Goal: Task Accomplishment & Management: Manage account settings

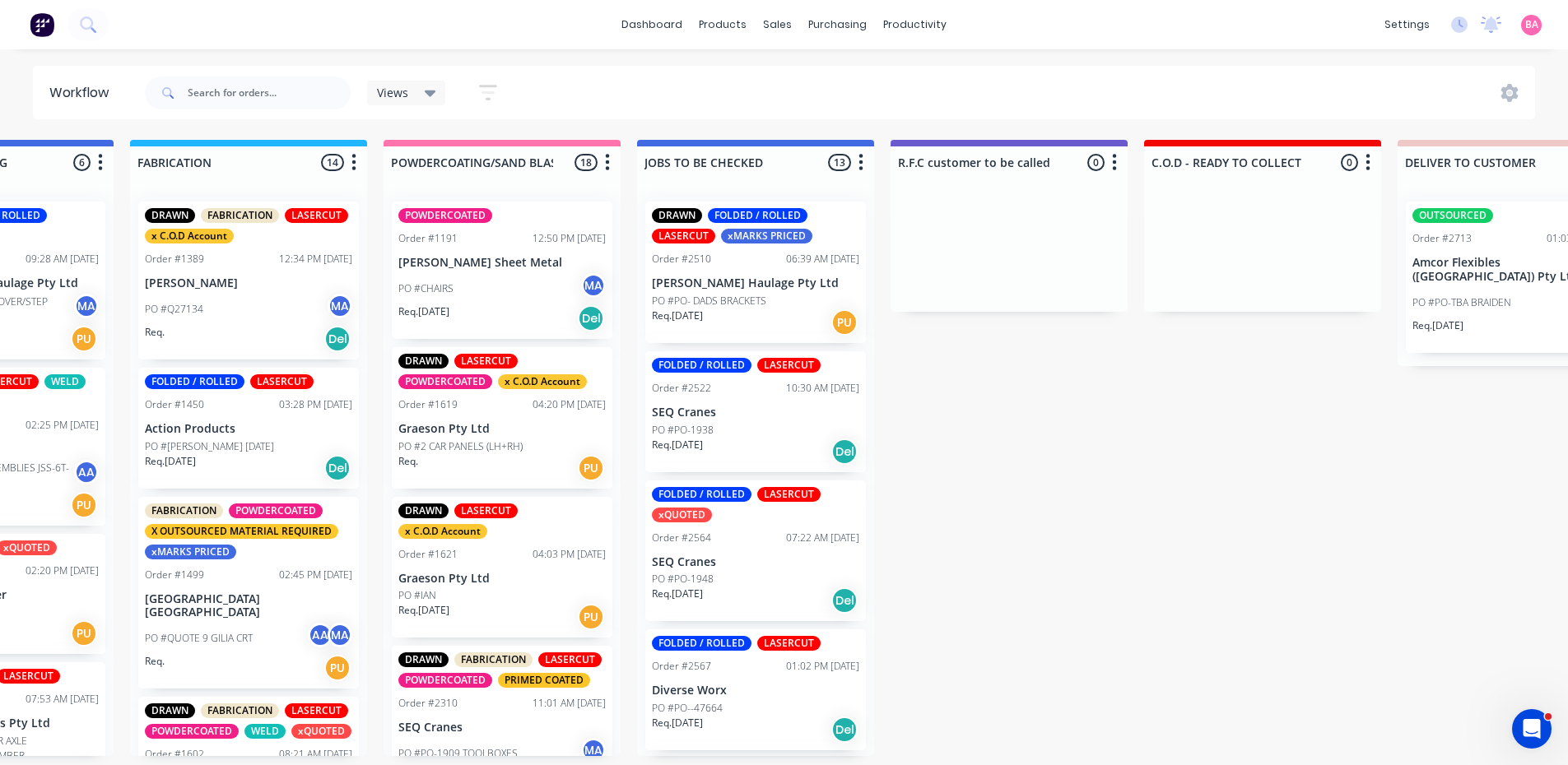
scroll to position [1259, 0]
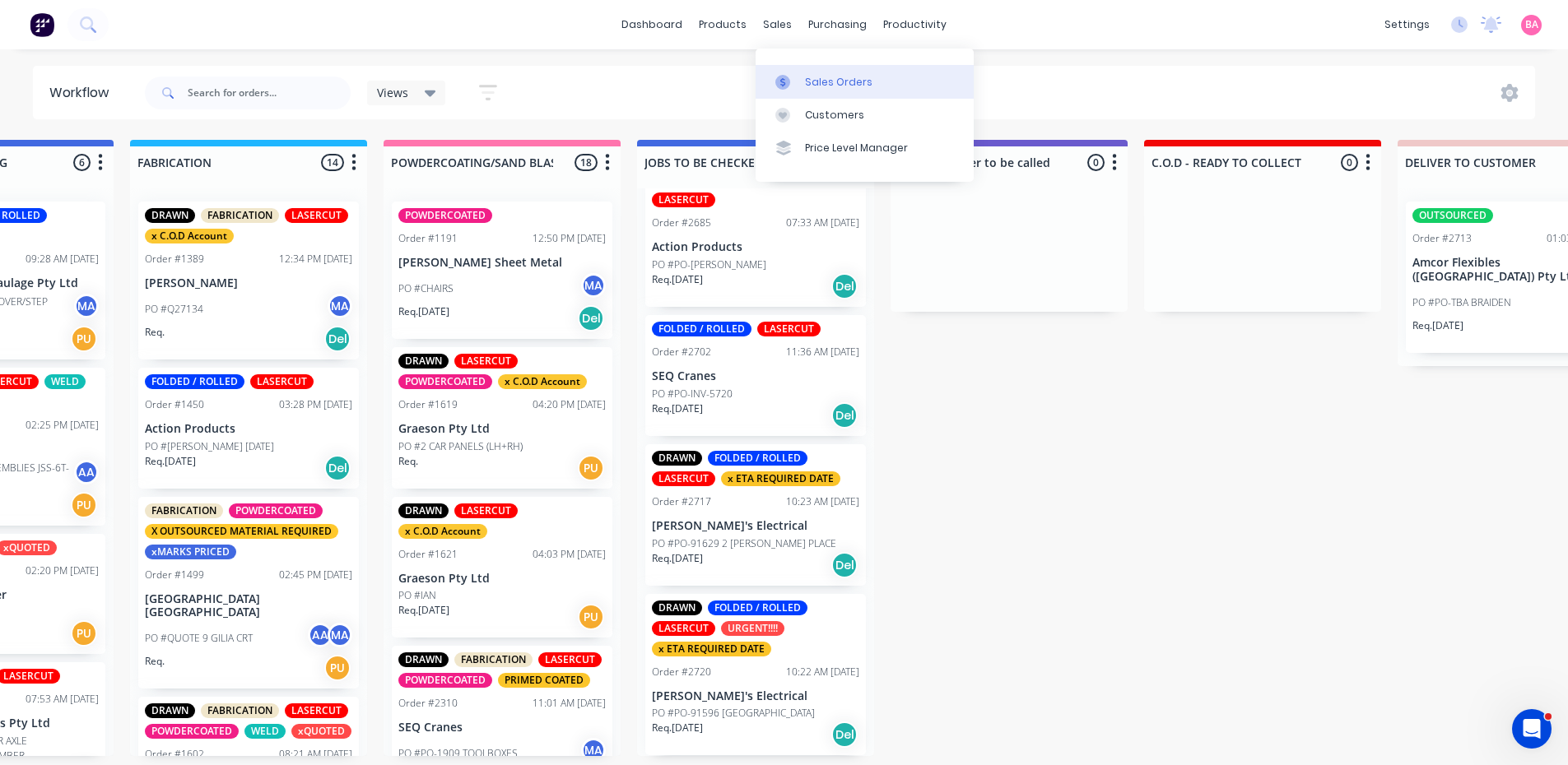
click at [827, 80] on div "Sales Orders" at bounding box center [839, 82] width 67 height 15
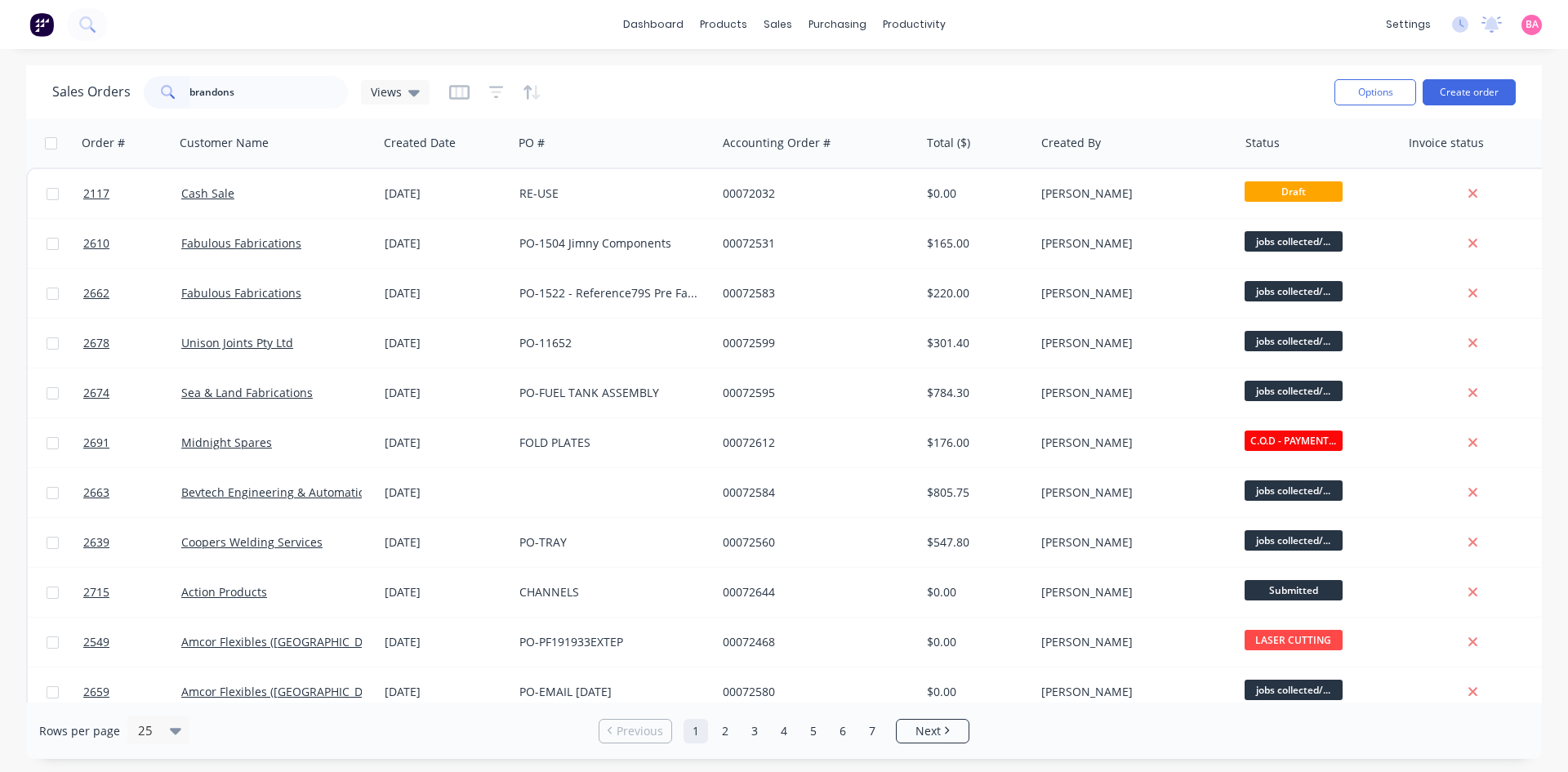
type input "brandons"
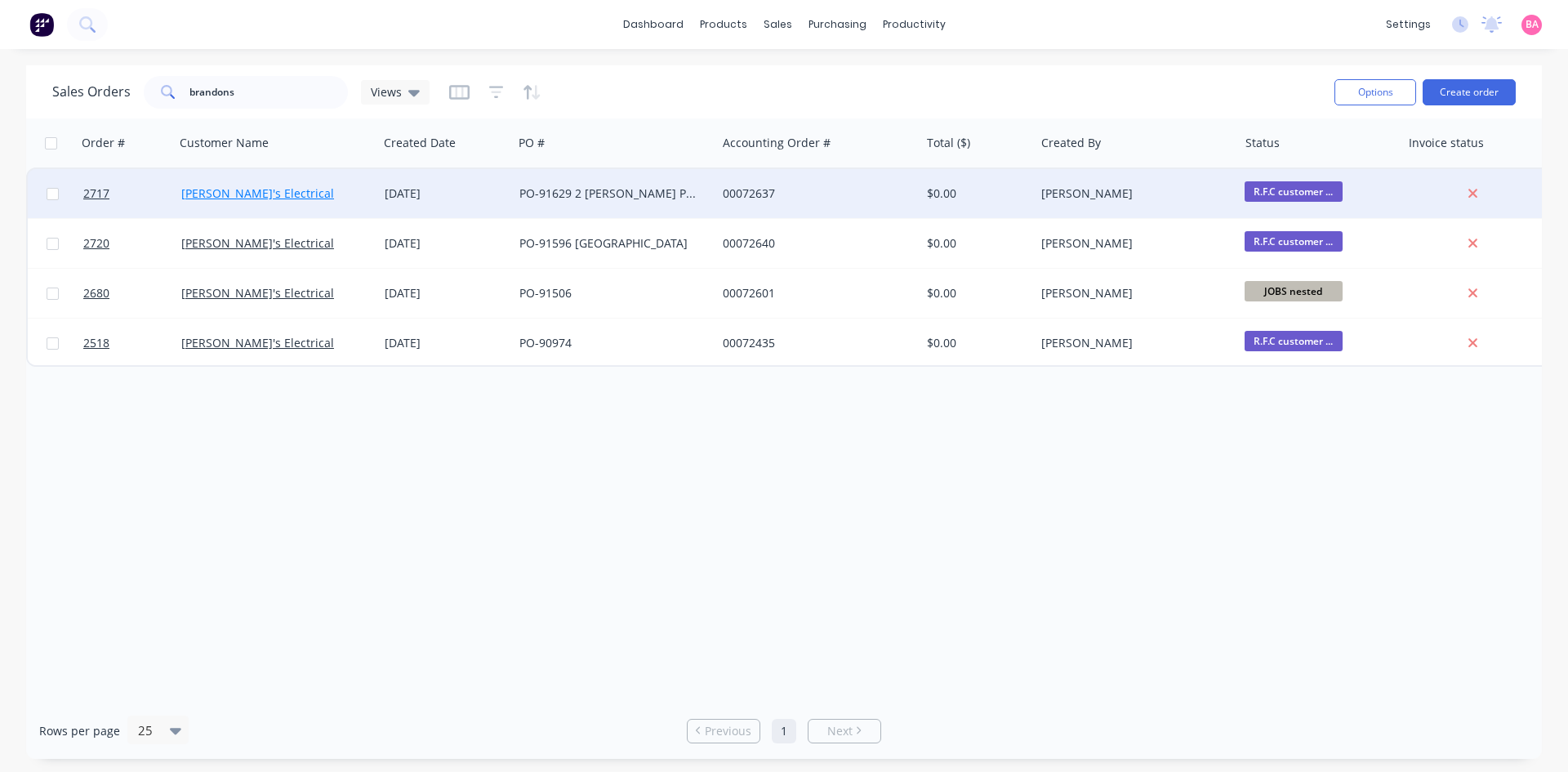
click at [217, 192] on link "[PERSON_NAME]'s Electrical" at bounding box center [258, 193] width 152 height 15
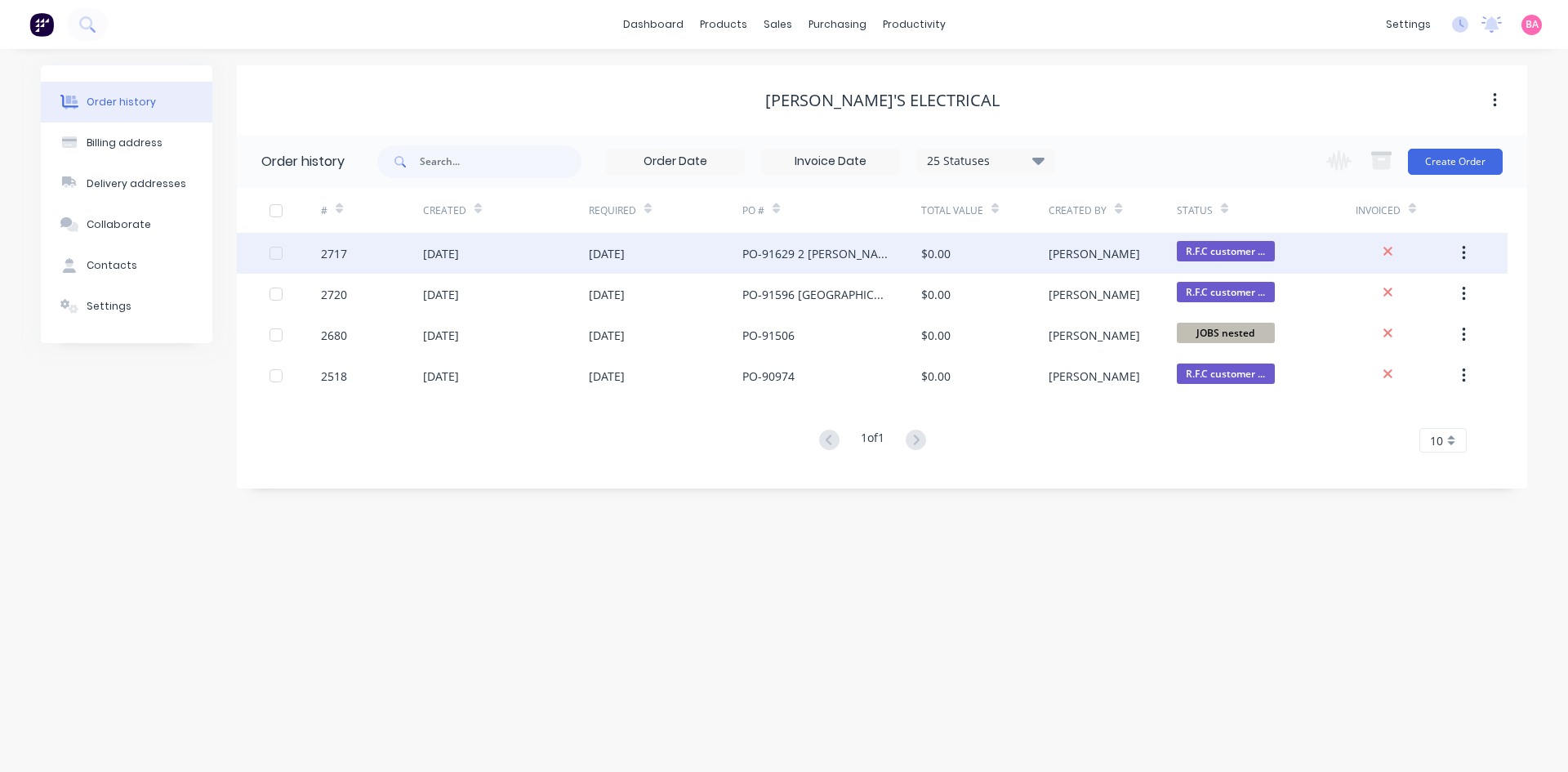
click at [459, 247] on div "[DATE]" at bounding box center [440, 253] width 36 height 17
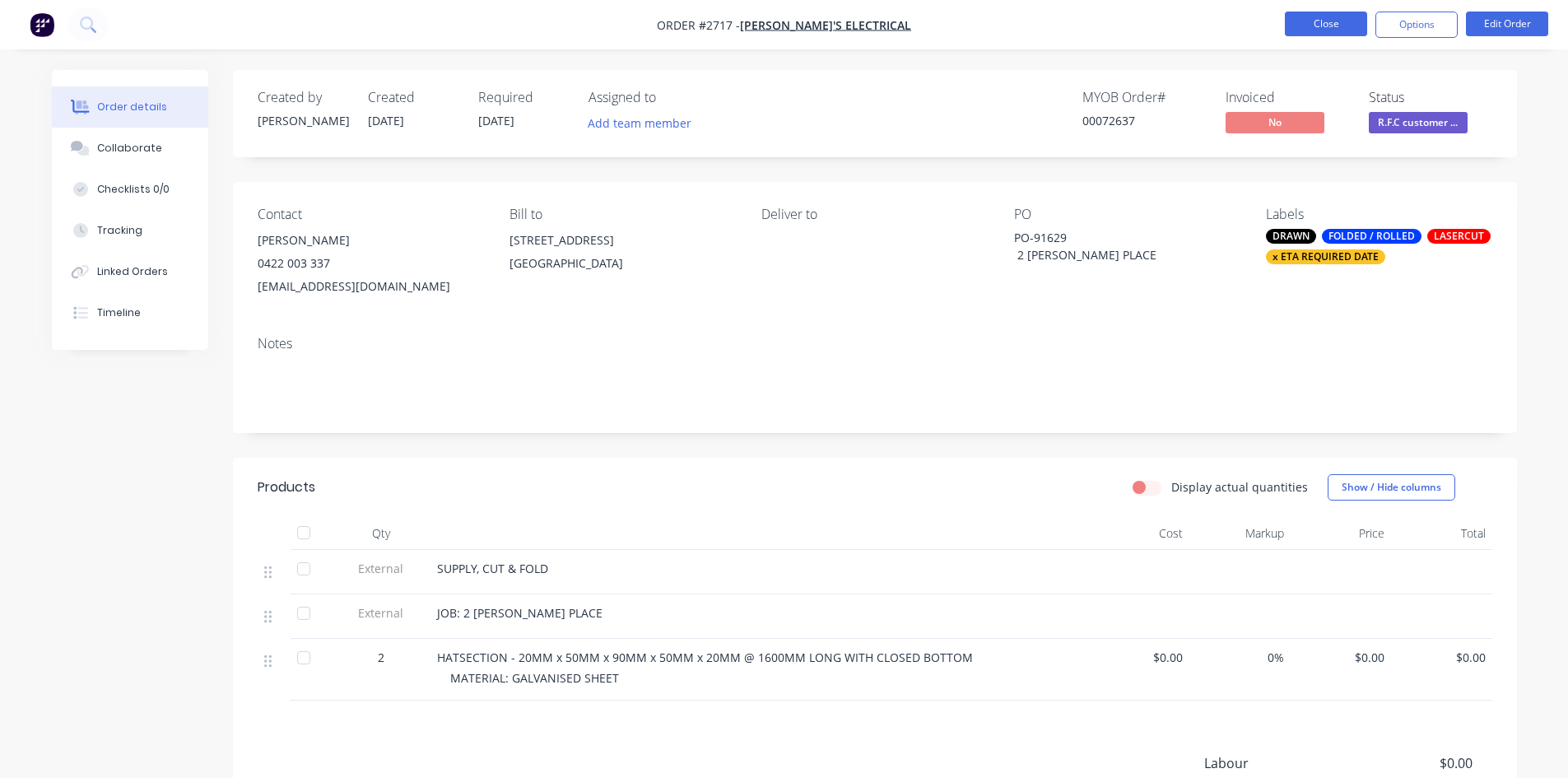
click at [1323, 20] on button "Close" at bounding box center [1326, 23] width 82 height 25
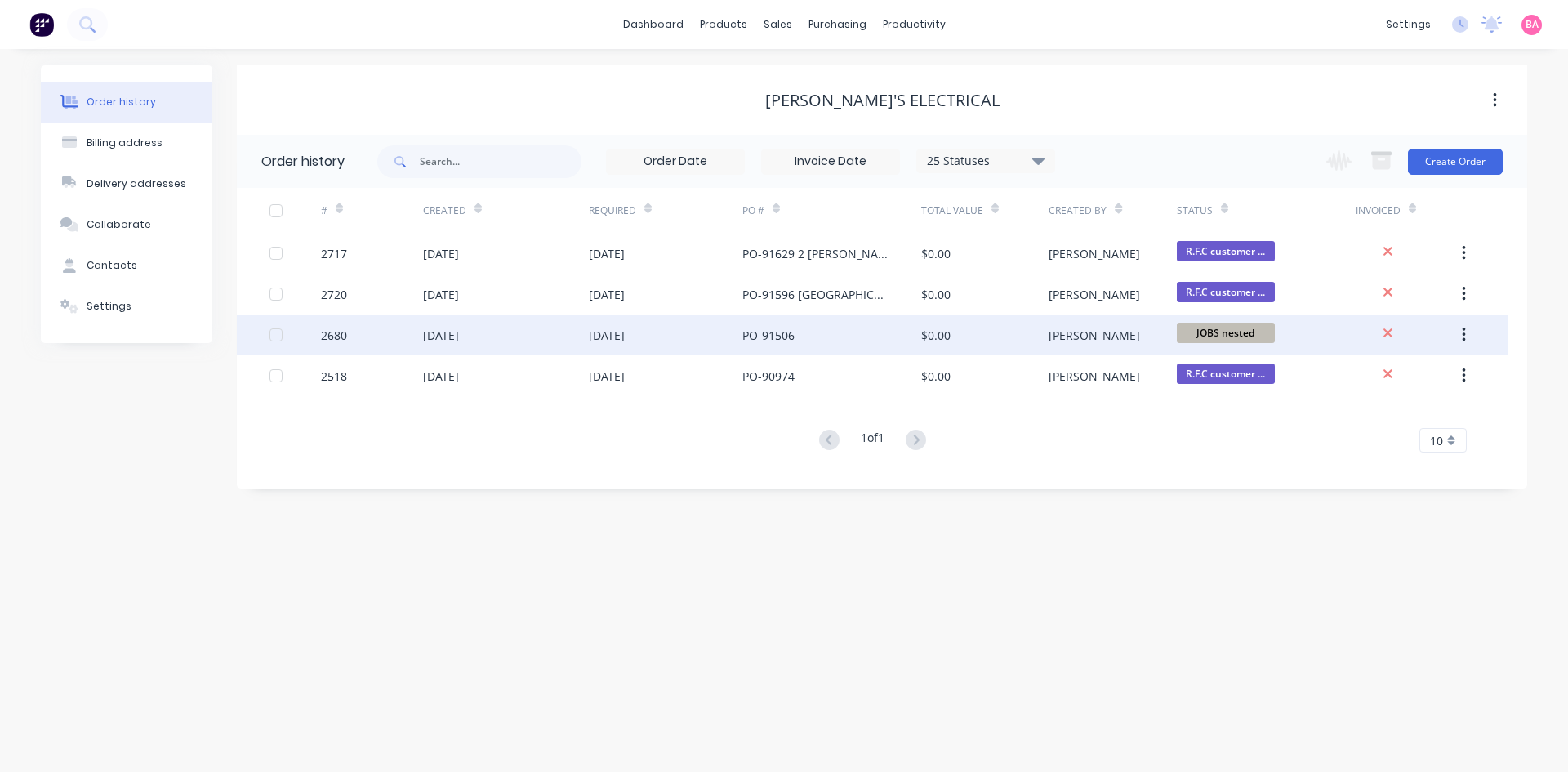
click at [429, 336] on div "[DATE]" at bounding box center [440, 336] width 36 height 17
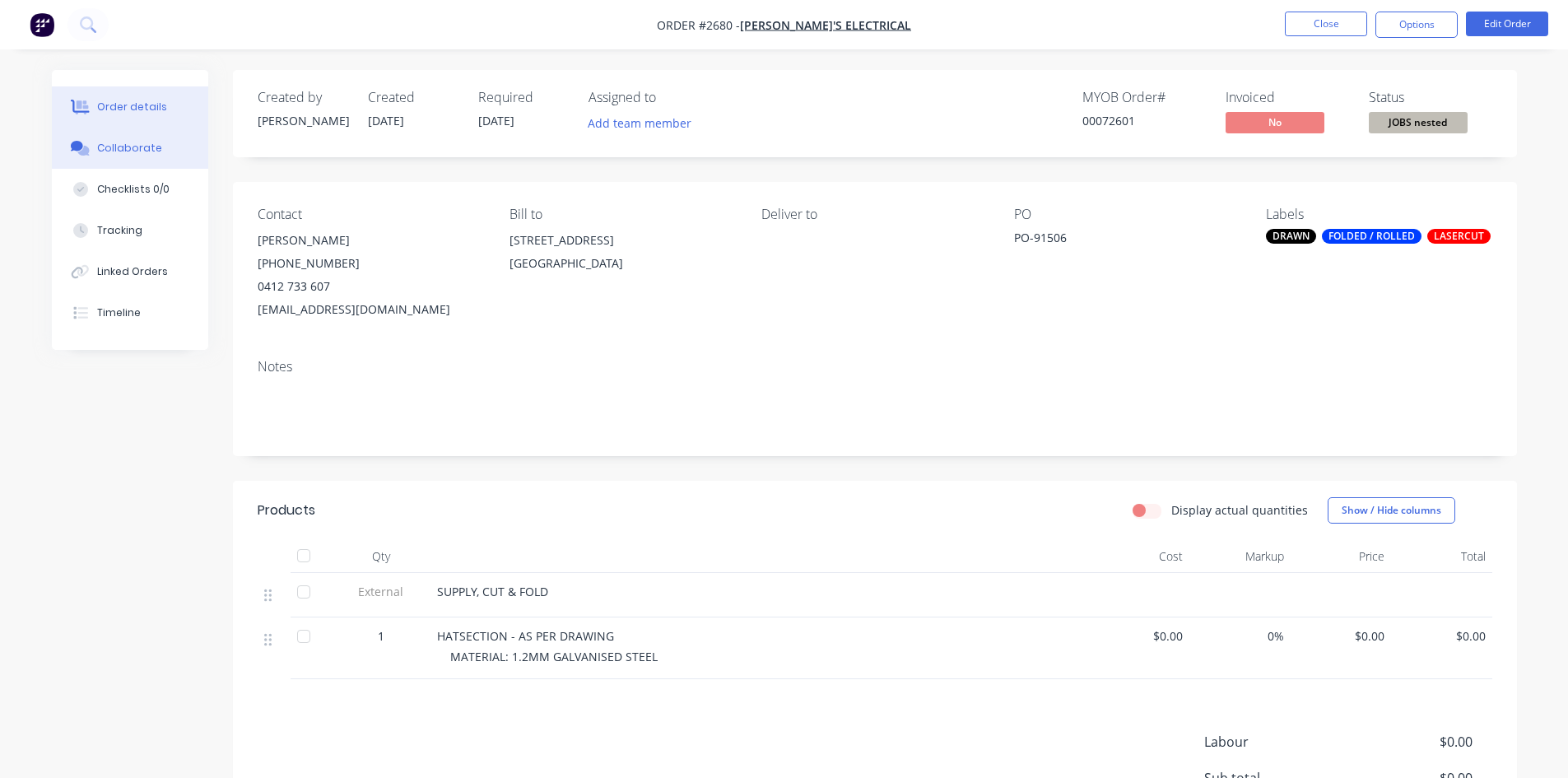
click at [132, 148] on div "Collaborate" at bounding box center [130, 148] width 65 height 15
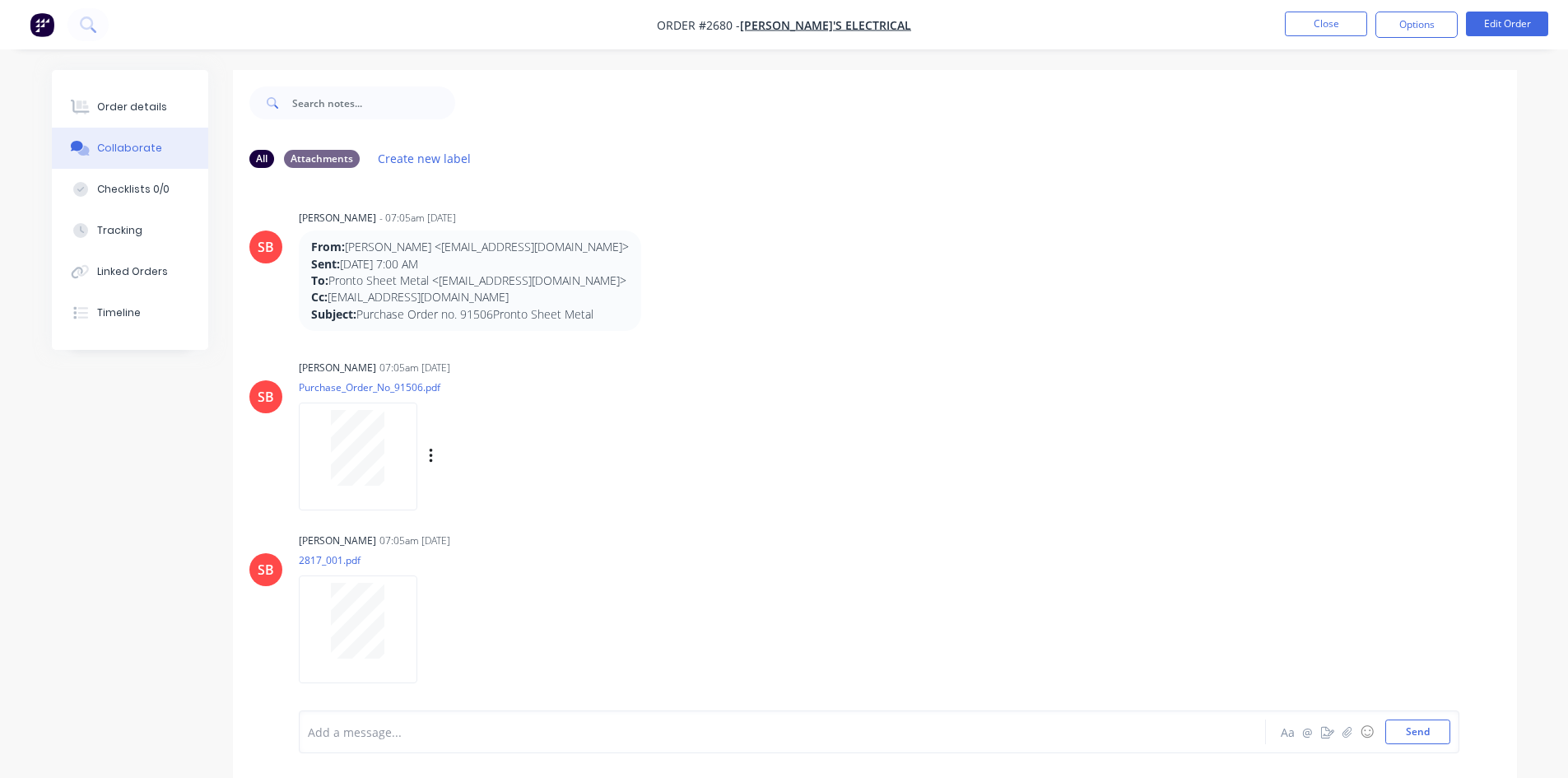
click at [330, 432] on div at bounding box center [358, 447] width 103 height 76
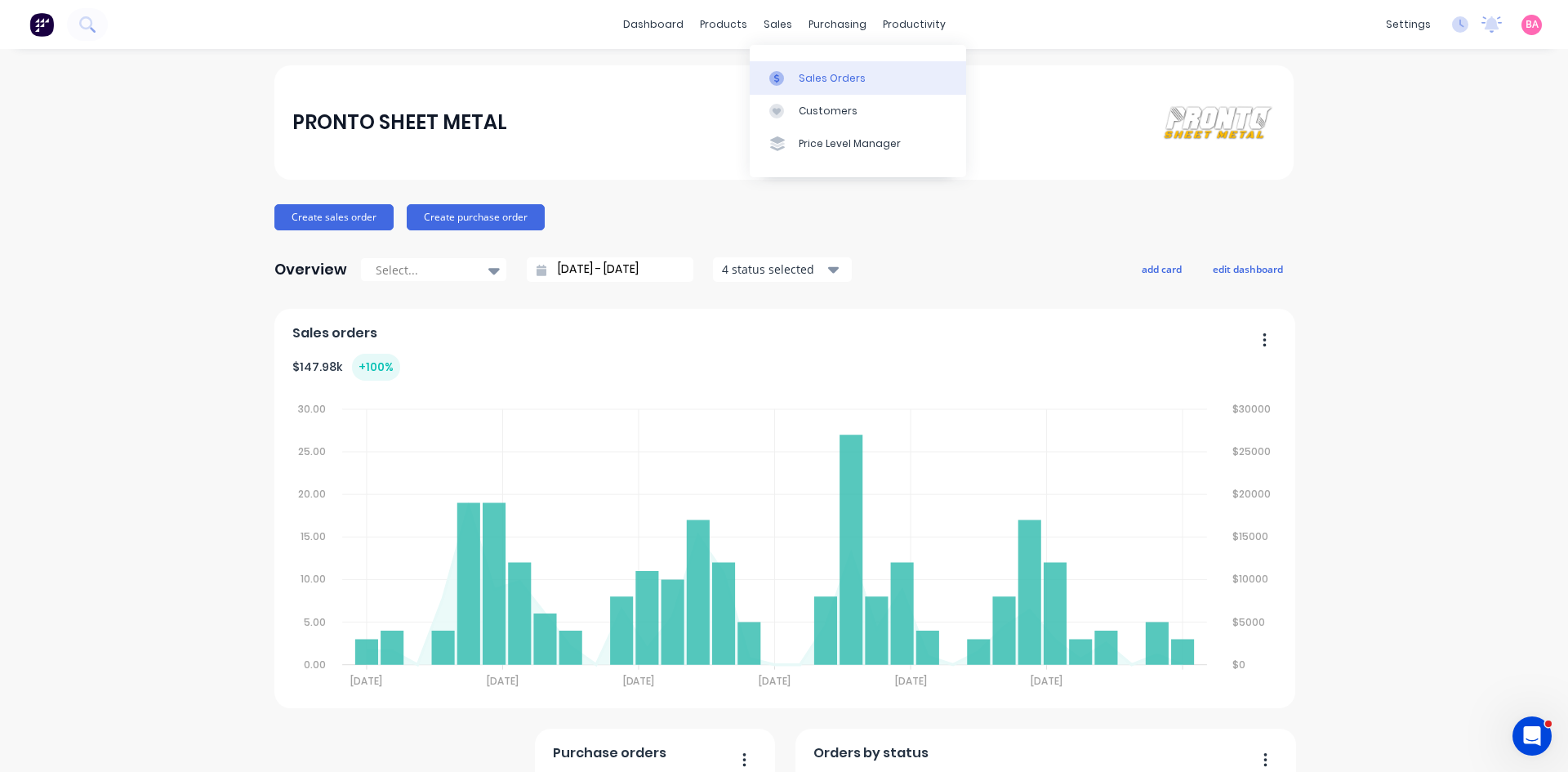
click at [834, 77] on div "Sales Orders" at bounding box center [832, 78] width 67 height 14
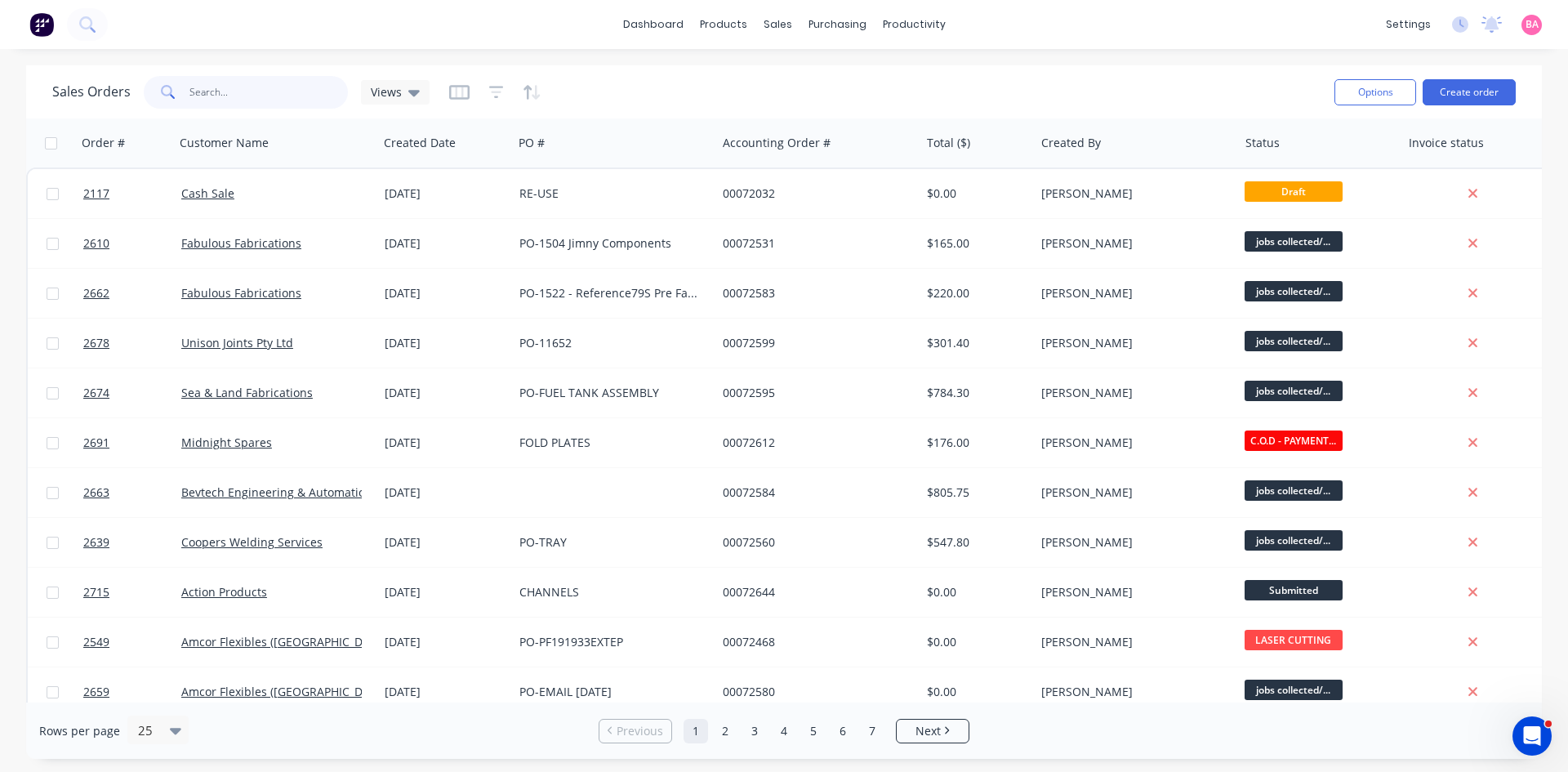
click at [243, 86] on input "text" at bounding box center [269, 92] width 159 height 33
type input "brandons"
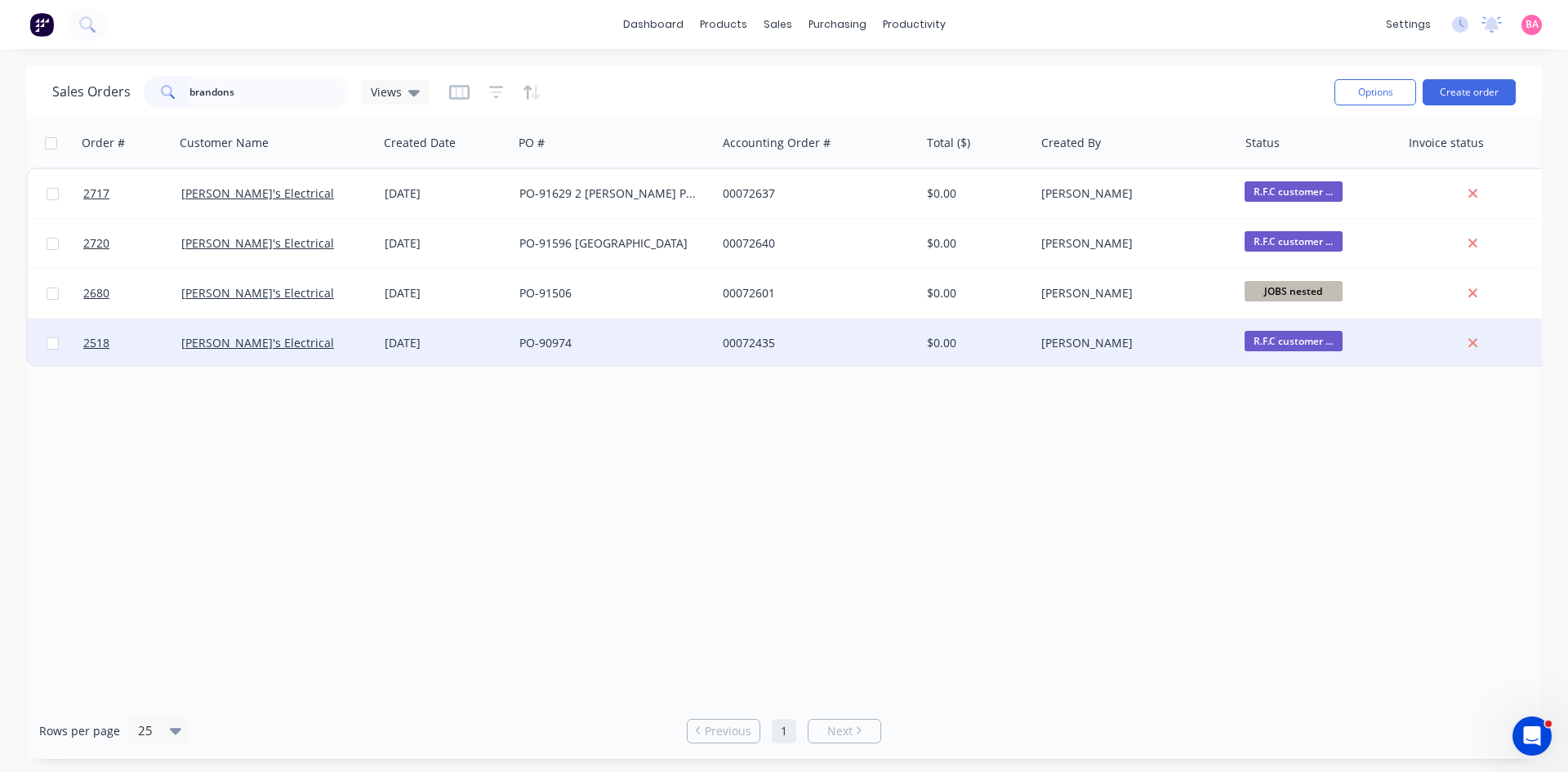
click at [406, 347] on div "[DATE]" at bounding box center [446, 342] width 122 height 16
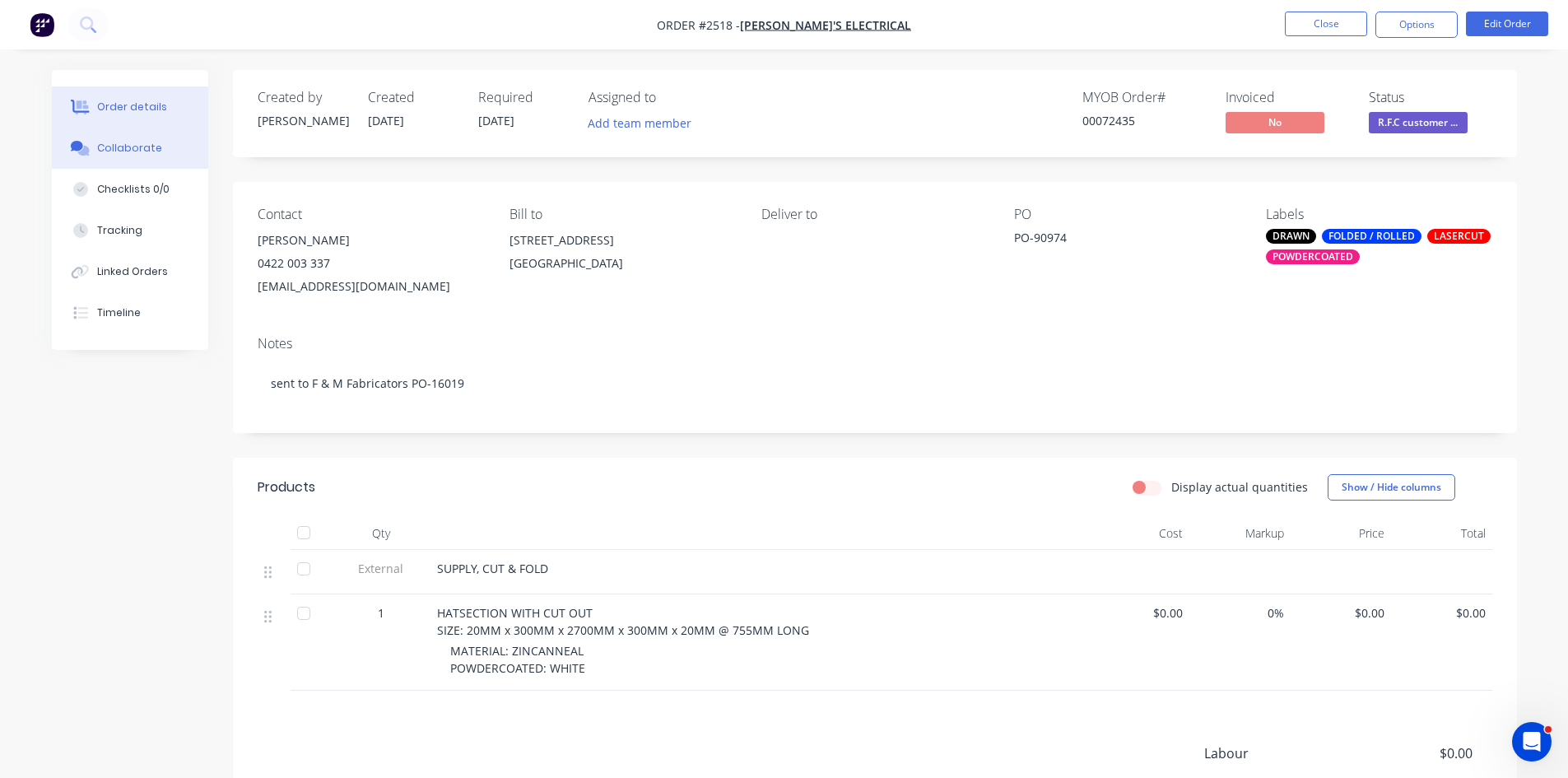
click at [120, 150] on div "Collaborate" at bounding box center [130, 148] width 65 height 15
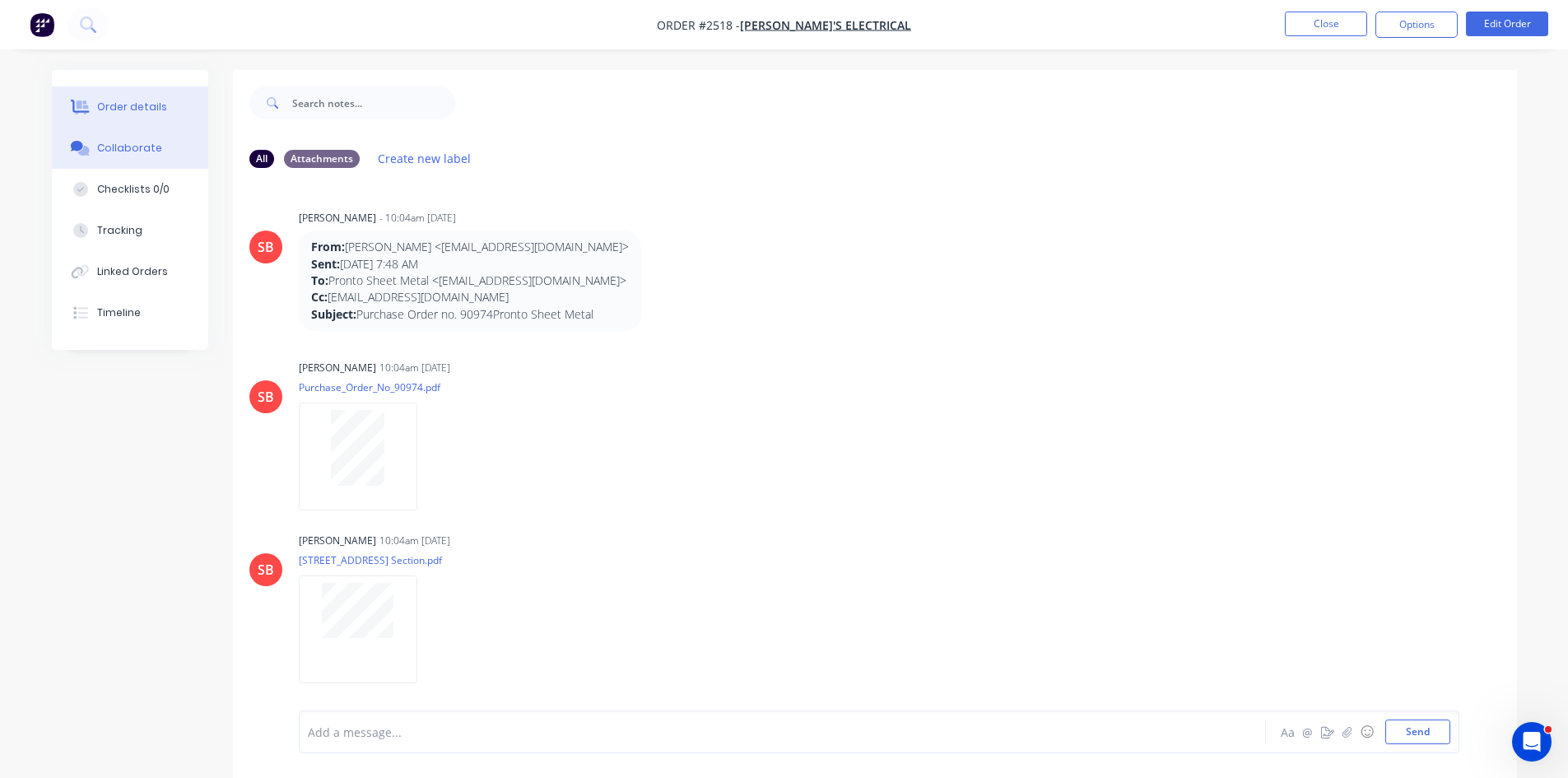
click at [125, 102] on div "Order details" at bounding box center [132, 107] width 70 height 15
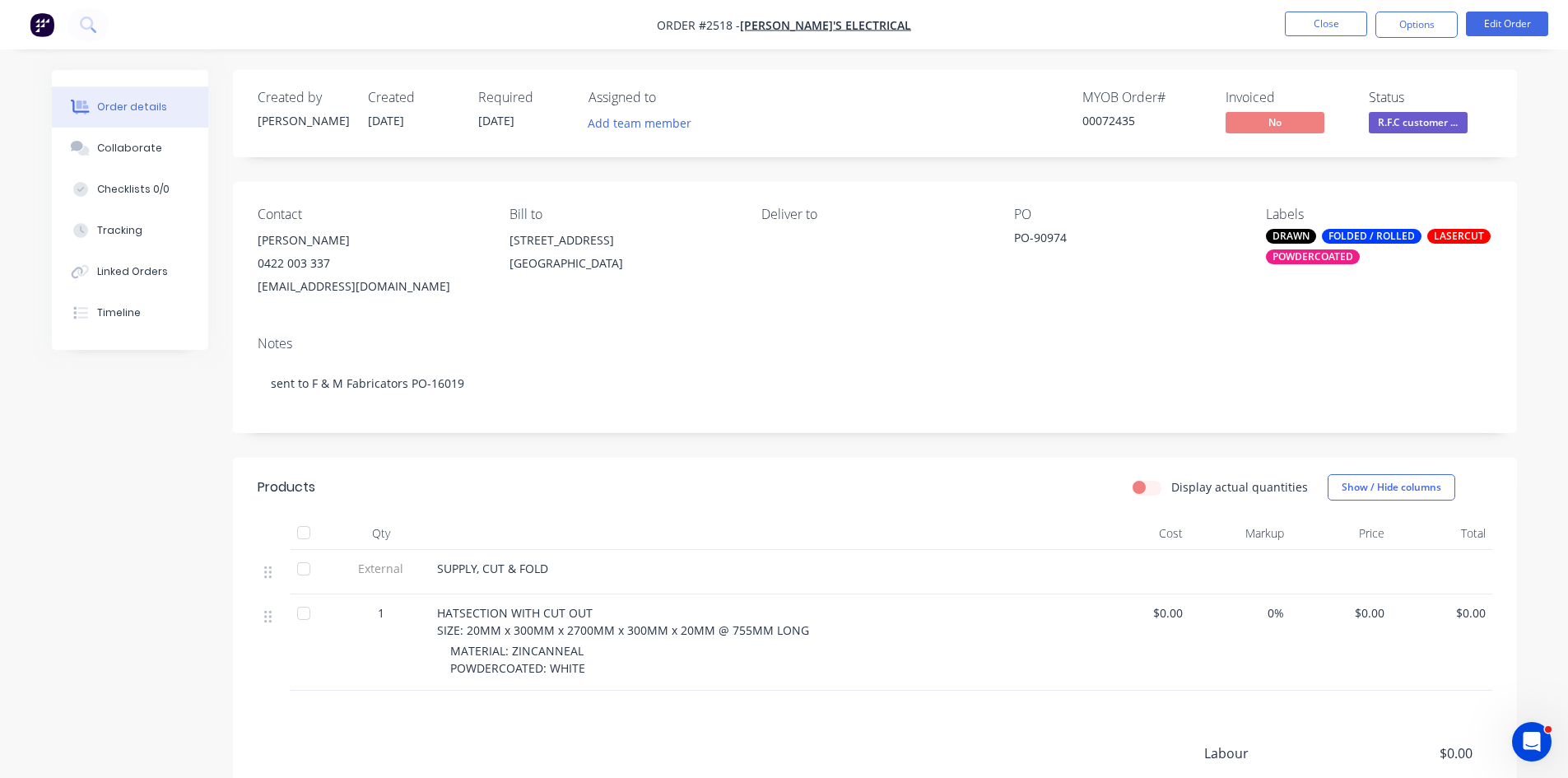
click at [1072, 237] on div "PO-90974" at bounding box center [1116, 240] width 206 height 23
click at [1060, 239] on div "PO-90974" at bounding box center [1116, 240] width 206 height 23
click at [1492, 22] on button "Edit Order" at bounding box center [1507, 23] width 82 height 25
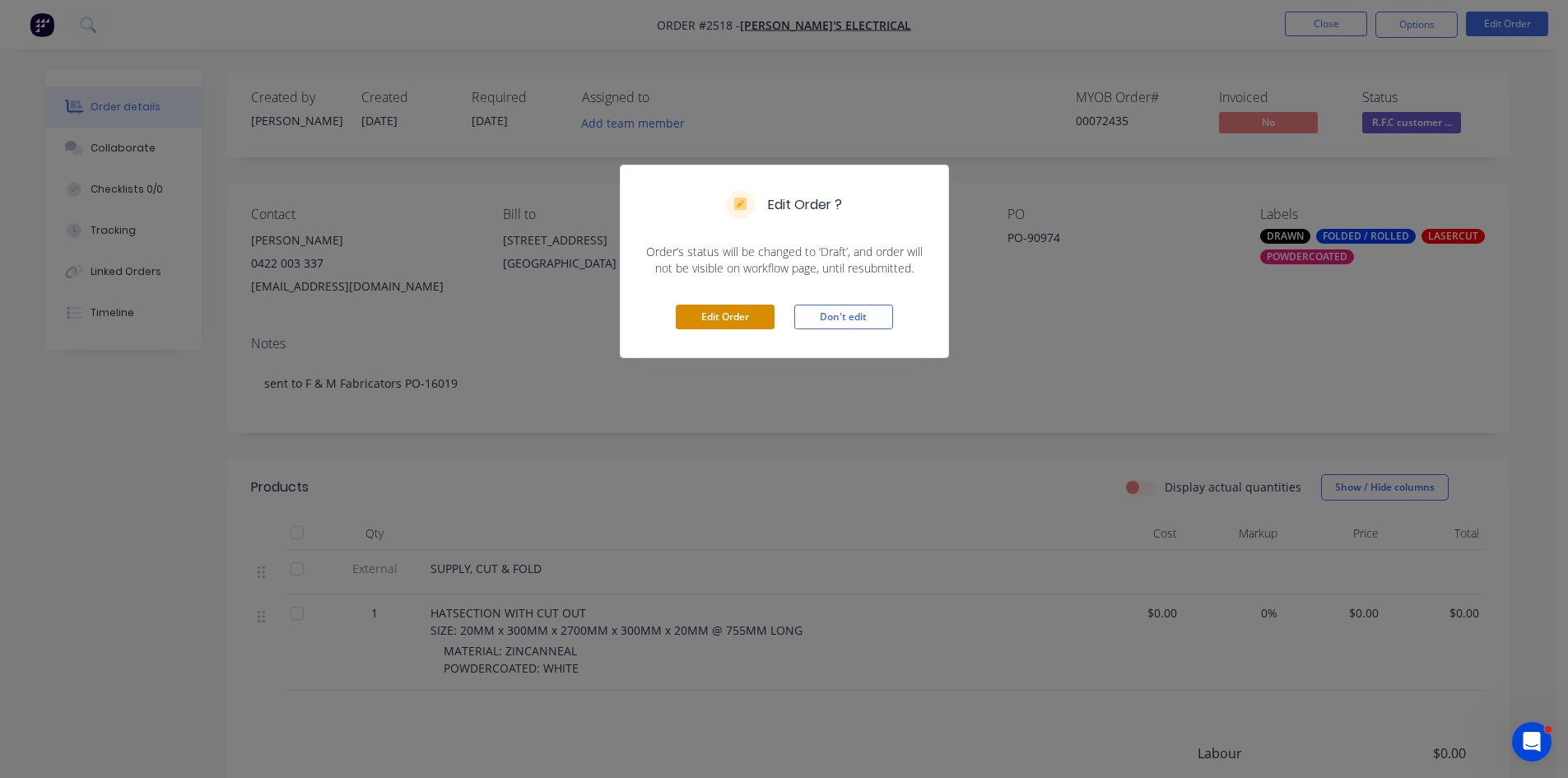
click at [748, 312] on button "Edit Order" at bounding box center [725, 317] width 99 height 25
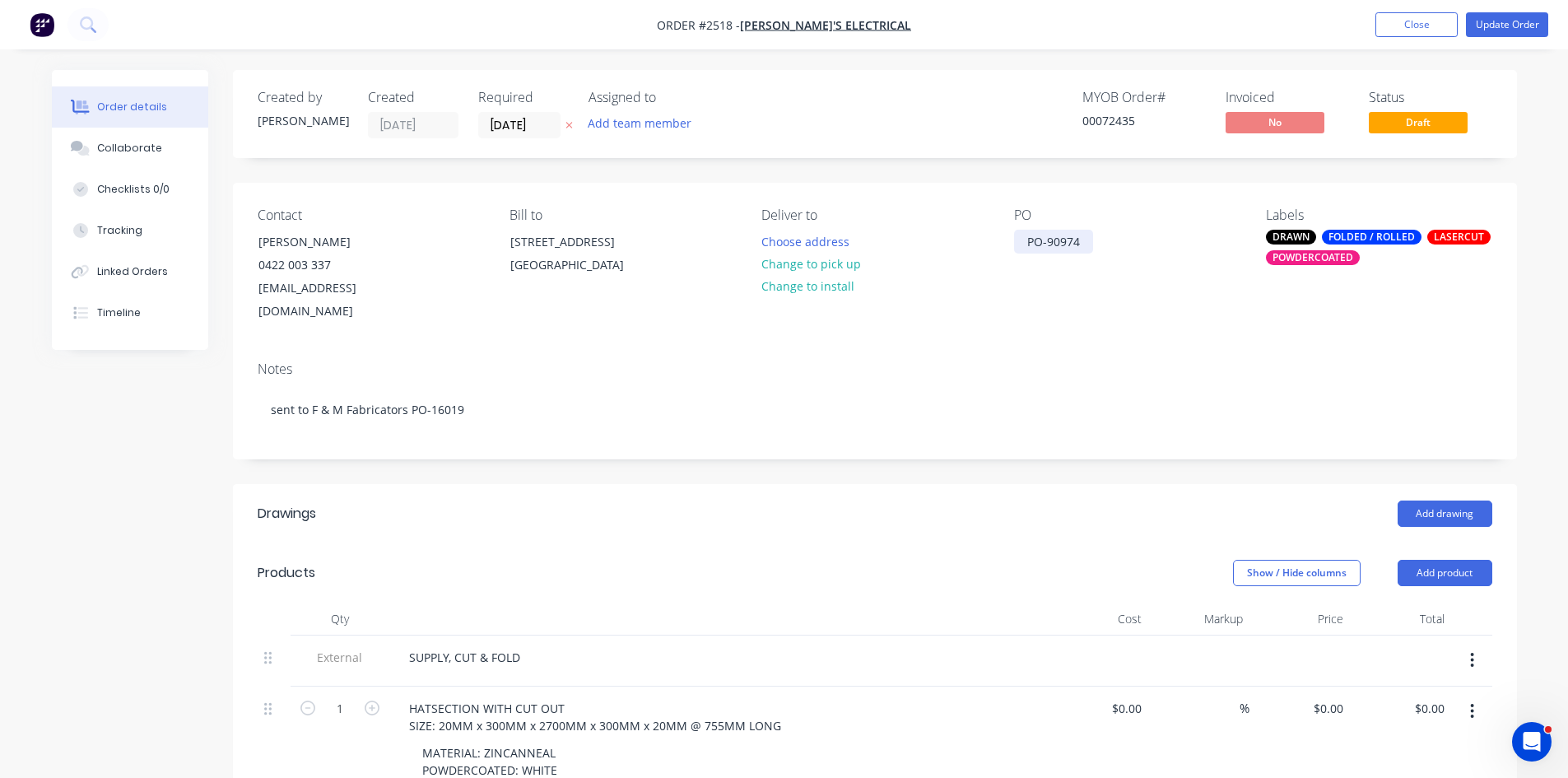
click at [1087, 239] on div "PO-90974" at bounding box center [1053, 242] width 79 height 24
click at [1508, 25] on button "Update Order" at bounding box center [1507, 24] width 82 height 25
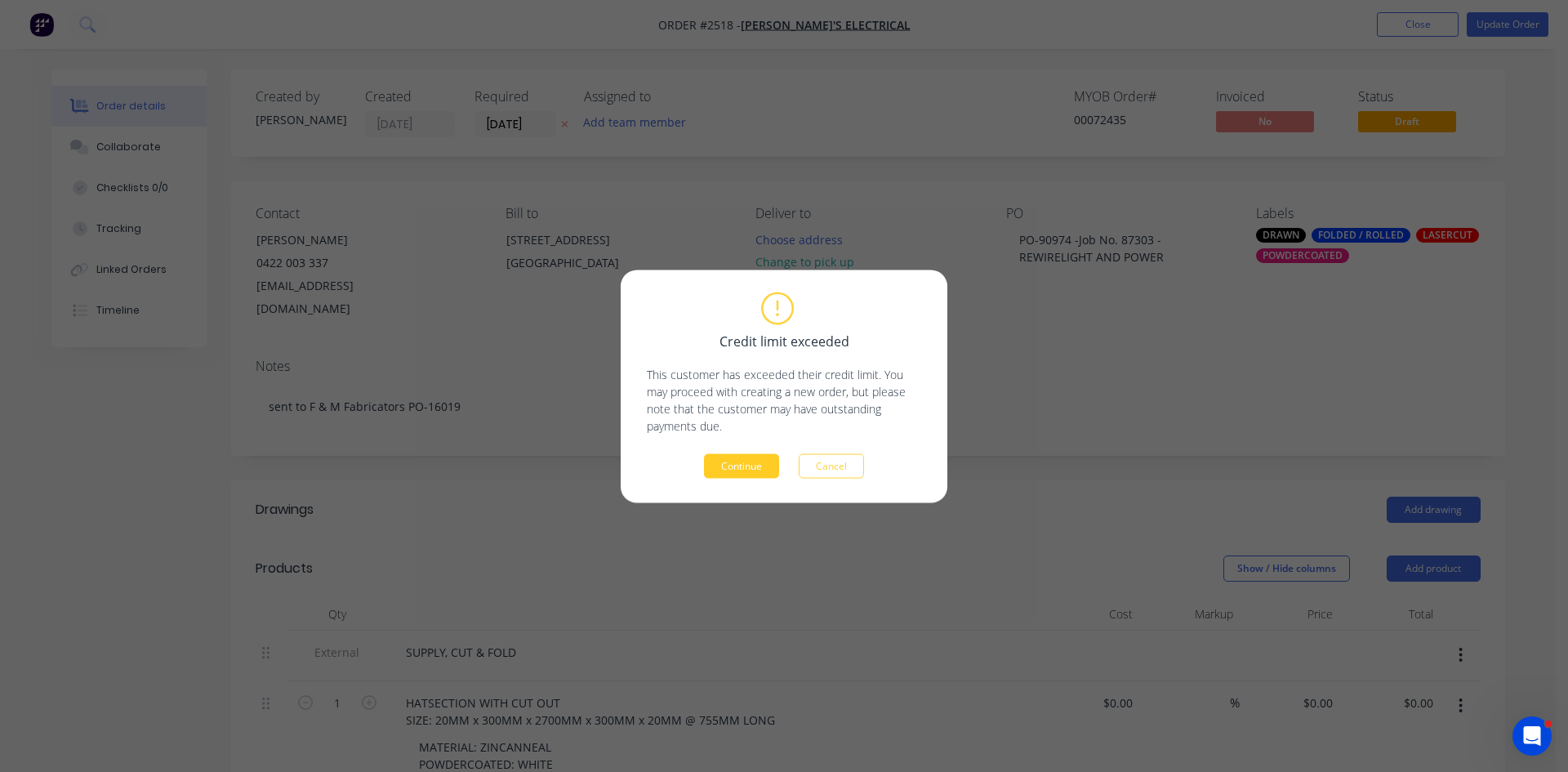
click at [752, 460] on button "Continue" at bounding box center [741, 465] width 75 height 25
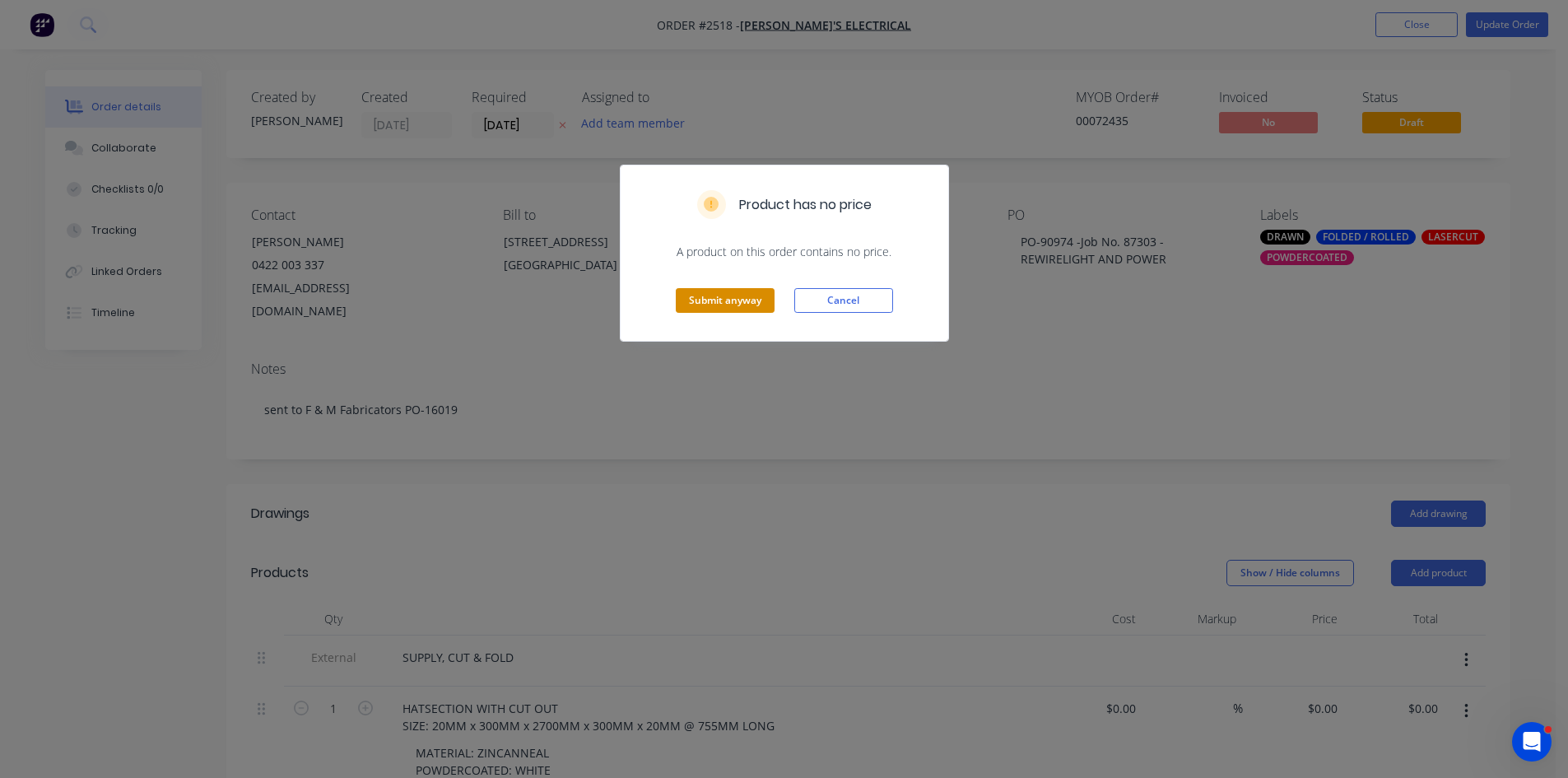
click at [725, 290] on button "Submit anyway" at bounding box center [725, 300] width 99 height 25
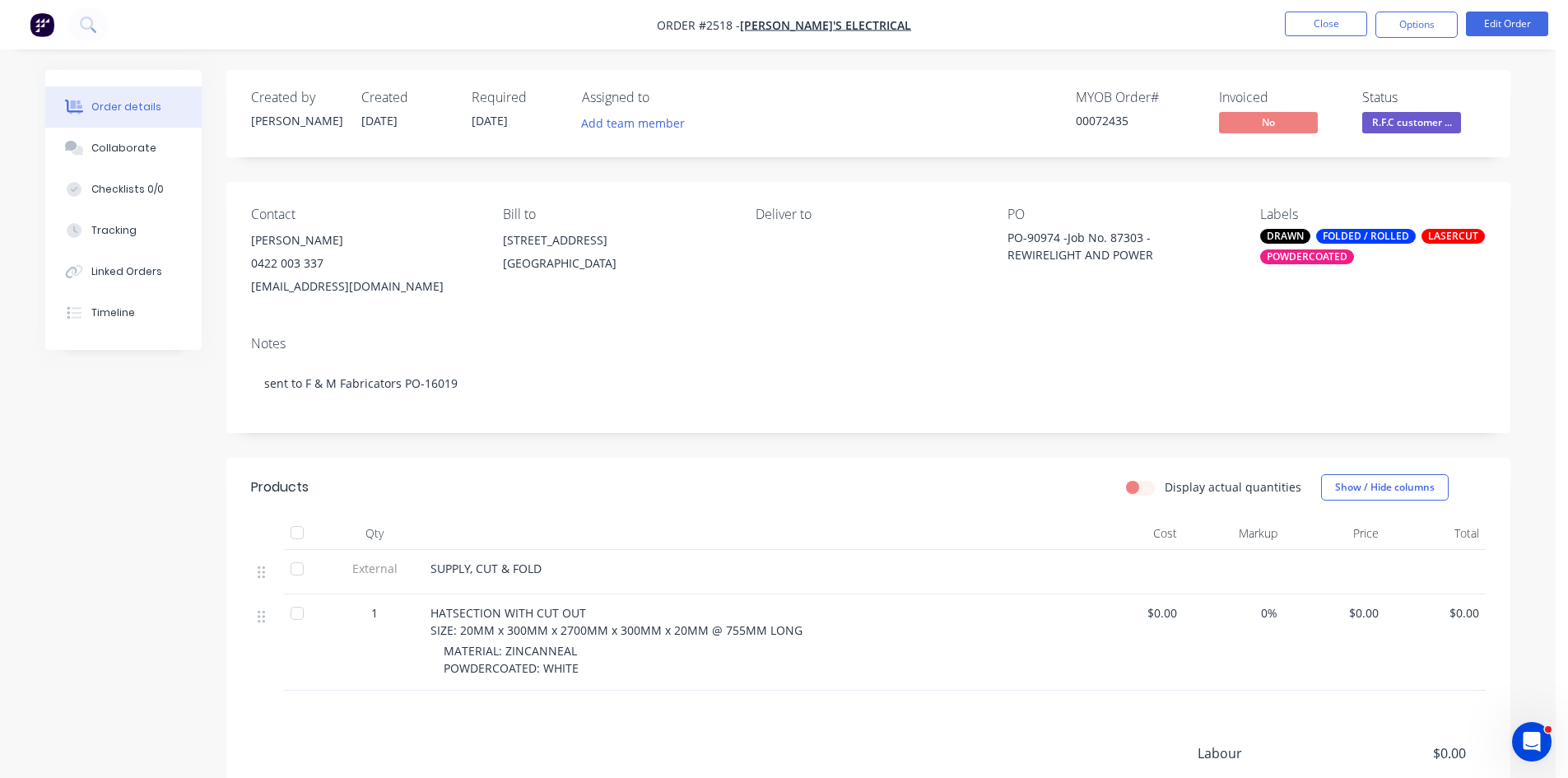
click at [1316, 6] on nav "Order #2518 - Brandon's Electrical Close Options Edit Order" at bounding box center [784, 25] width 1568 height 50
click at [1318, 14] on button "Close" at bounding box center [1326, 23] width 82 height 25
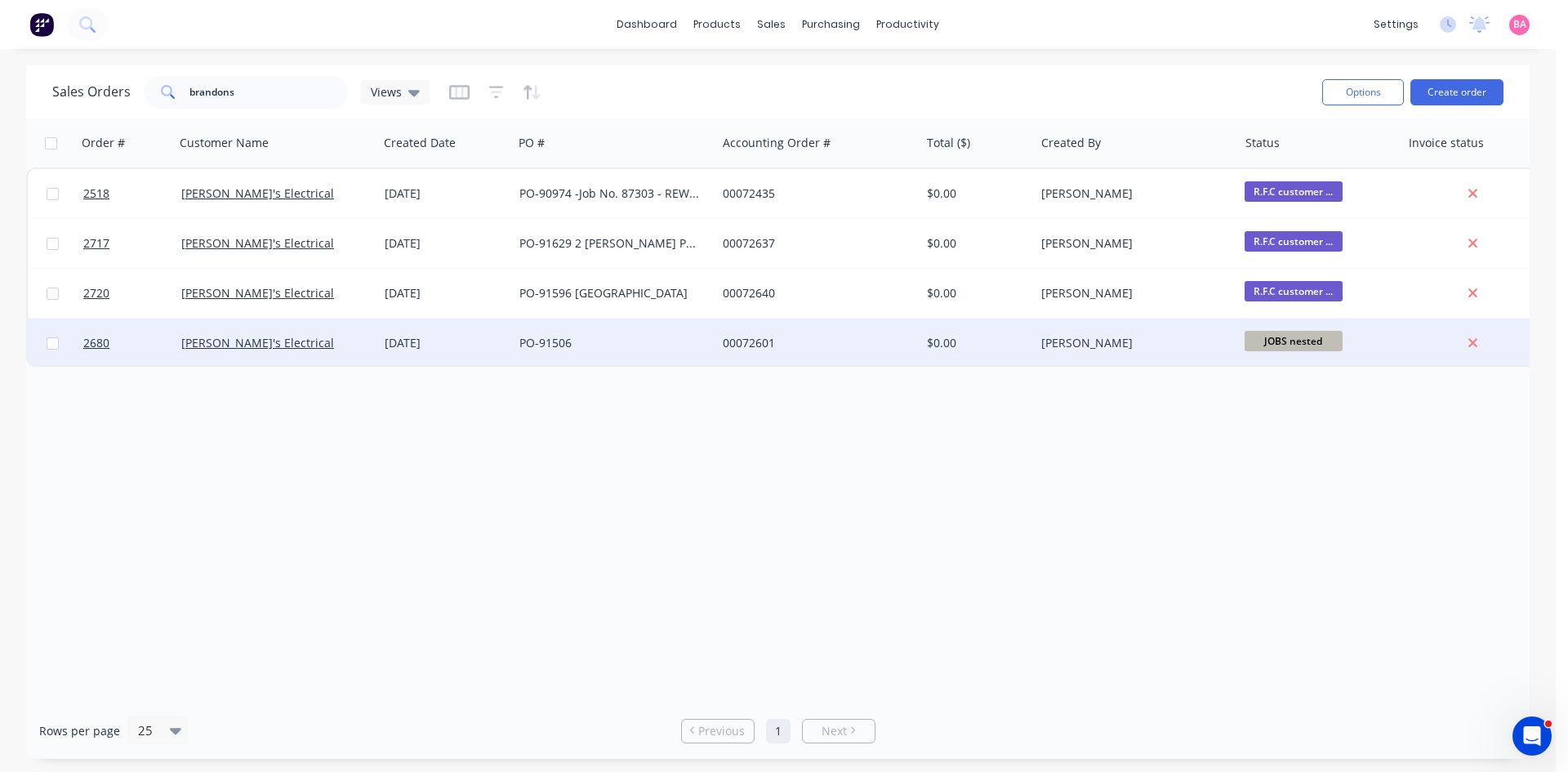
click at [407, 345] on div "20 Aug 2025" at bounding box center [446, 342] width 122 height 16
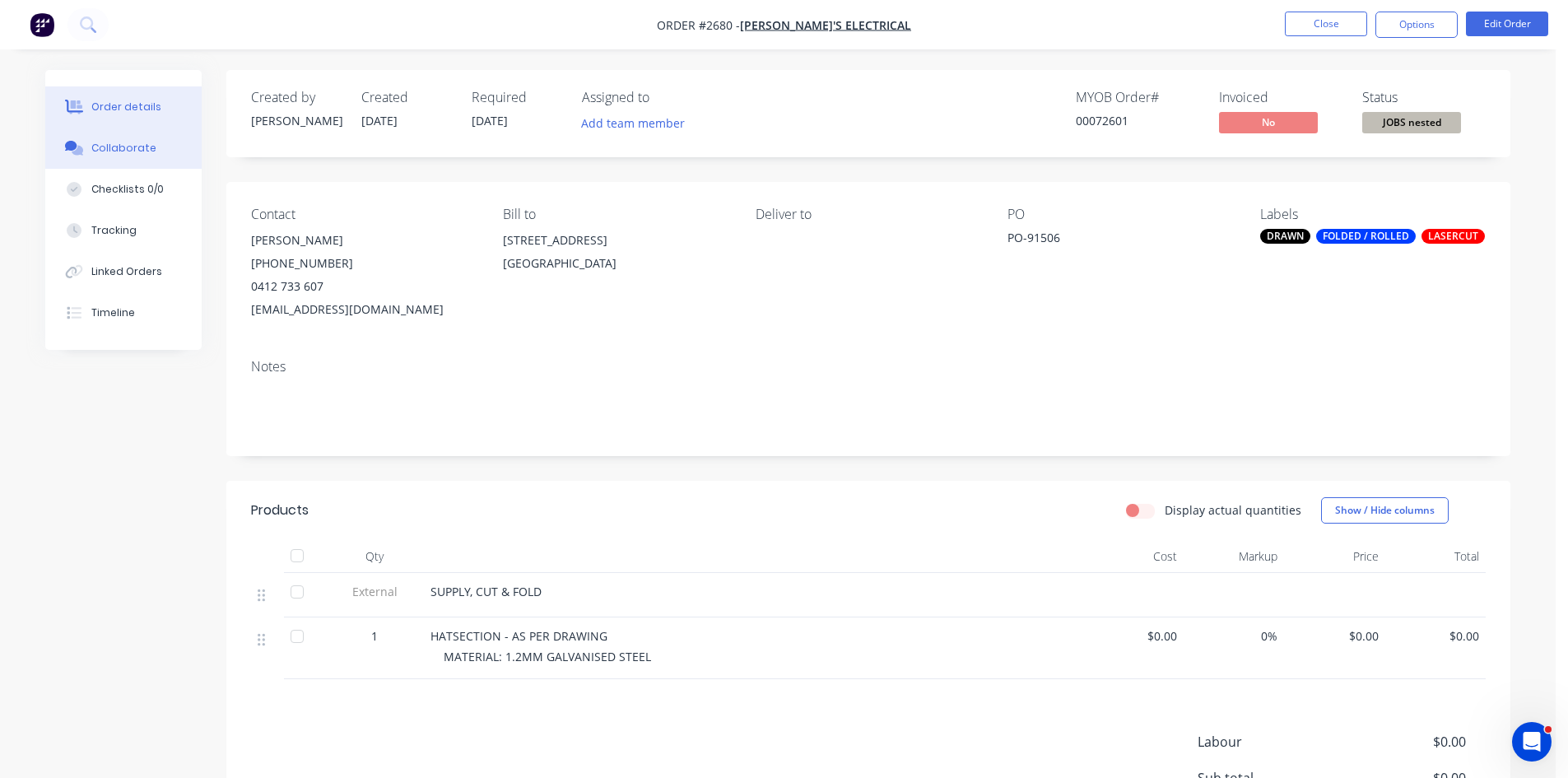
click at [137, 147] on div "Collaborate" at bounding box center [124, 148] width 65 height 15
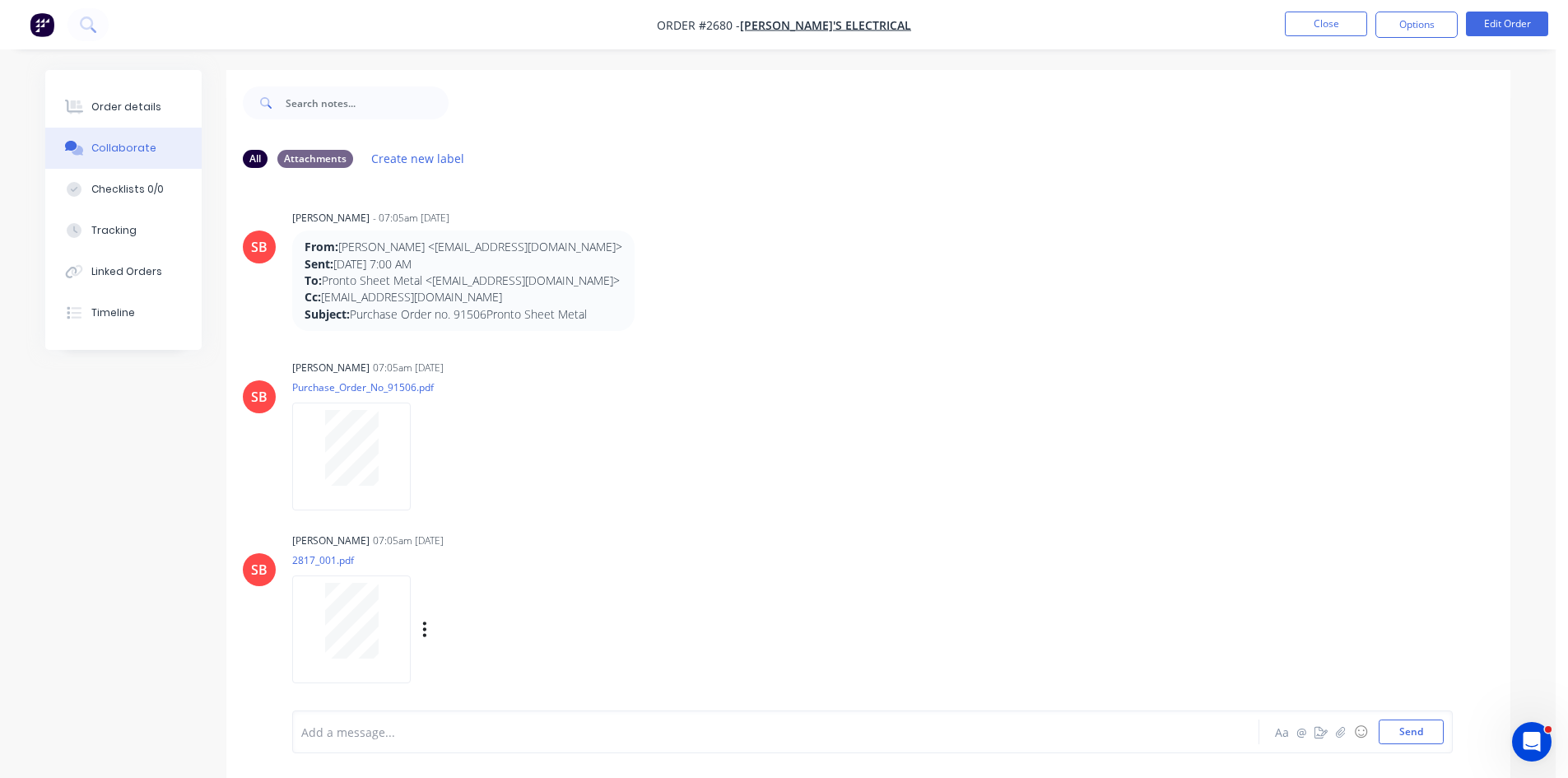
click at [380, 633] on div at bounding box center [351, 620] width 103 height 76
click at [1307, 22] on button "Close" at bounding box center [1326, 23] width 82 height 25
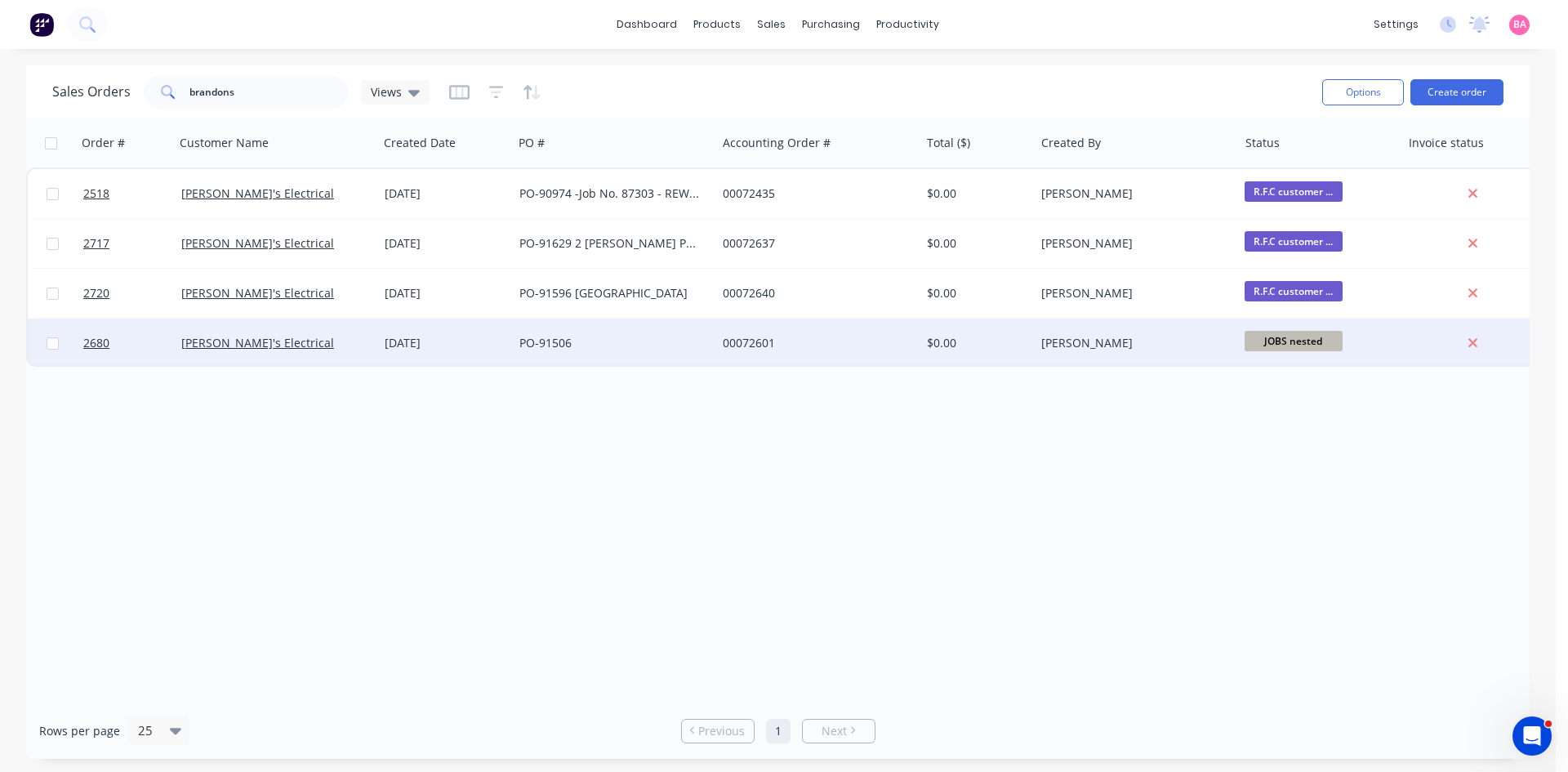
drag, startPoint x: 575, startPoint y: 340, endPoint x: 510, endPoint y: 342, distance: 65.0
click at [510, 342] on div "2680 Brandon's Electrical 20 Aug 2025 PO-91506 00072601 $0.00 Sandra Booker JOB…" at bounding box center [857, 343] width 1659 height 50
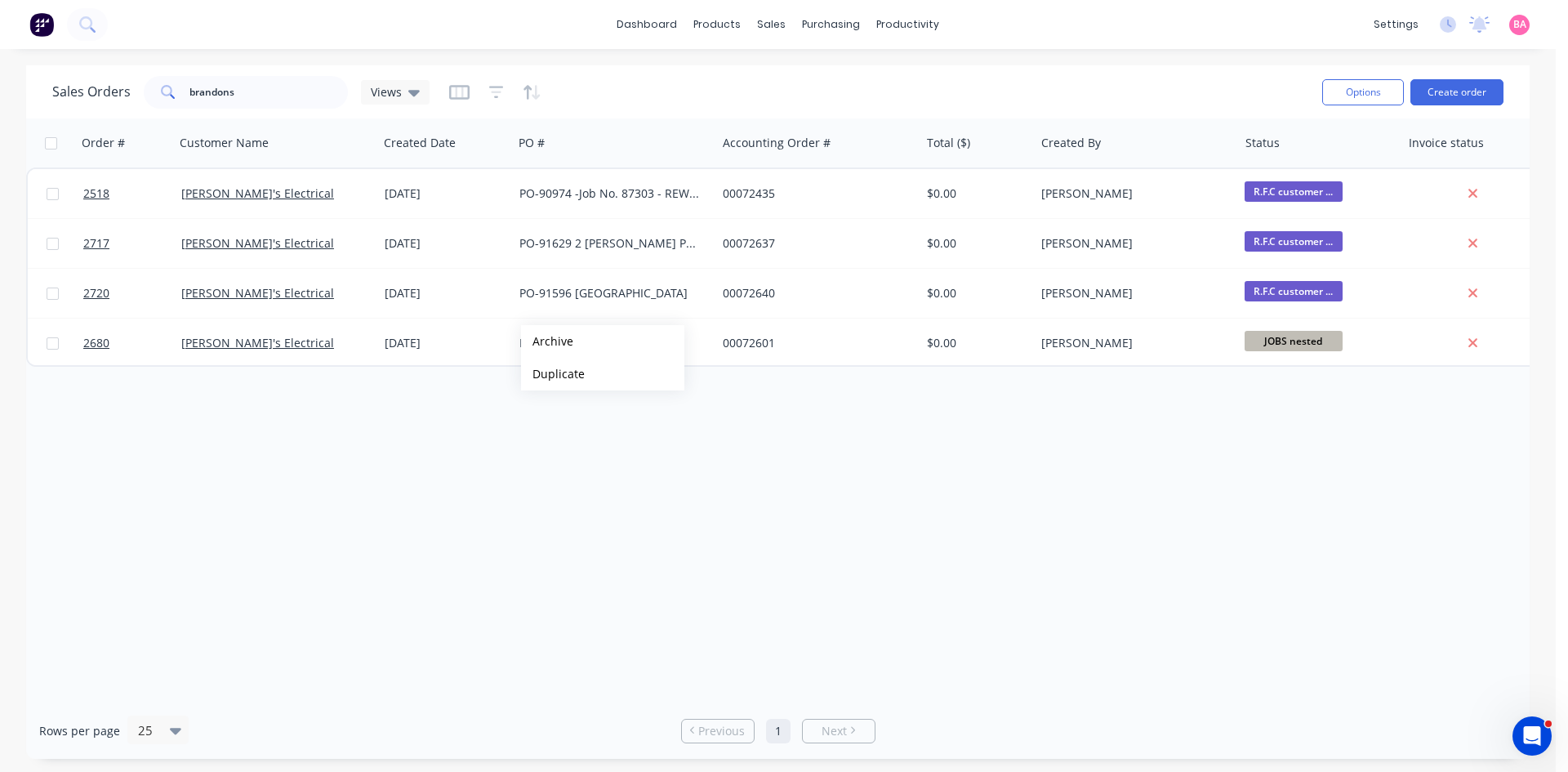
click at [493, 375] on div "Order # Customer Name Created Date PO # Accounting Order # Total ($) Created By…" at bounding box center [778, 410] width 1503 height 584
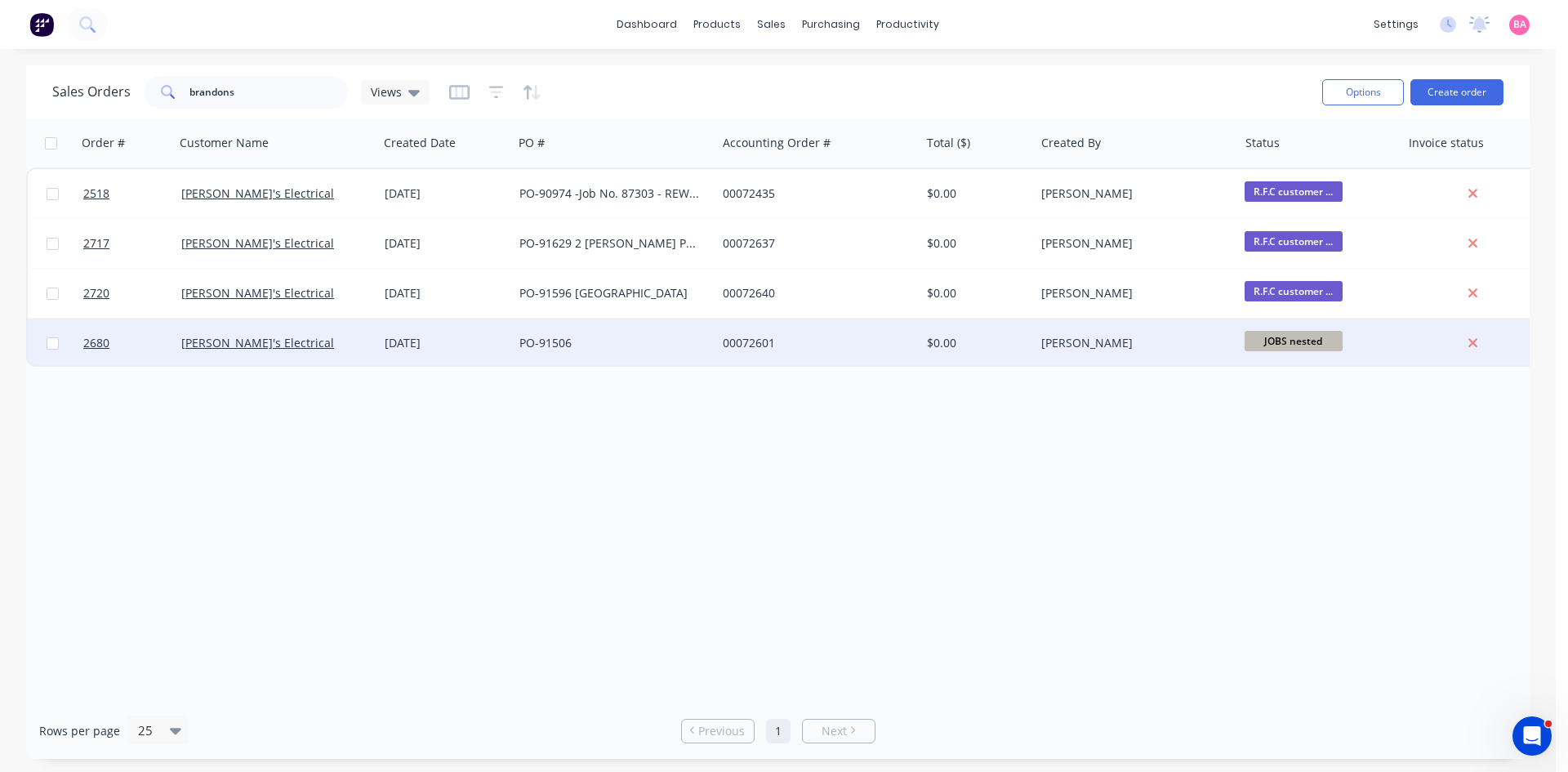
drag, startPoint x: 577, startPoint y: 337, endPoint x: 540, endPoint y: 340, distance: 37.1
click at [510, 340] on div "2680 Brandon's Electrical 20 Aug 2025 PO-91506 00072601 $0.00 Sandra Booker JOB…" at bounding box center [857, 343] width 1659 height 50
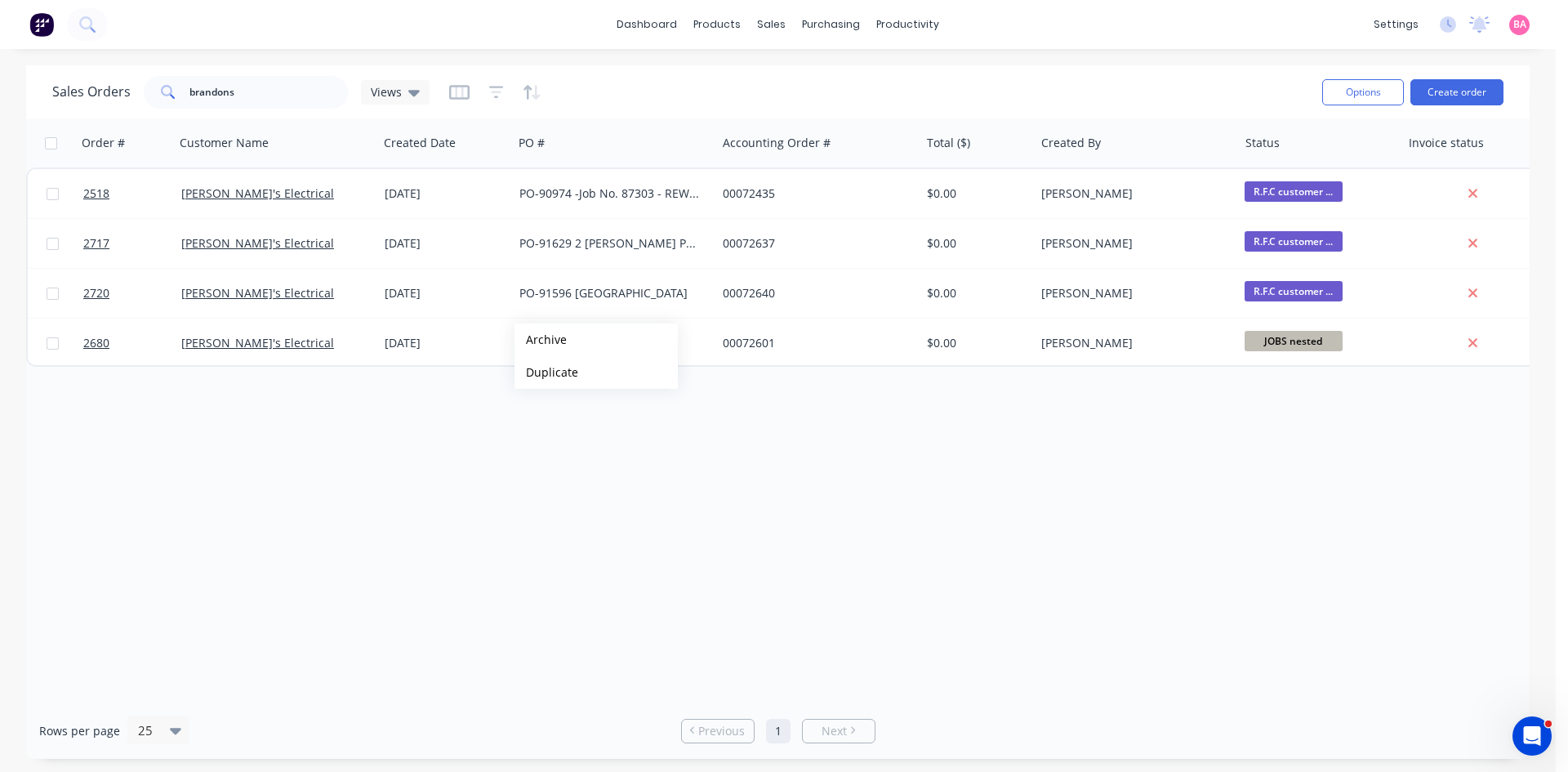
click at [543, 436] on div "Order # Customer Name Created Date PO # Accounting Order # Total ($) Created By…" at bounding box center [778, 410] width 1503 height 584
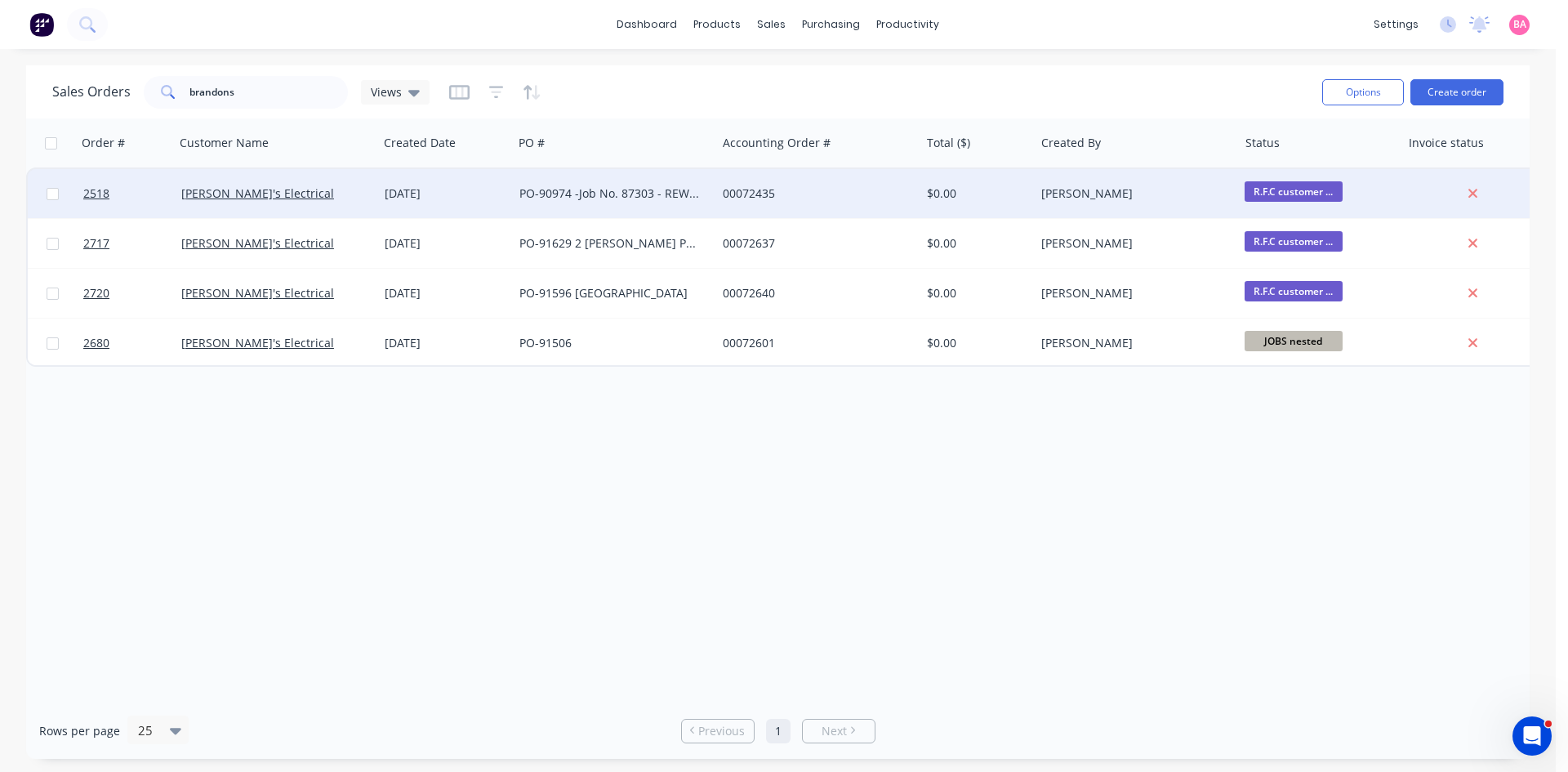
click at [1292, 187] on span "R.F.C customer ..." at bounding box center [1294, 192] width 98 height 20
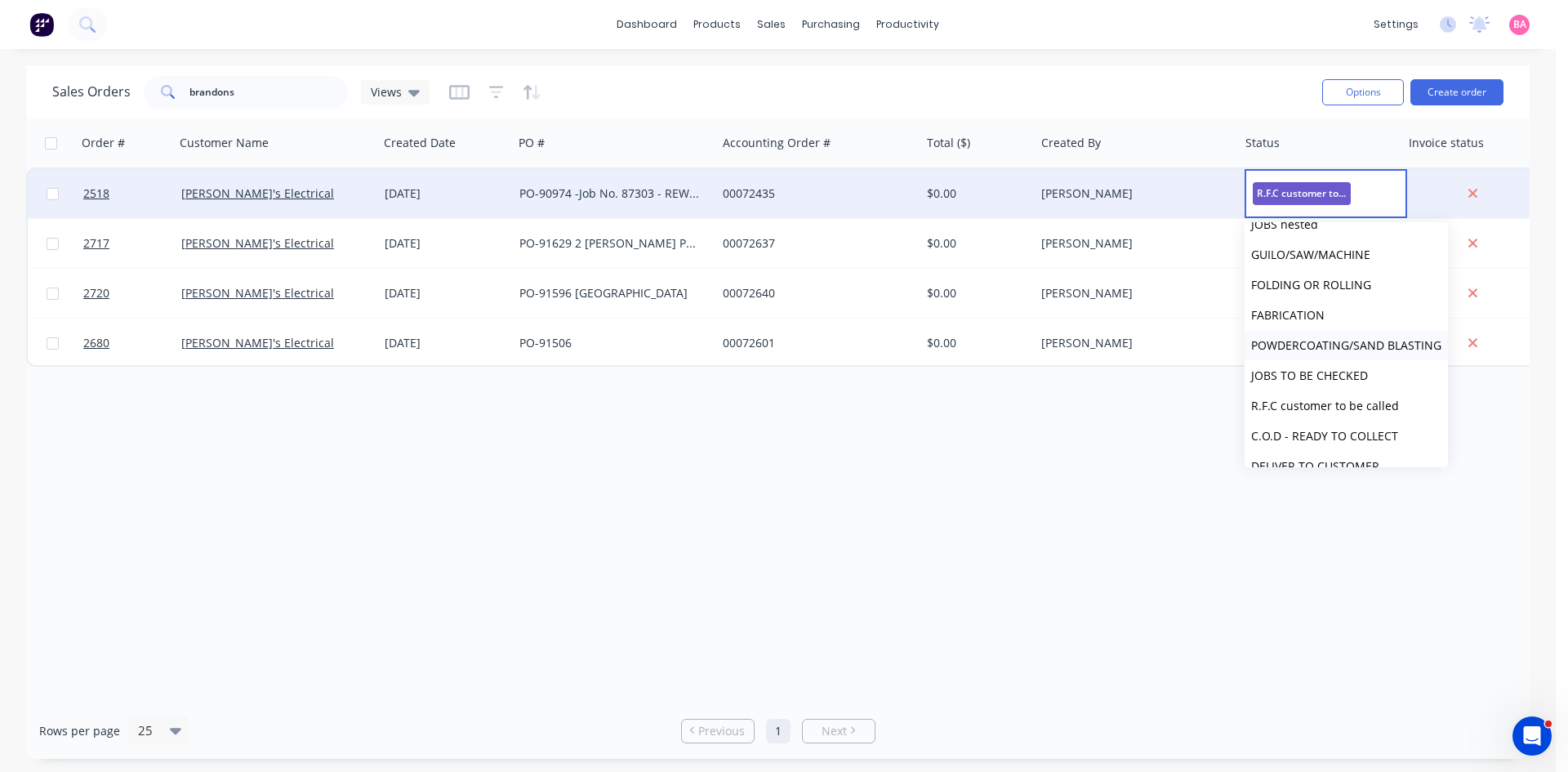
scroll to position [81, 0]
click at [1336, 403] on span "R.F.C customer to be called" at bounding box center [1325, 403] width 147 height 15
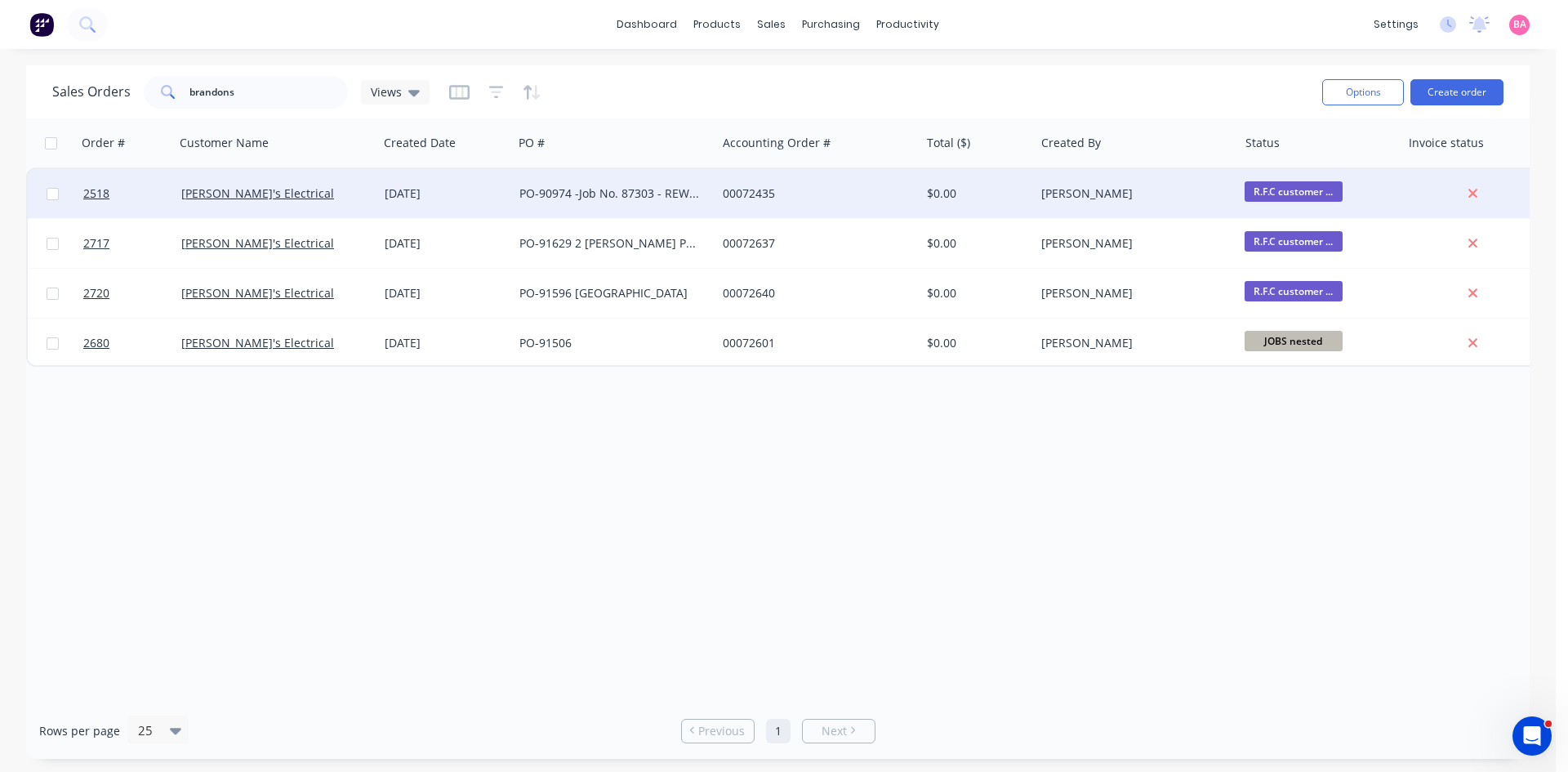
click at [1305, 186] on span "R.F.C customer ..." at bounding box center [1294, 192] width 98 height 20
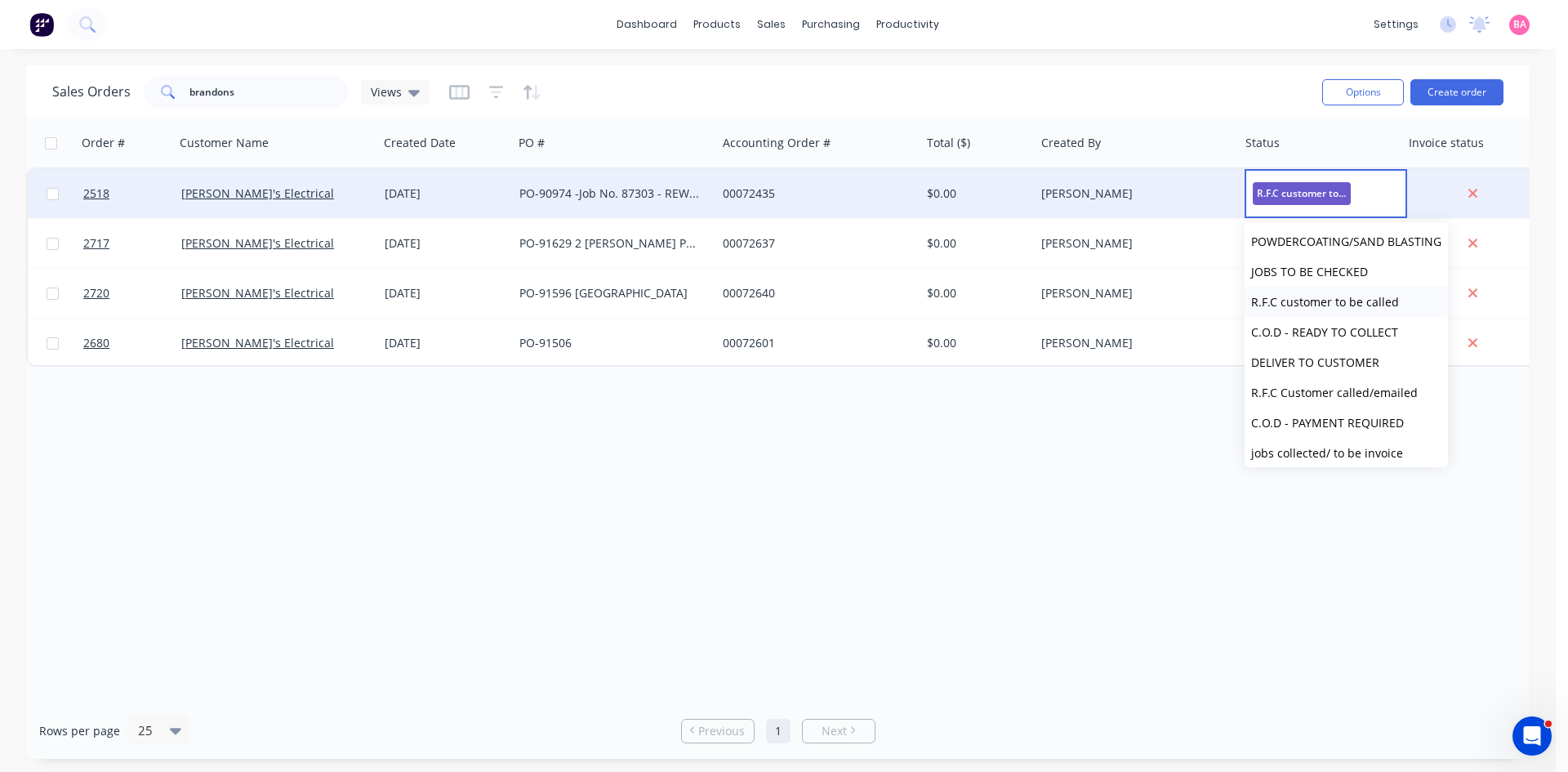
scroll to position [191, 0]
click at [1342, 386] on span "R.F.C Customer called/emailed" at bounding box center [1334, 386] width 167 height 15
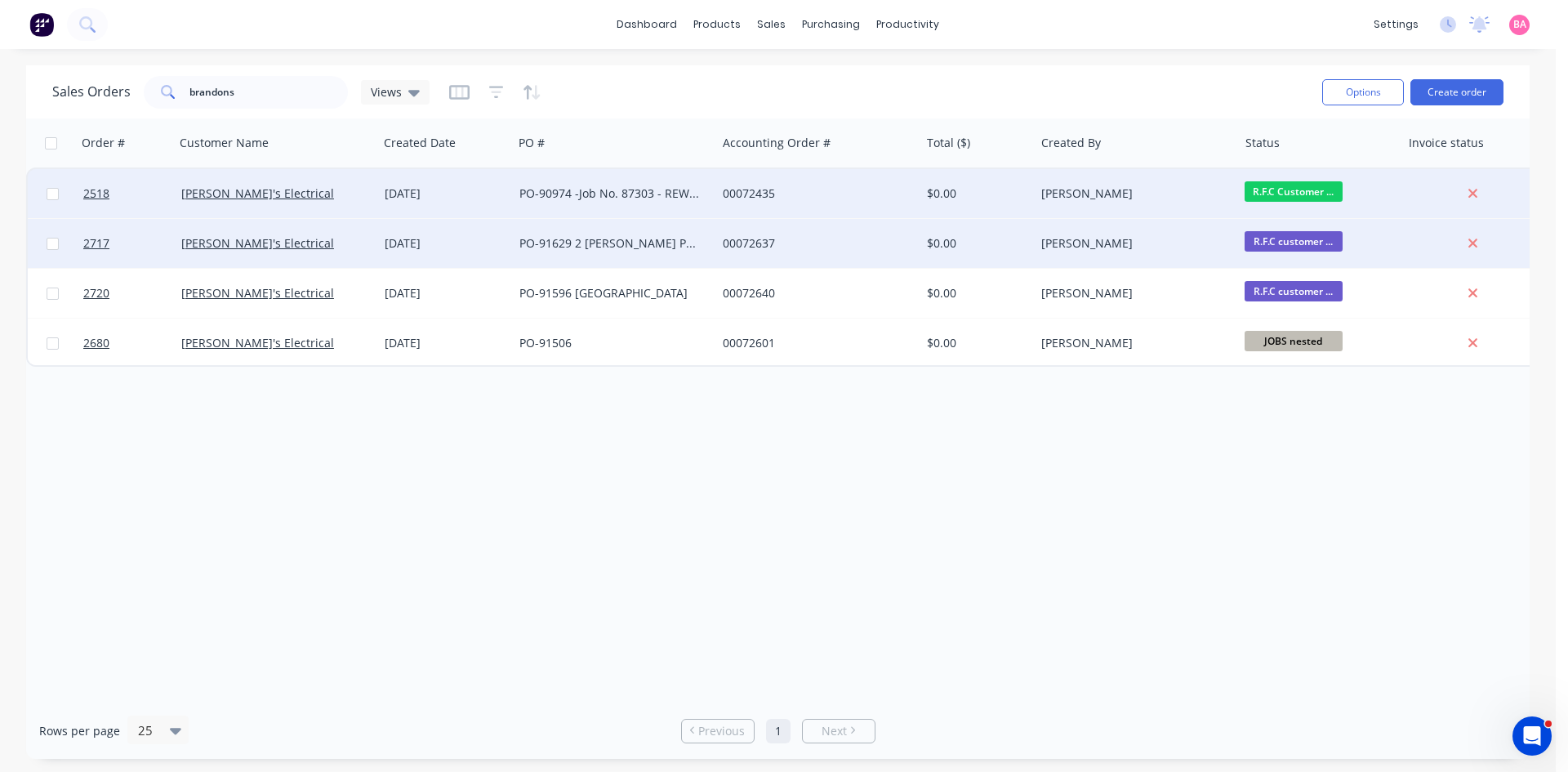
click at [1299, 238] on span "R.F.C customer ..." at bounding box center [1294, 242] width 98 height 20
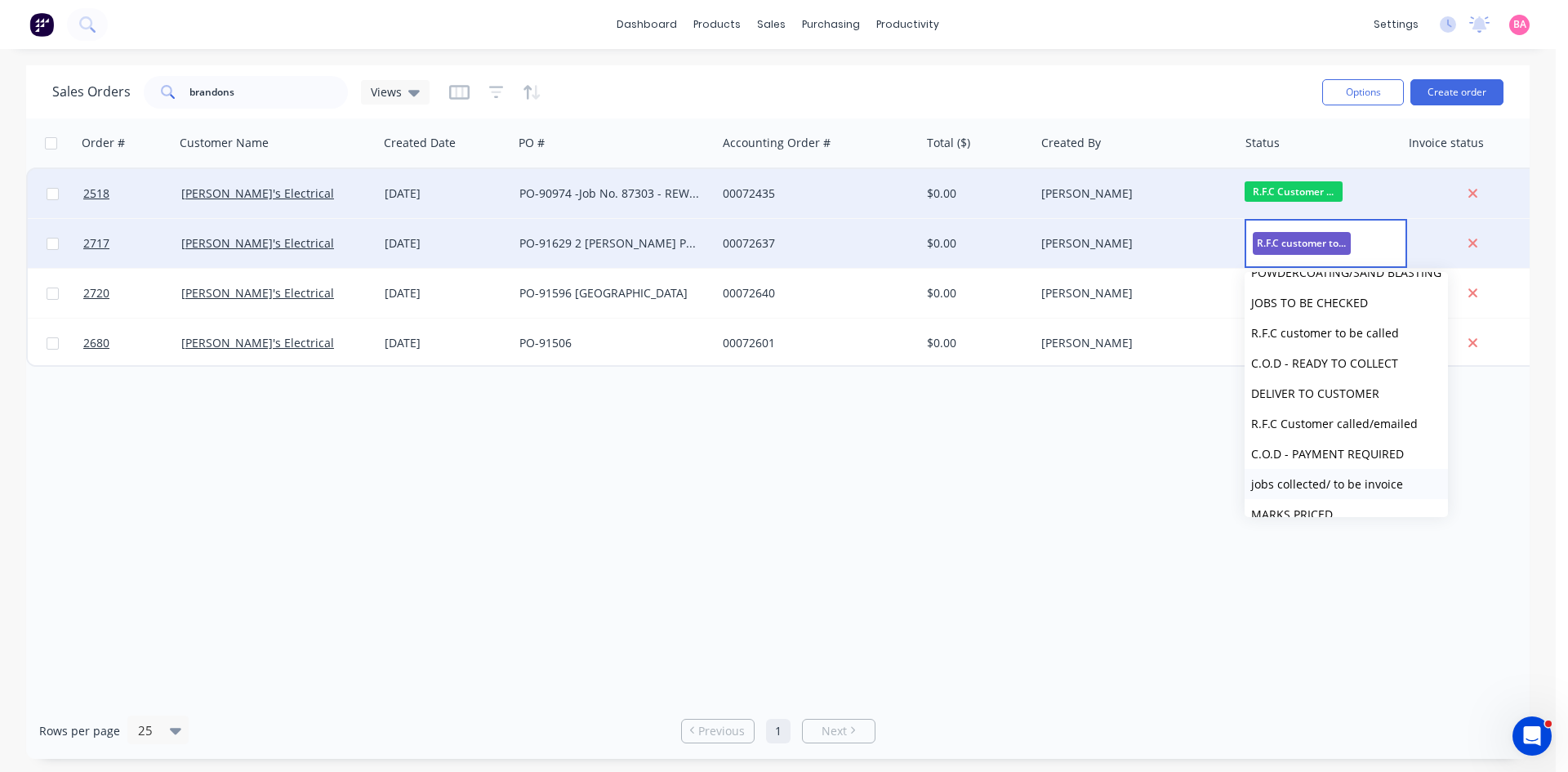
scroll to position [245, 0]
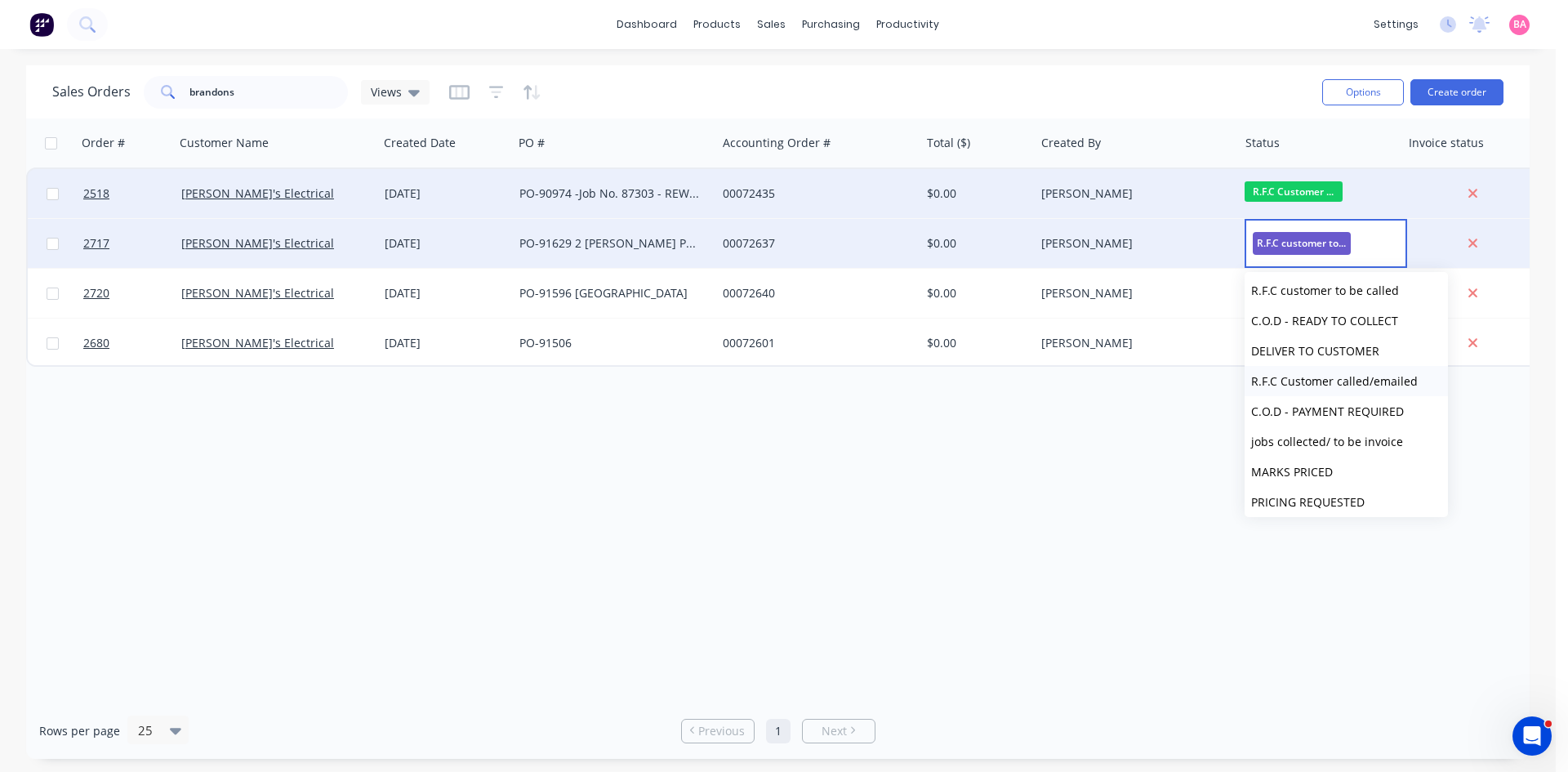
click at [1351, 379] on span "R.F.C Customer called/emailed" at bounding box center [1334, 380] width 167 height 15
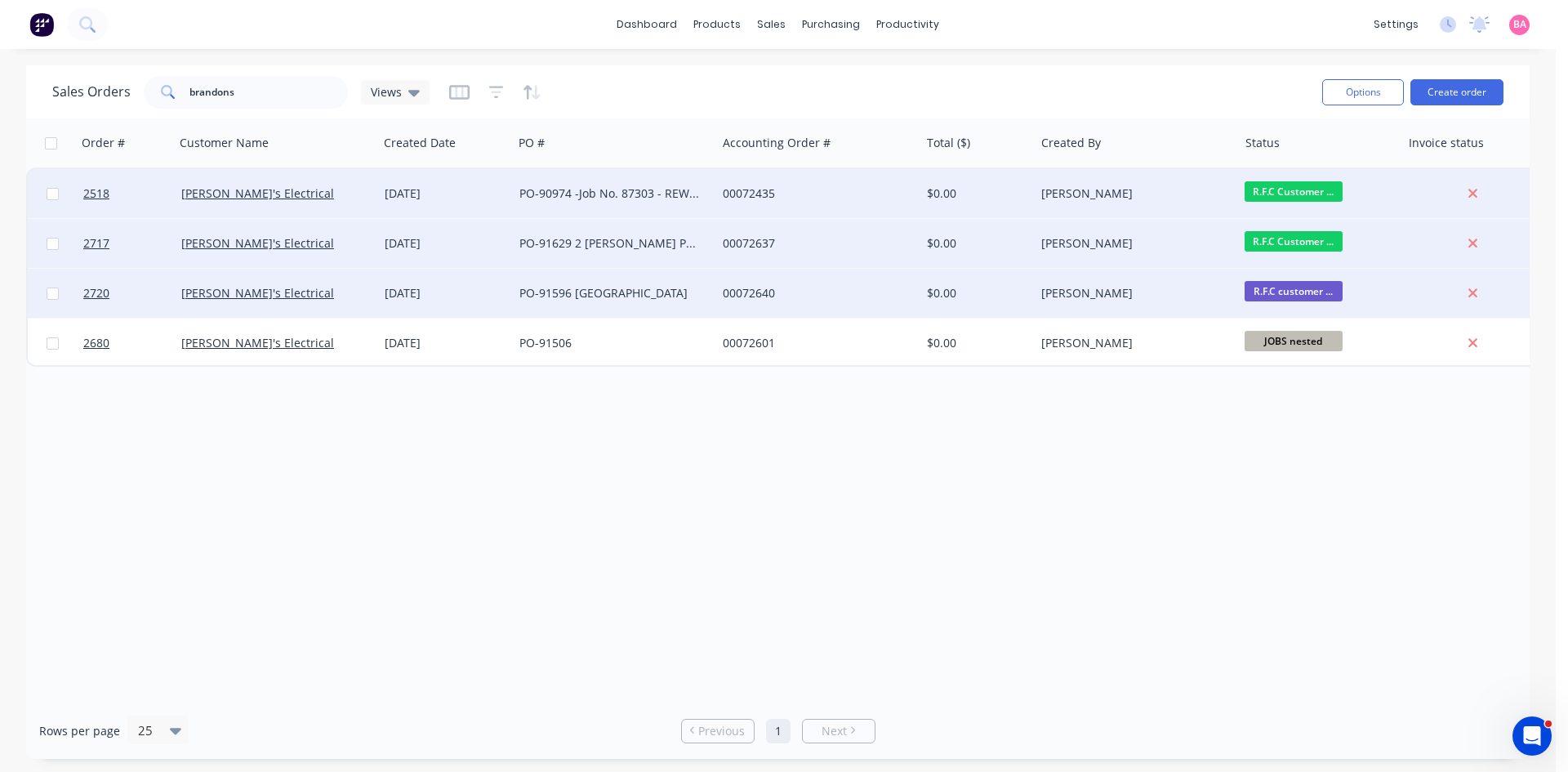
click at [1306, 290] on span "R.F.C customer ..." at bounding box center [1294, 292] width 98 height 20
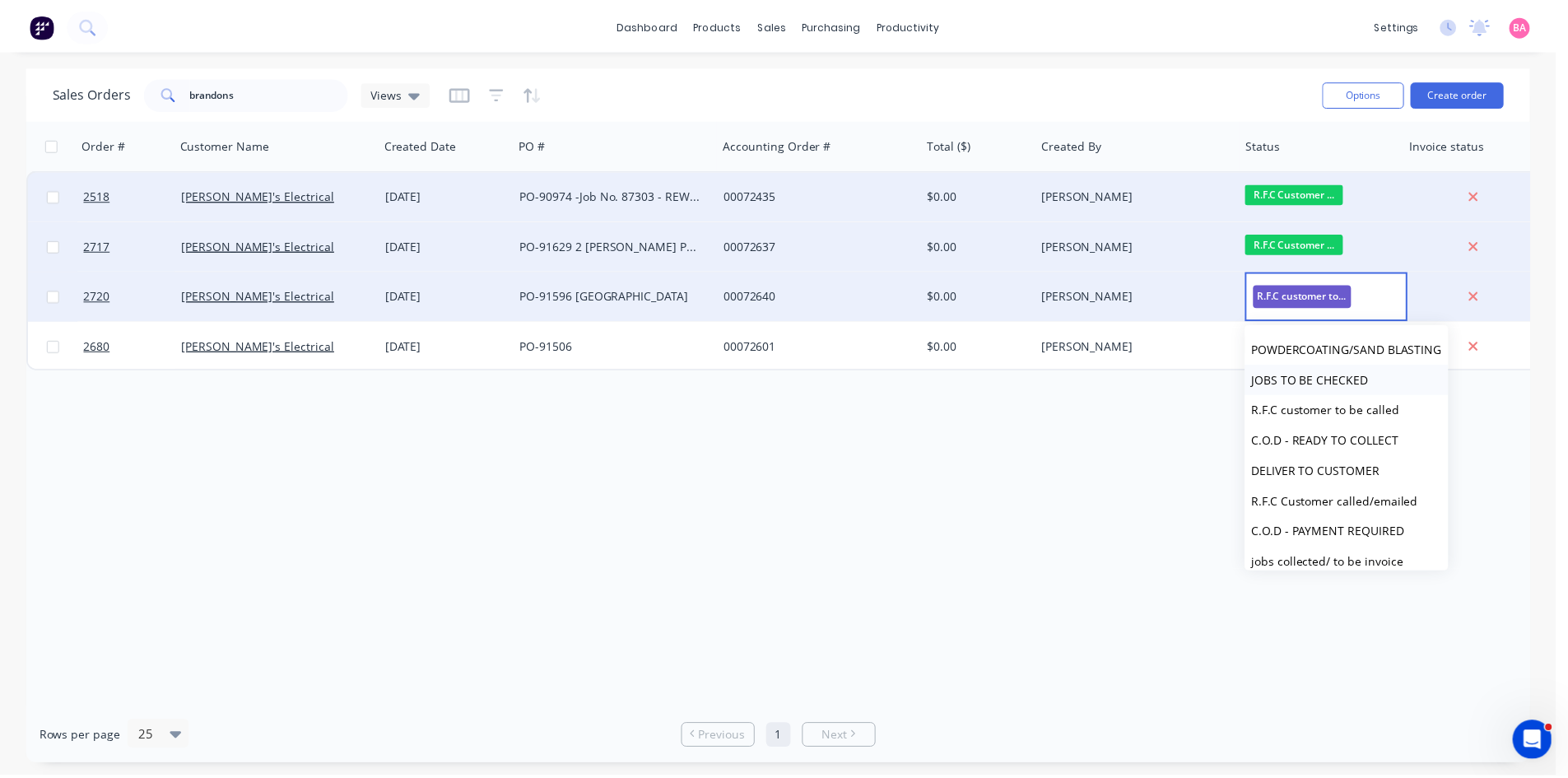
scroll to position [219, 0]
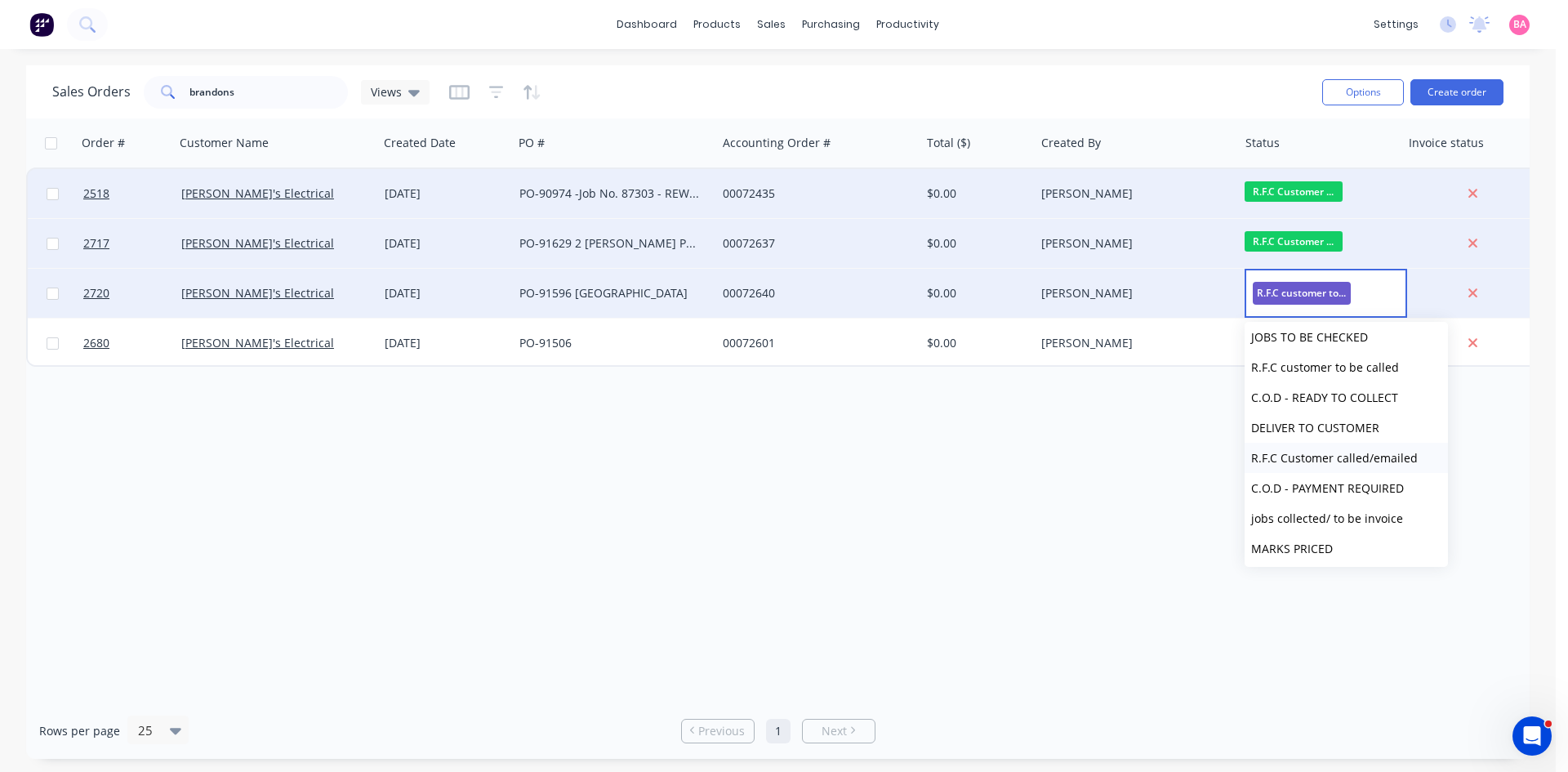
click at [1380, 458] on span "R.F.C Customer called/emailed" at bounding box center [1334, 458] width 167 height 15
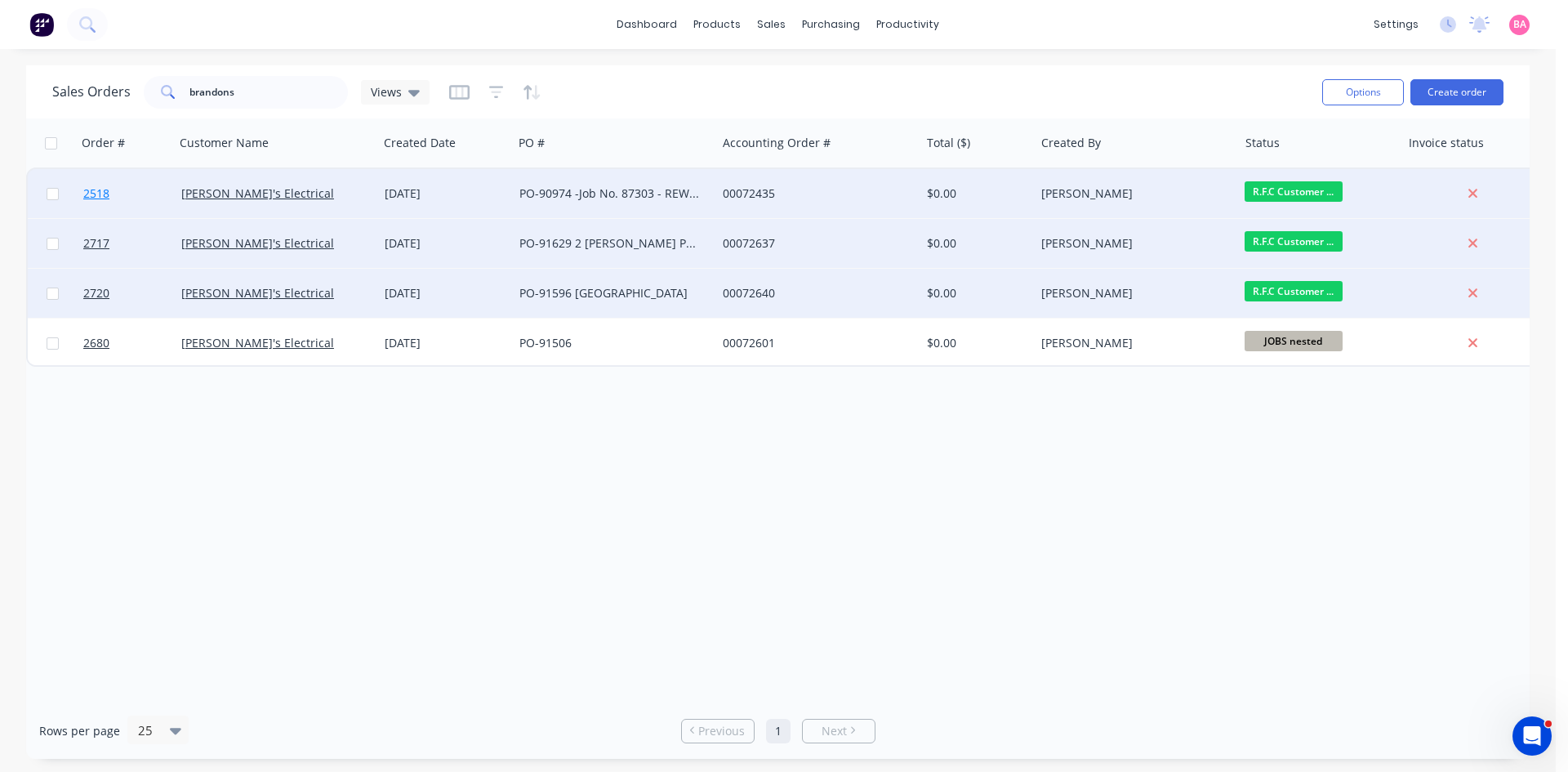
click at [89, 192] on span "2518" at bounding box center [96, 193] width 26 height 16
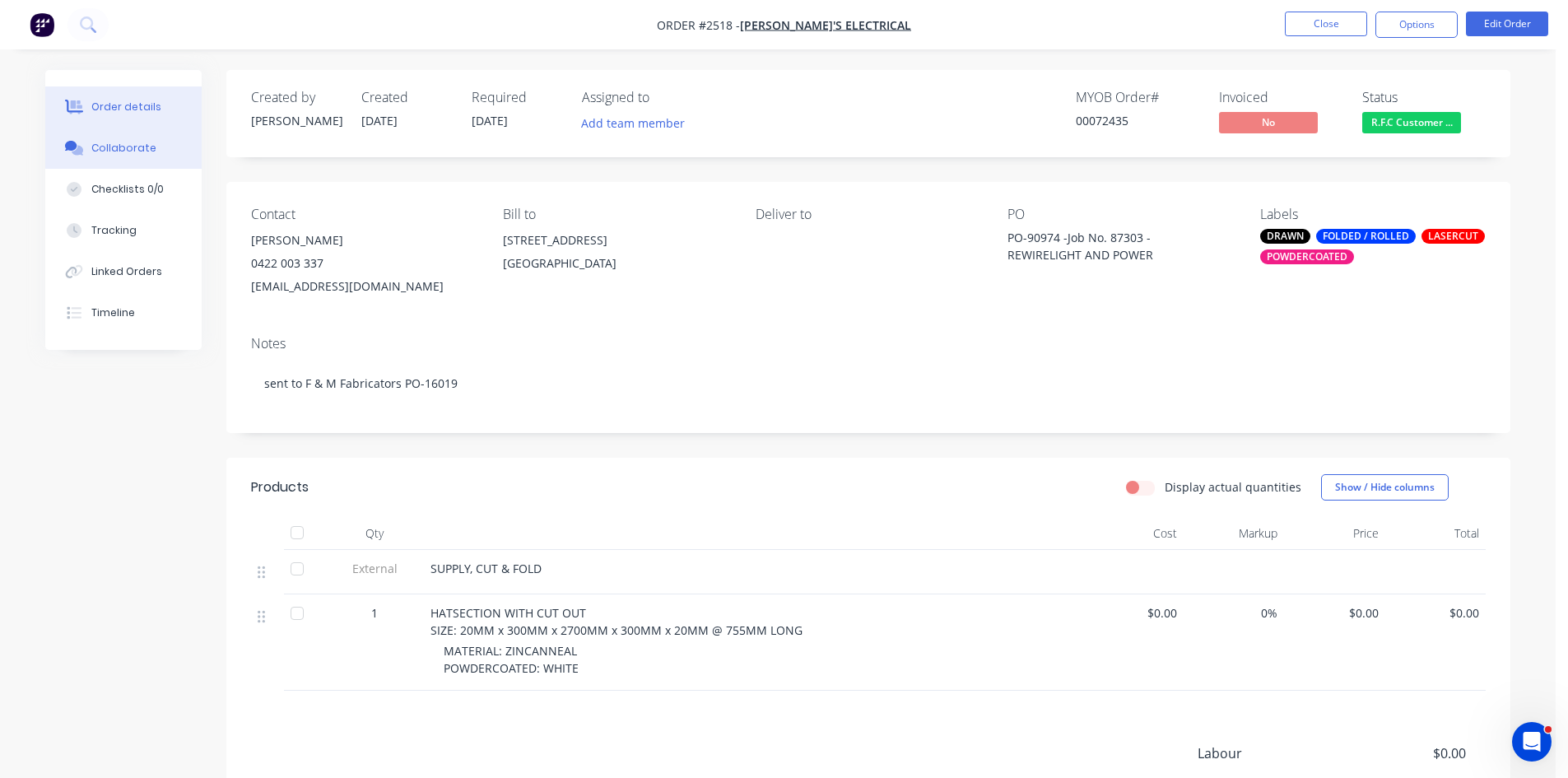
click at [128, 138] on button "Collaborate" at bounding box center [123, 148] width 156 height 41
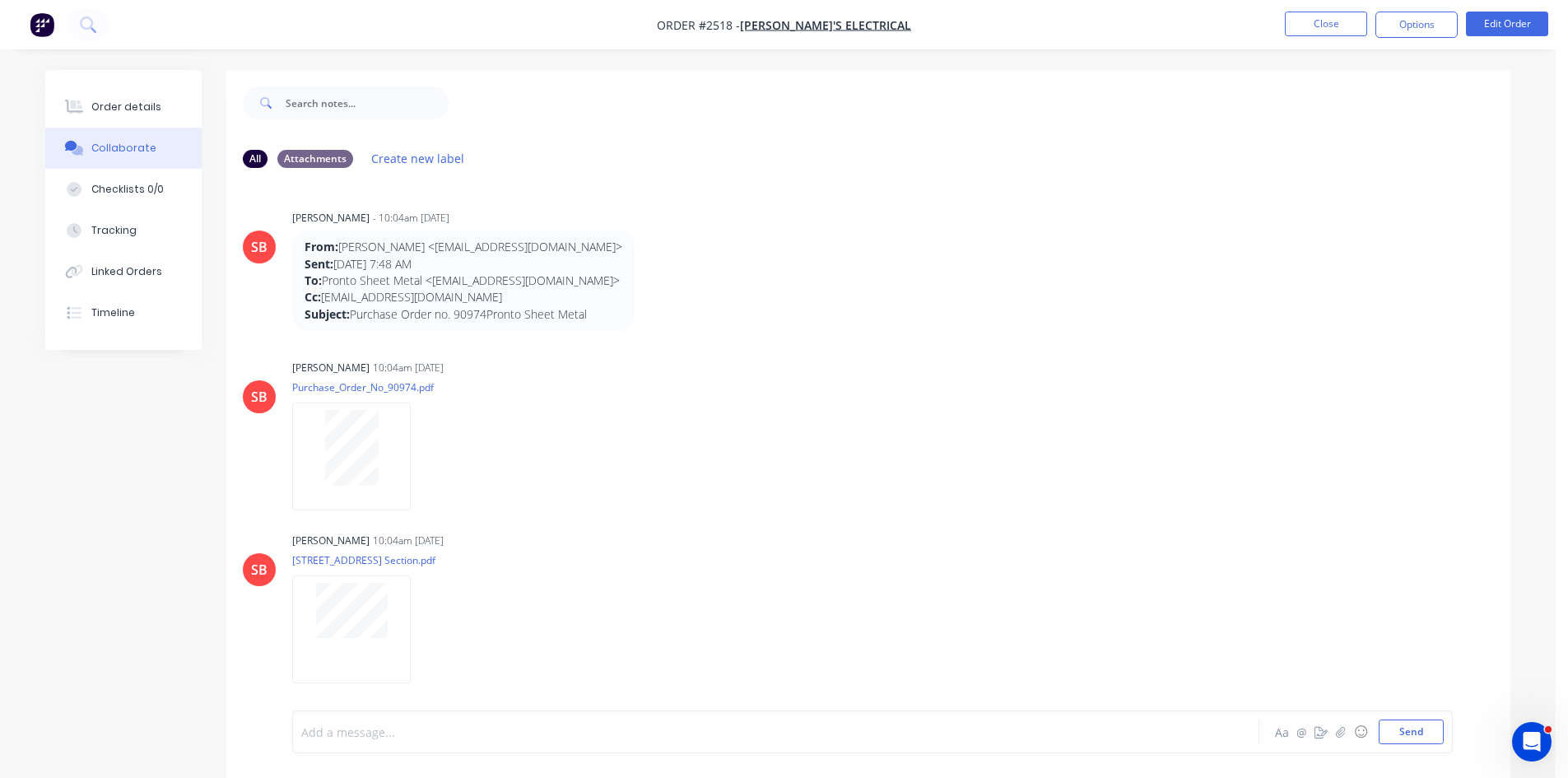
click at [416, 734] on div at bounding box center [730, 732] width 856 height 17
click at [1400, 730] on button "Send" at bounding box center [1411, 731] width 65 height 25
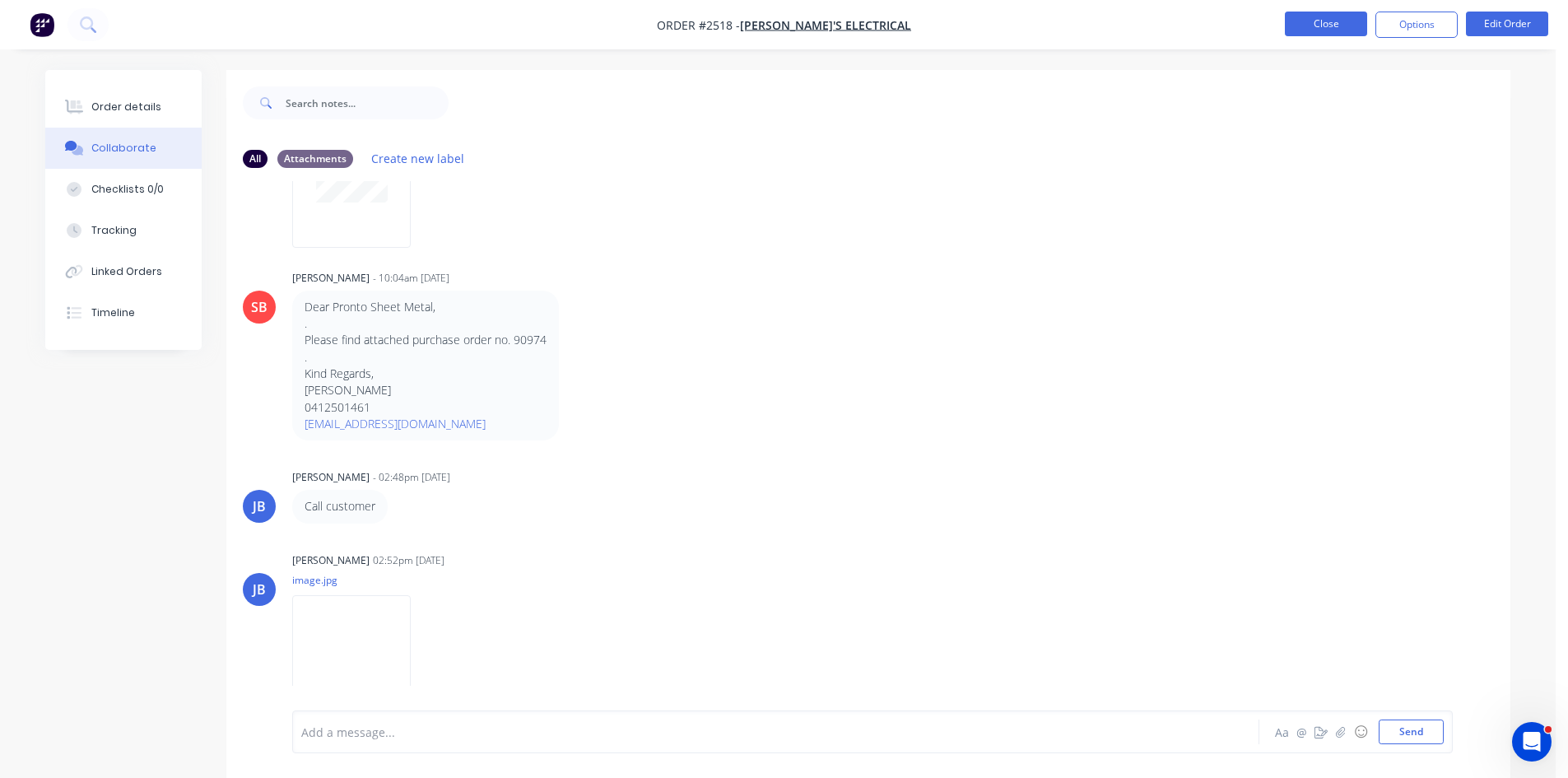
click at [1302, 17] on button "Close" at bounding box center [1326, 23] width 82 height 25
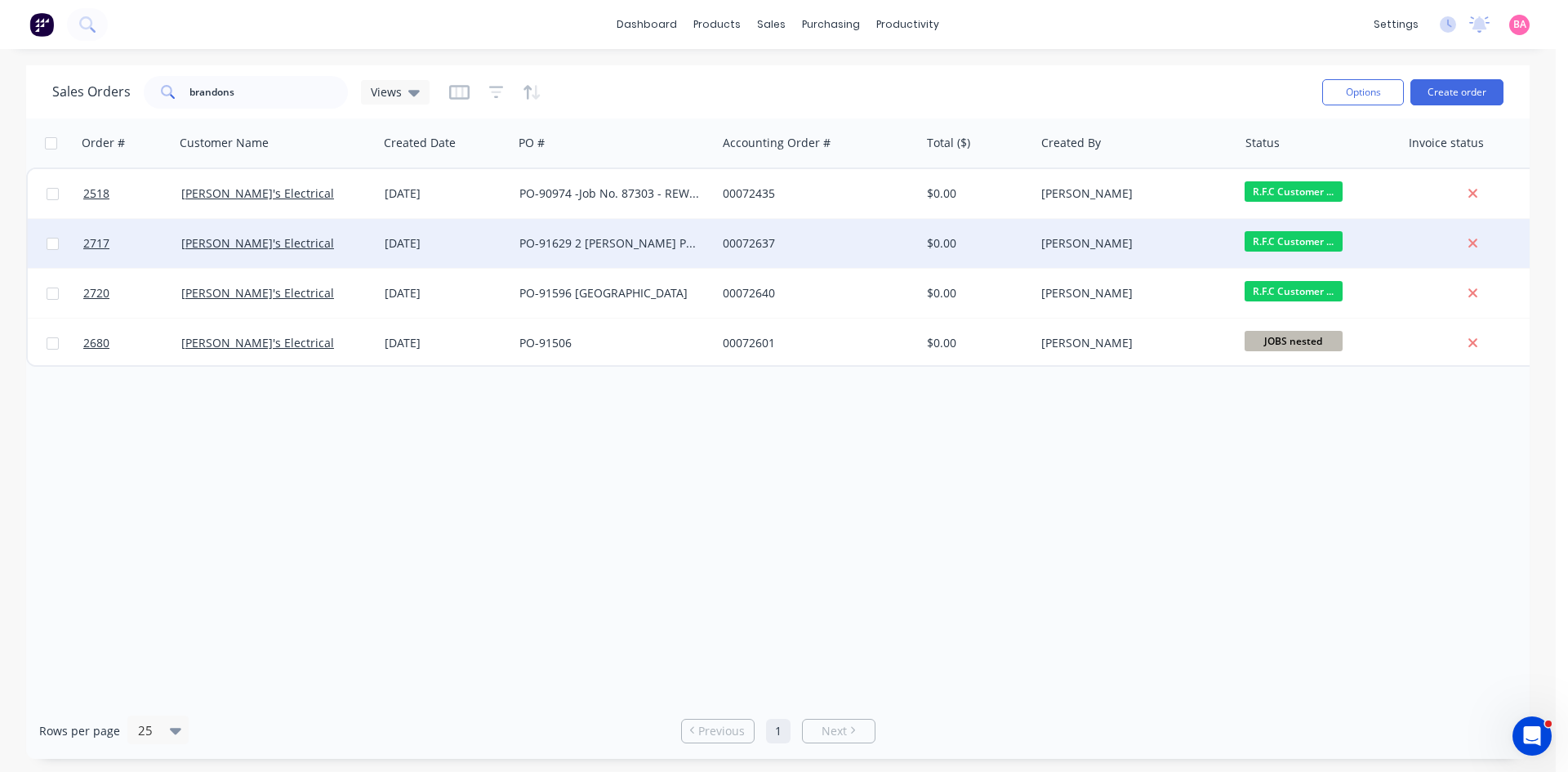
click at [1071, 246] on div "Sandra Booker" at bounding box center [1132, 243] width 181 height 16
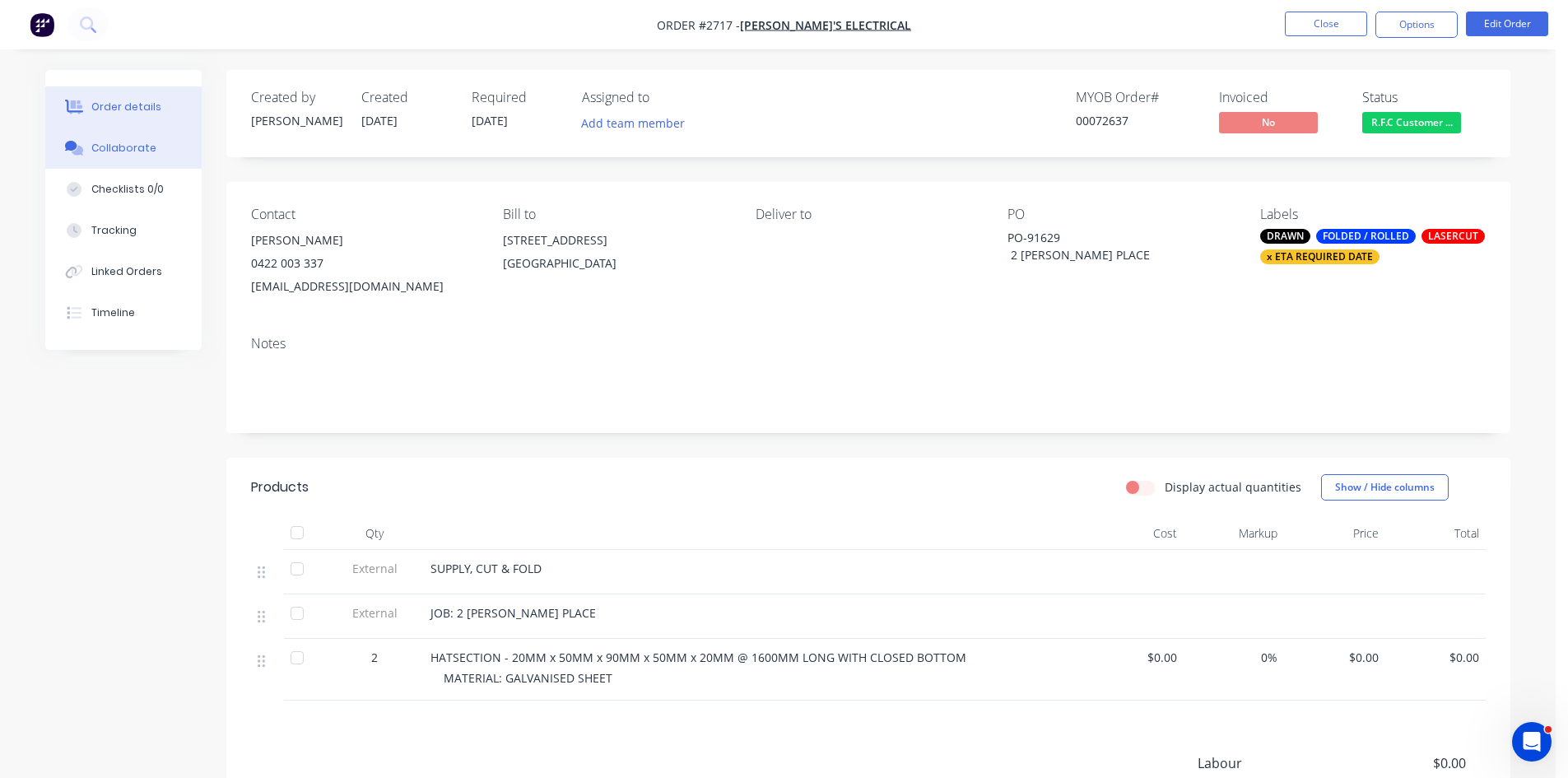
click at [115, 140] on button "Collaborate" at bounding box center [123, 148] width 156 height 41
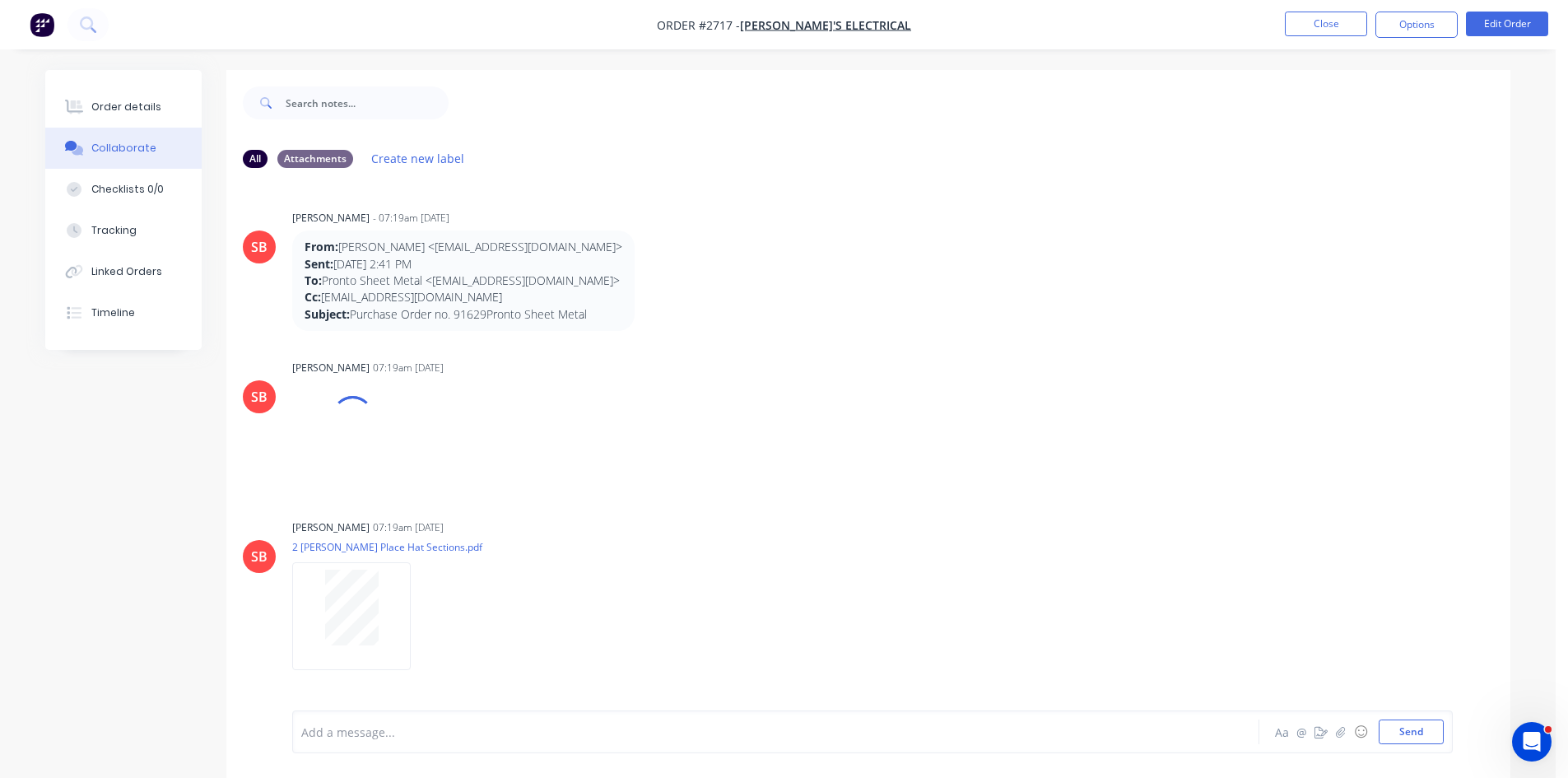
click at [415, 734] on div at bounding box center [730, 732] width 856 height 17
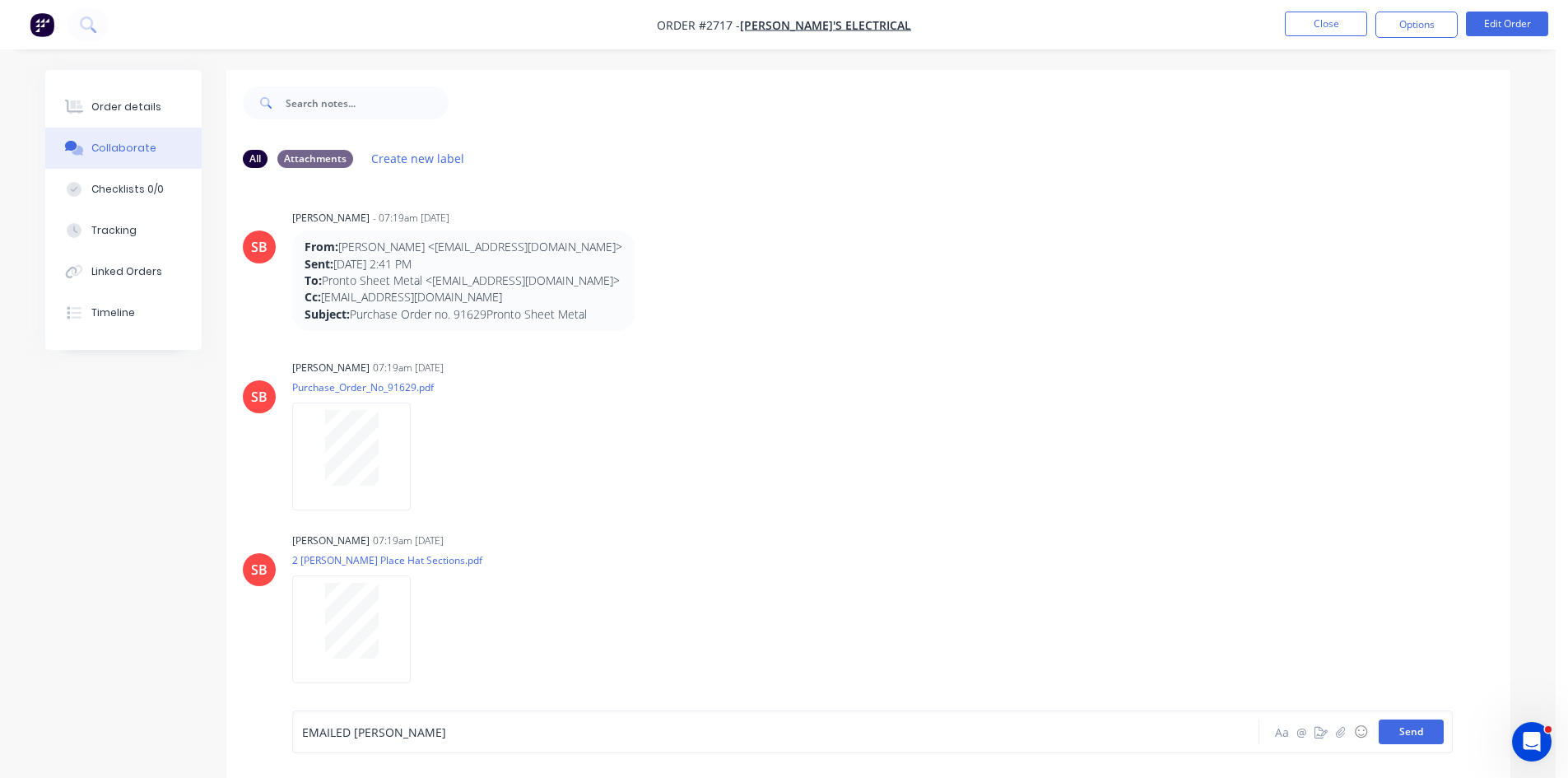
click at [1414, 736] on button "Send" at bounding box center [1411, 731] width 65 height 25
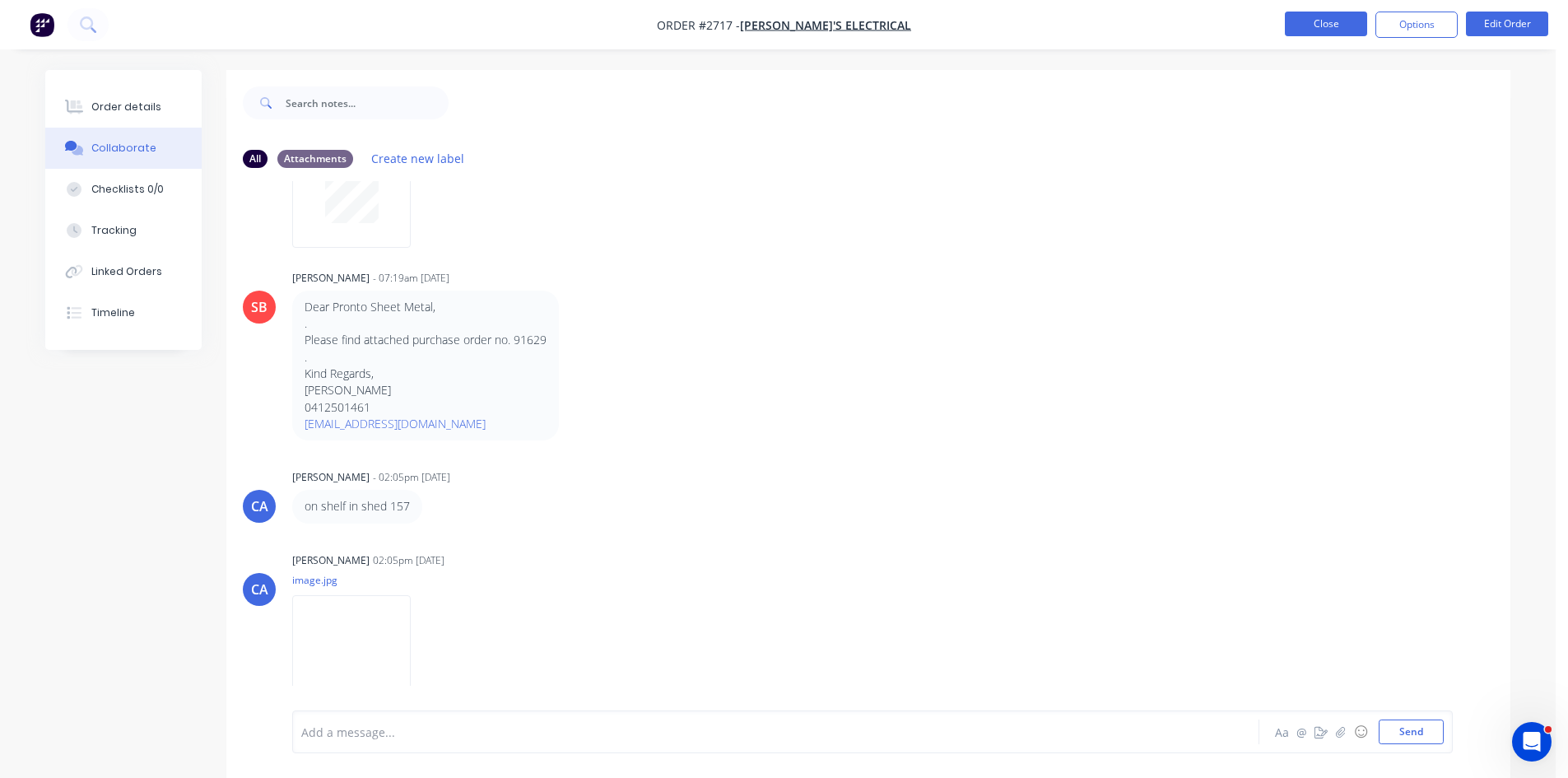
click at [1331, 26] on button "Close" at bounding box center [1326, 23] width 82 height 25
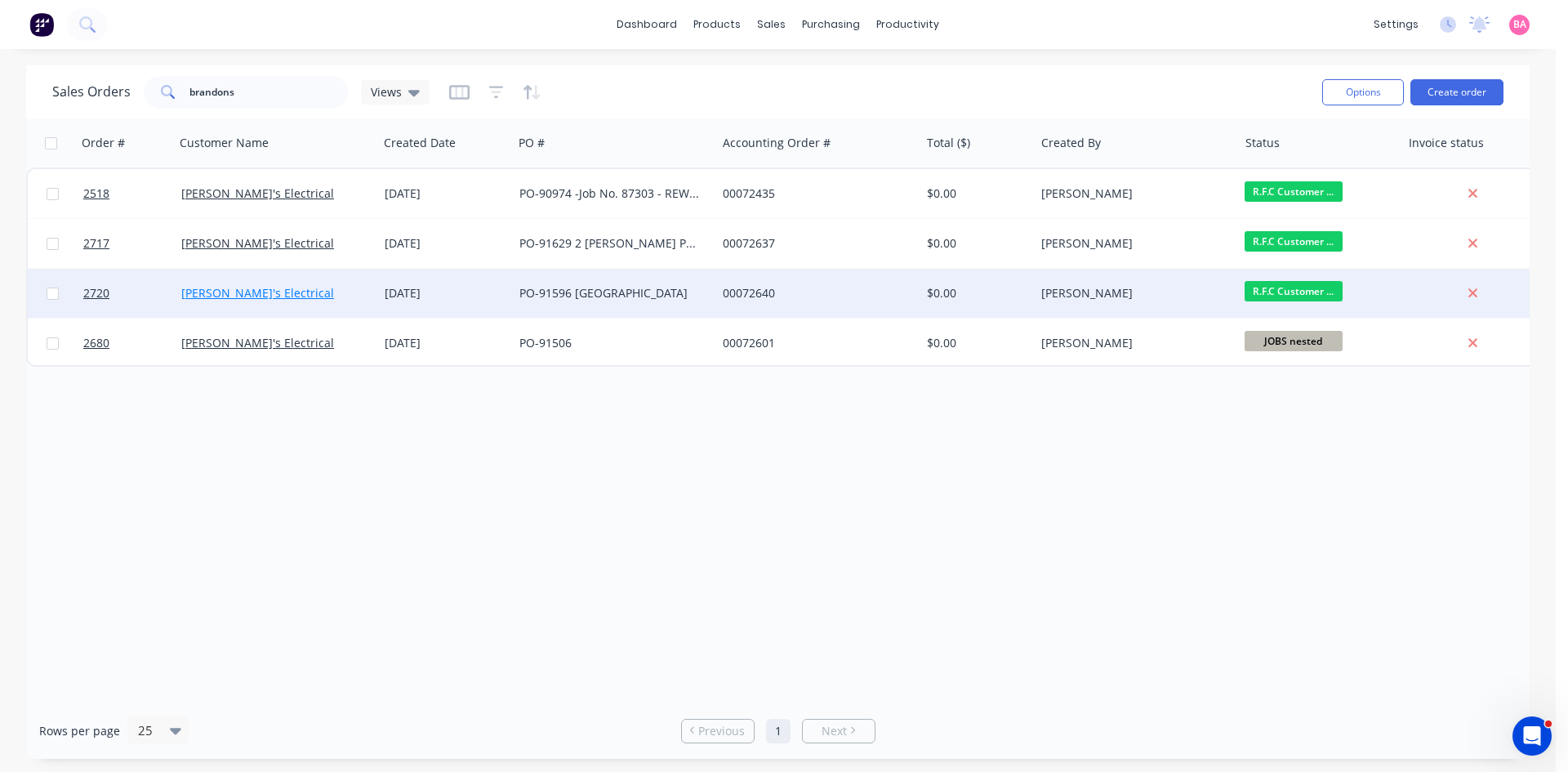
click at [195, 297] on link "Brandon's Electrical" at bounding box center [258, 292] width 152 height 15
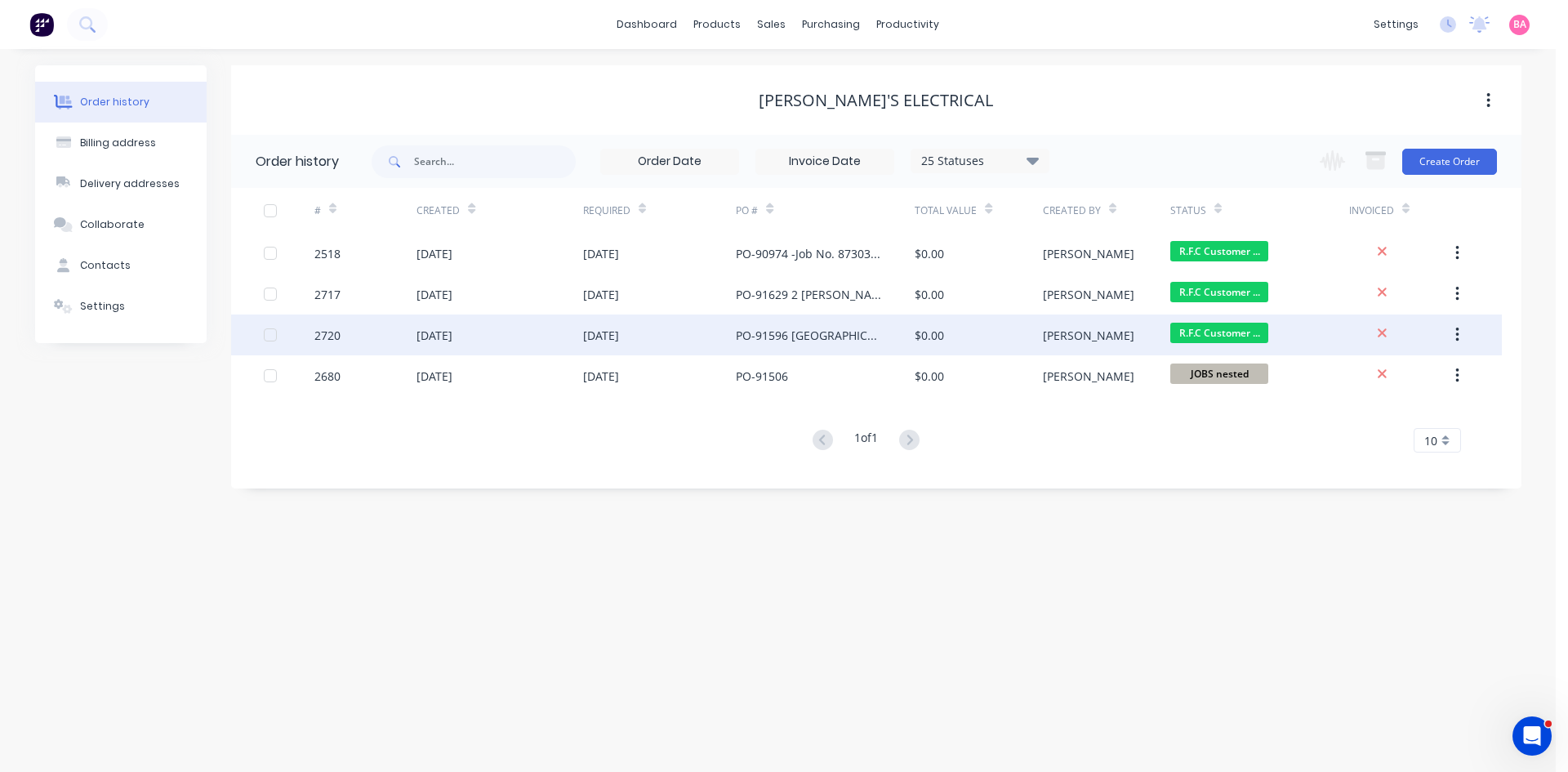
click at [452, 336] on div "[DATE]" at bounding box center [435, 336] width 36 height 17
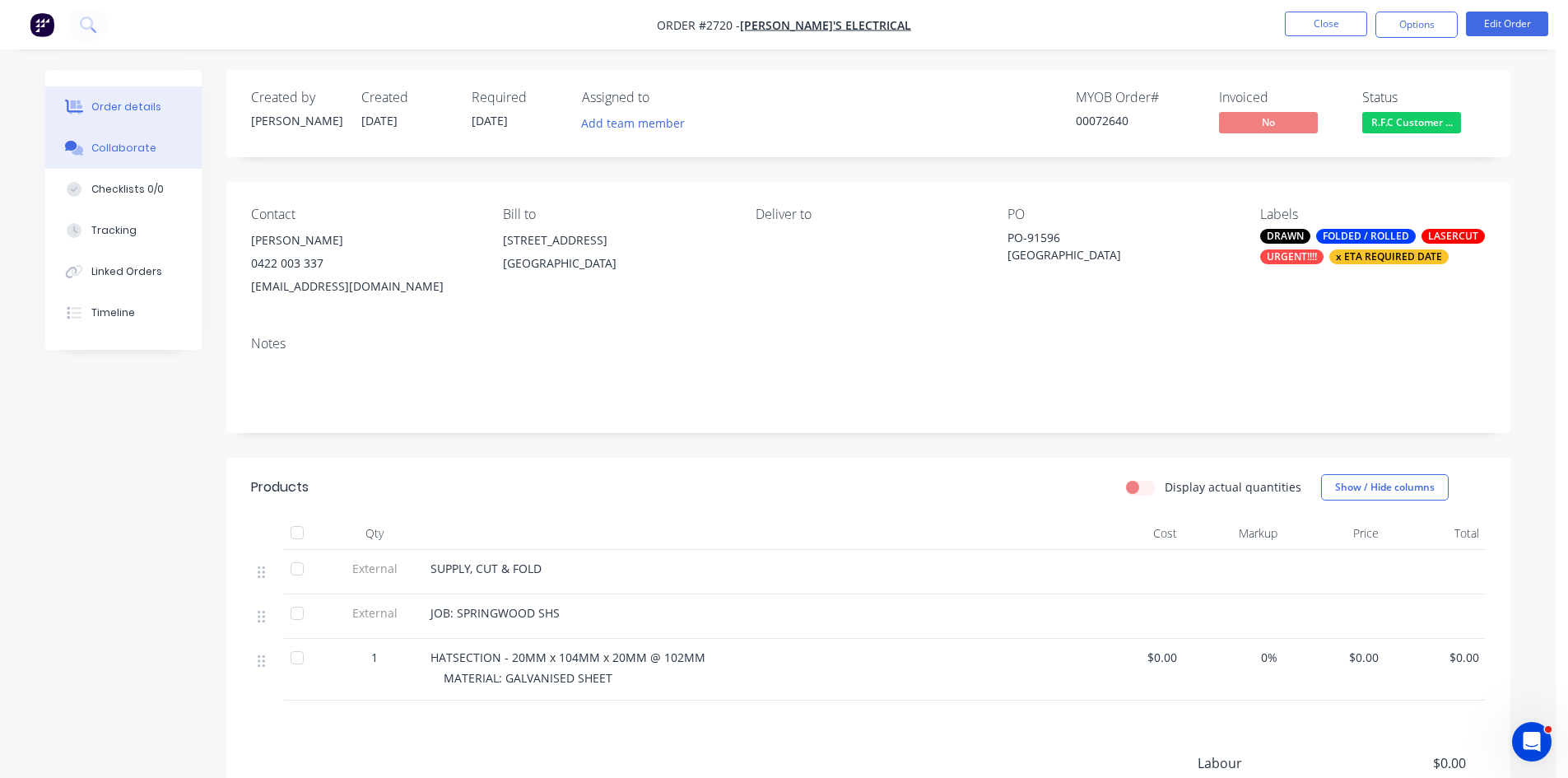
click at [132, 145] on div "Collaborate" at bounding box center [124, 148] width 65 height 15
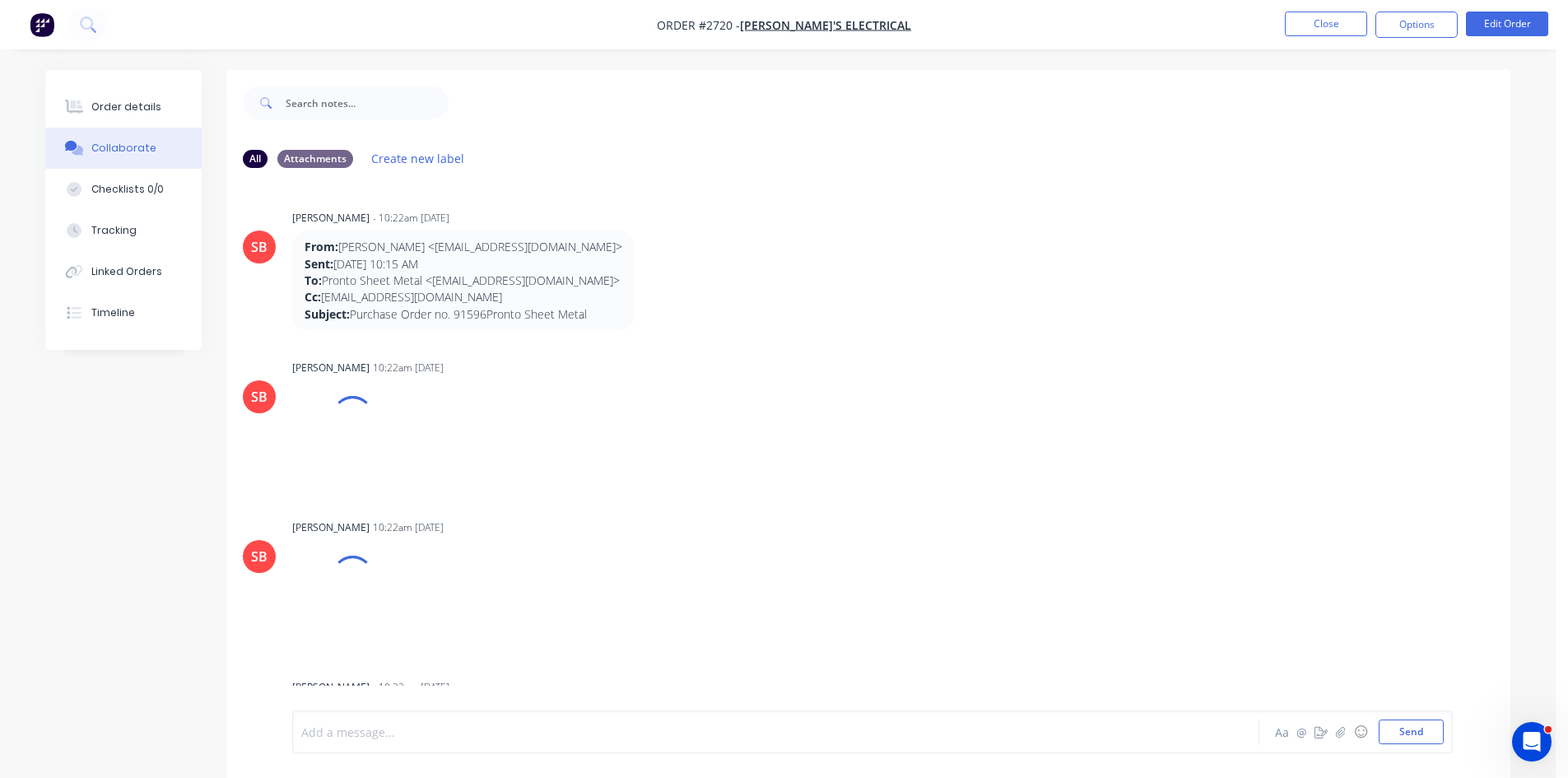
click at [386, 732] on div at bounding box center [730, 732] width 856 height 17
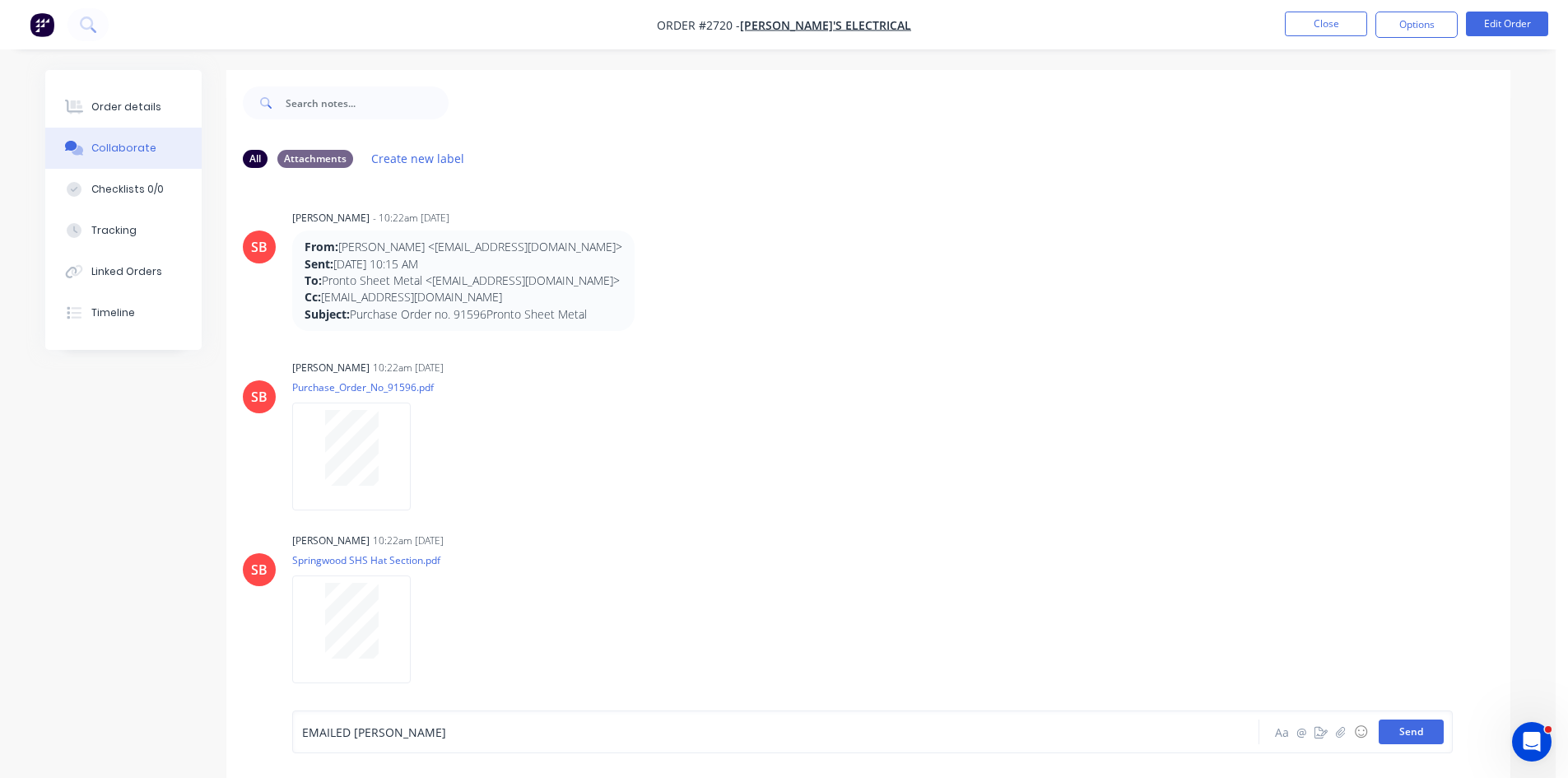
click at [1413, 736] on button "Send" at bounding box center [1411, 731] width 65 height 25
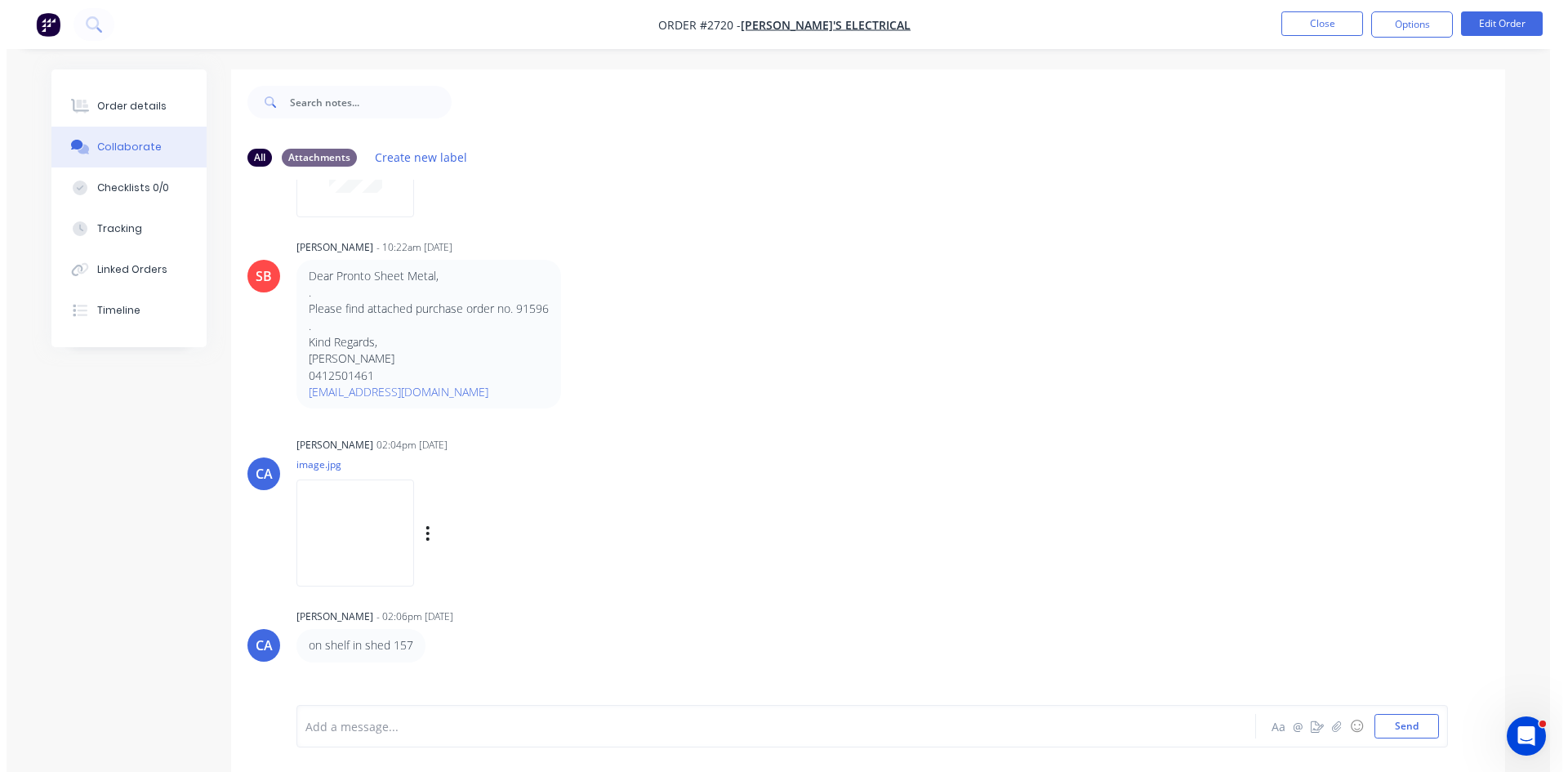
scroll to position [499, 0]
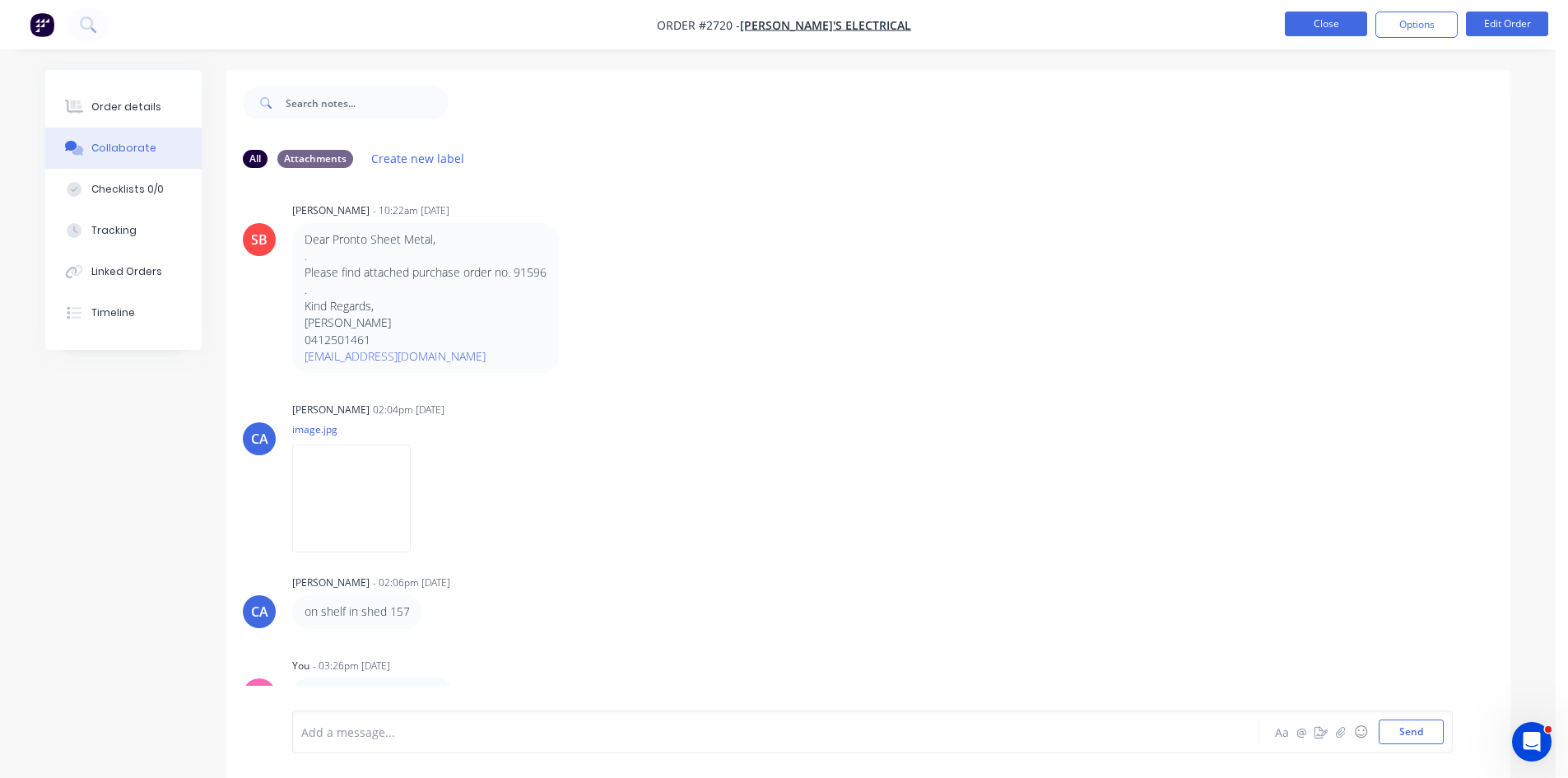
click at [1331, 22] on button "Close" at bounding box center [1326, 23] width 82 height 25
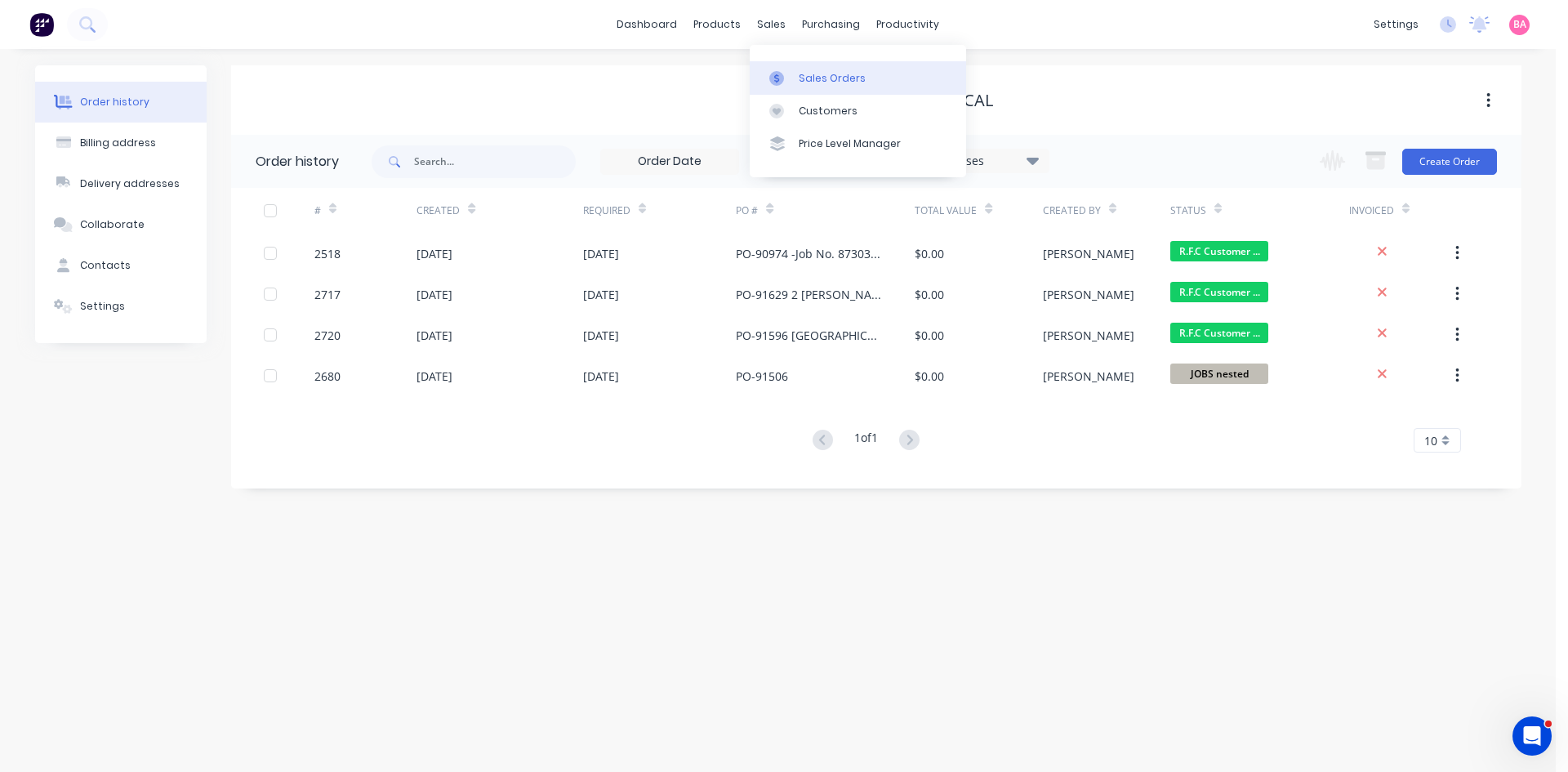
click at [834, 79] on div "Sales Orders" at bounding box center [832, 78] width 67 height 14
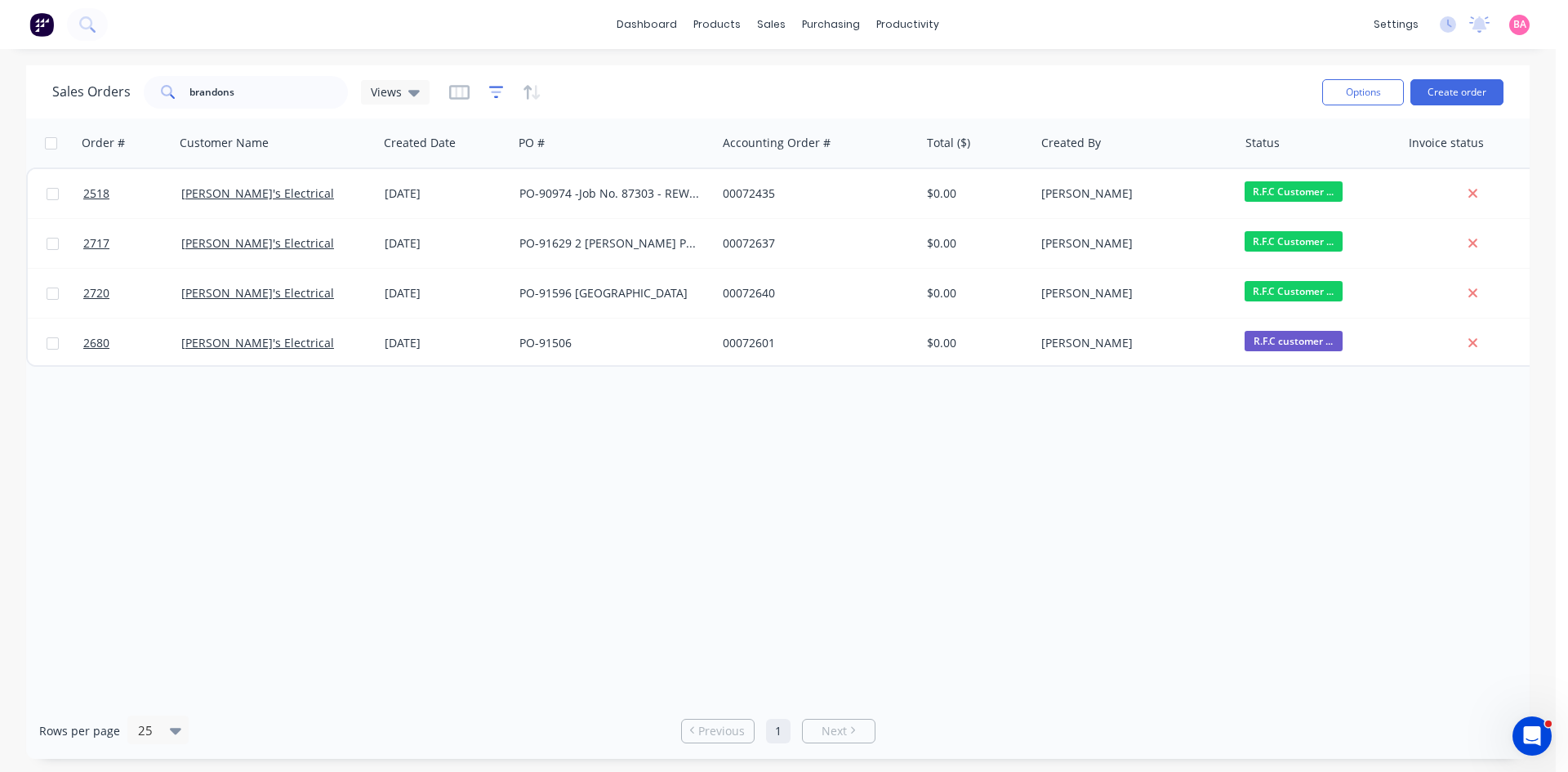
click at [497, 91] on icon "button" at bounding box center [496, 92] width 14 height 16
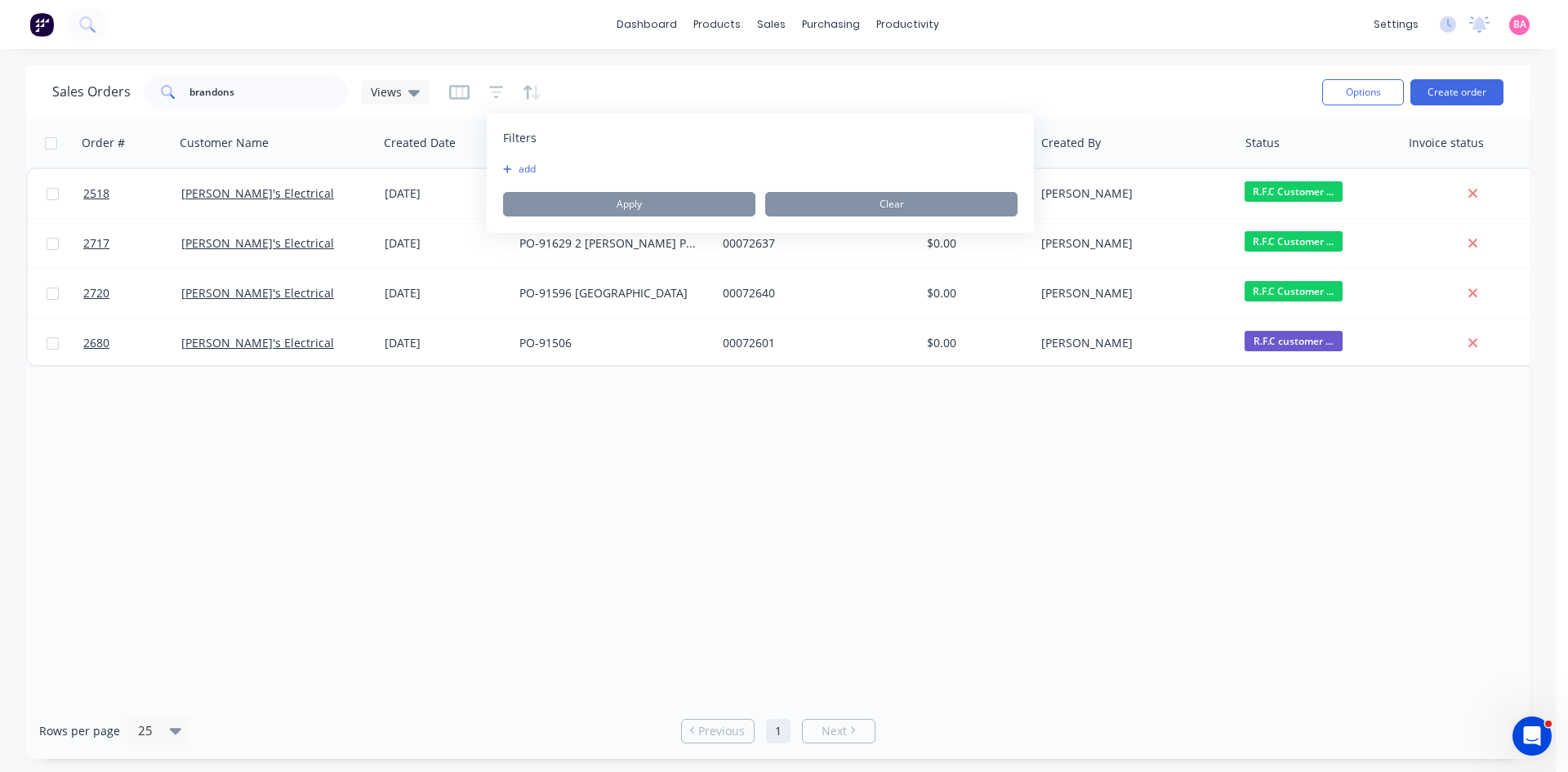
click at [512, 161] on div "Filters add Apply Clear" at bounding box center [760, 173] width 547 height 119
click at [535, 170] on button "add" at bounding box center [524, 169] width 41 height 13
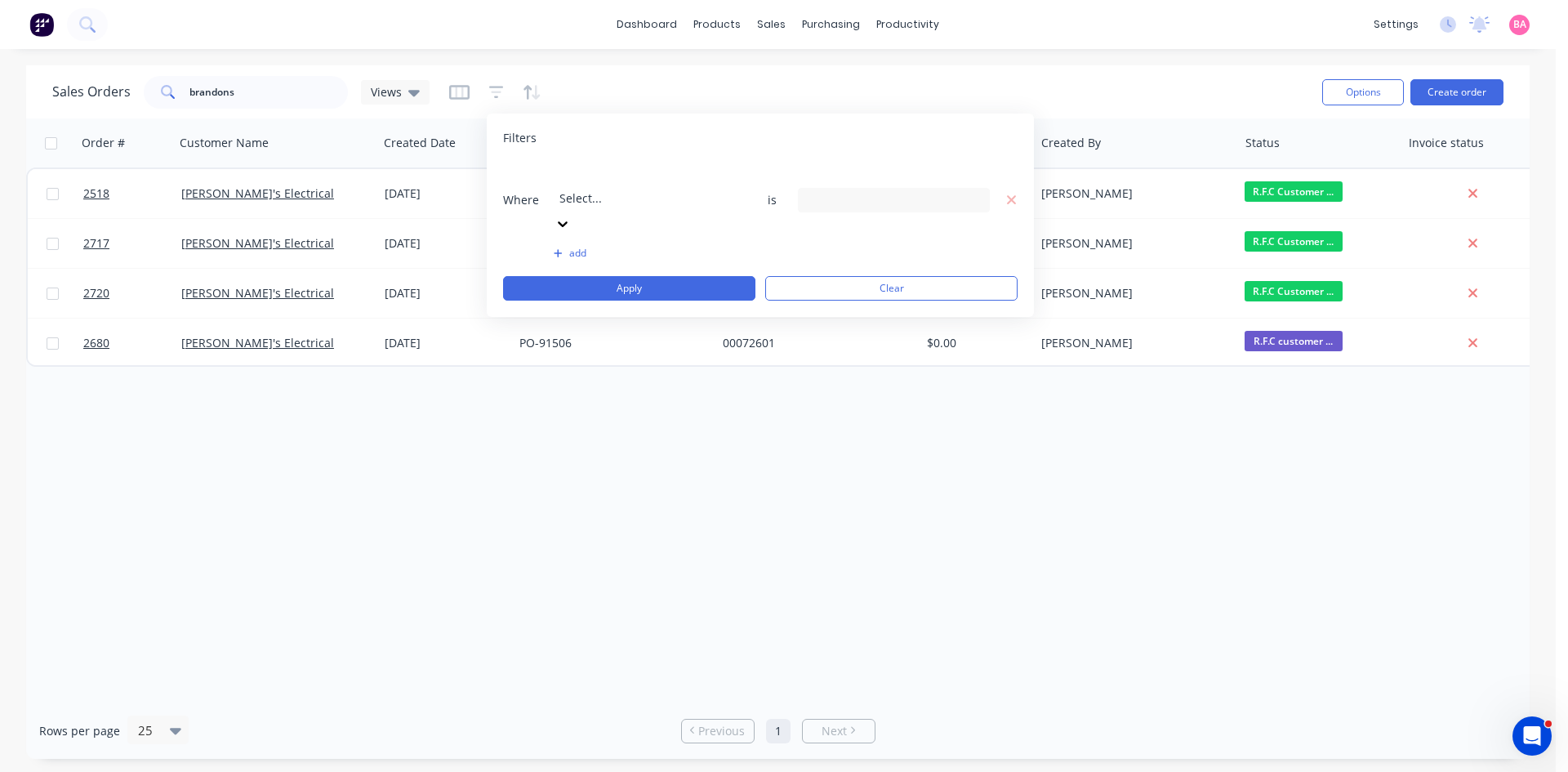
click at [571, 215] on icon at bounding box center [562, 223] width 16 height 16
click at [972, 192] on icon at bounding box center [973, 200] width 11 height 18
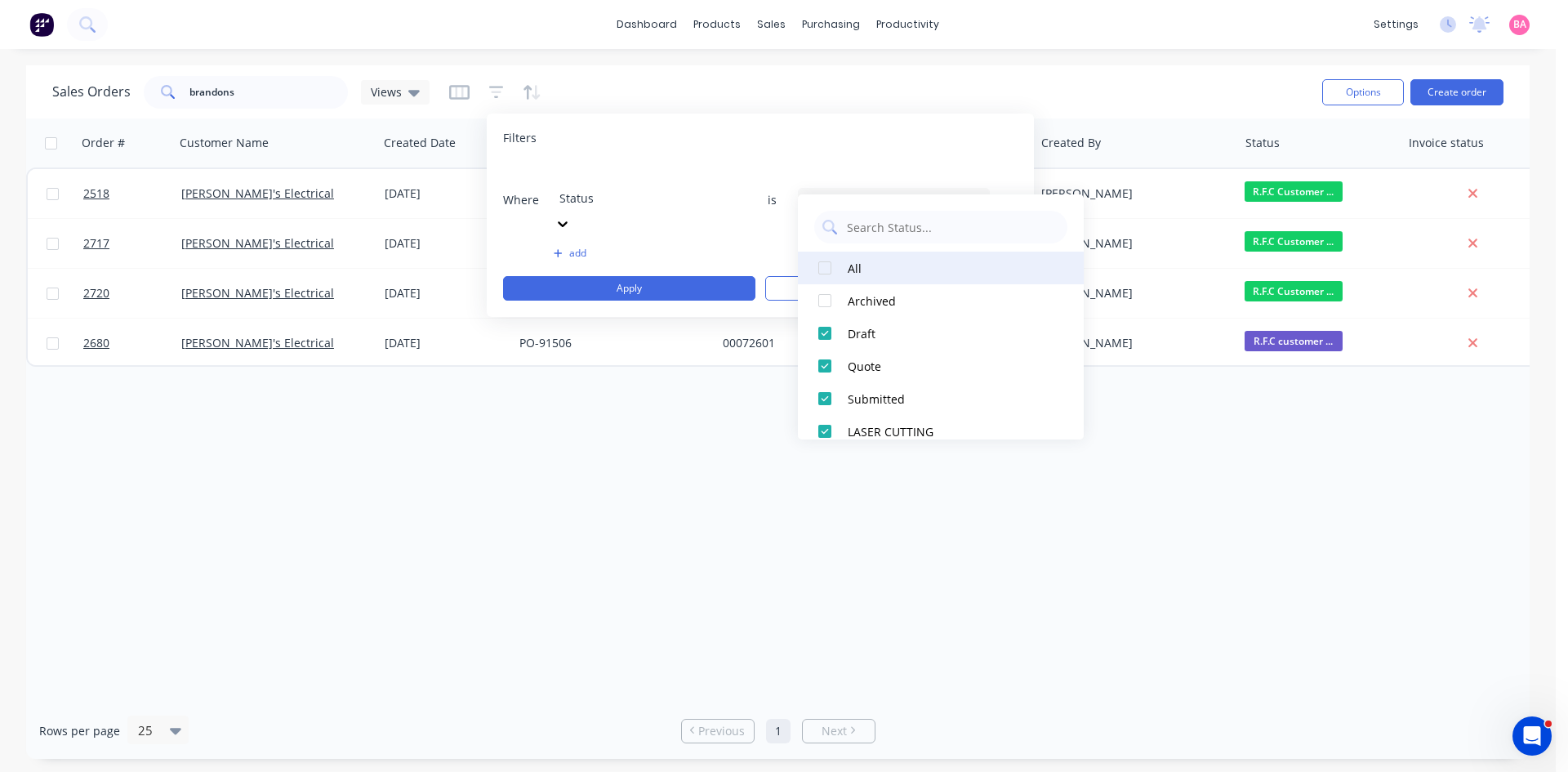
click at [829, 273] on div at bounding box center [824, 268] width 33 height 33
click at [634, 276] on button "Apply" at bounding box center [629, 288] width 252 height 25
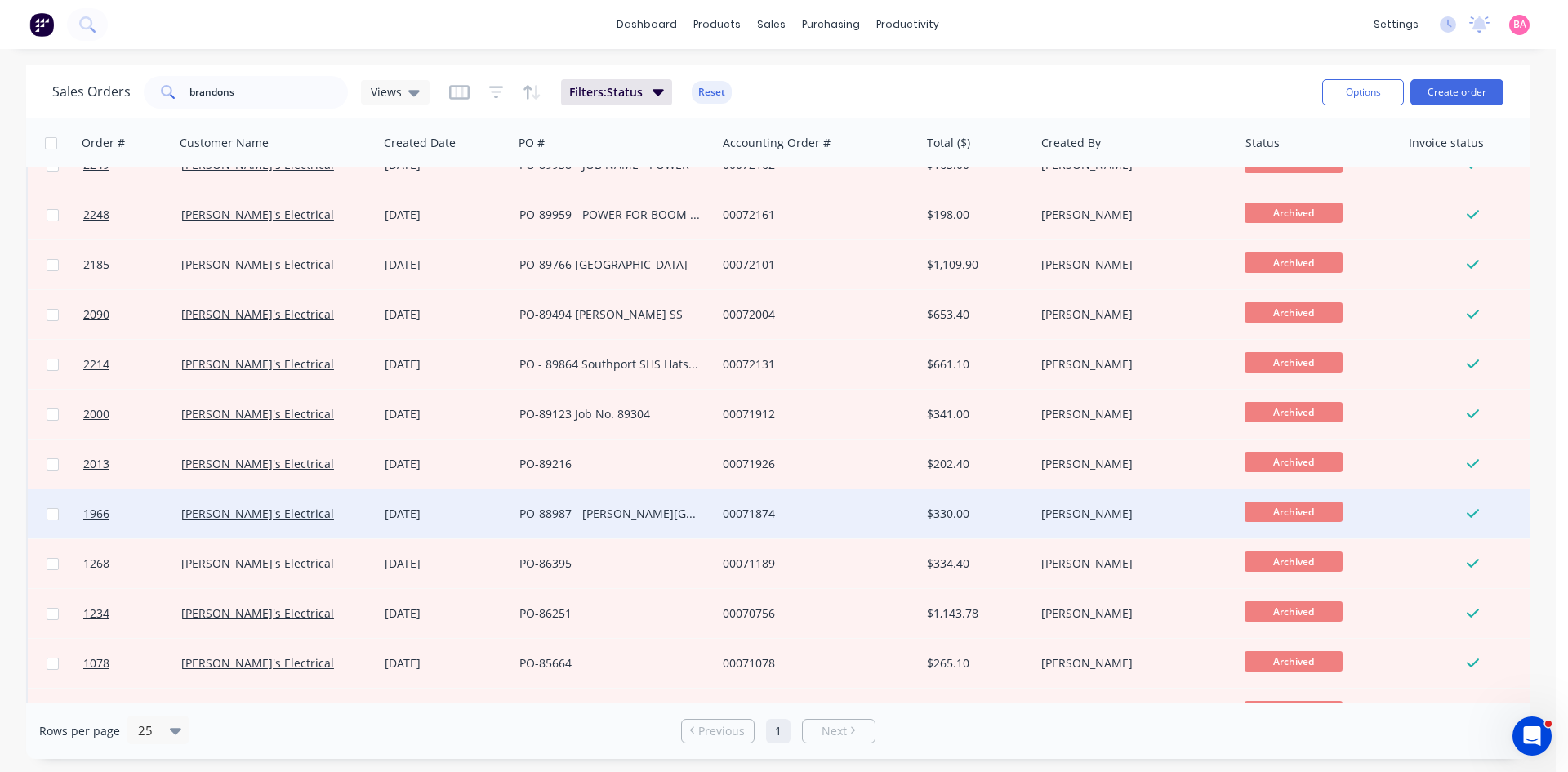
scroll to position [419, 0]
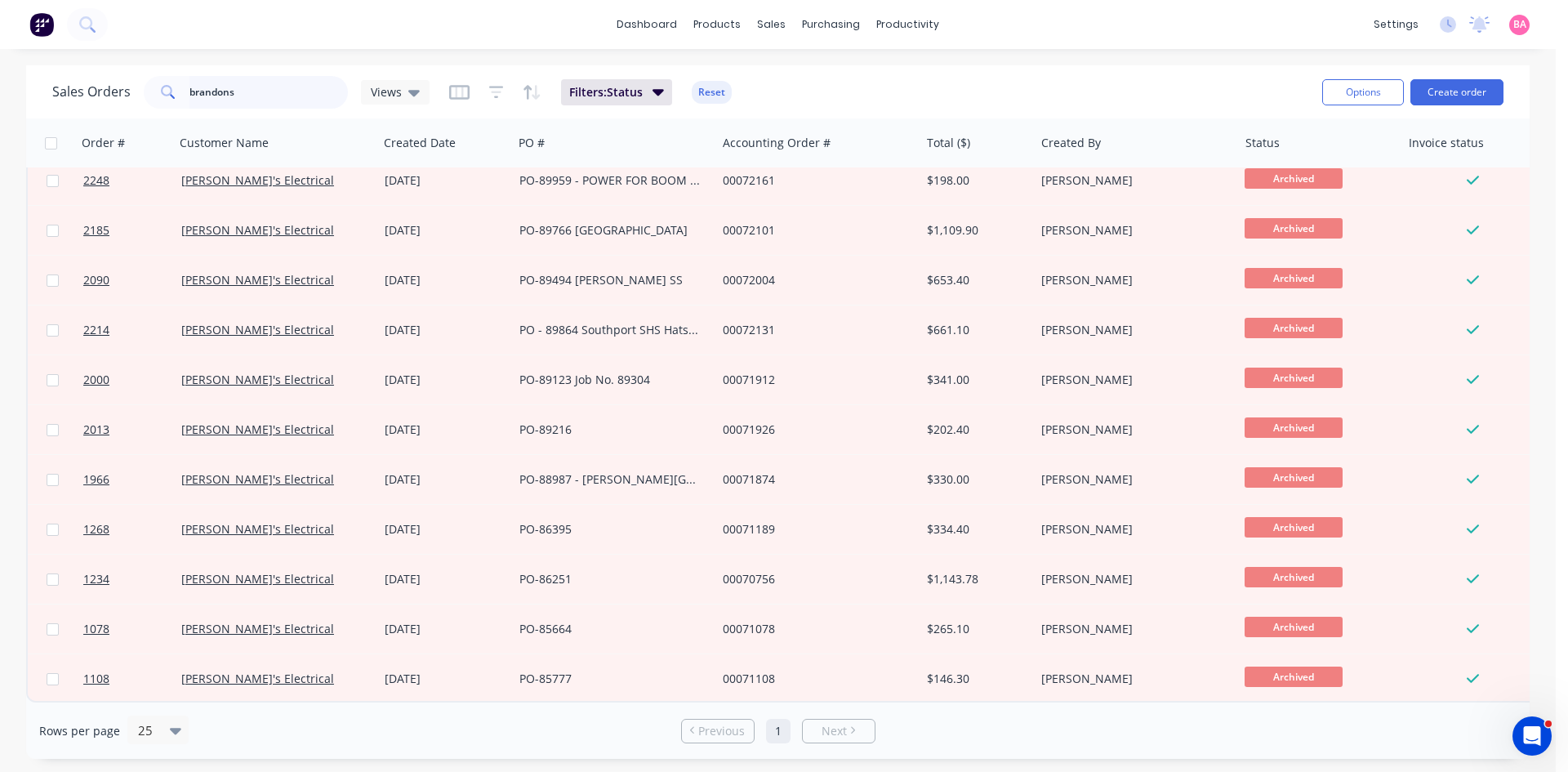
click at [251, 92] on input "brandons" at bounding box center [269, 92] width 159 height 33
drag, startPoint x: 251, startPoint y: 92, endPoint x: 189, endPoint y: 90, distance: 62.0
click at [190, 90] on input "brandons" at bounding box center [269, 92] width 159 height 33
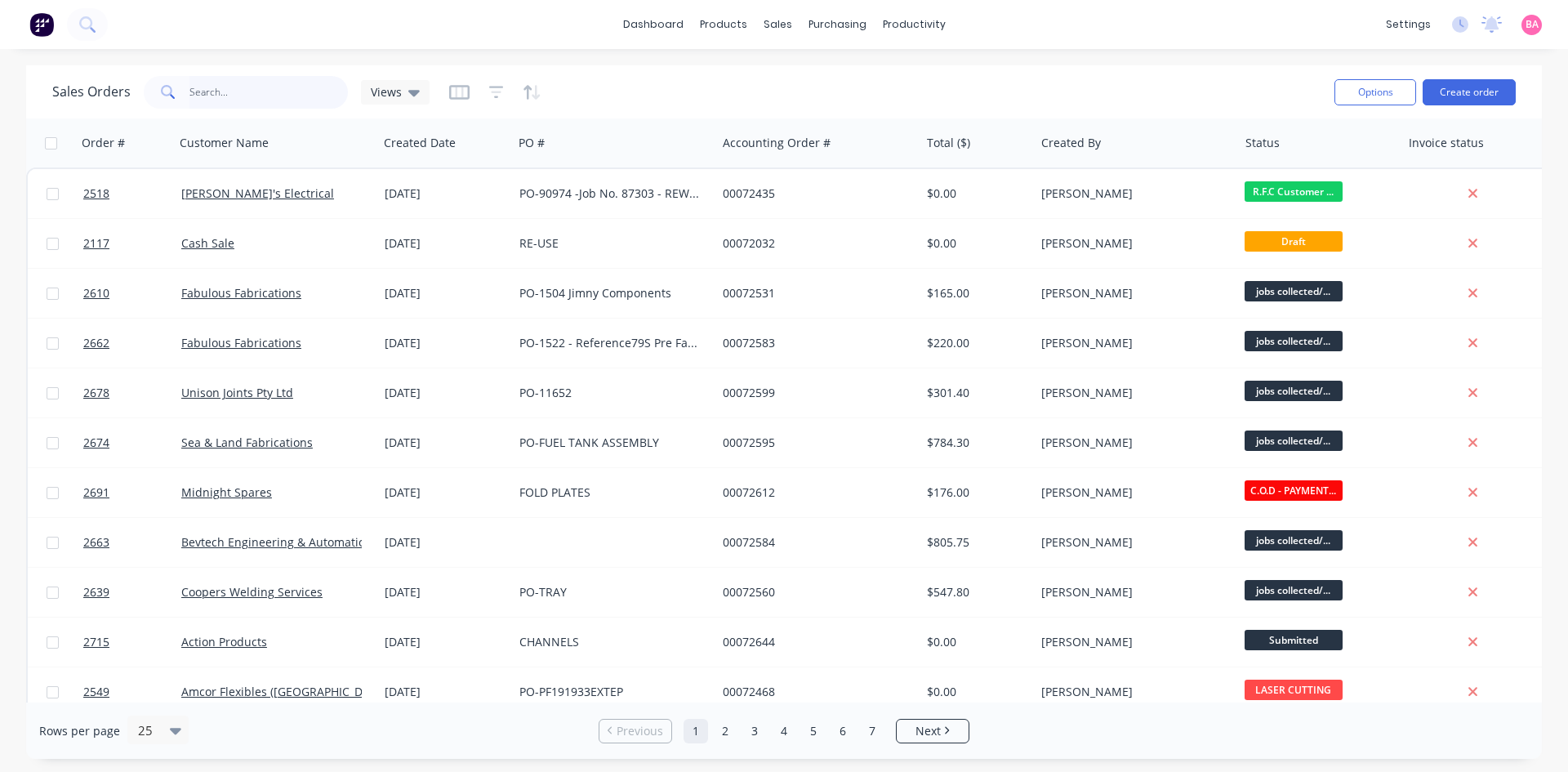
click at [247, 92] on input "text" at bounding box center [269, 92] width 159 height 33
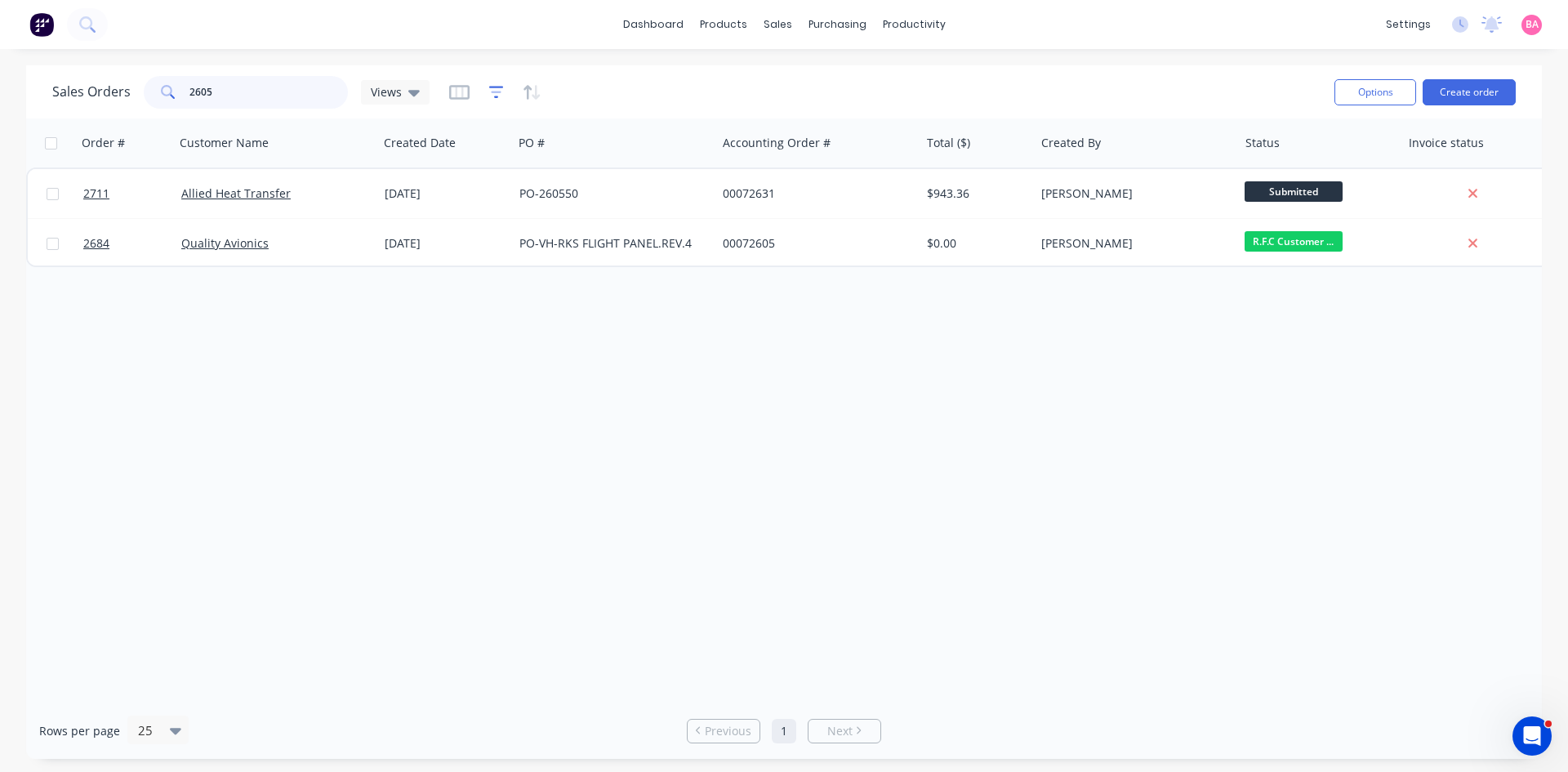
type input "2605"
click at [489, 87] on icon "button" at bounding box center [496, 92] width 14 height 16
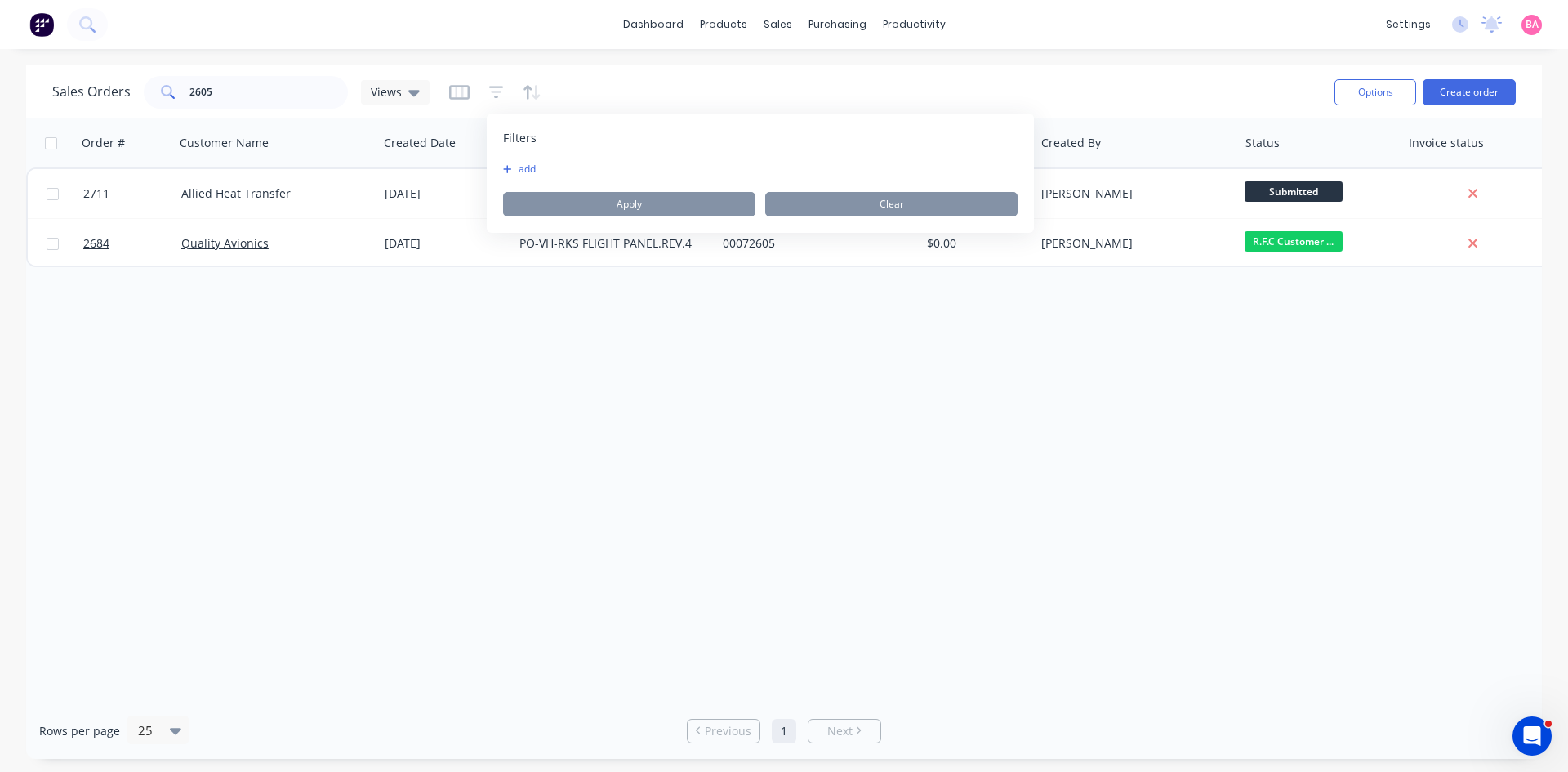
drag, startPoint x: 522, startPoint y: 155, endPoint x: 529, endPoint y: 169, distance: 15.7
click at [523, 158] on div "Filters add Apply Clear" at bounding box center [760, 173] width 547 height 119
click at [529, 169] on button "add" at bounding box center [524, 169] width 41 height 13
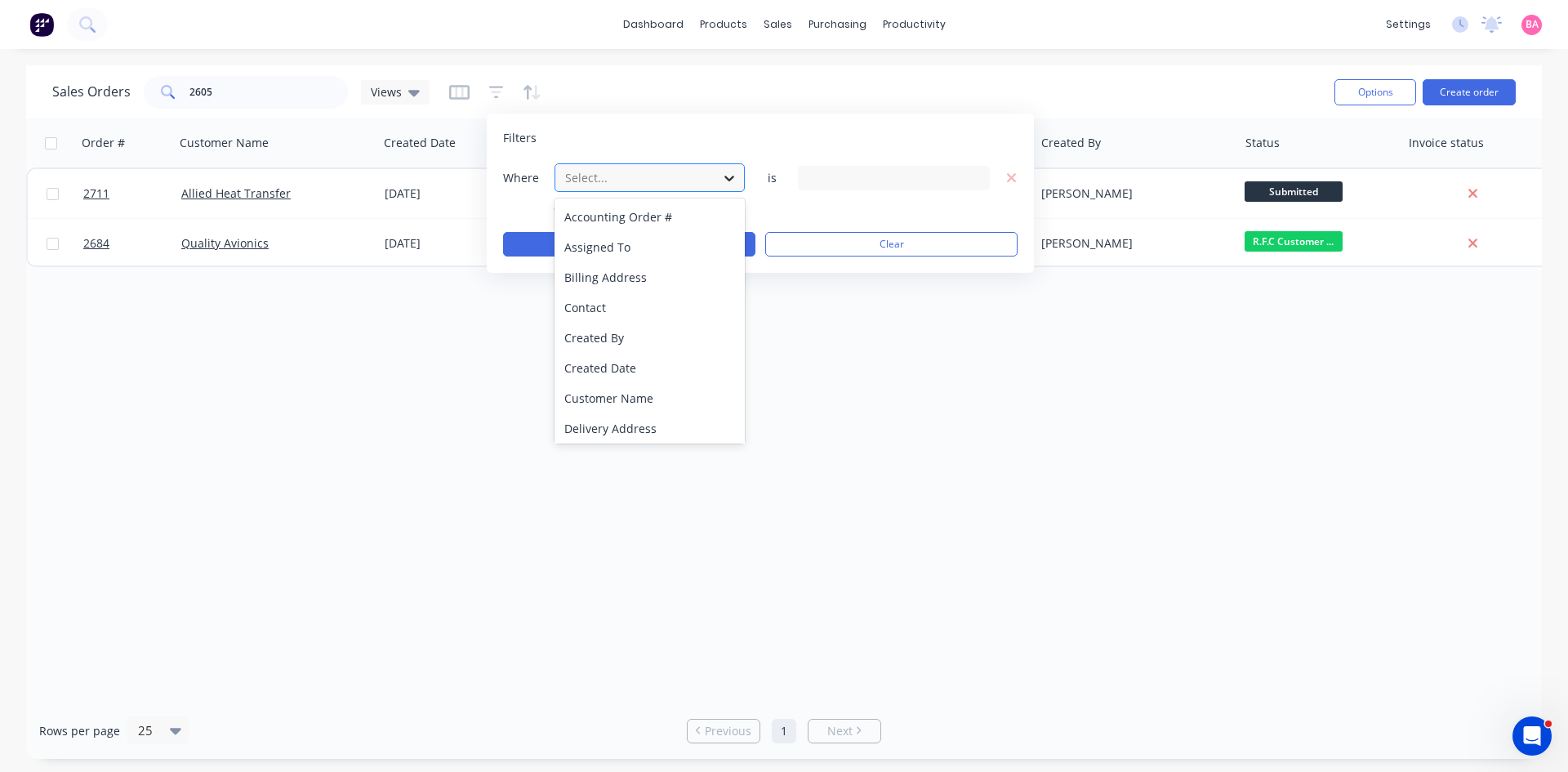
click at [734, 177] on icon at bounding box center [729, 178] width 10 height 6
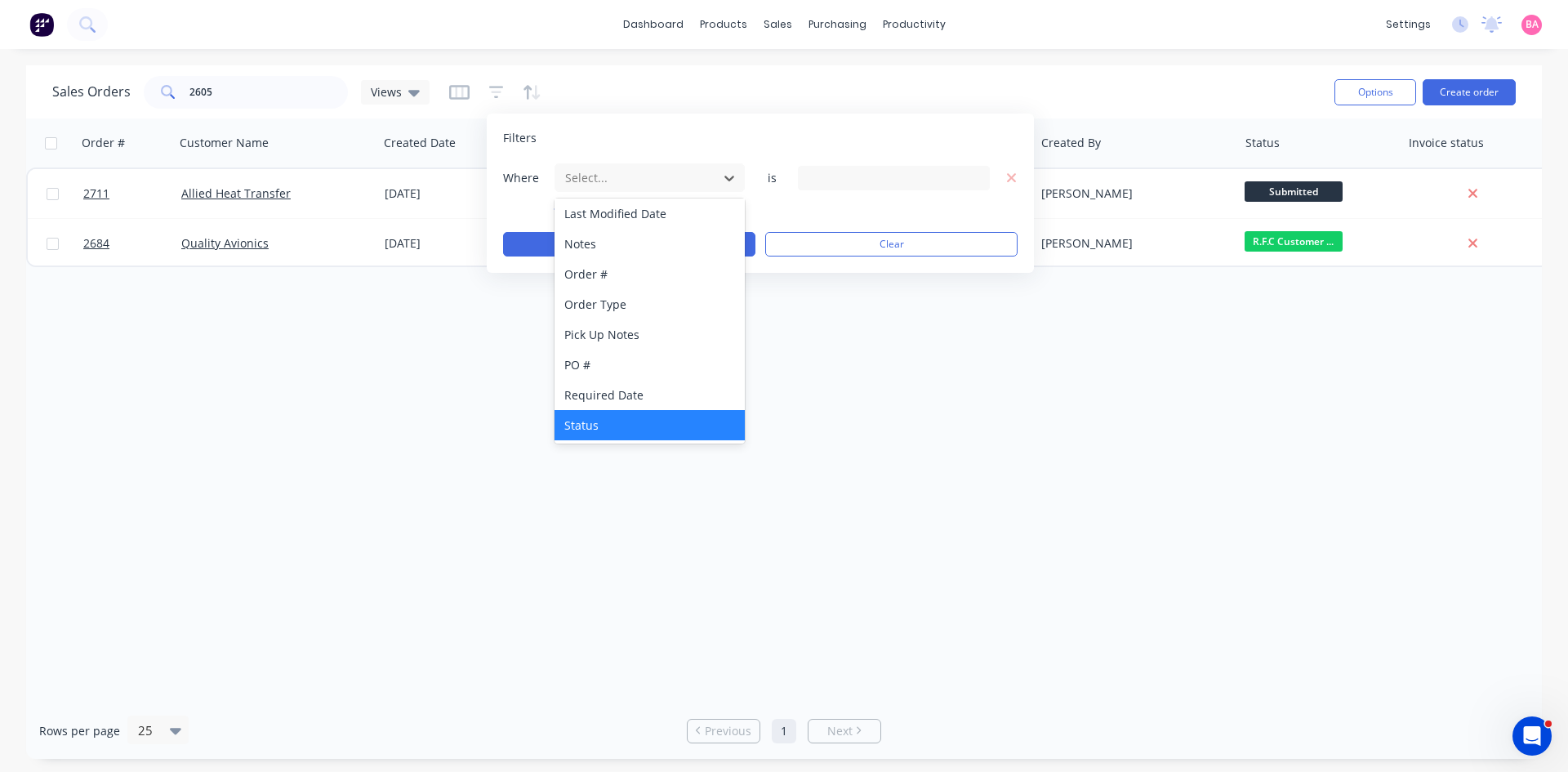
click at [585, 424] on div "Status" at bounding box center [649, 425] width 191 height 31
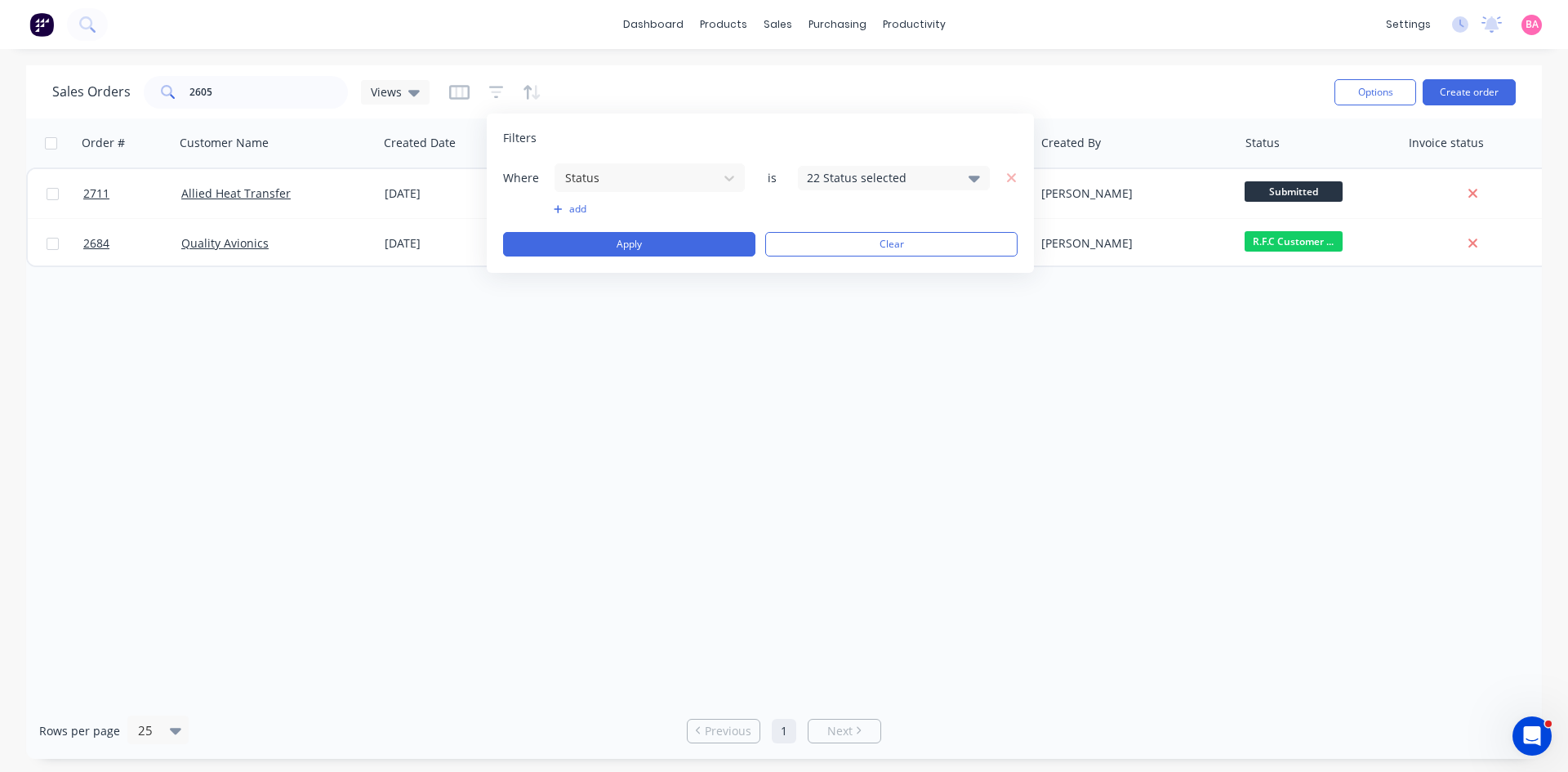
click at [977, 179] on icon at bounding box center [973, 179] width 11 height 7
click at [833, 264] on div at bounding box center [824, 268] width 33 height 33
click at [639, 243] on button "Apply" at bounding box center [629, 244] width 252 height 25
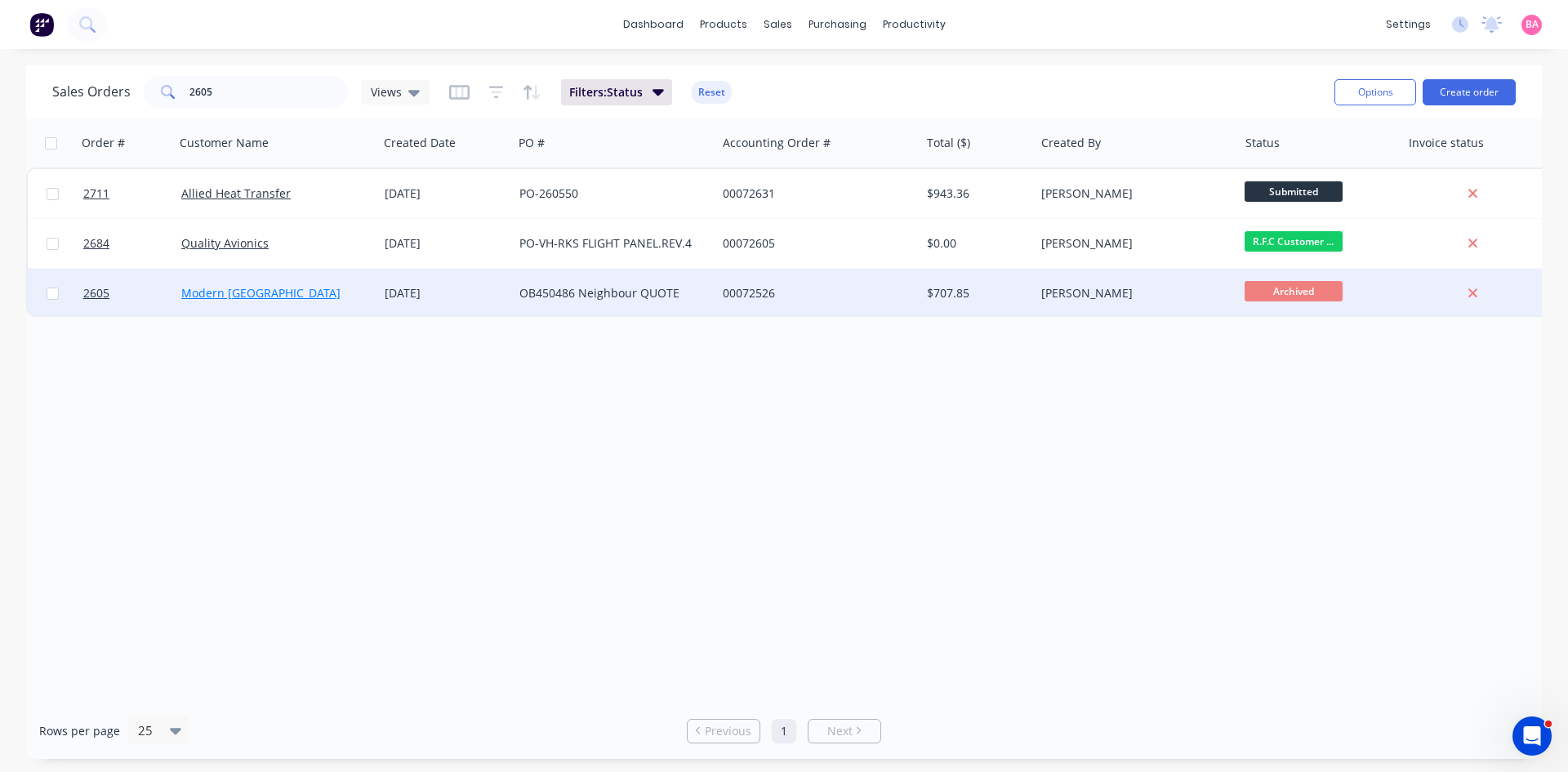
click at [237, 290] on link "Modern [GEOGRAPHIC_DATA]" at bounding box center [261, 292] width 159 height 15
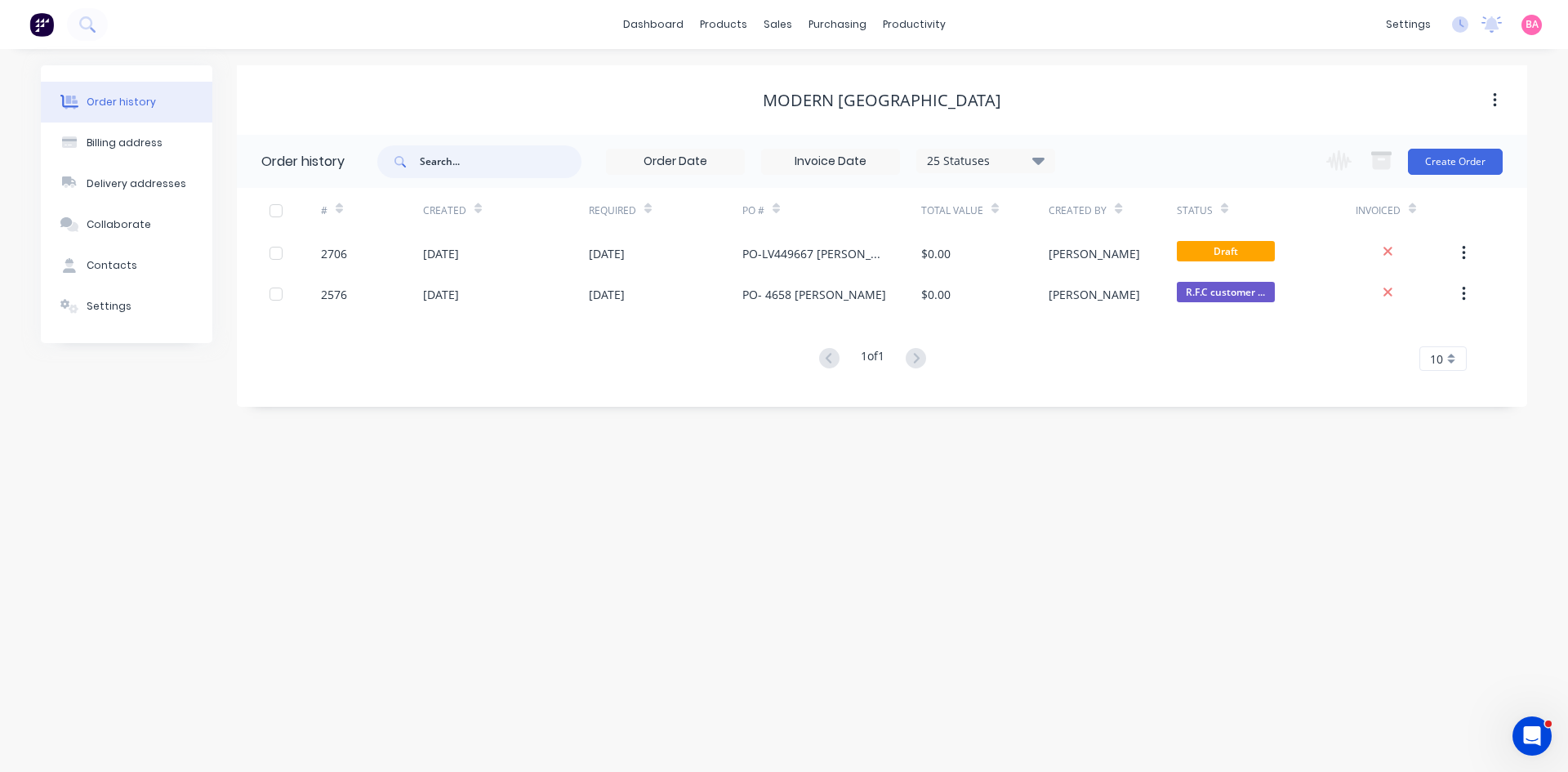
click at [483, 169] on input "text" at bounding box center [500, 162] width 162 height 33
type input "2605"
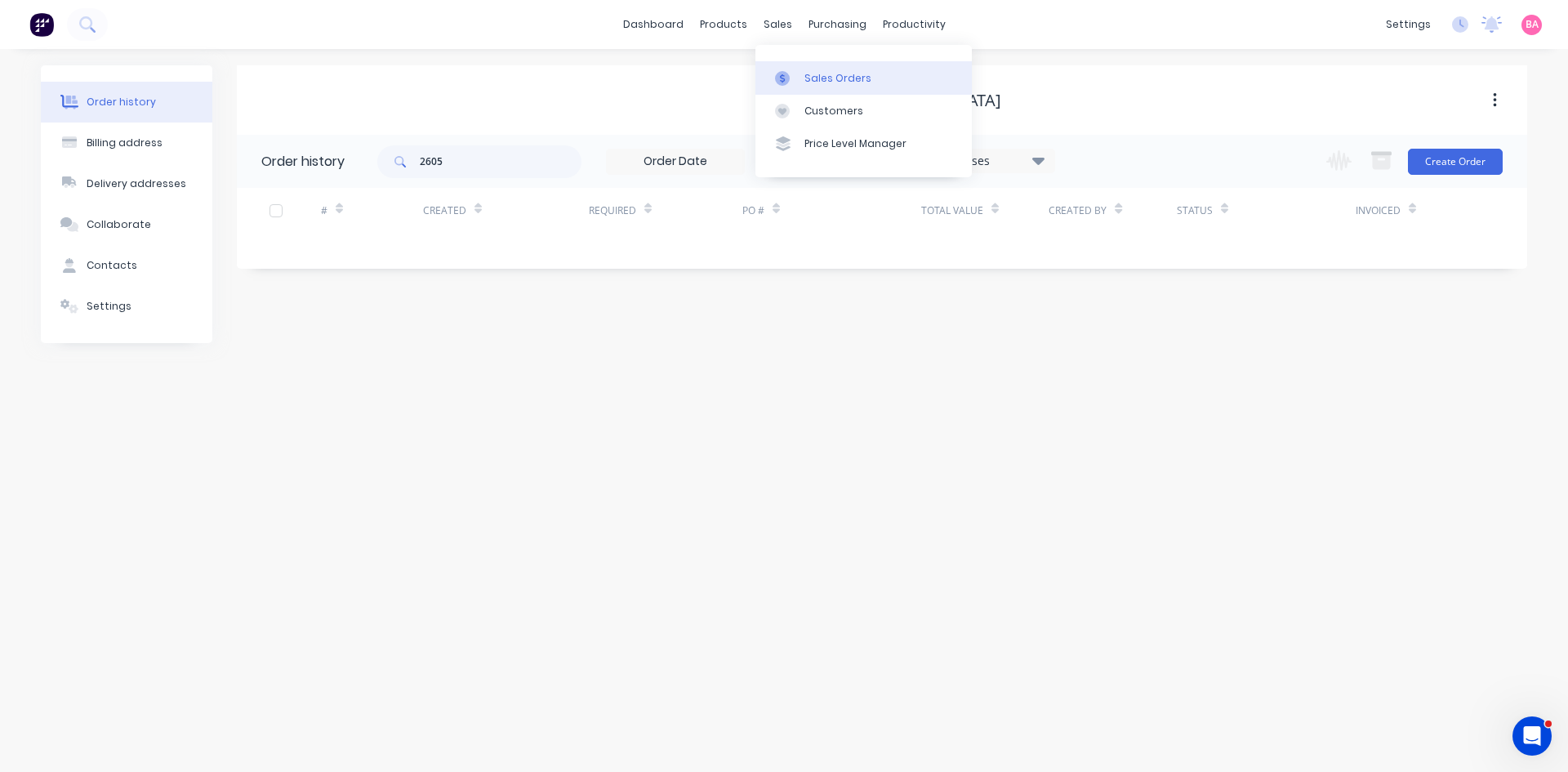
click at [810, 72] on div "Sales Orders" at bounding box center [837, 78] width 67 height 14
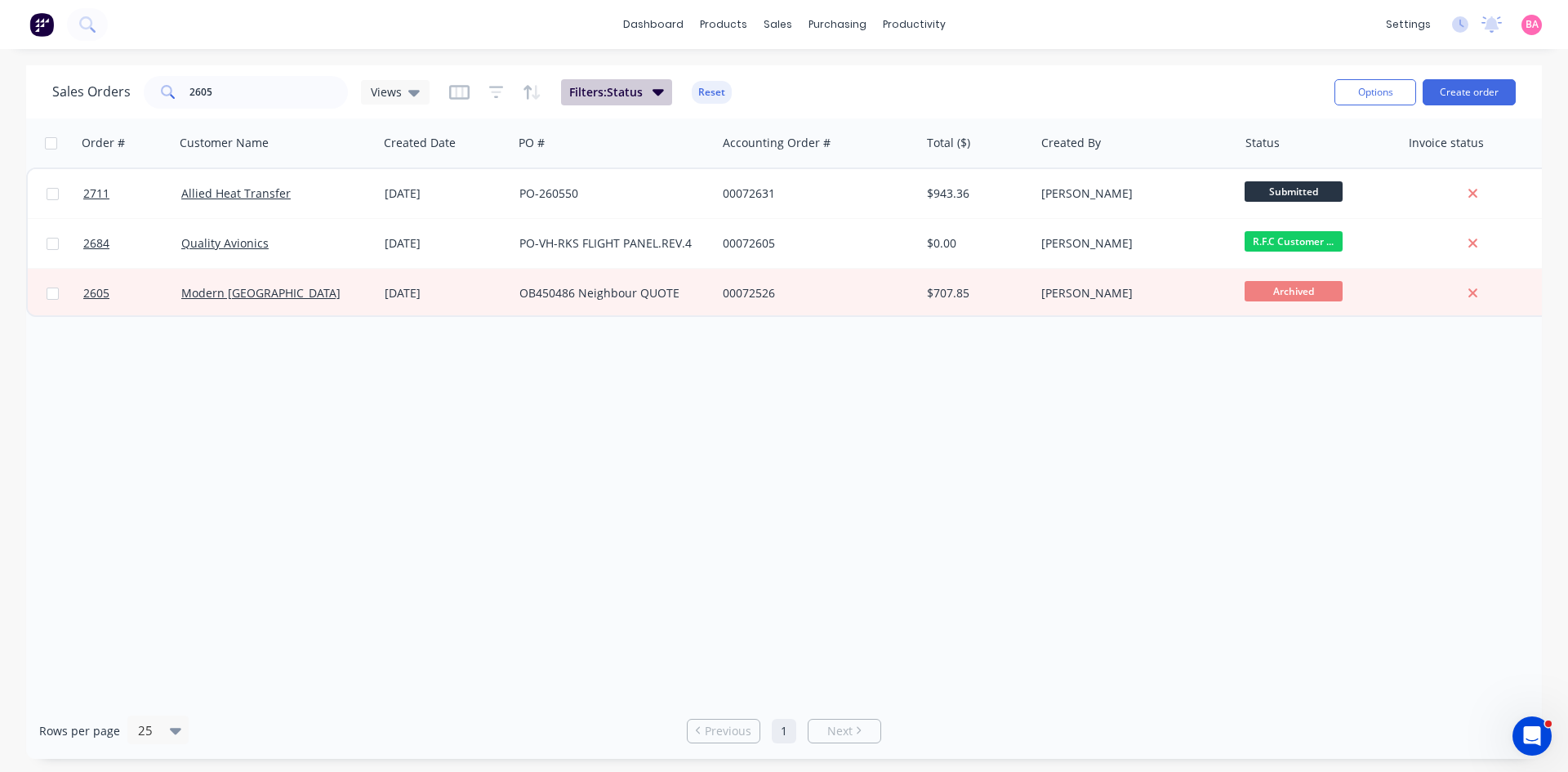
click at [624, 90] on span "Filters: Status" at bounding box center [606, 92] width 74 height 16
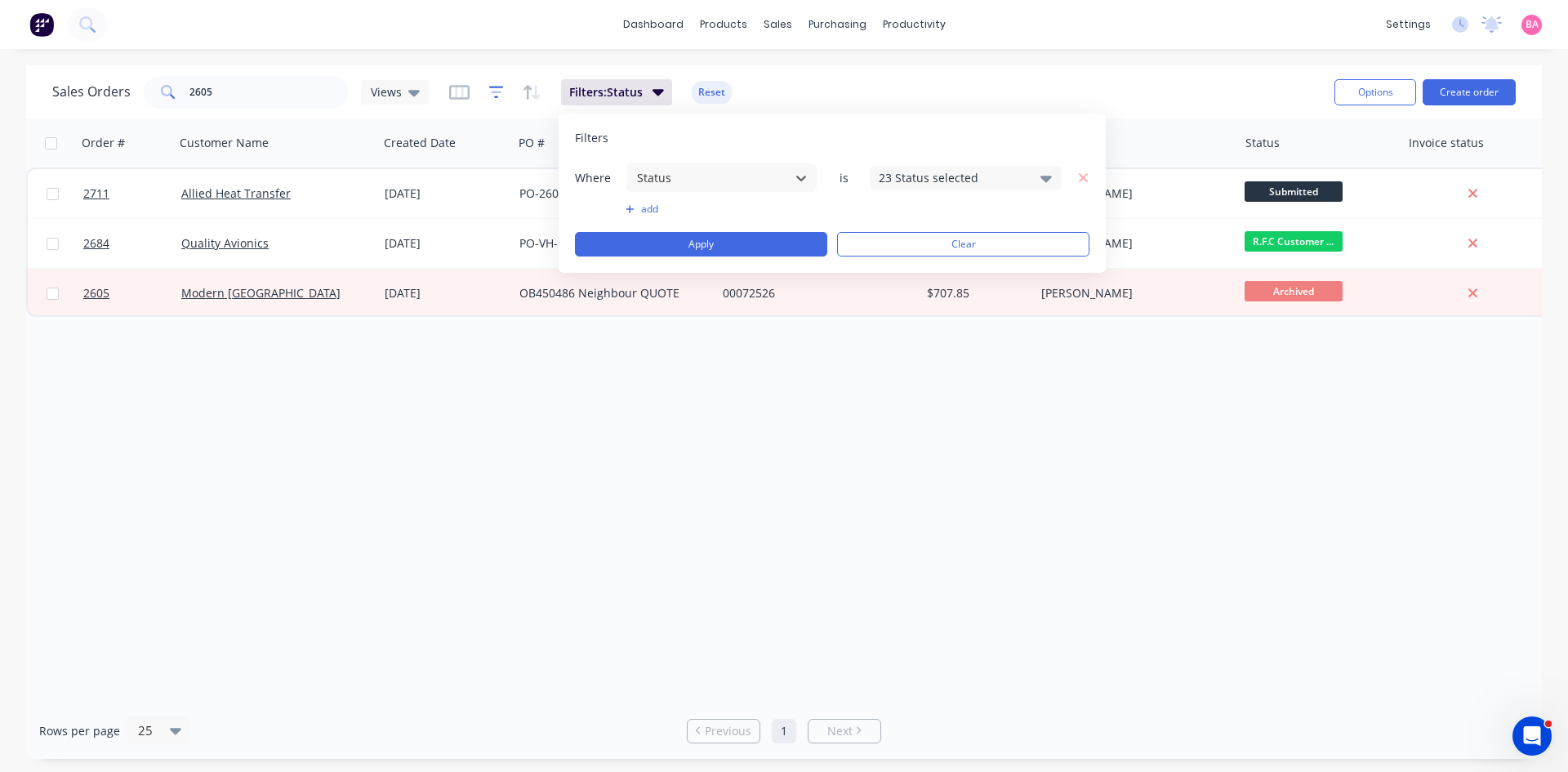
click at [493, 91] on icon "button" at bounding box center [496, 92] width 14 height 16
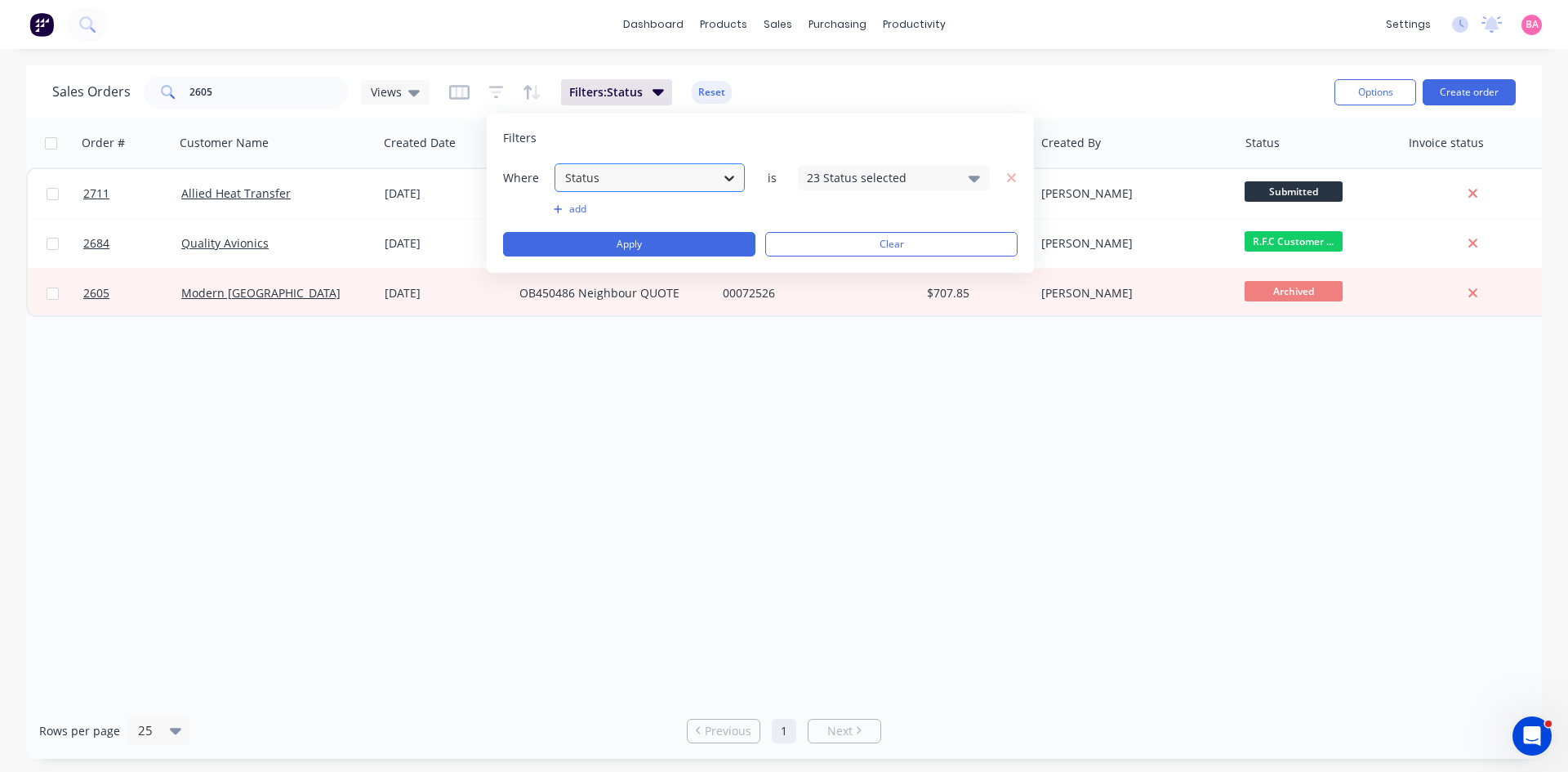
click at [730, 175] on icon at bounding box center [729, 177] width 16 height 16
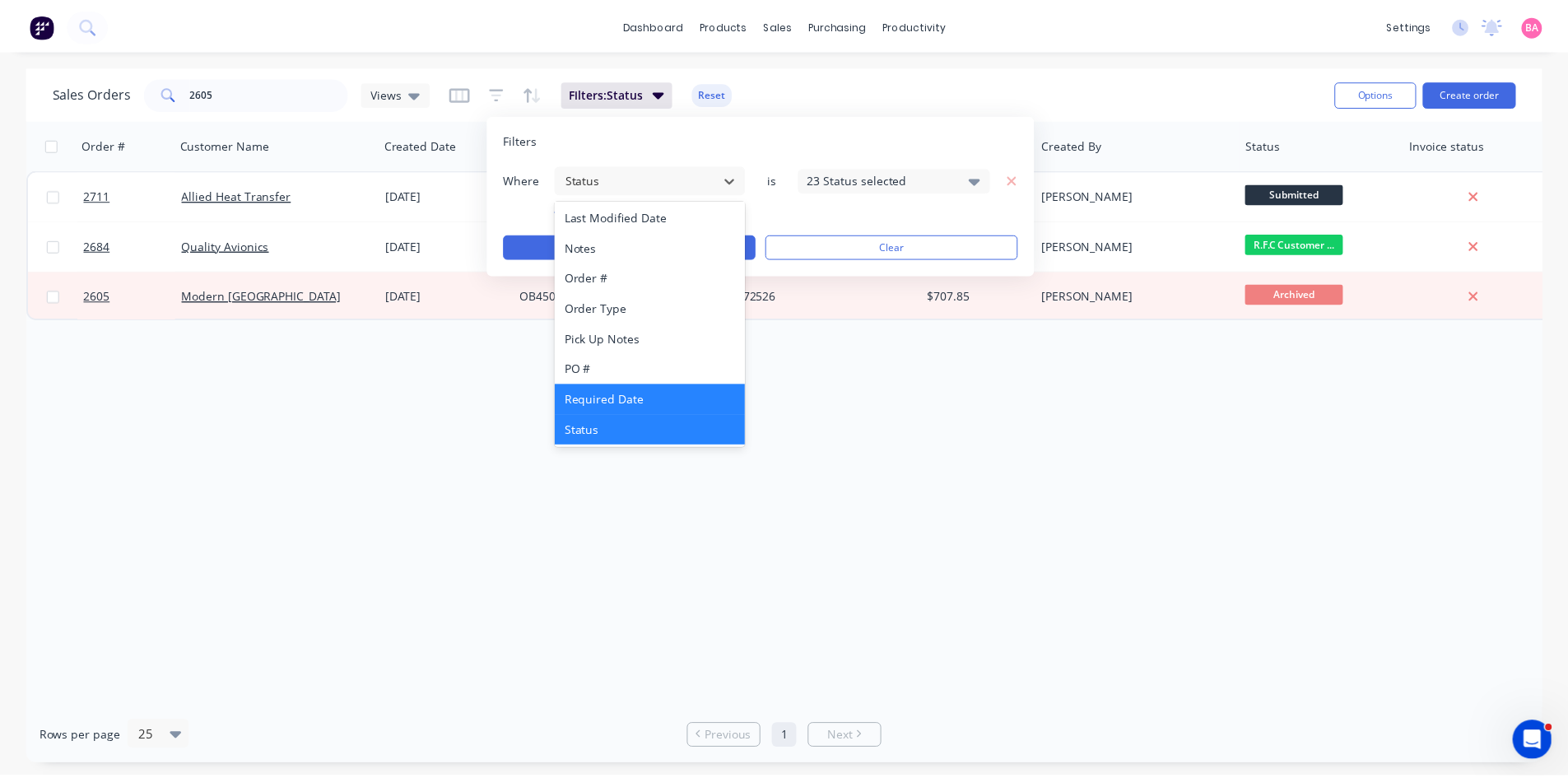
scroll to position [430, 0]
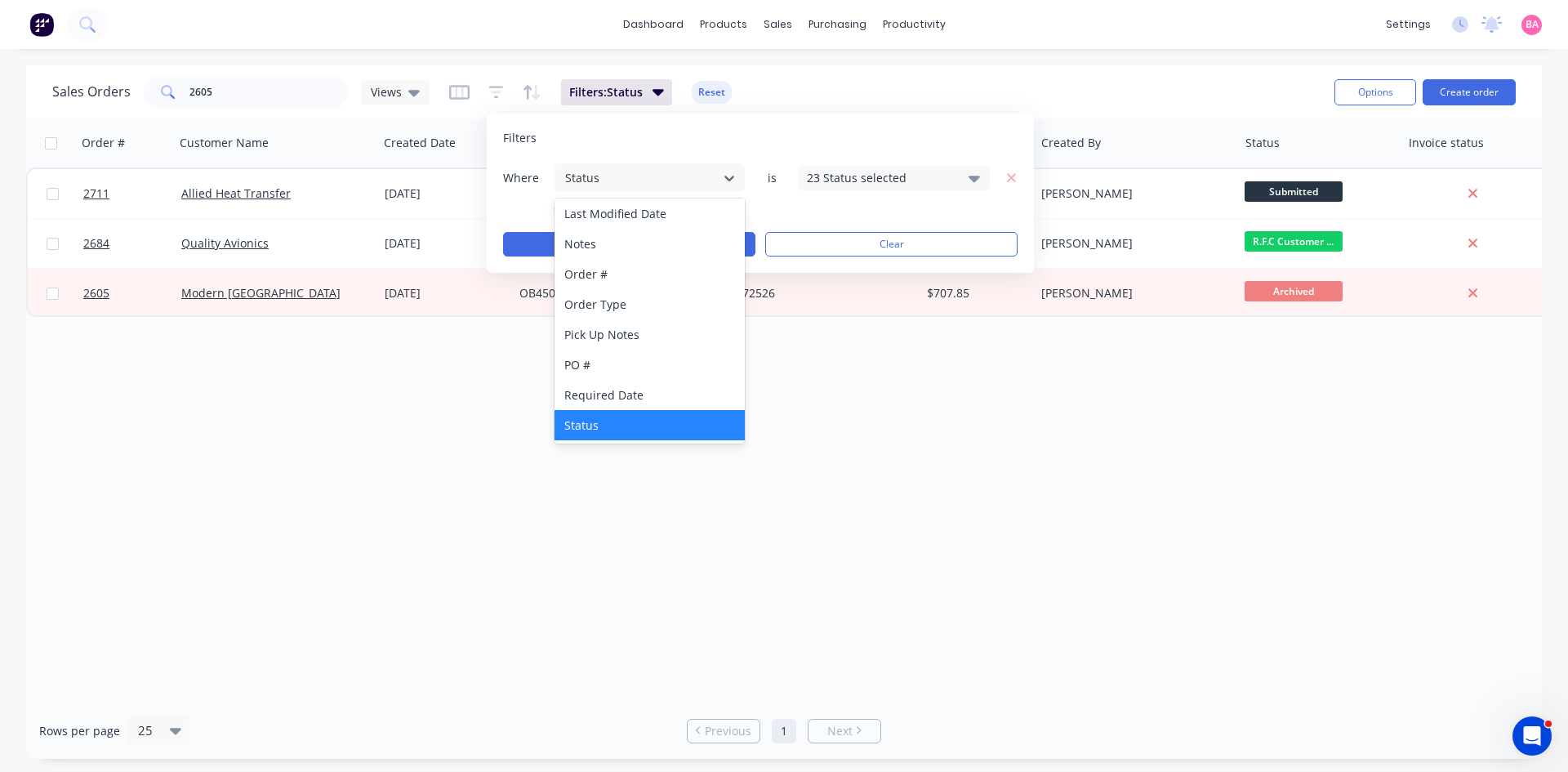
click at [596, 419] on div "Status" at bounding box center [649, 425] width 191 height 31
click at [967, 173] on div "23 Status selected" at bounding box center [894, 178] width 192 height 25
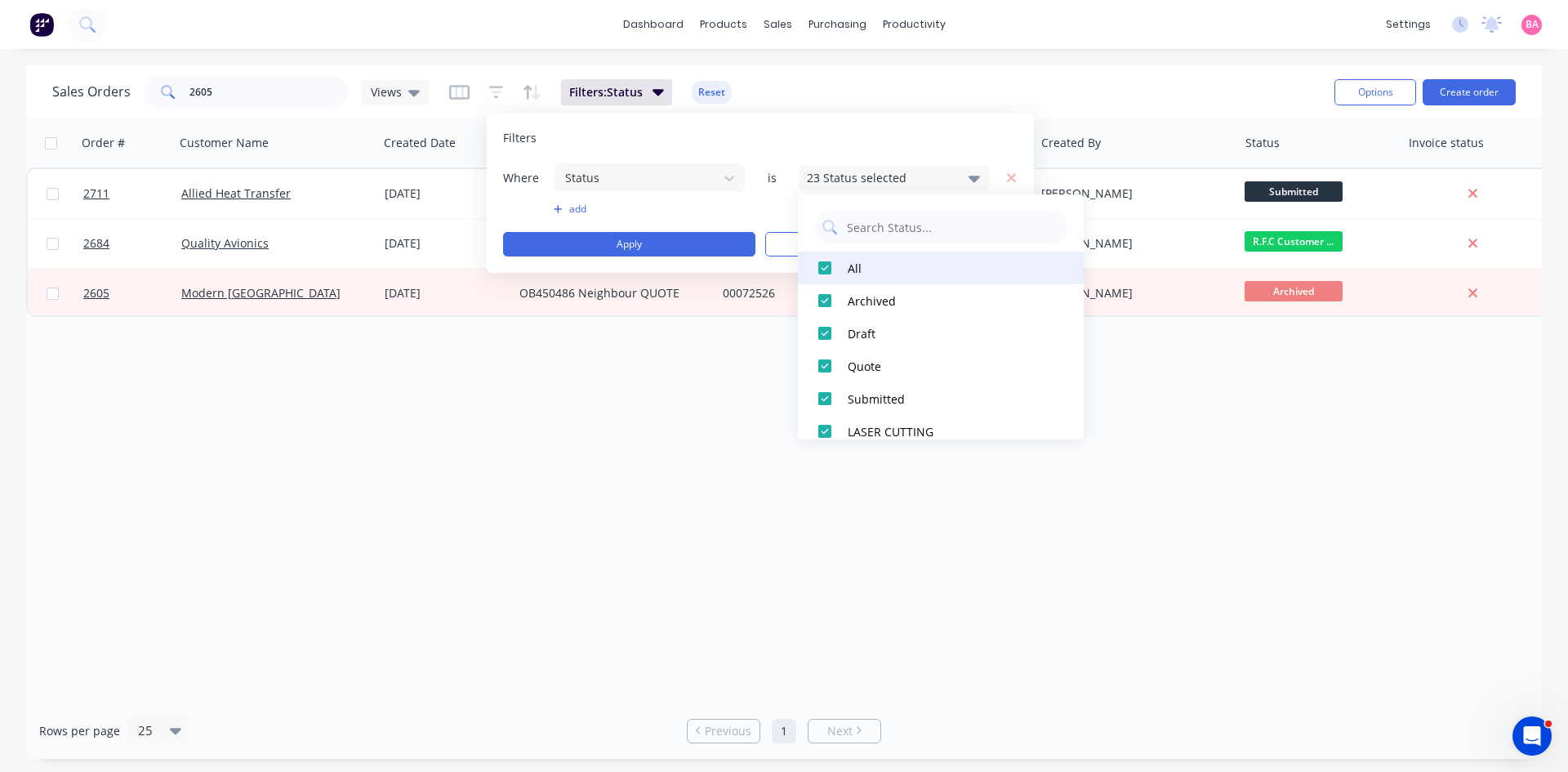
click at [841, 265] on button "All" at bounding box center [940, 268] width 285 height 33
click at [853, 264] on div "All" at bounding box center [945, 269] width 196 height 17
click at [640, 237] on button "Apply" at bounding box center [629, 244] width 252 height 25
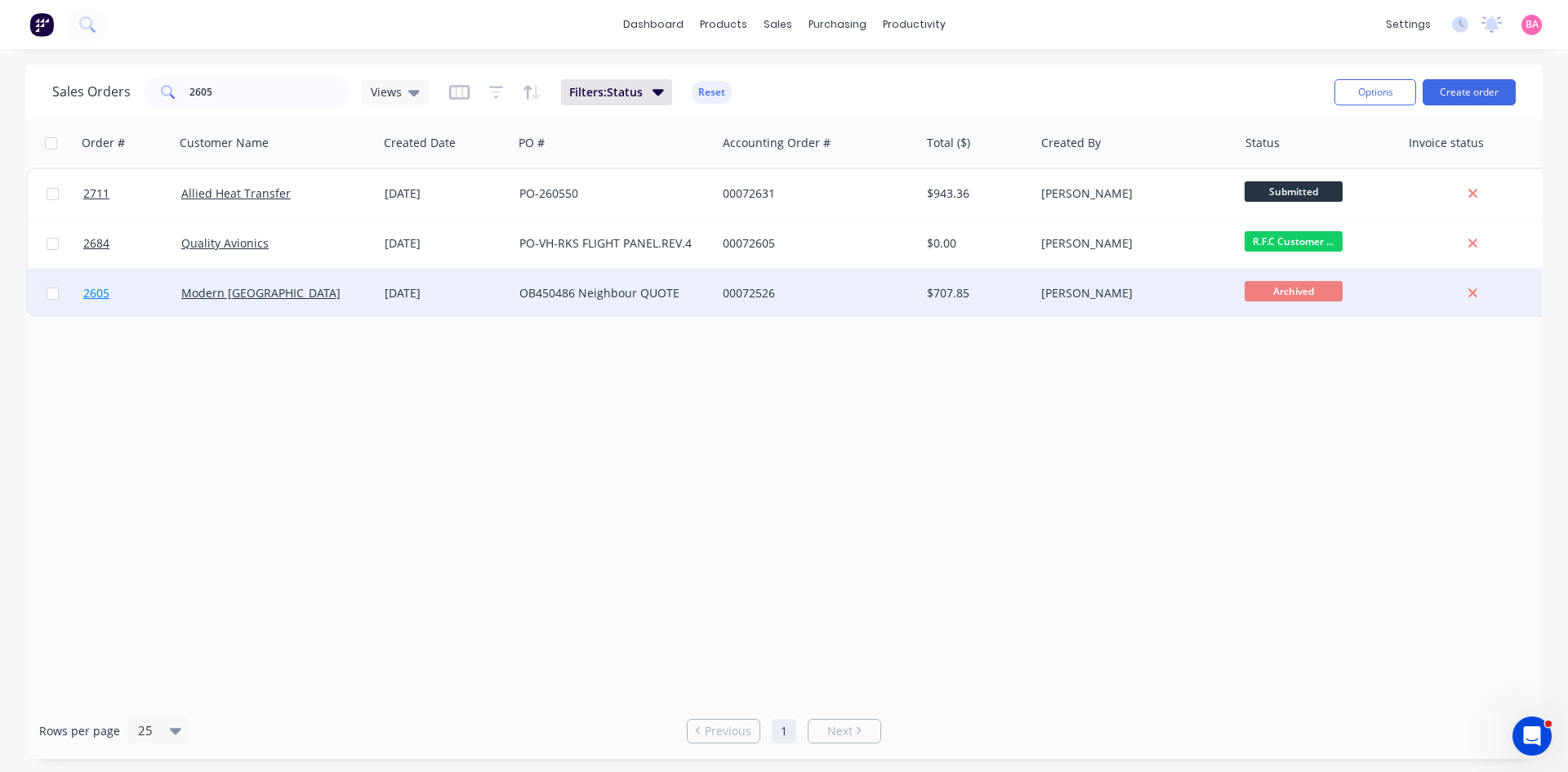
click at [86, 293] on span "2605" at bounding box center [96, 292] width 26 height 16
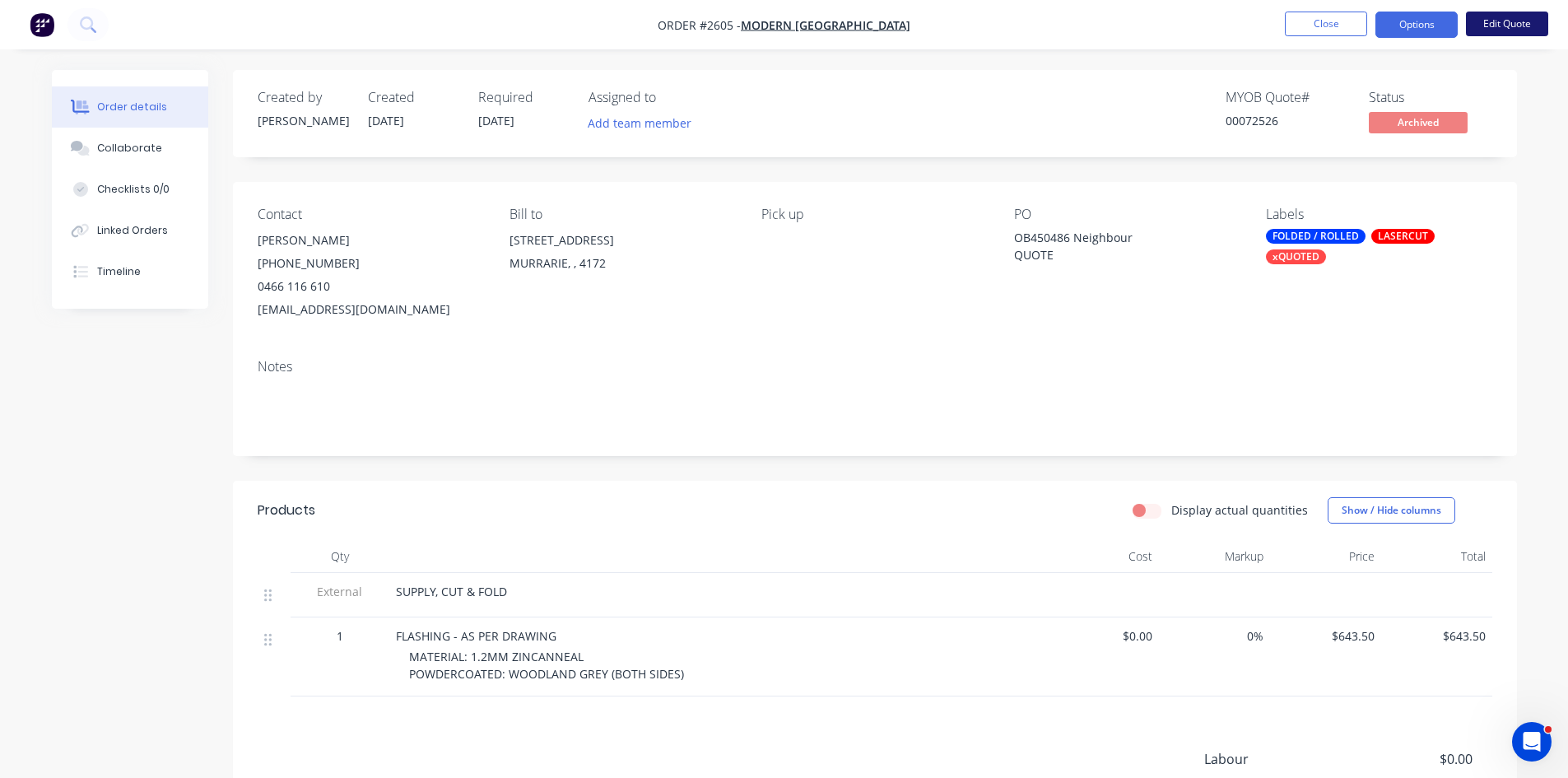
click at [1518, 21] on button "Edit Quote" at bounding box center [1507, 23] width 82 height 25
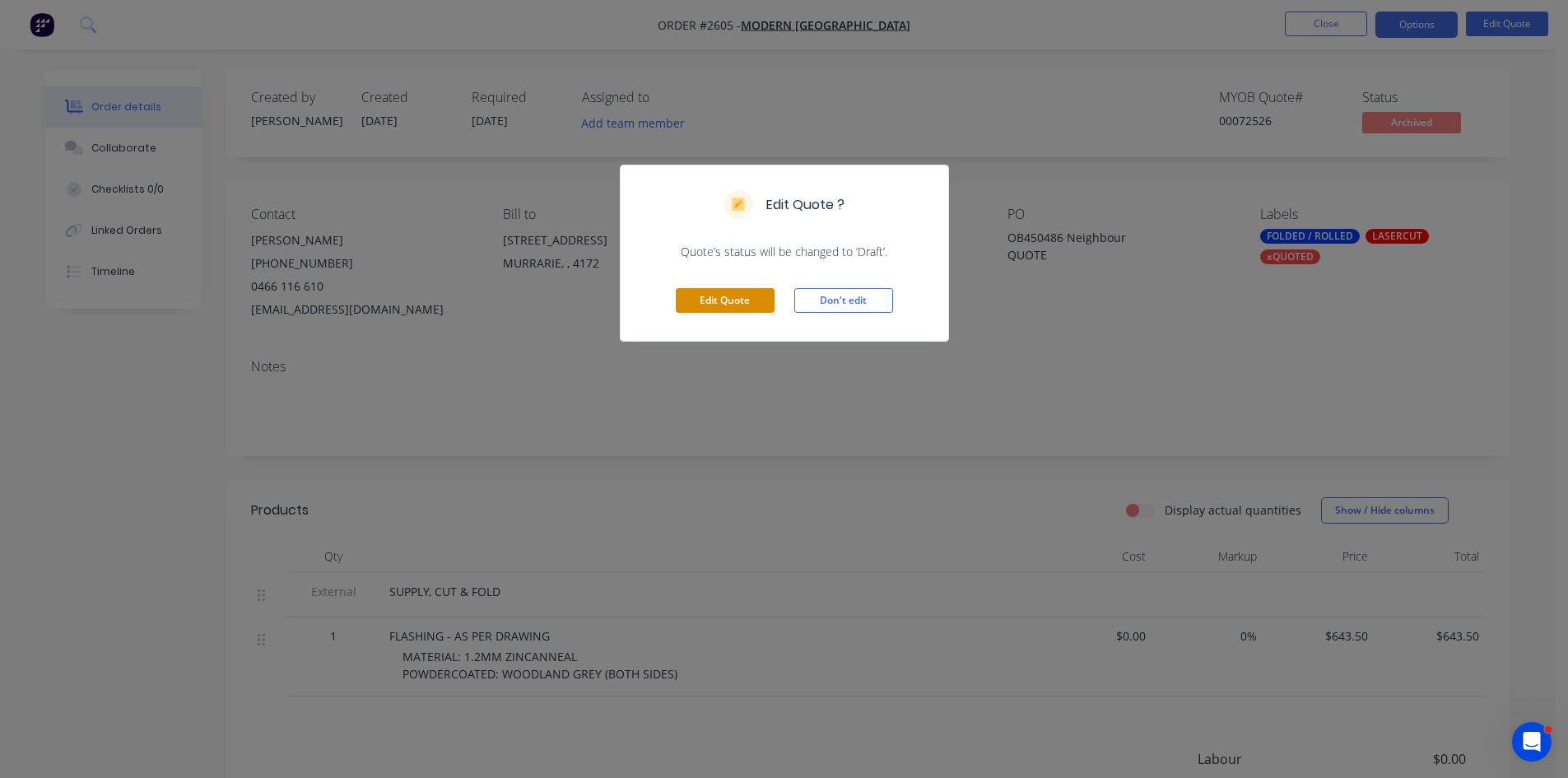
click at [733, 300] on button "Edit Quote" at bounding box center [725, 300] width 99 height 25
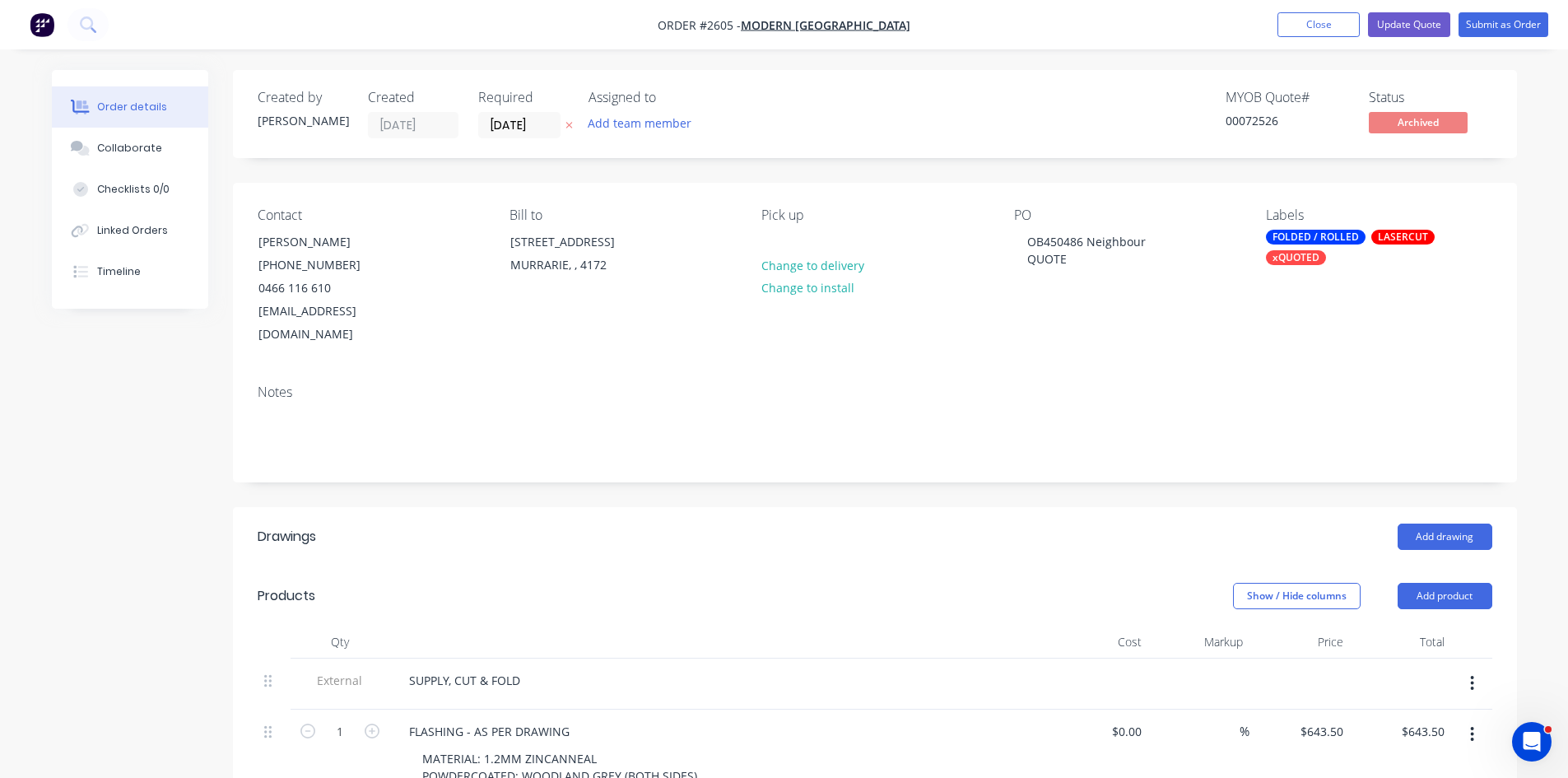
click at [572, 124] on icon at bounding box center [569, 126] width 8 height 10
click at [628, 122] on button "Add team member" at bounding box center [640, 123] width 121 height 22
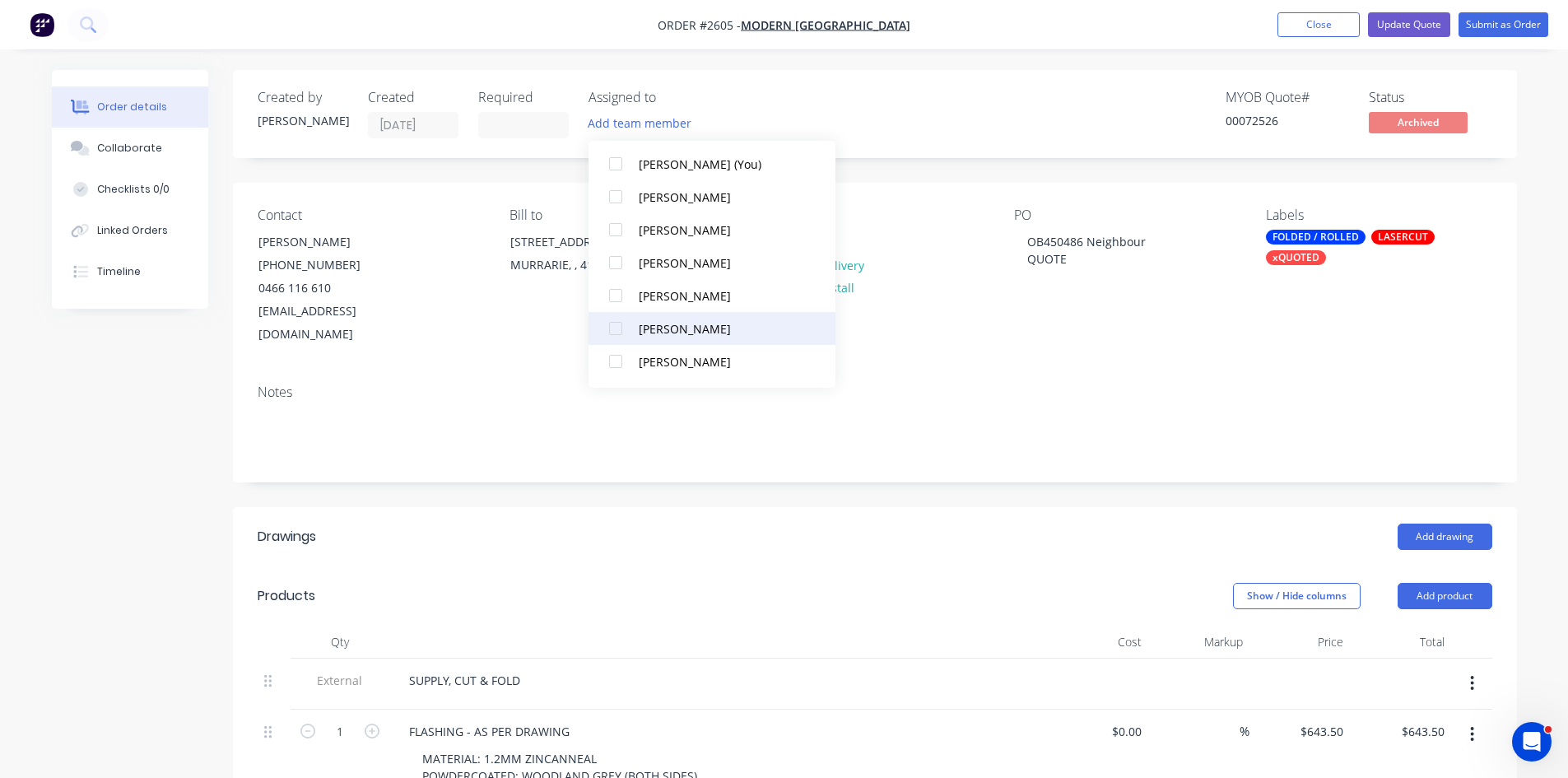
scroll to position [109, 0]
click at [667, 370] on div "Matt Abrahams" at bounding box center [721, 369] width 165 height 17
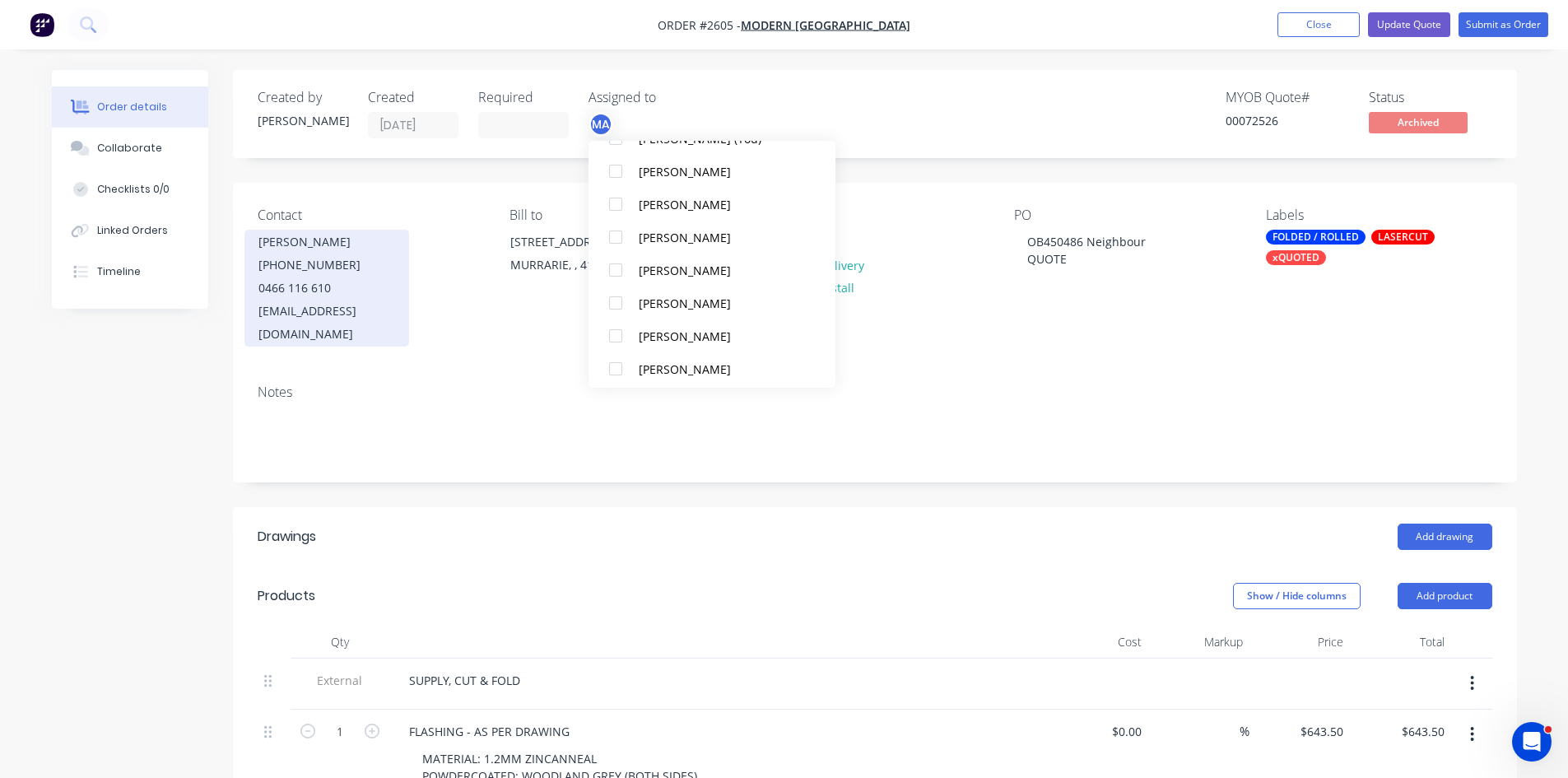
scroll to position [0, 0]
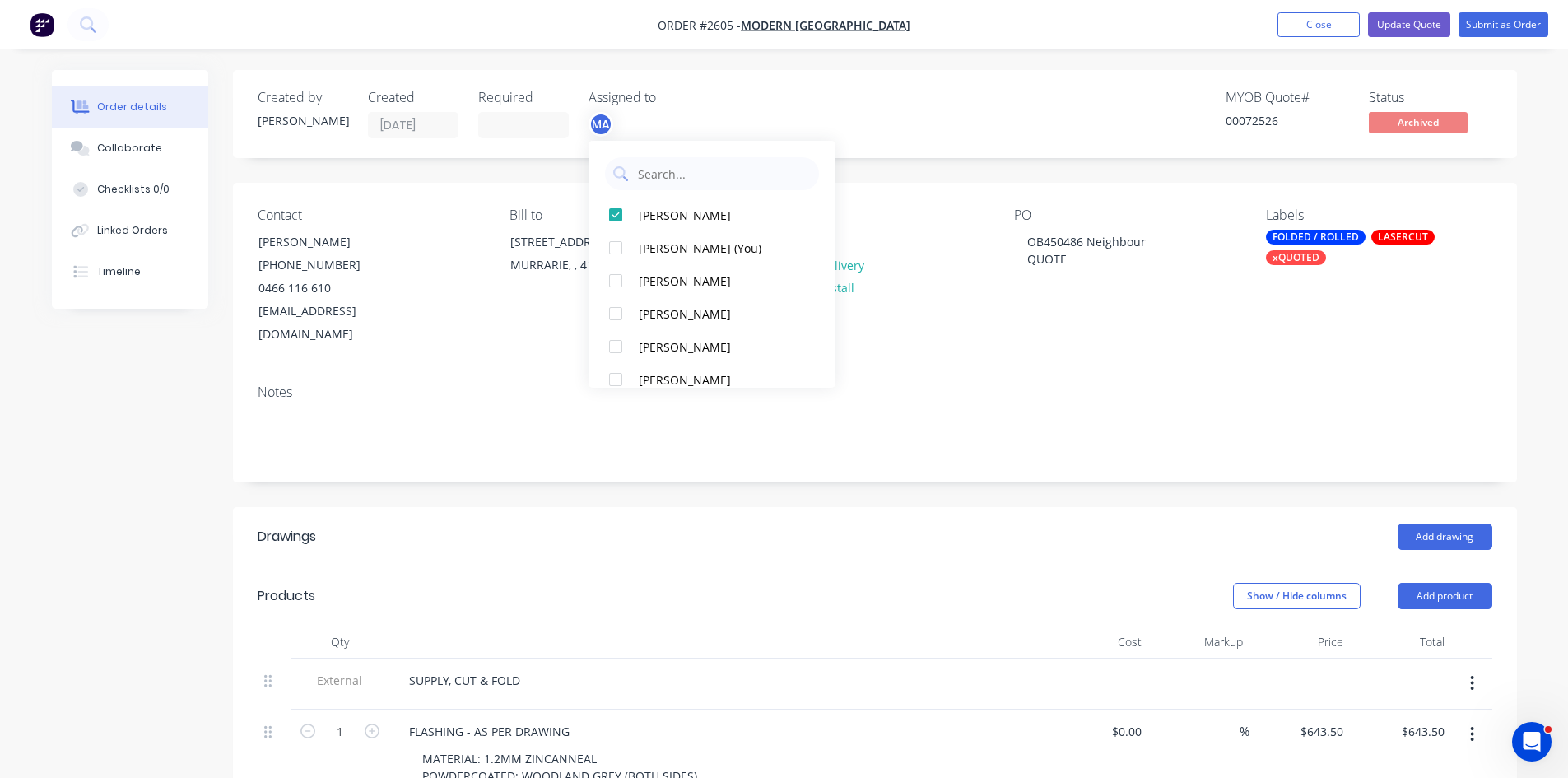
click at [1031, 341] on div "Contact BREARNA MARRIOTT (07) 3902 7300 0466 116 610 production@modernqld.com.a…" at bounding box center [875, 277] width 1284 height 189
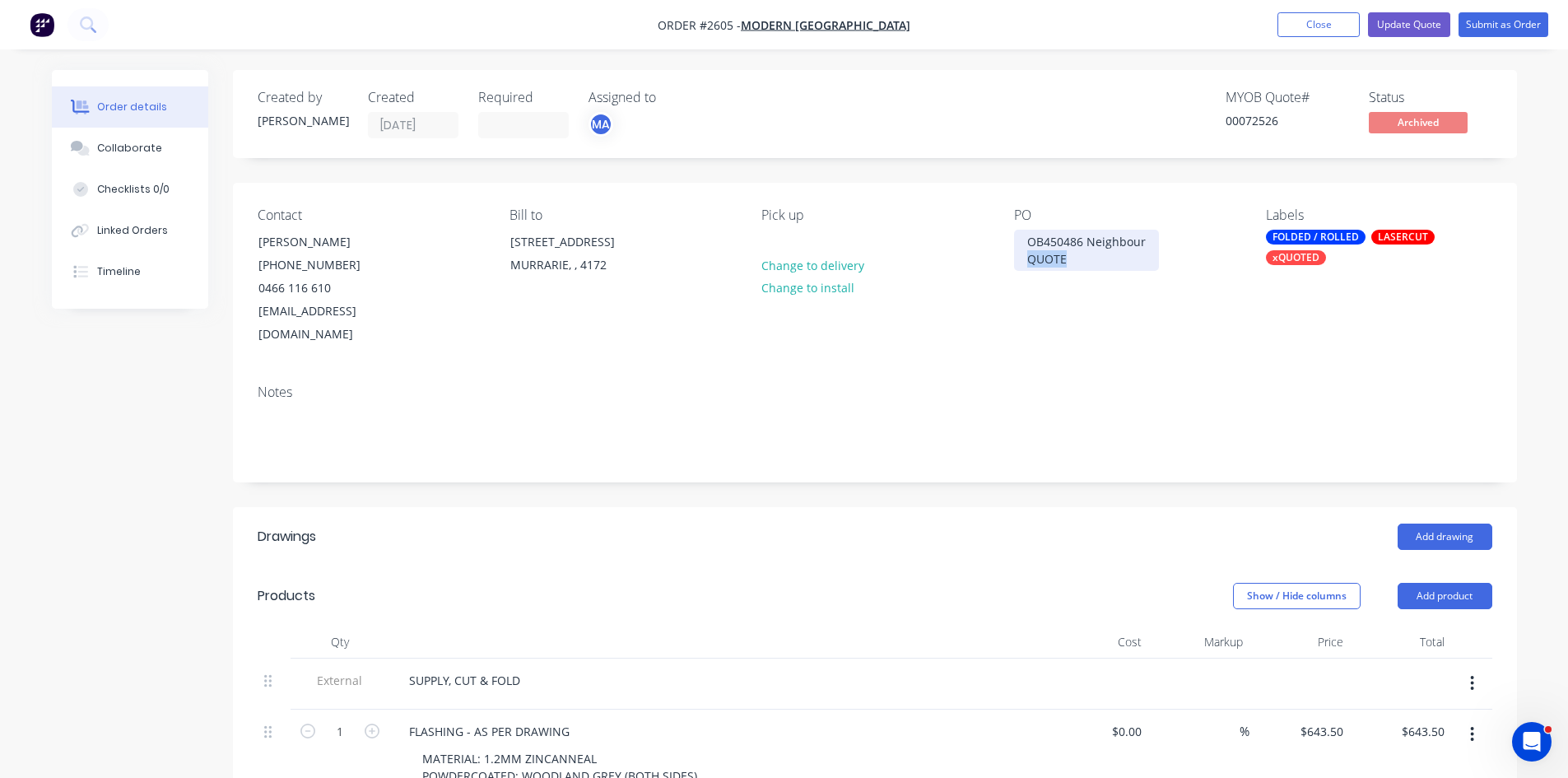
drag, startPoint x: 1069, startPoint y: 258, endPoint x: 983, endPoint y: 254, distance: 86.1
click at [986, 254] on div "Contact BREARNA MARRIOTT (07) 3902 7300 0466 116 610 production@modernqld.com.a…" at bounding box center [875, 277] width 1284 height 189
click at [1028, 239] on div "OB450486 Neighbour" at bounding box center [1086, 242] width 145 height 24
click at [1041, 239] on div "P04664 - OB450486 Neighbour" at bounding box center [1111, 242] width 195 height 24
click at [1420, 20] on button "Update Quote" at bounding box center [1409, 24] width 82 height 25
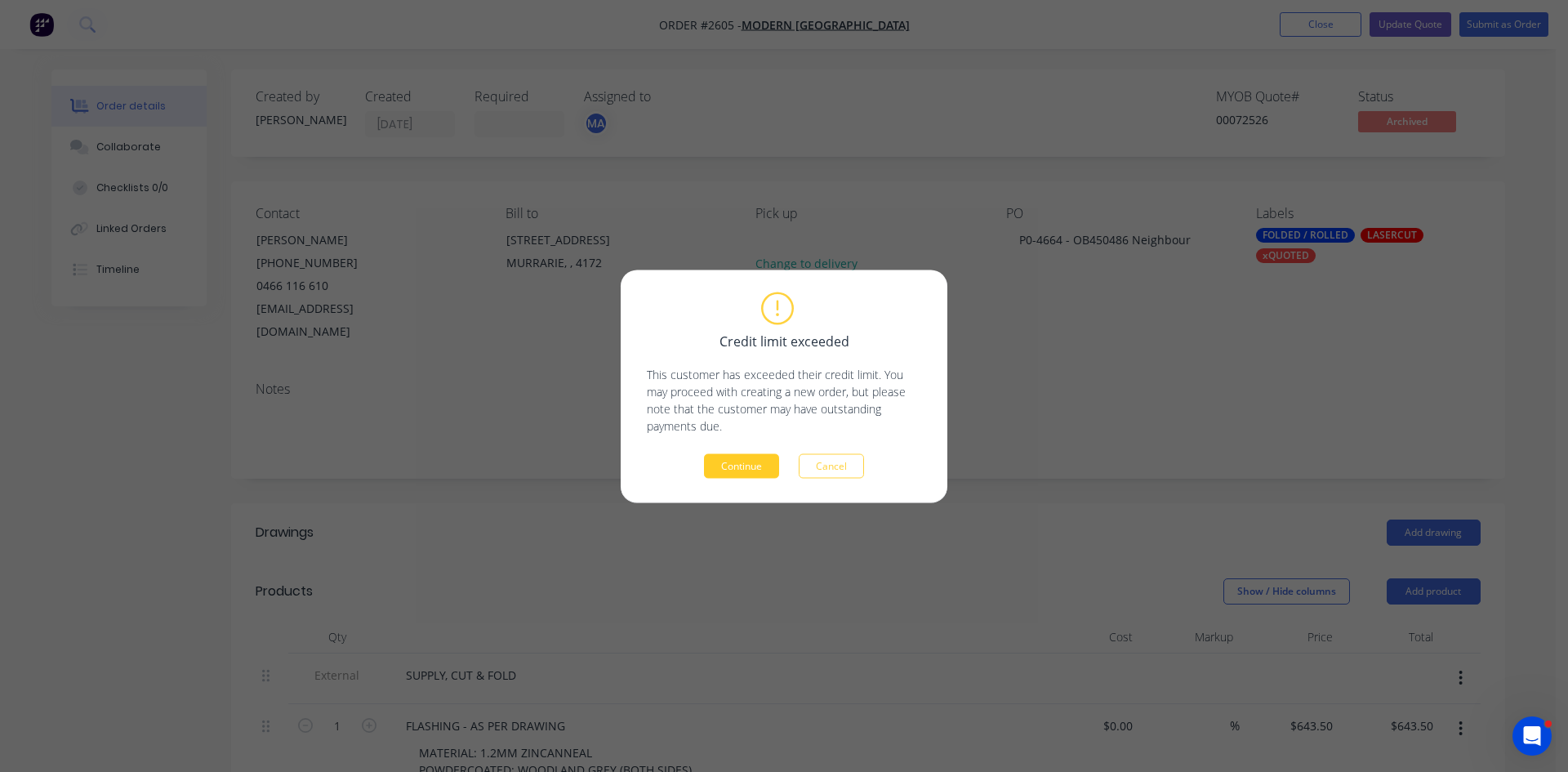
click at [749, 466] on button "Continue" at bounding box center [741, 465] width 75 height 25
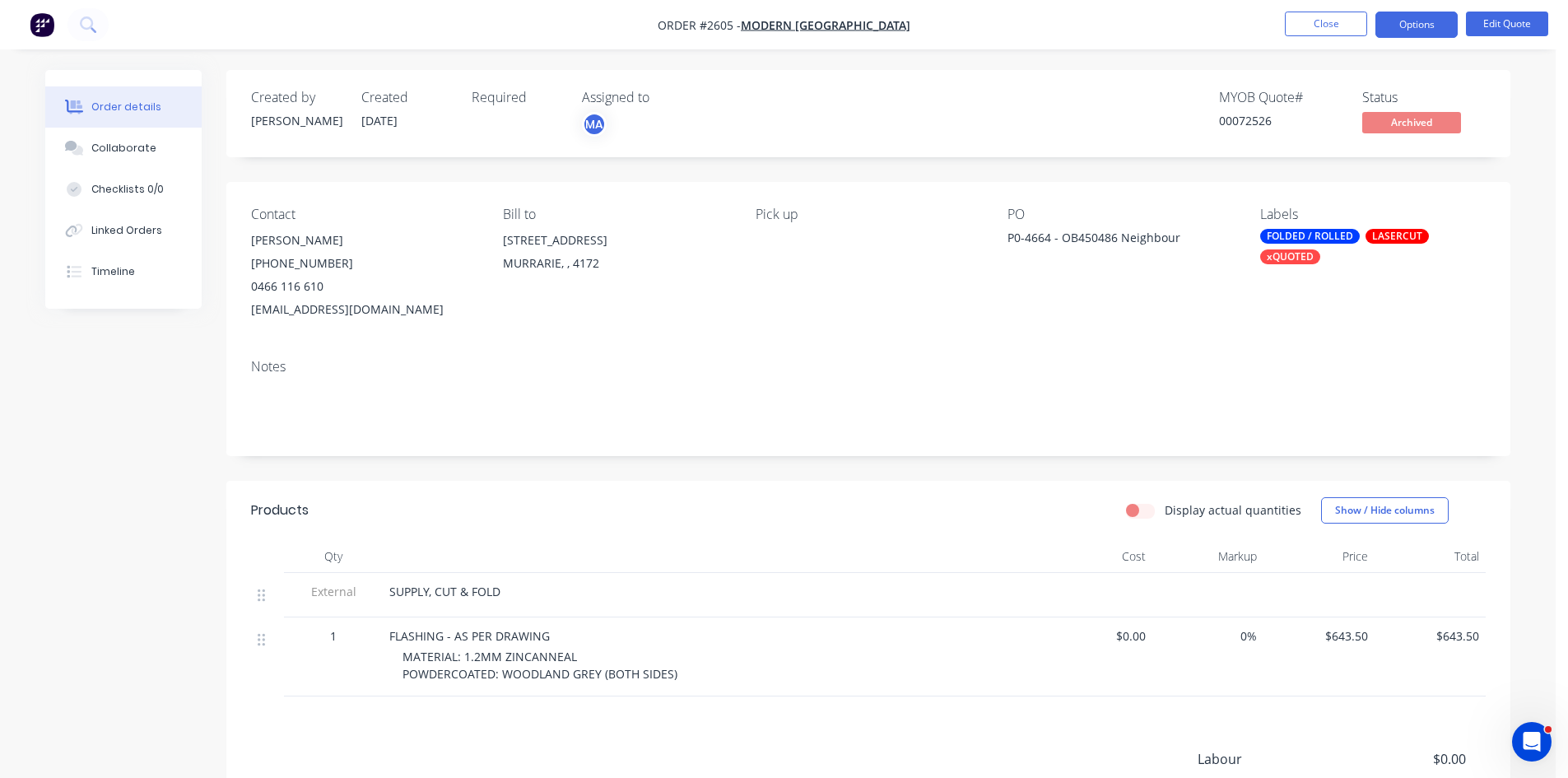
click at [1431, 24] on button "Options" at bounding box center [1417, 24] width 82 height 26
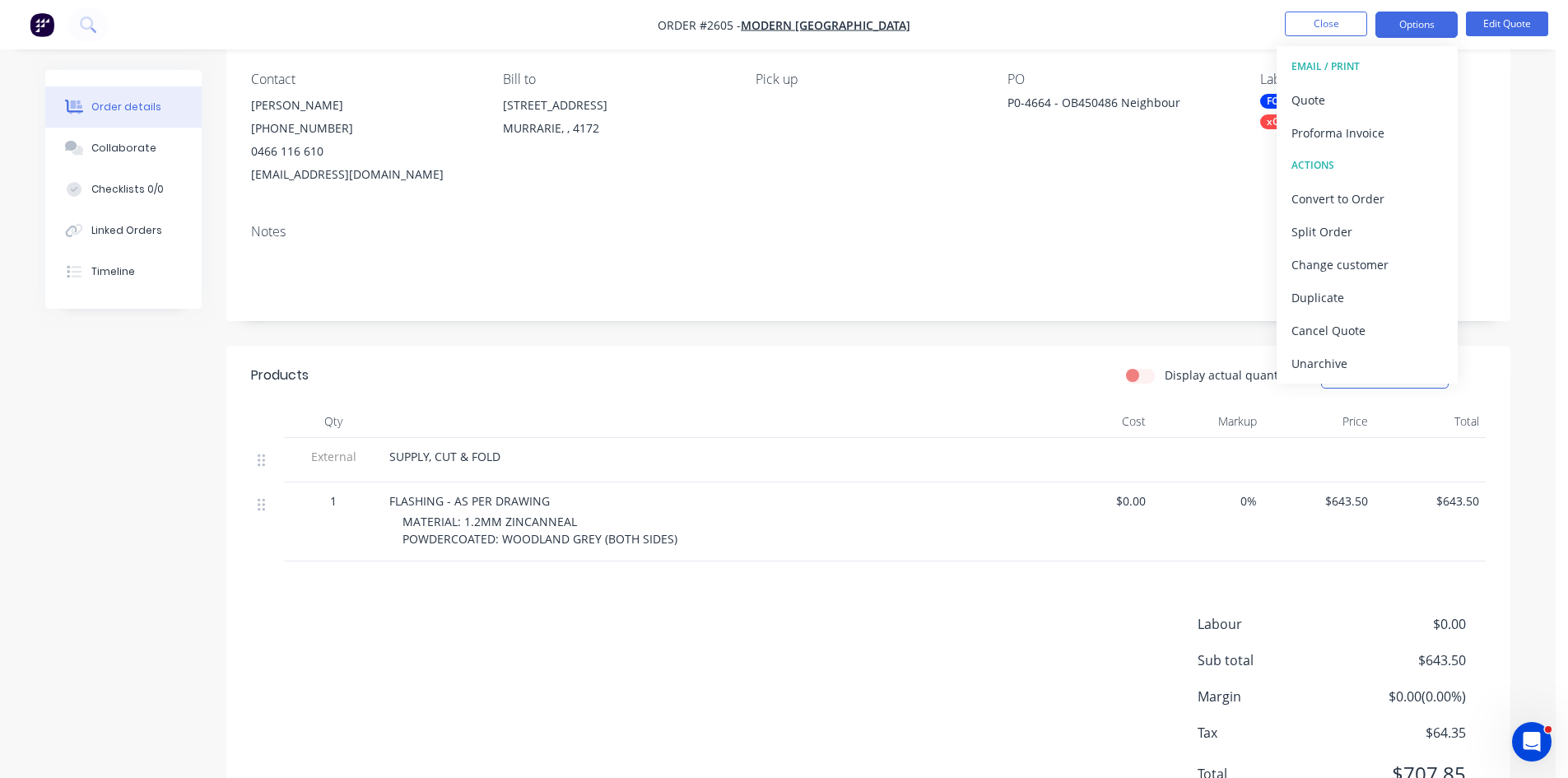
scroll to position [137, 0]
click at [1310, 356] on div "Unarchive" at bounding box center [1366, 364] width 151 height 24
click at [1074, 210] on div "Notes" at bounding box center [869, 263] width 1284 height 110
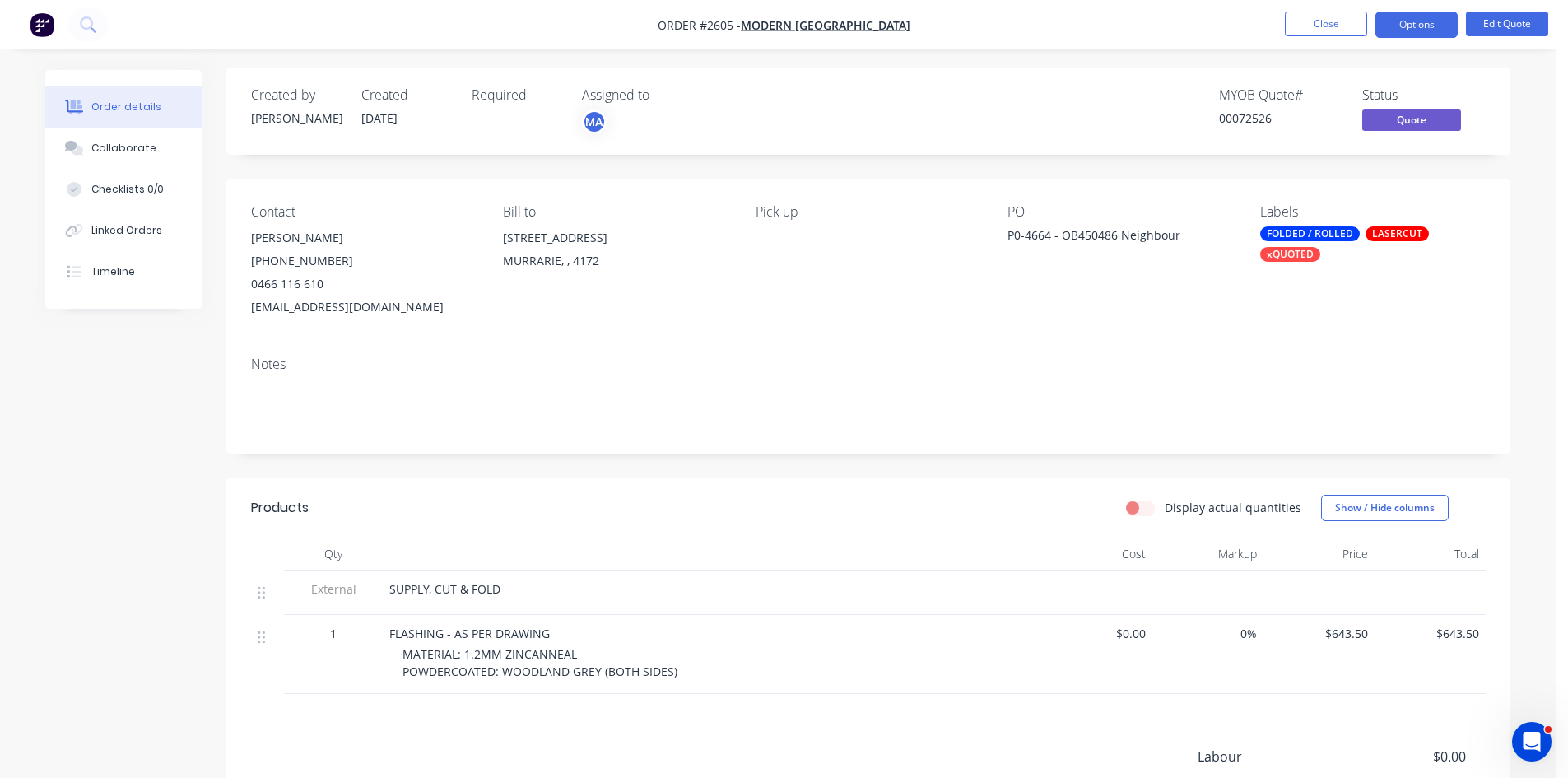
scroll to position [0, 0]
click at [120, 143] on div "Collaborate" at bounding box center [124, 148] width 65 height 15
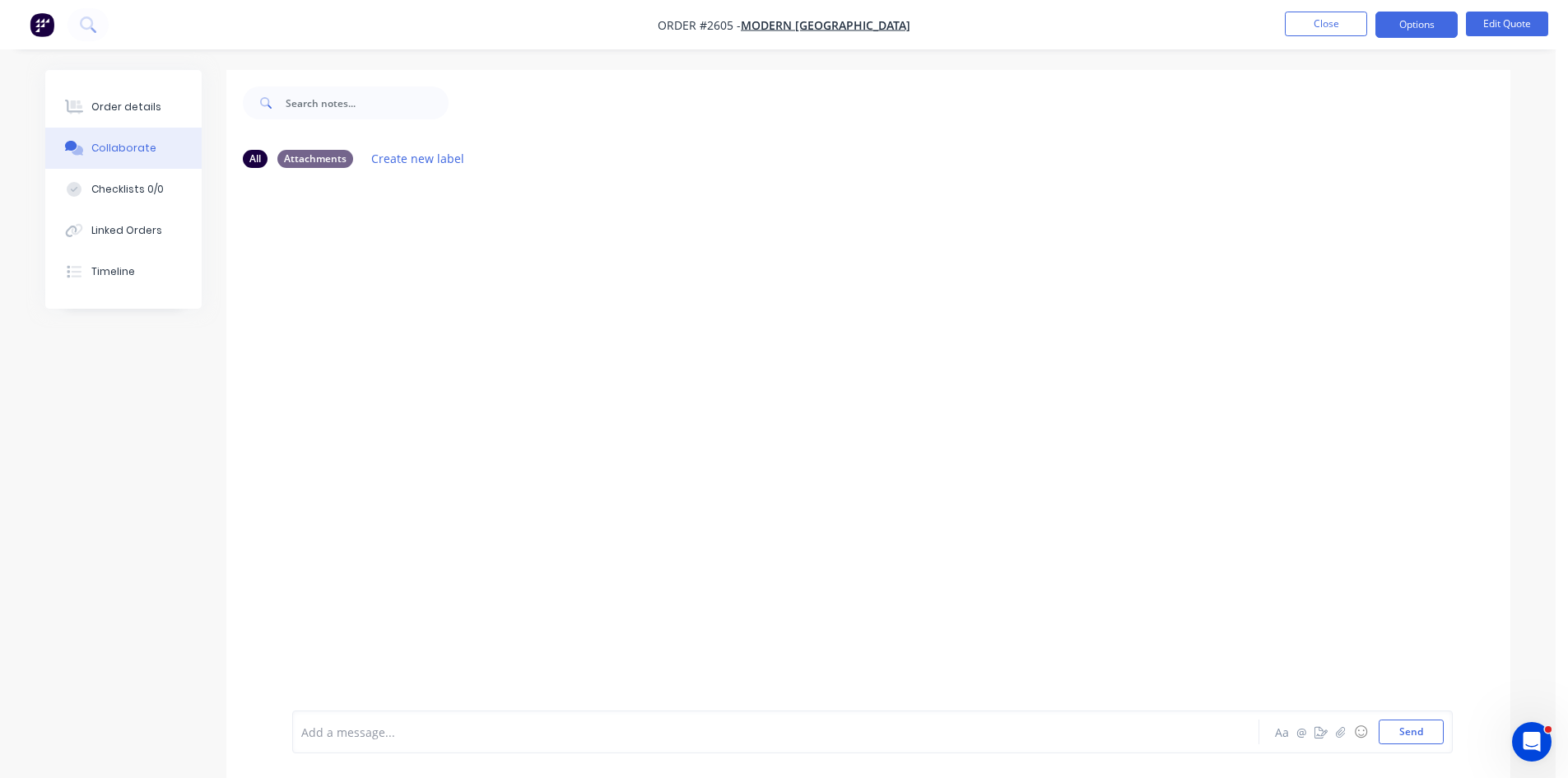
click at [403, 728] on div at bounding box center [730, 732] width 856 height 17
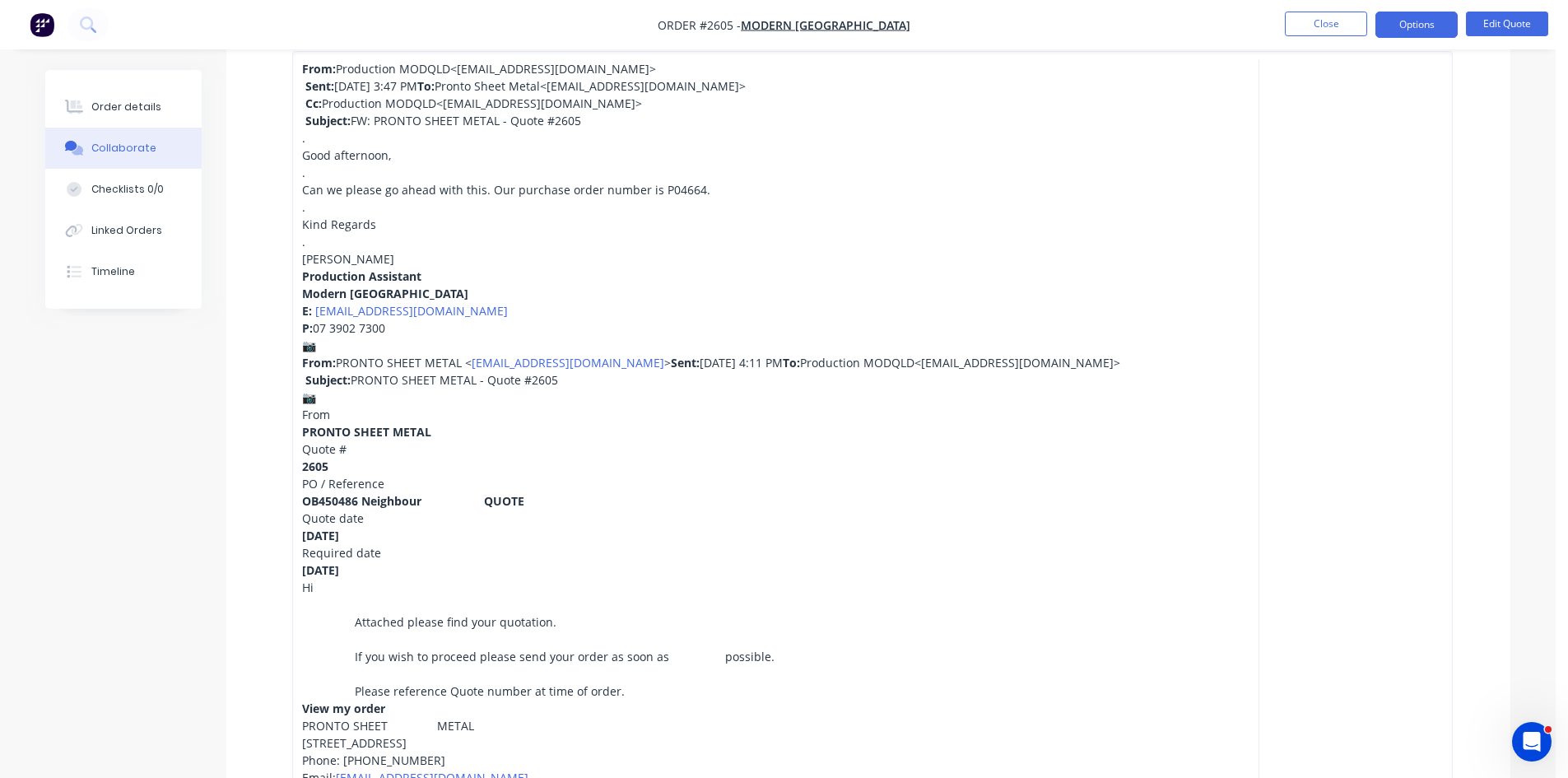
click at [830, 579] on div "12/08/2025" at bounding box center [730, 570] width 856 height 17
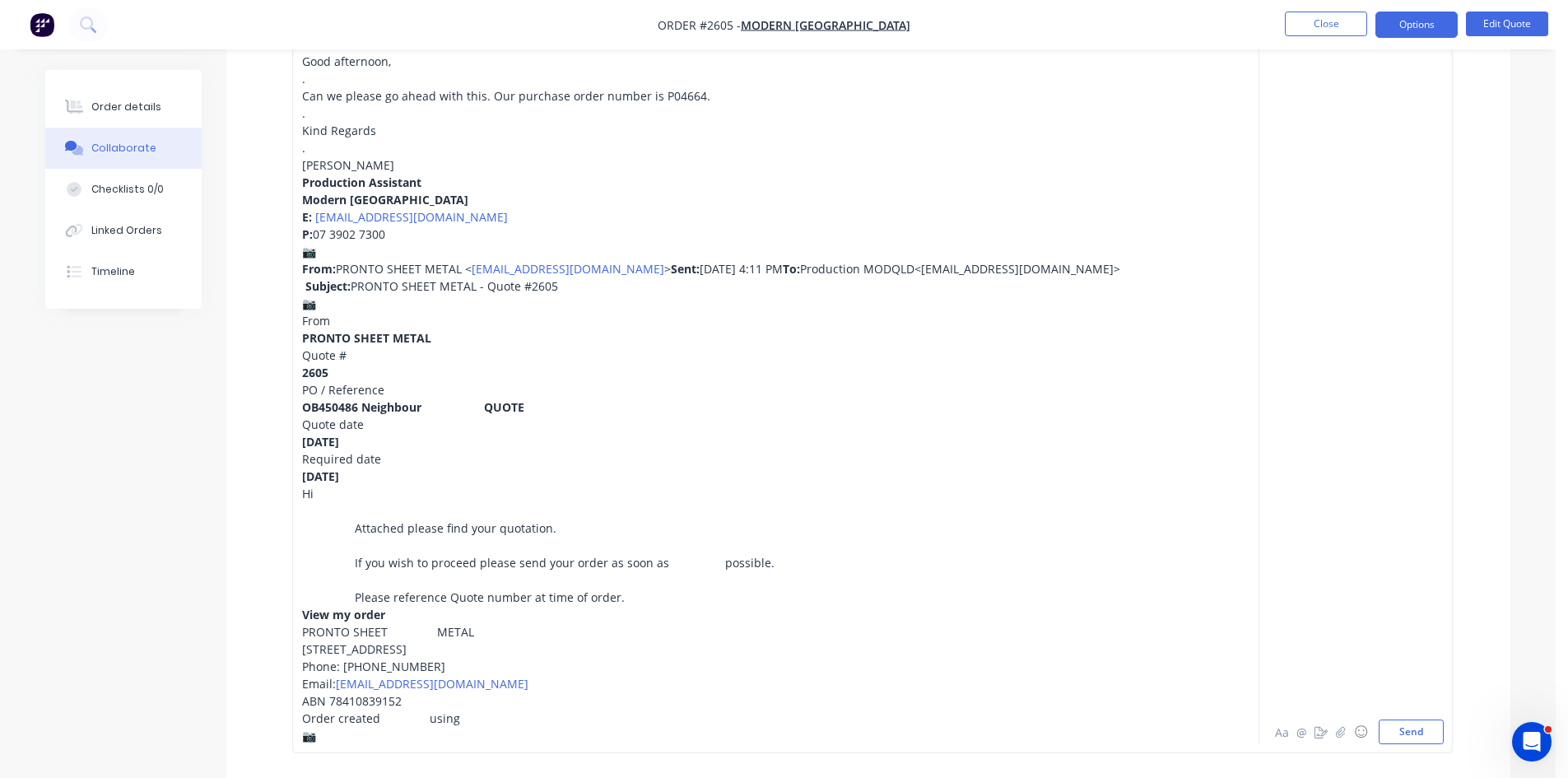
scroll to position [549, 0]
click at [1410, 728] on button "Send" at bounding box center [1411, 731] width 65 height 25
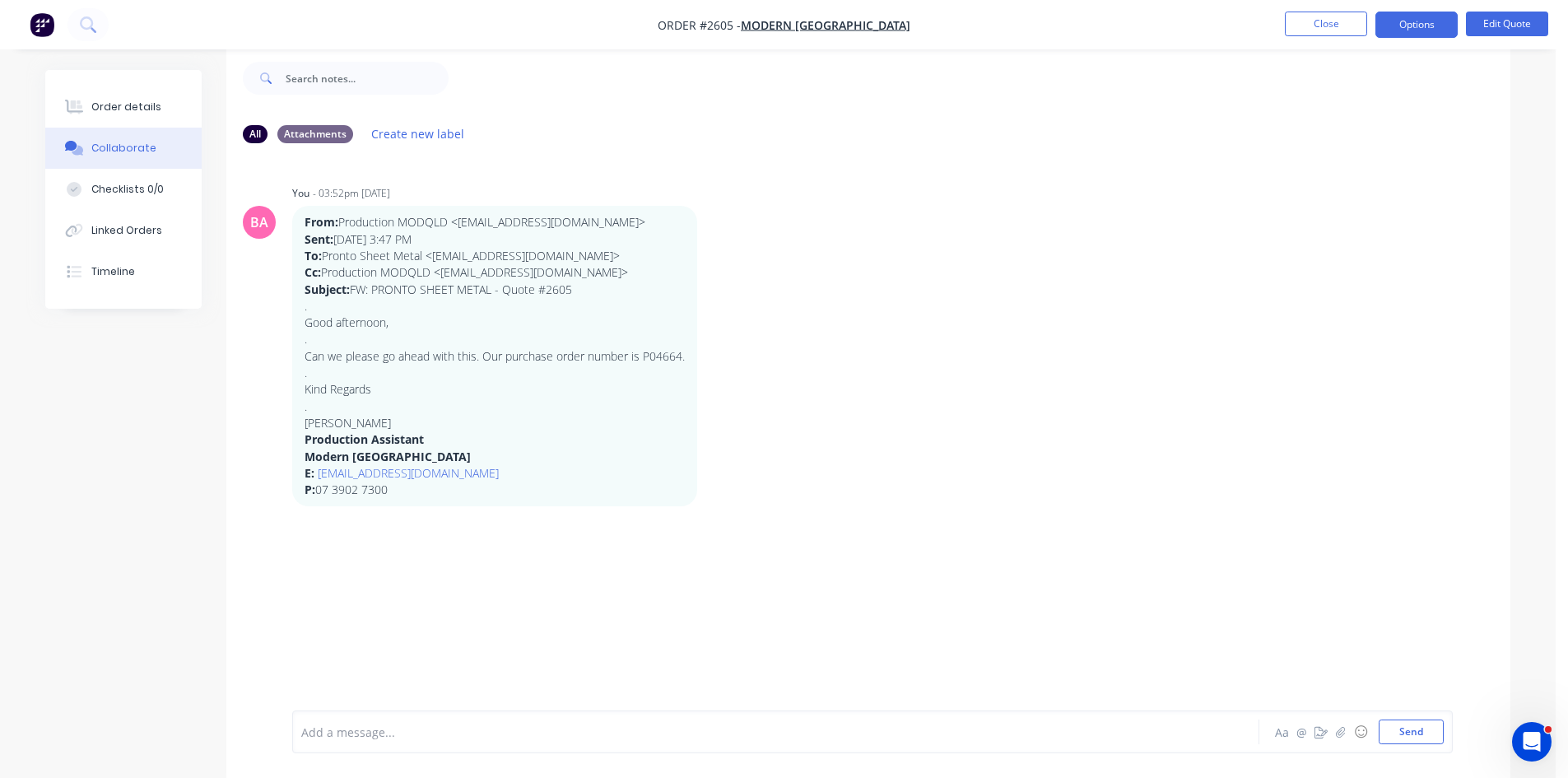
click at [411, 728] on div at bounding box center [730, 732] width 856 height 17
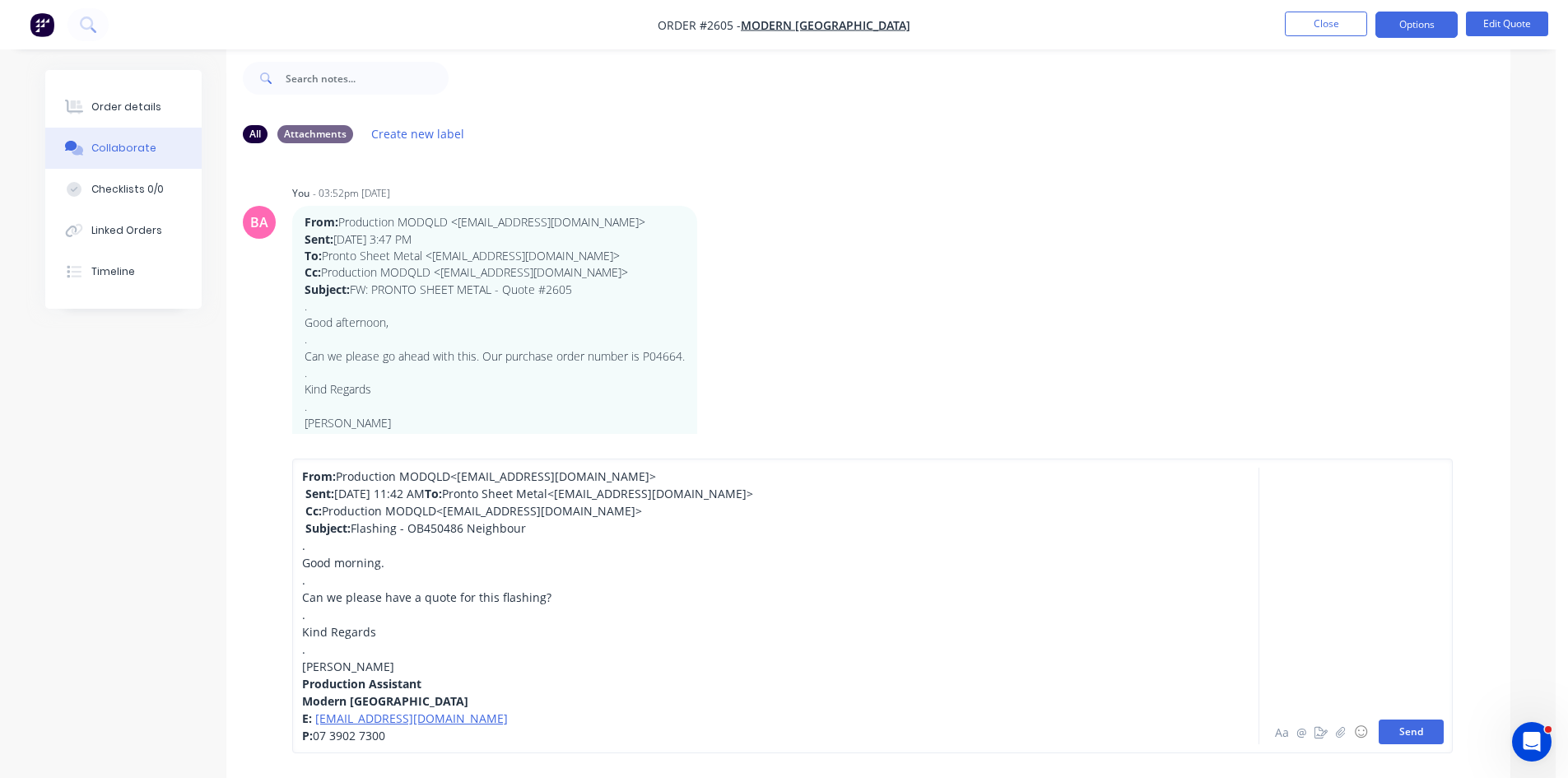
click at [1413, 731] on button "Send" at bounding box center [1411, 731] width 65 height 25
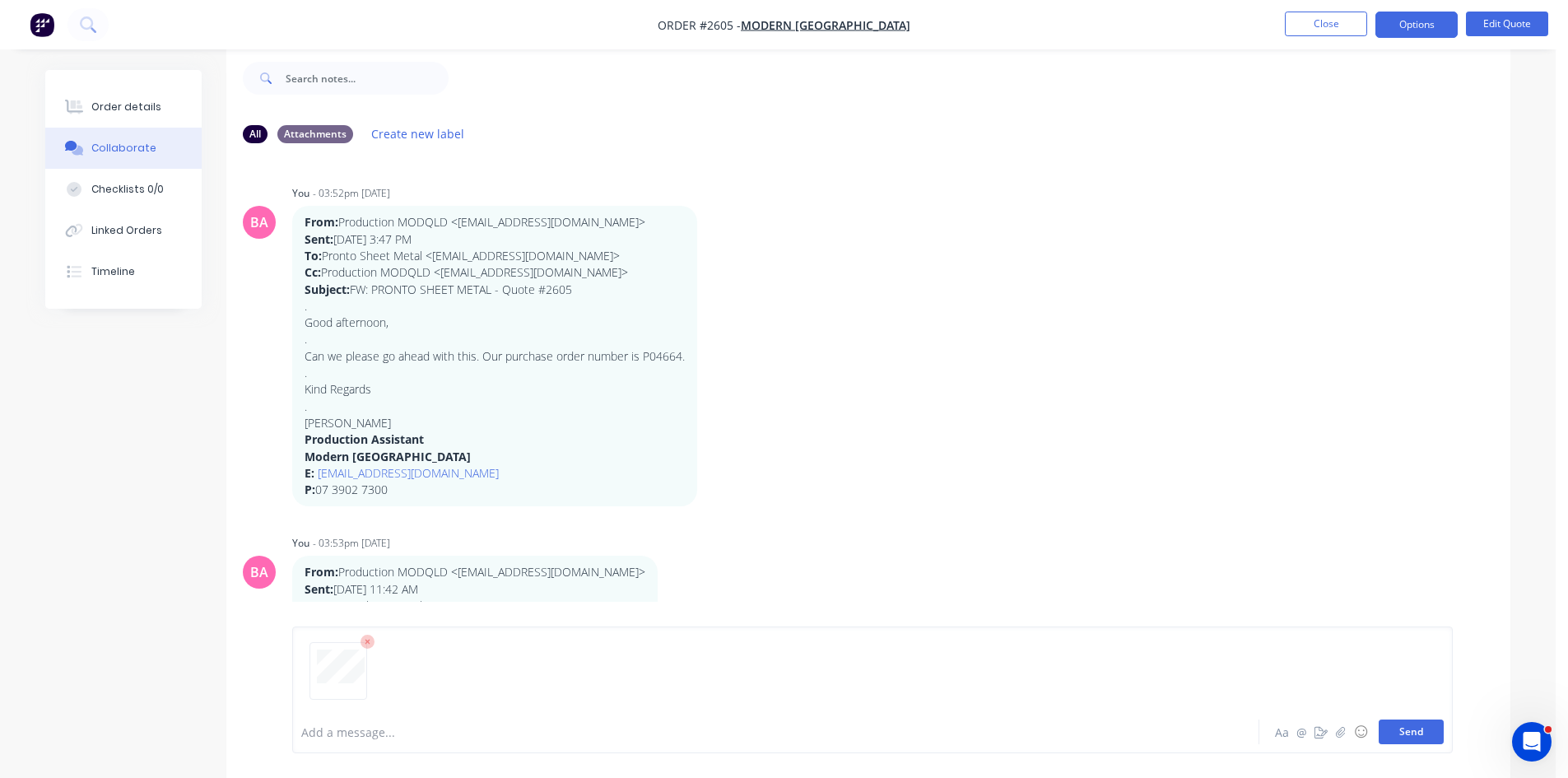
click at [1408, 732] on button "Send" at bounding box center [1411, 731] width 65 height 25
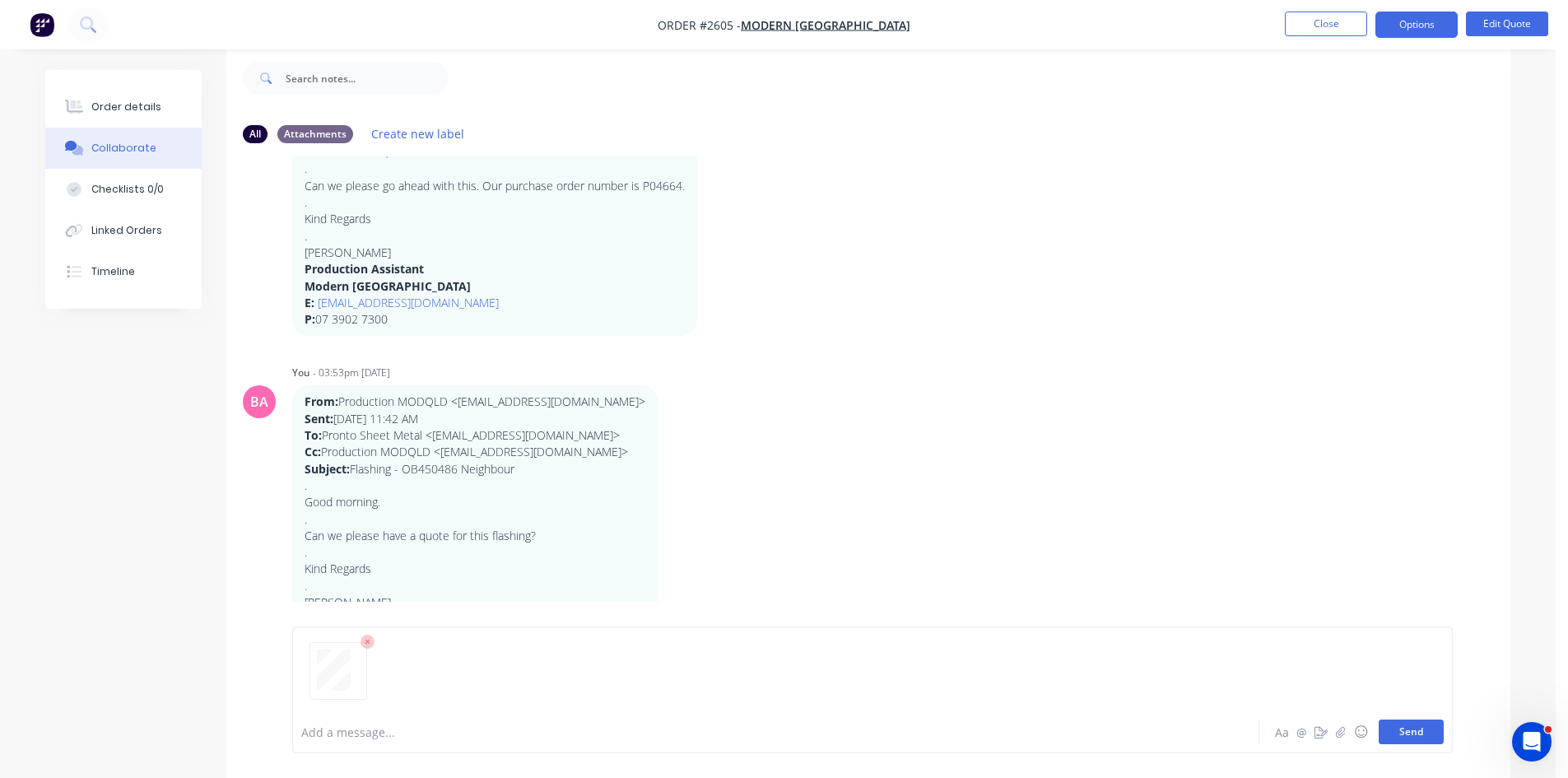
click at [1401, 731] on button "Send" at bounding box center [1411, 731] width 65 height 25
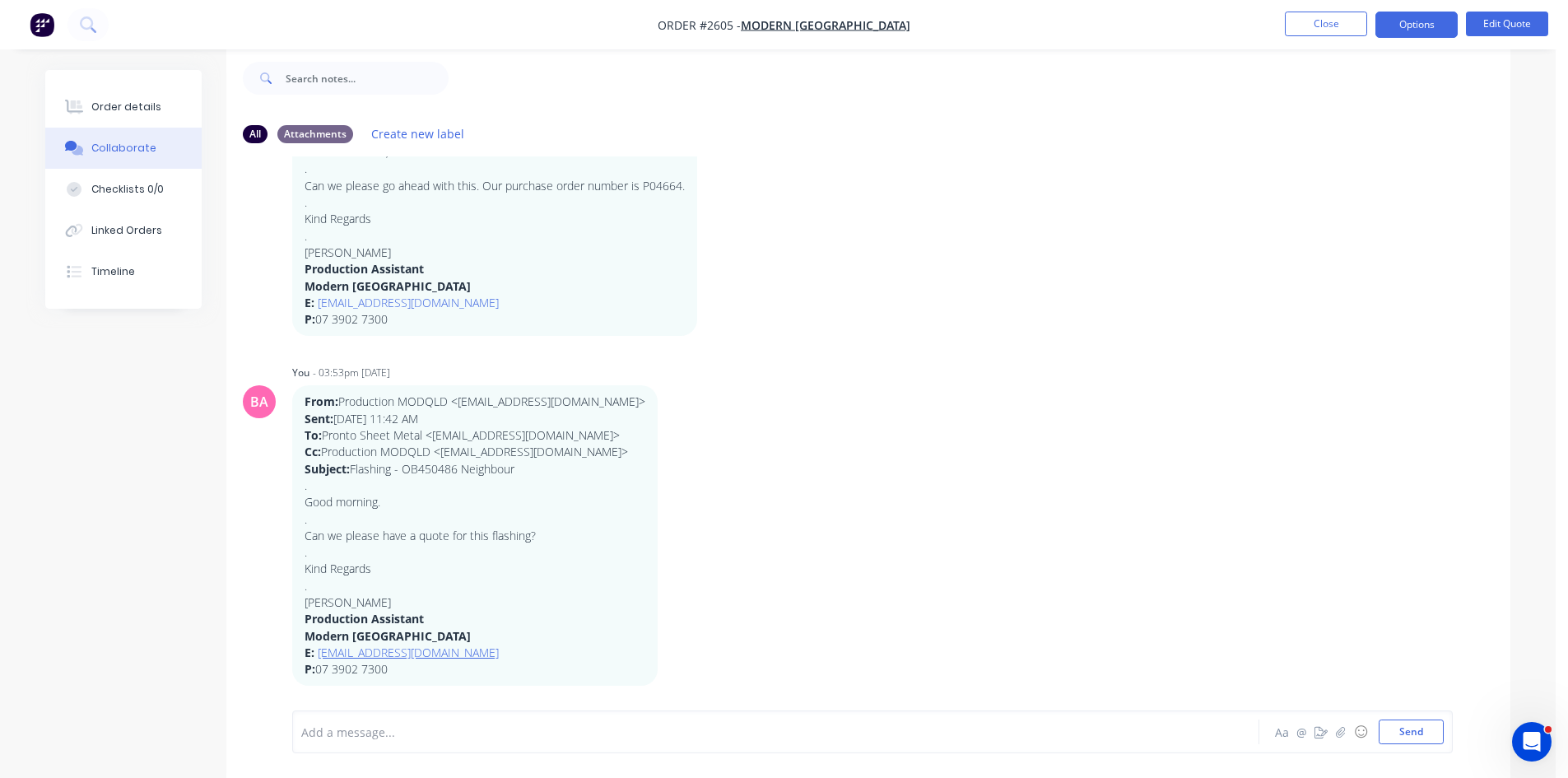
scroll to position [358, 0]
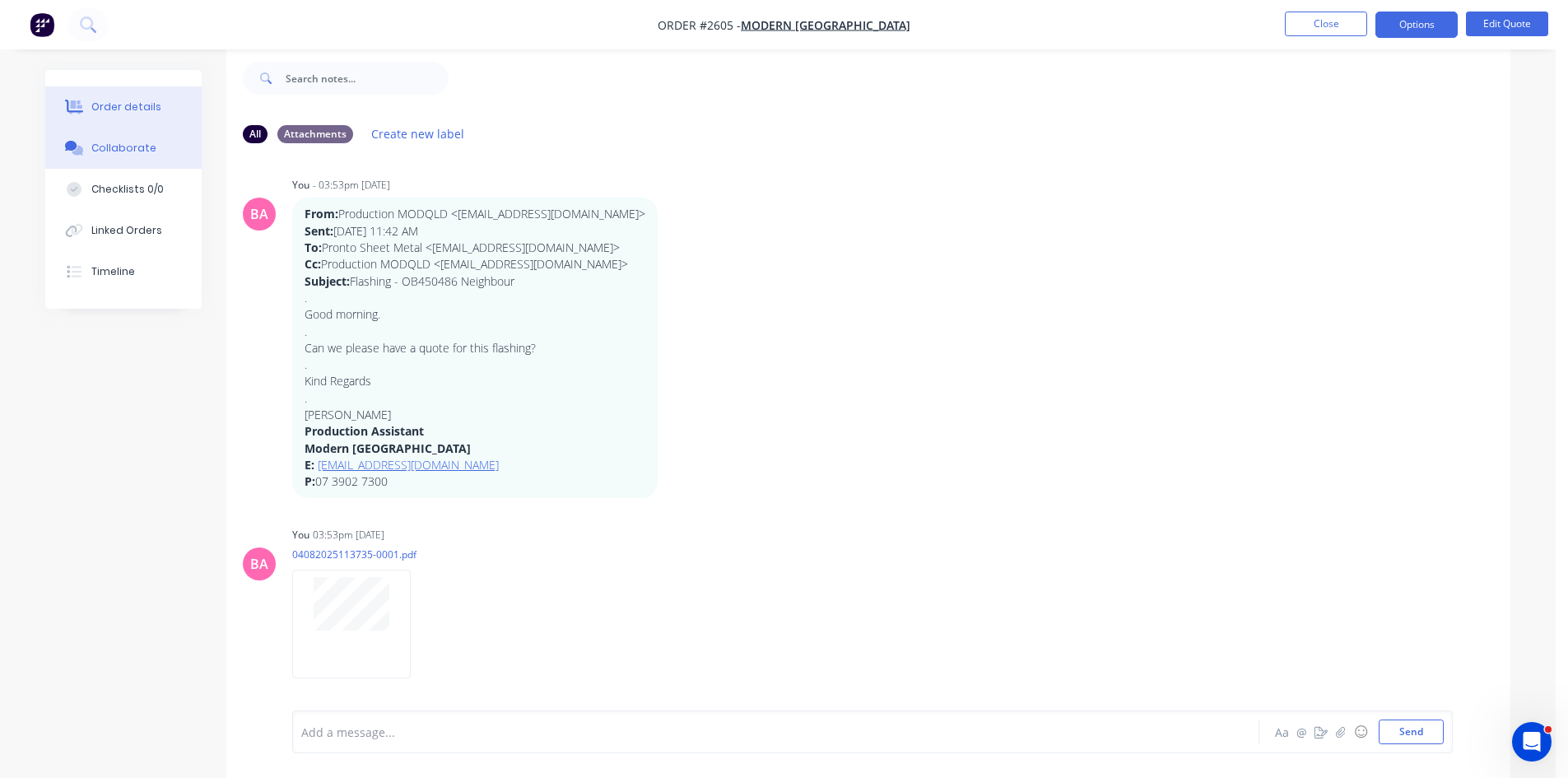
click at [131, 109] on div "Order details" at bounding box center [126, 107] width 70 height 15
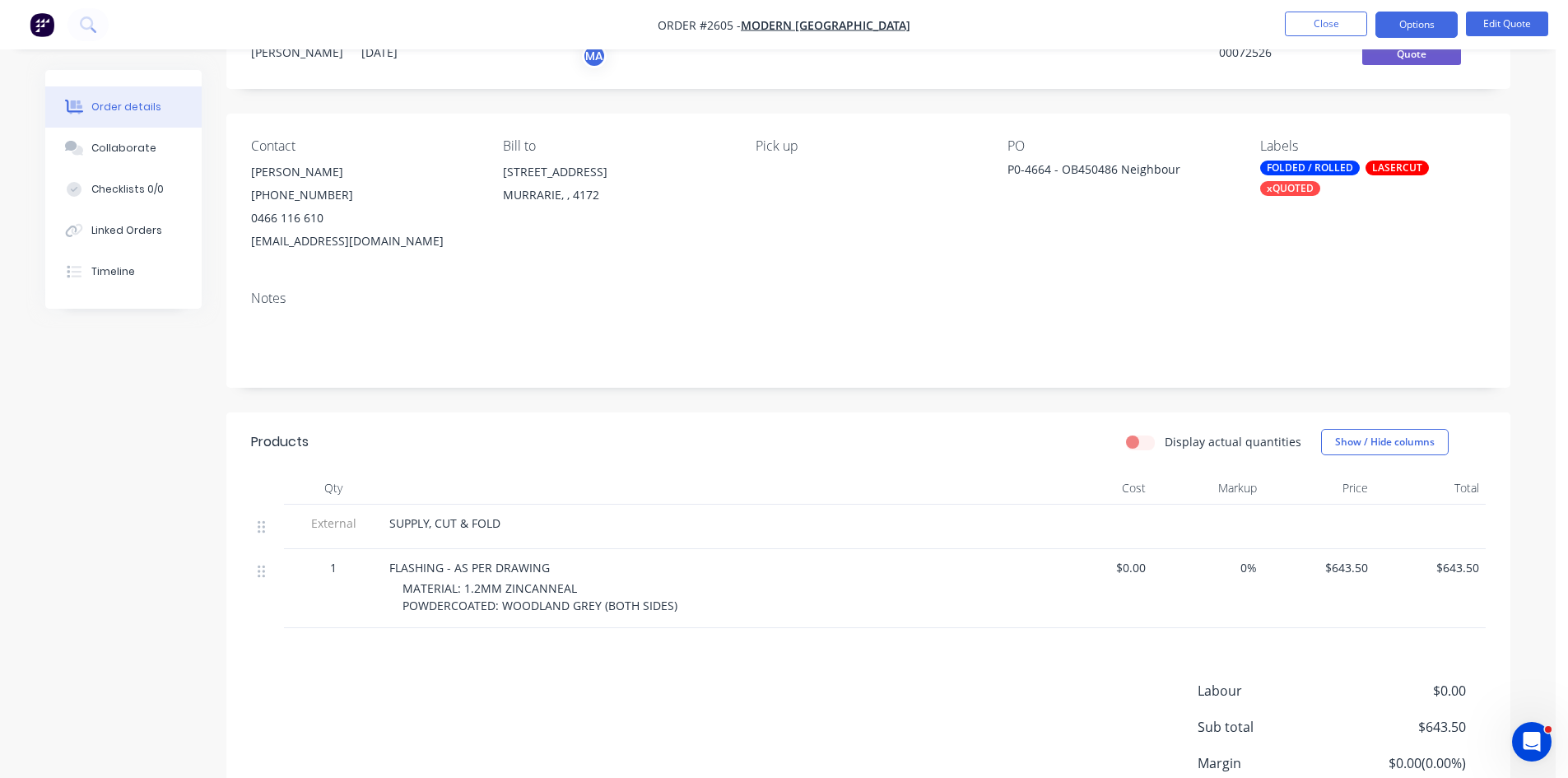
scroll to position [79, 0]
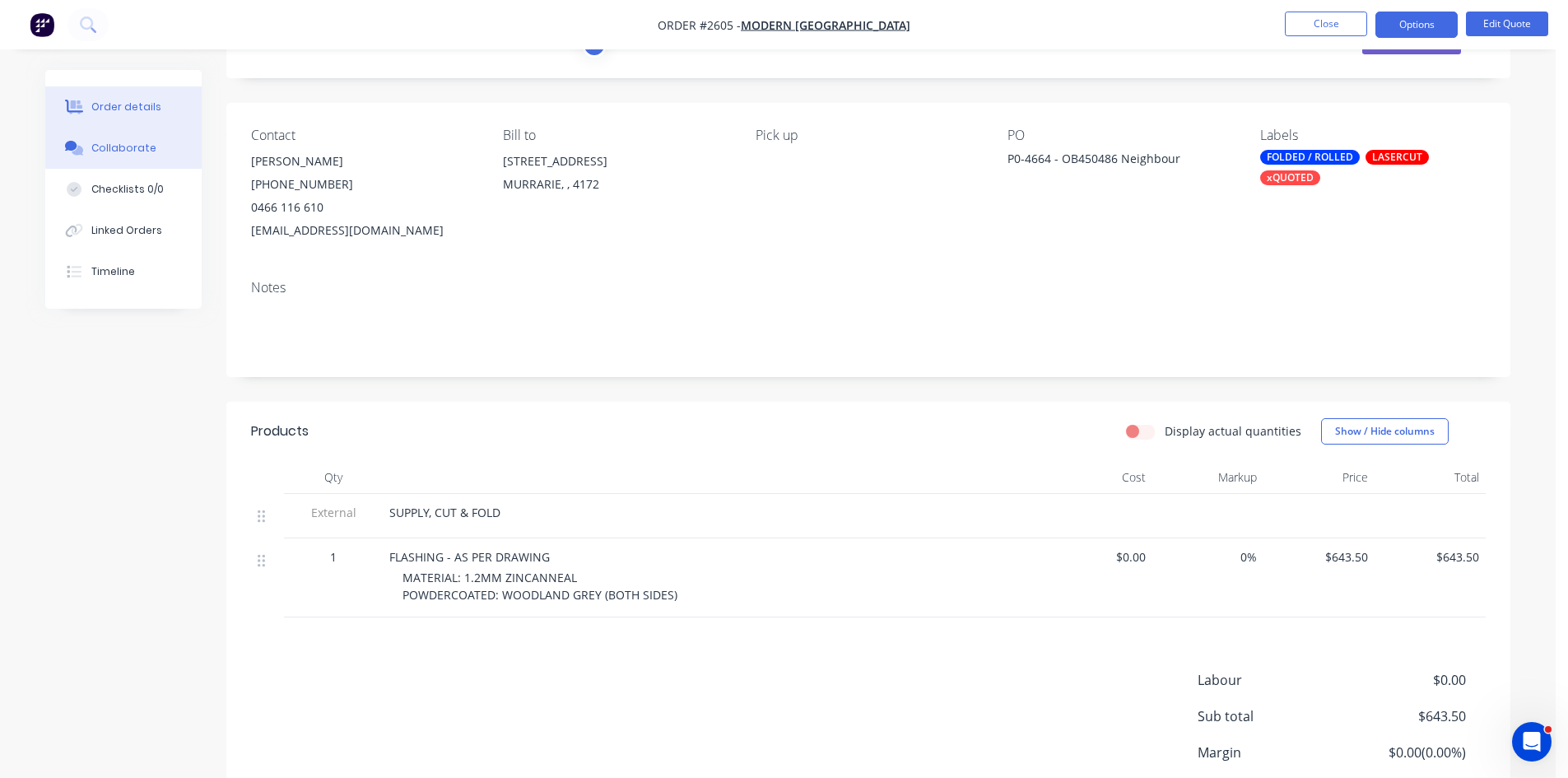
click at [130, 148] on div "Collaborate" at bounding box center [124, 148] width 65 height 15
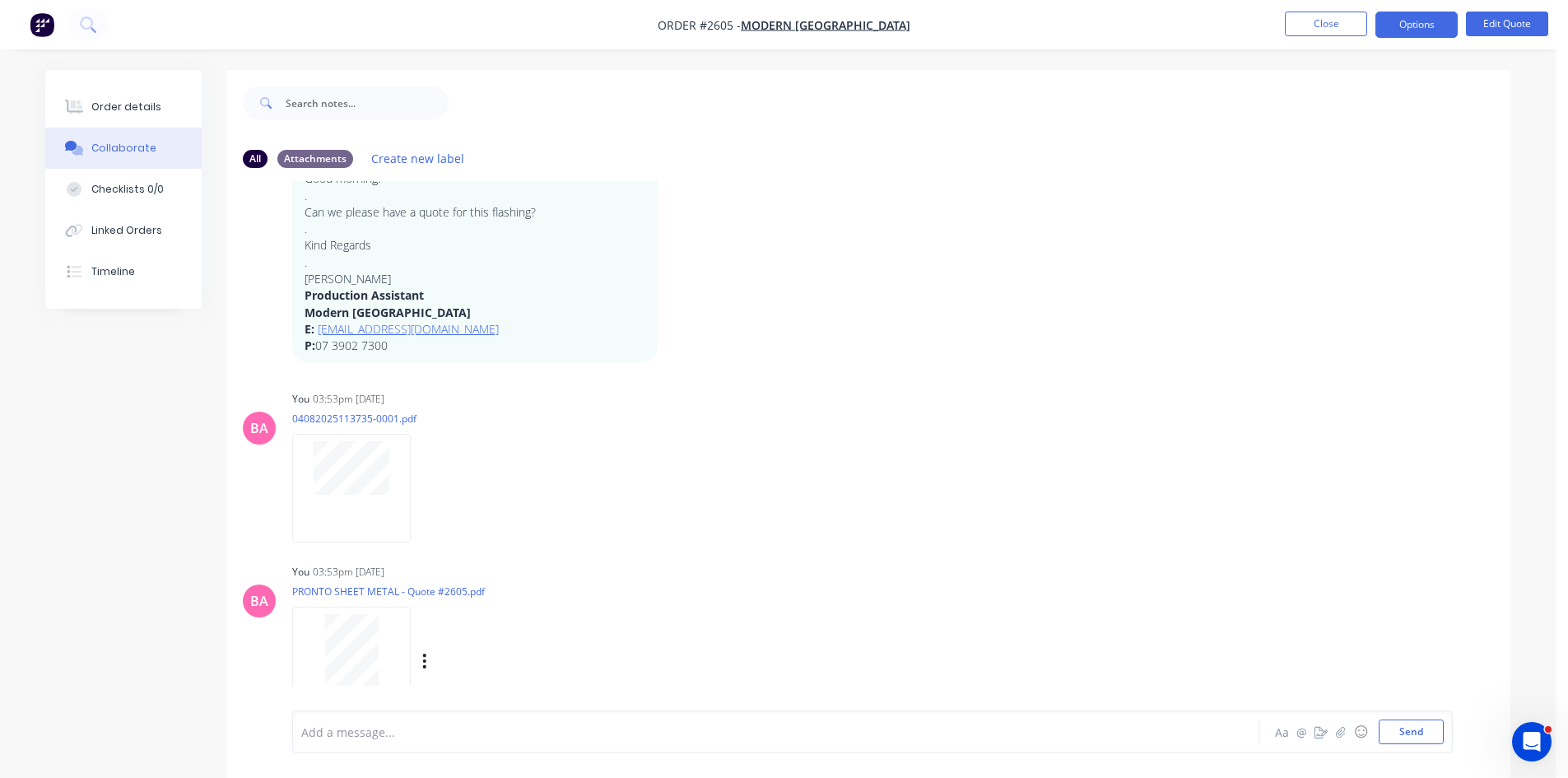
scroll to position [531, 0]
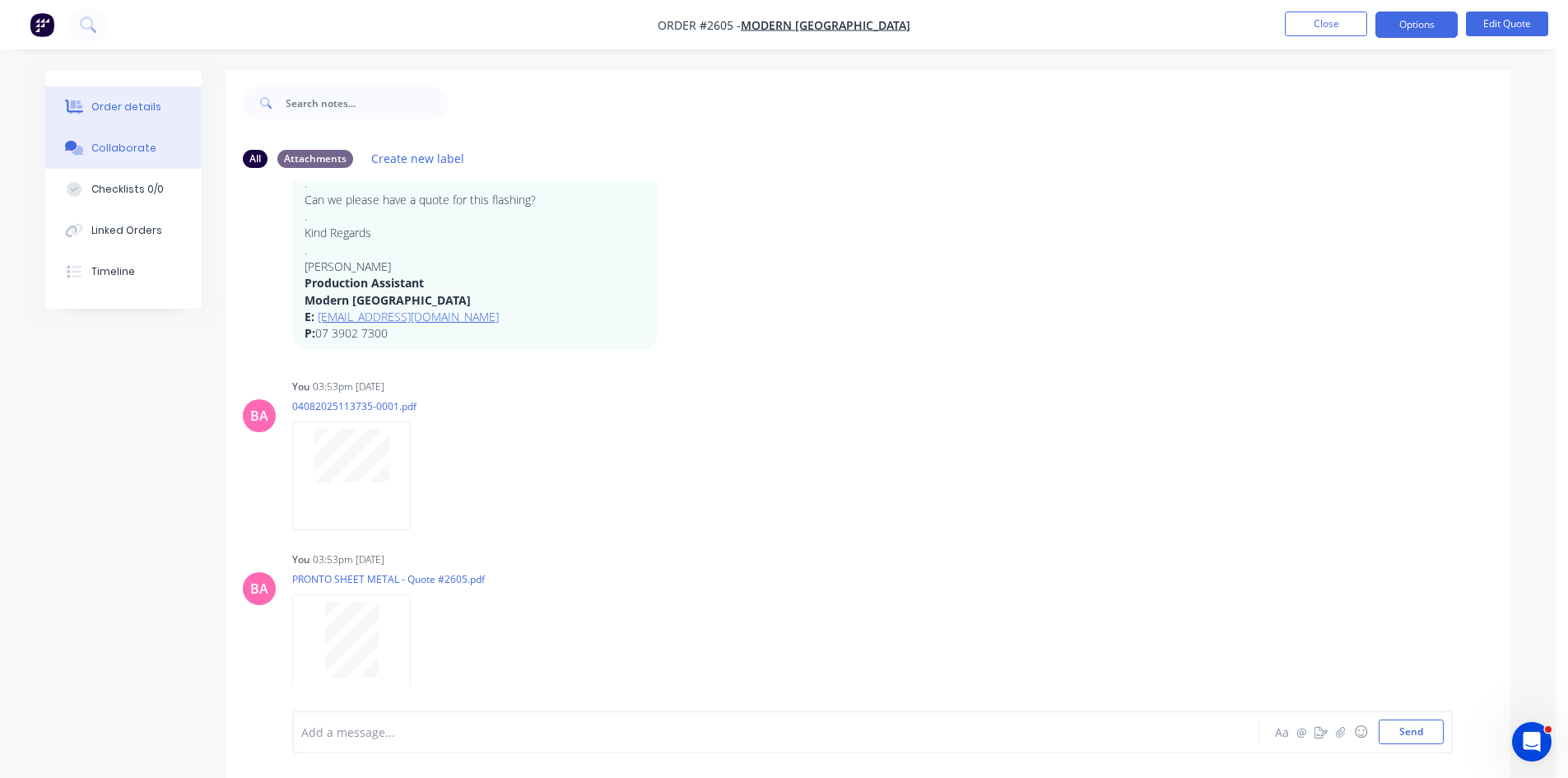
click at [96, 105] on div "Order details" at bounding box center [126, 107] width 70 height 15
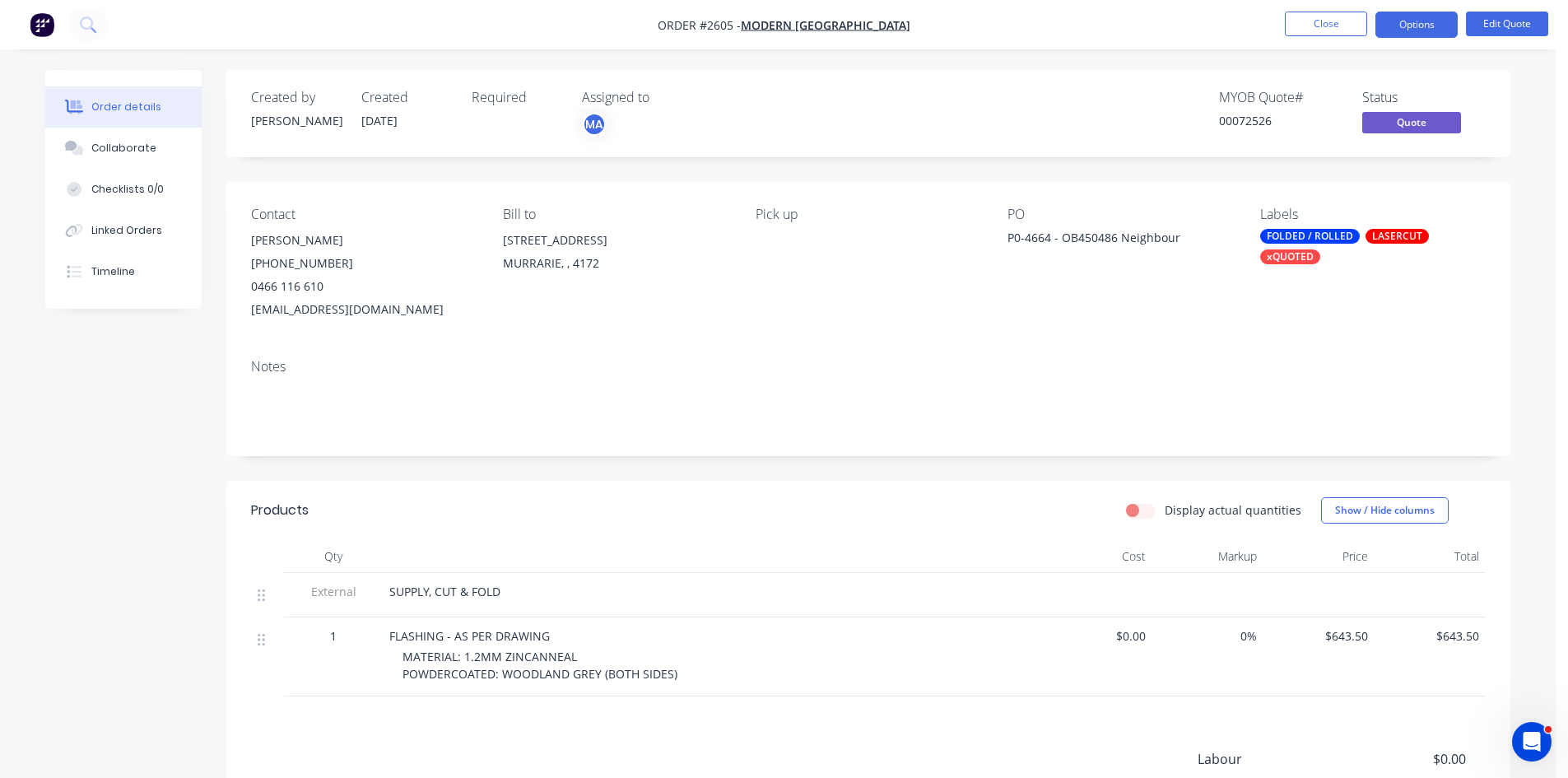
click at [1293, 252] on div "xQUOTED" at bounding box center [1290, 256] width 60 height 15
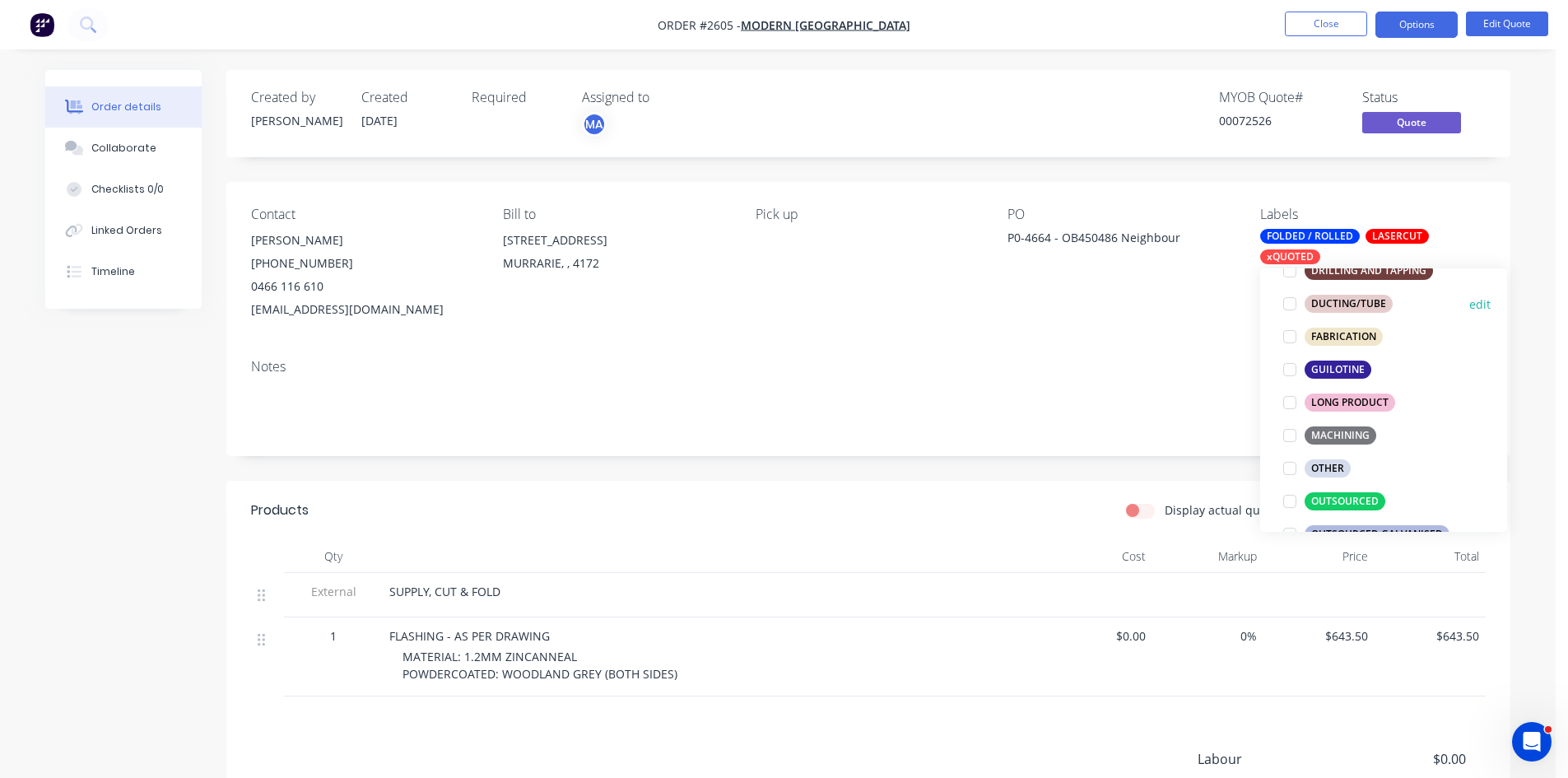
scroll to position [576, 0]
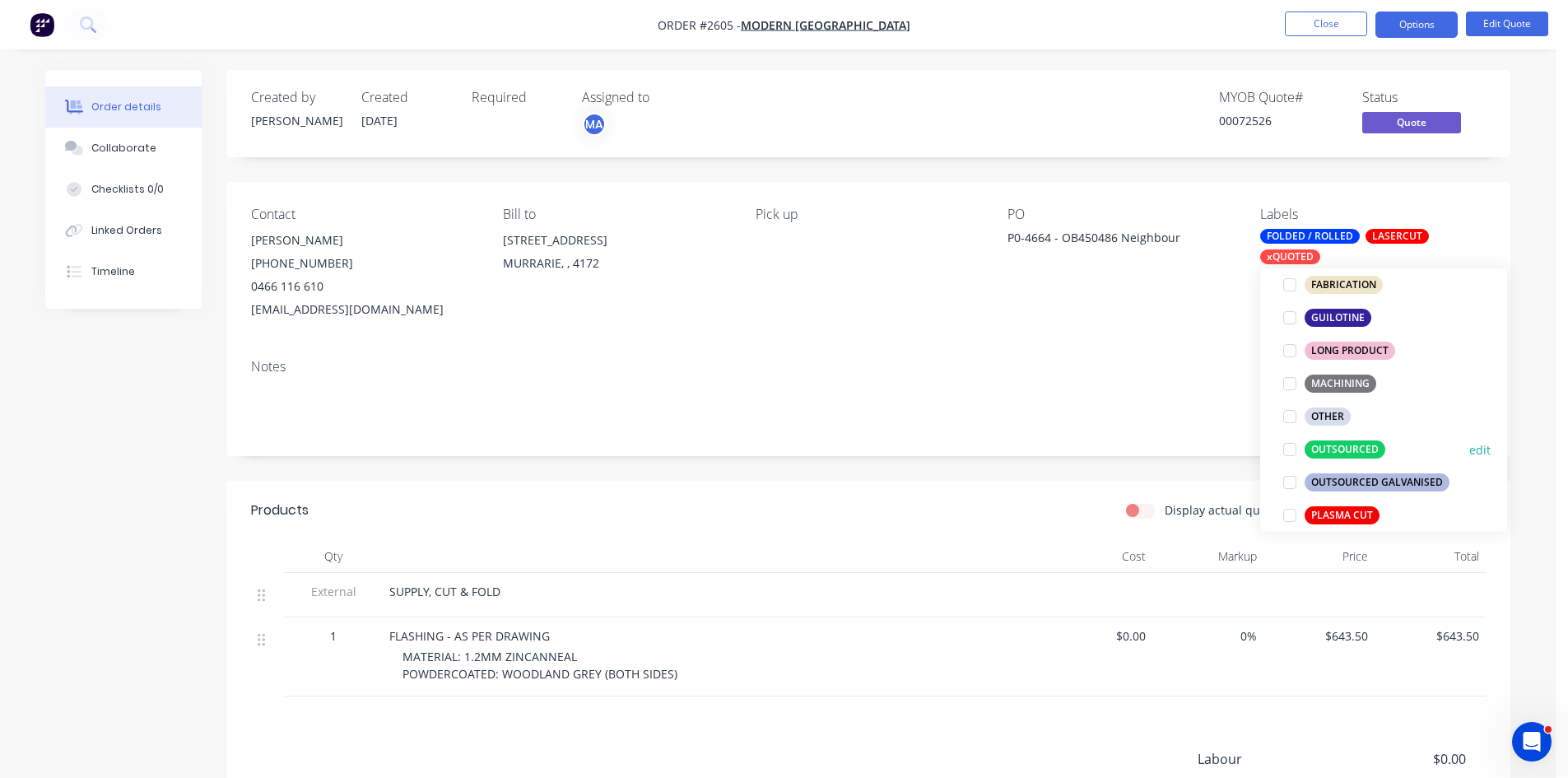
click at [1288, 449] on div at bounding box center [1290, 449] width 33 height 33
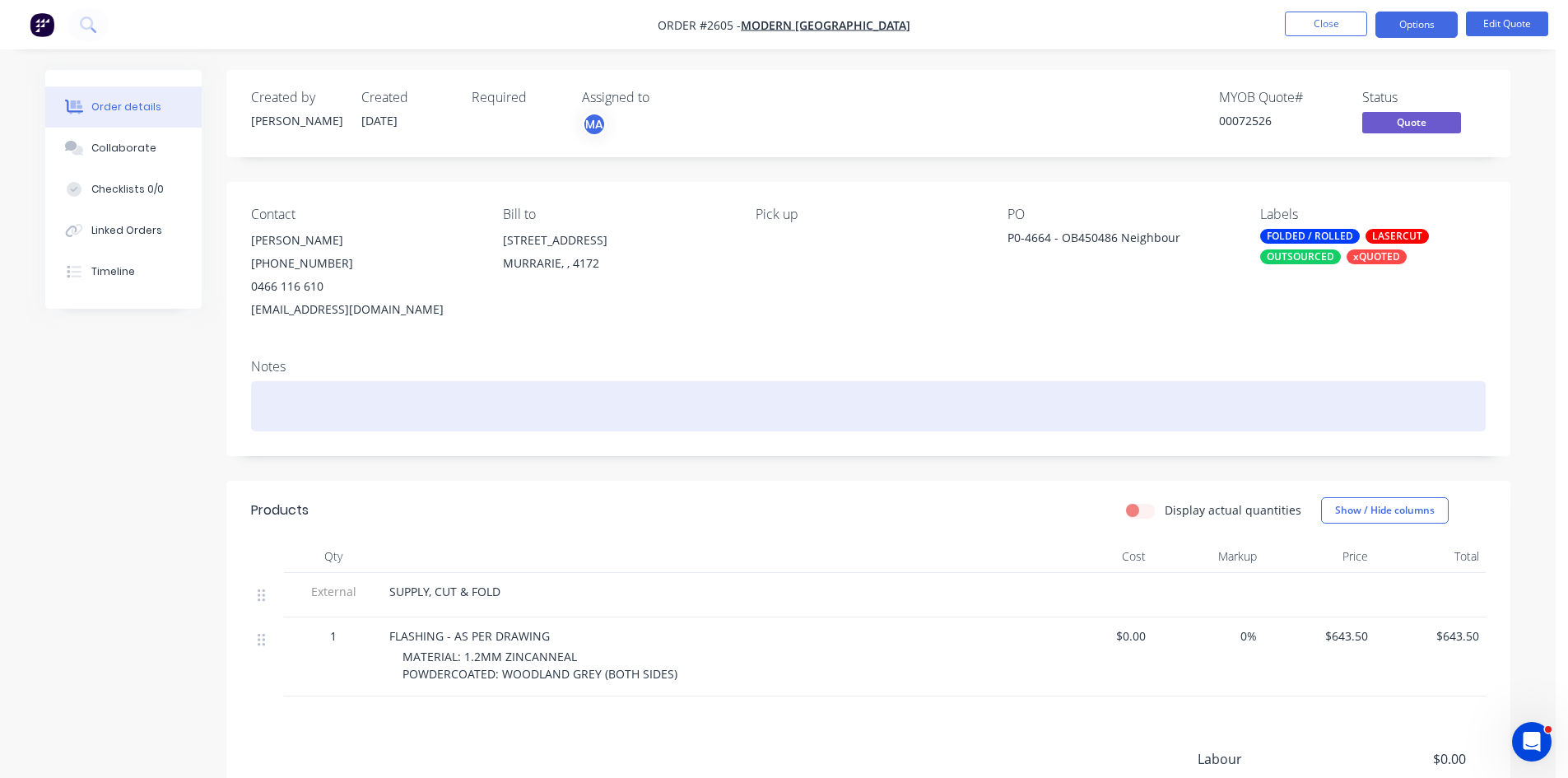
click at [914, 403] on div at bounding box center [869, 406] width 1235 height 50
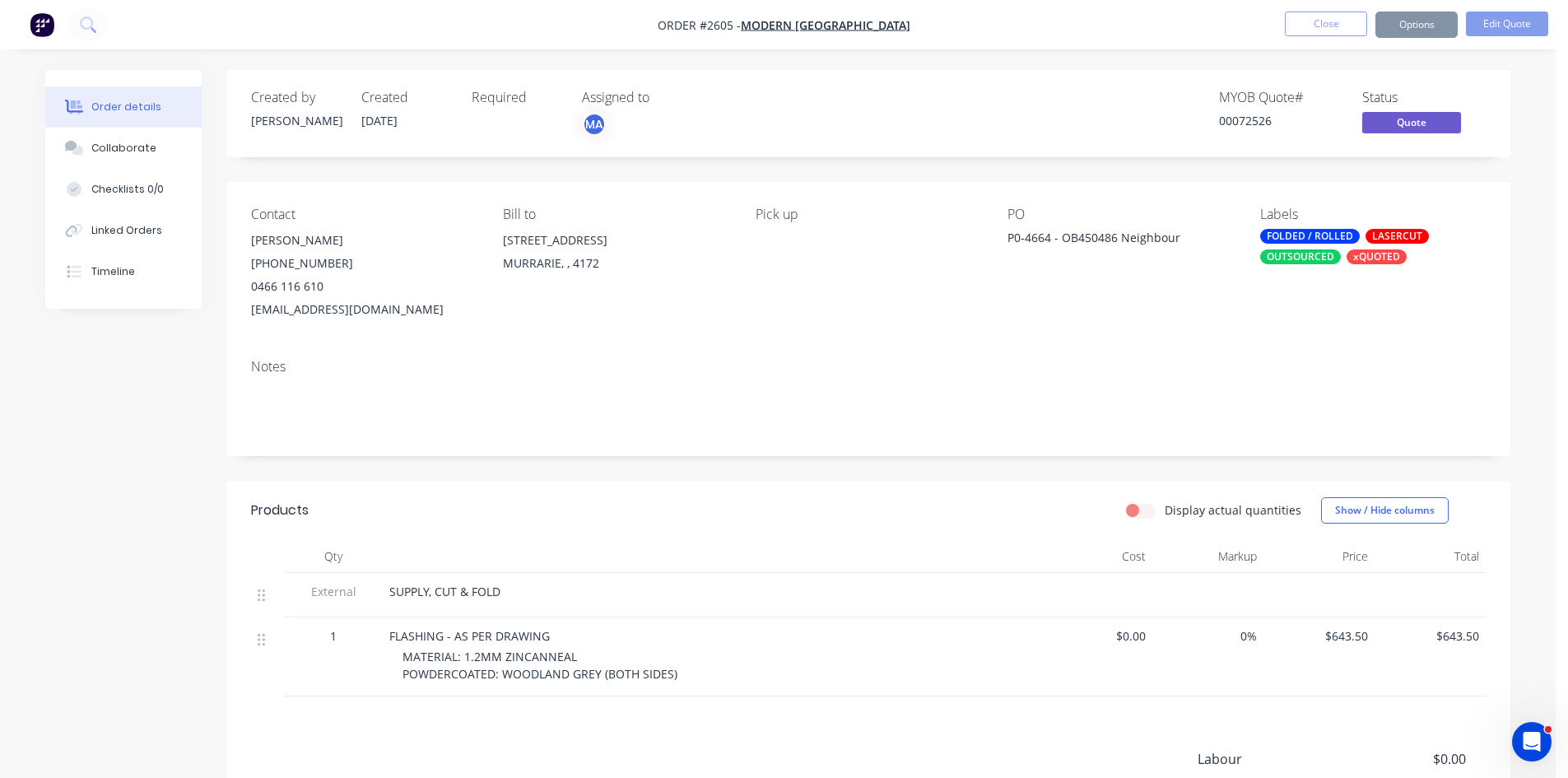
click at [1426, 21] on button "Options" at bounding box center [1417, 24] width 82 height 26
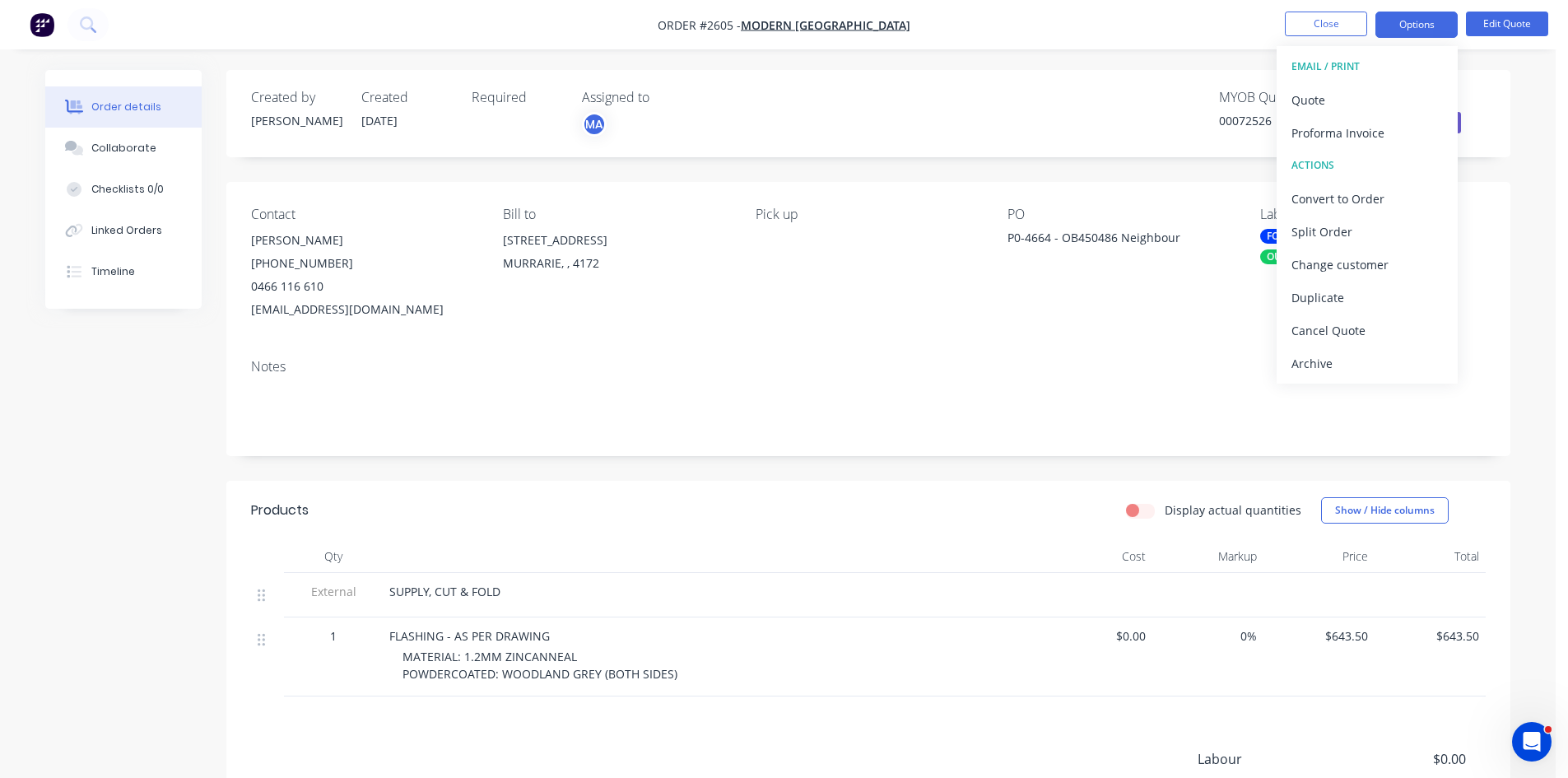
click at [1512, 102] on div "Order details Collaborate Checklists 0/0 Linked Orders Timeline Order details C…" at bounding box center [778, 529] width 1498 height 920
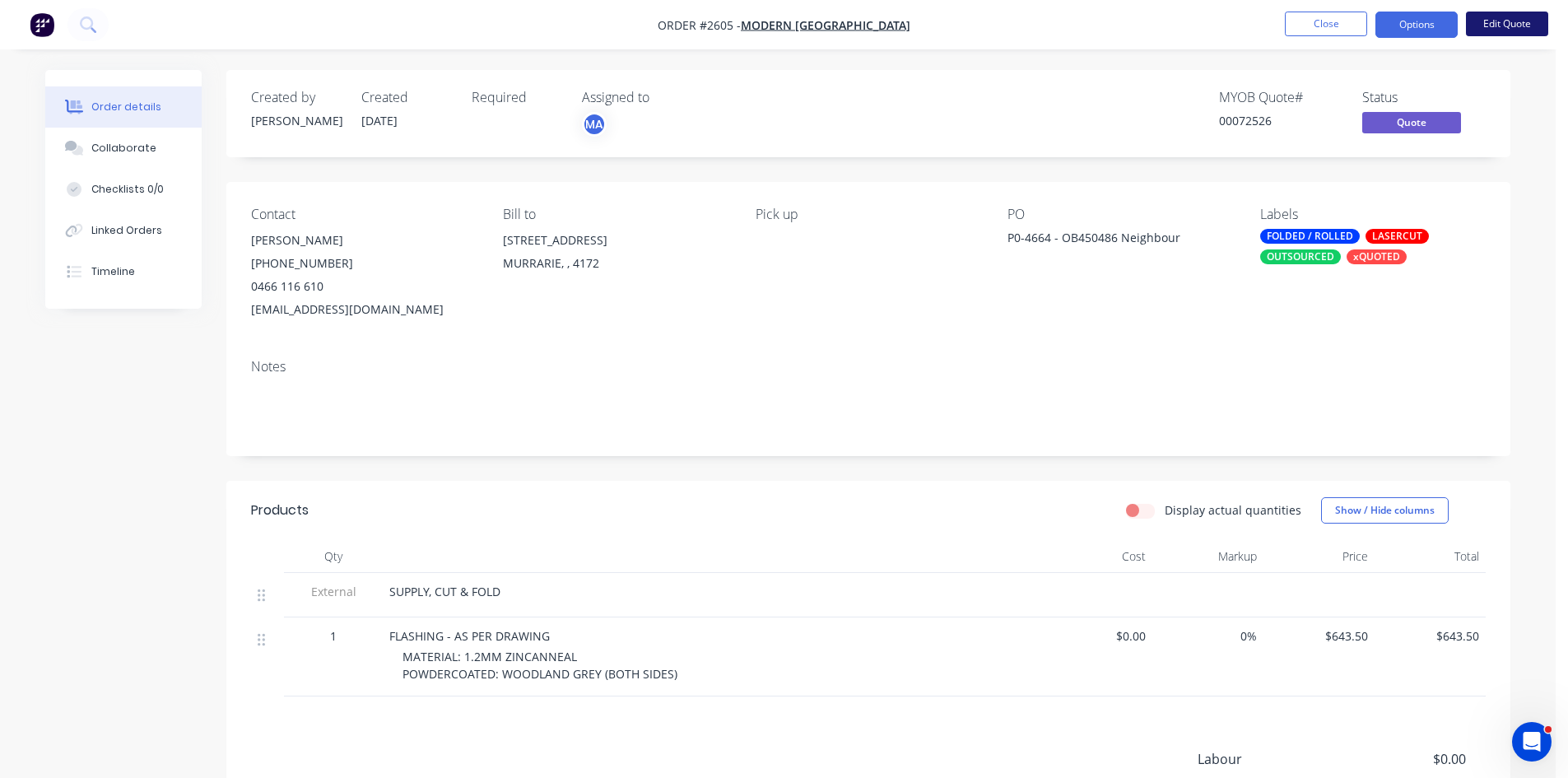
click at [1496, 20] on button "Edit Quote" at bounding box center [1507, 23] width 82 height 25
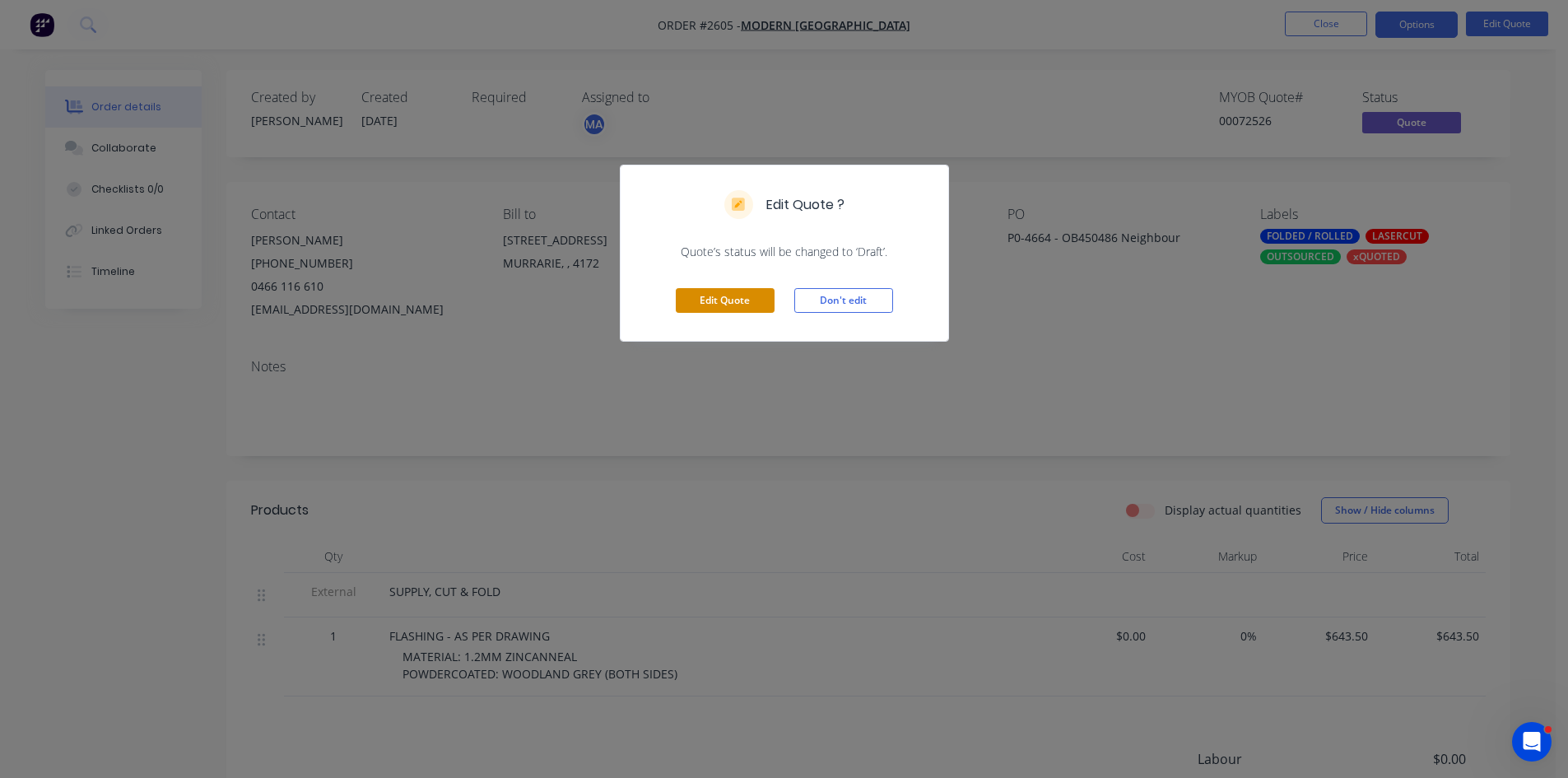
click at [715, 301] on button "Edit Quote" at bounding box center [725, 300] width 99 height 25
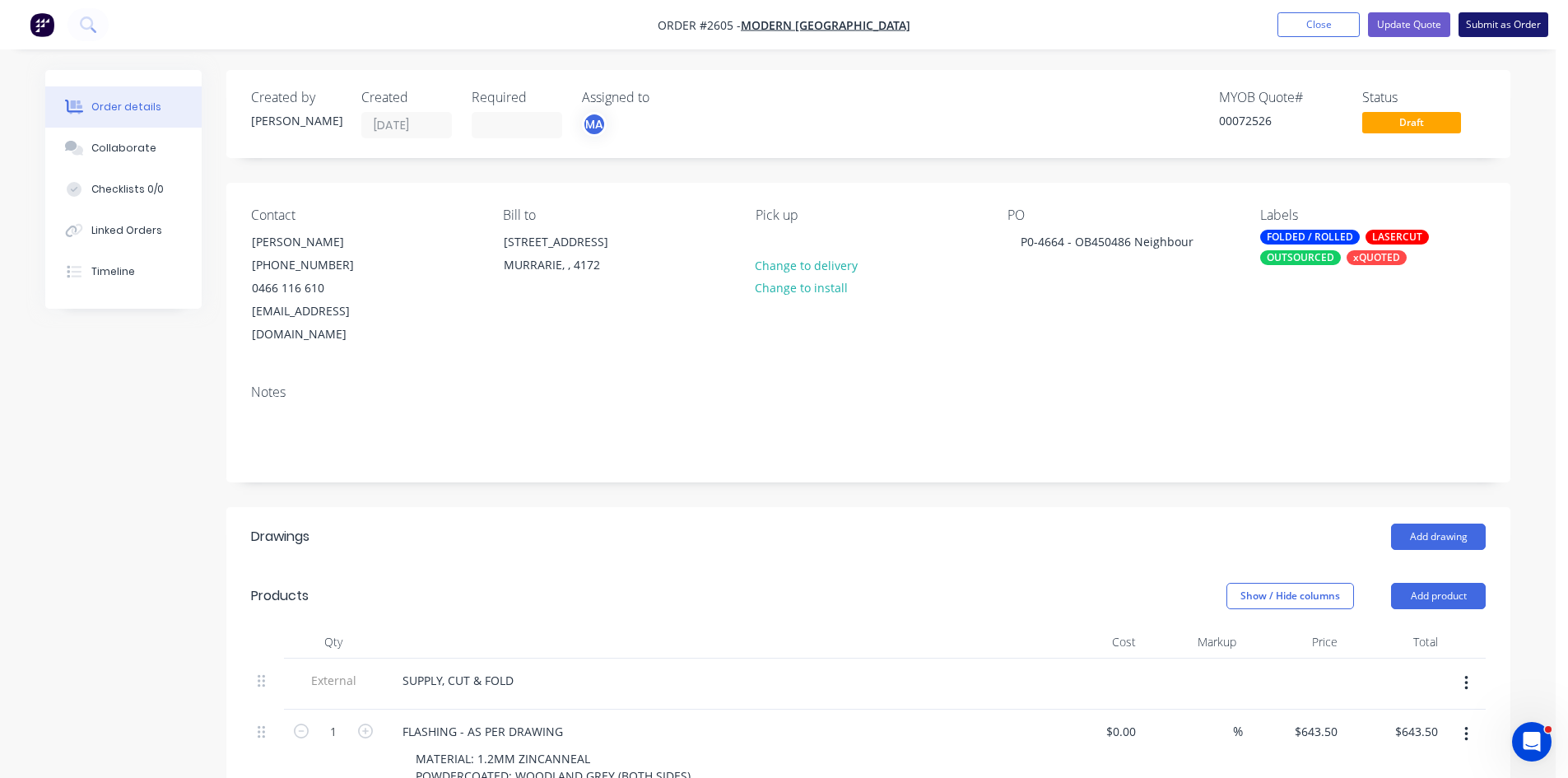
click at [1518, 21] on button "Submit as Order" at bounding box center [1503, 24] width 90 height 25
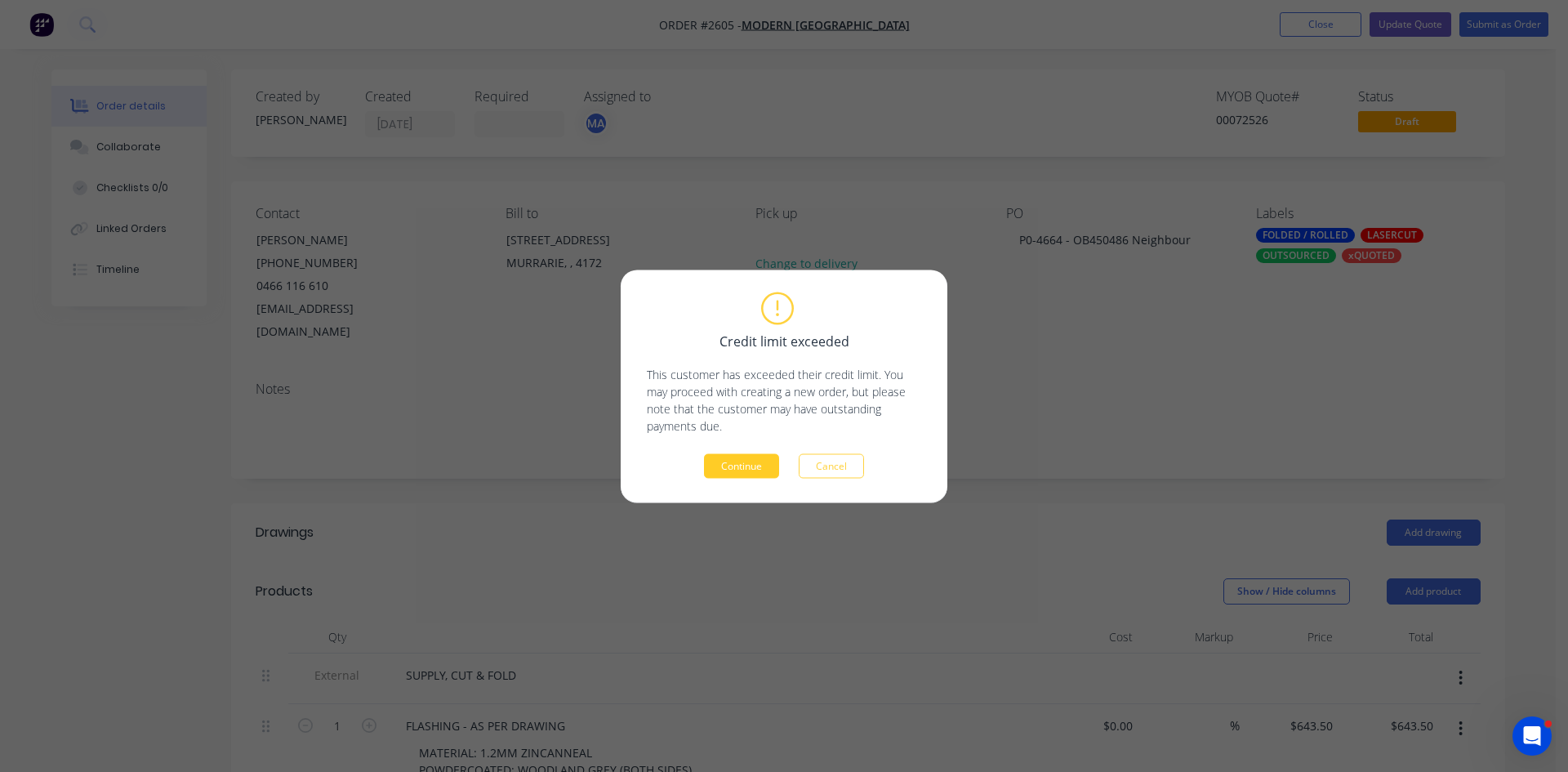
click at [745, 470] on button "Continue" at bounding box center [741, 465] width 75 height 25
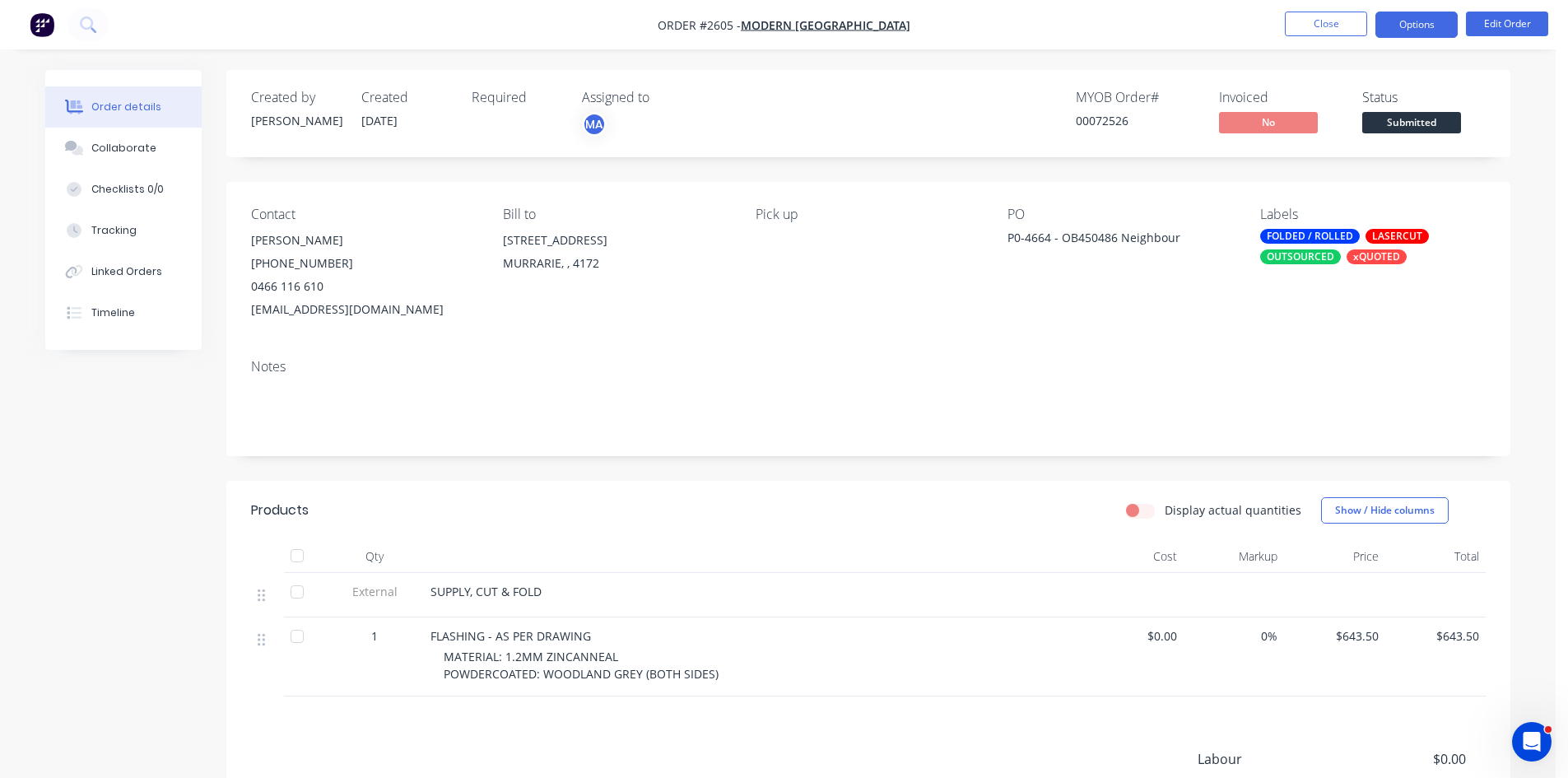
click at [1432, 24] on button "Options" at bounding box center [1417, 24] width 82 height 26
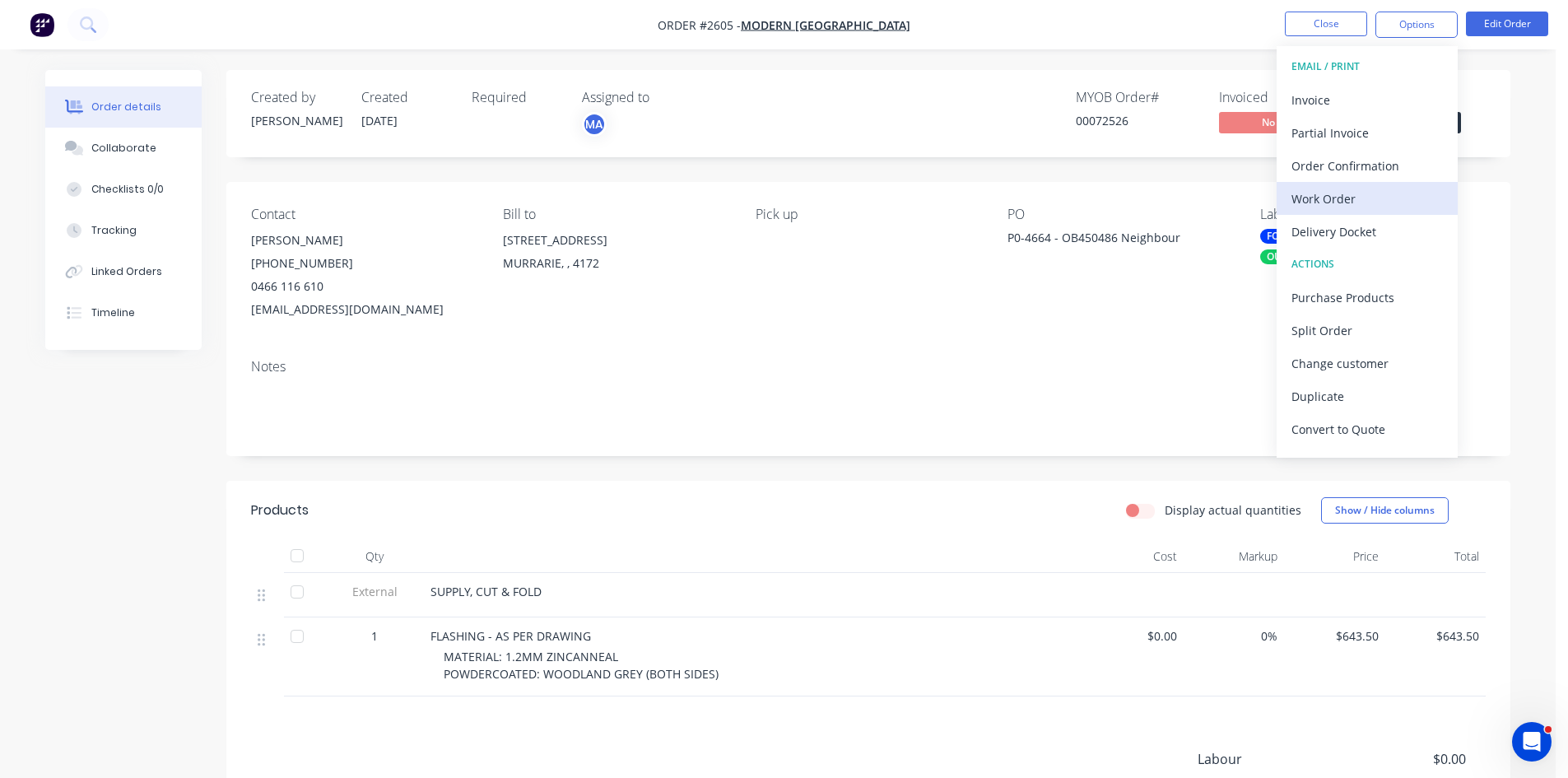
click at [1332, 191] on div "Work Order" at bounding box center [1366, 199] width 151 height 24
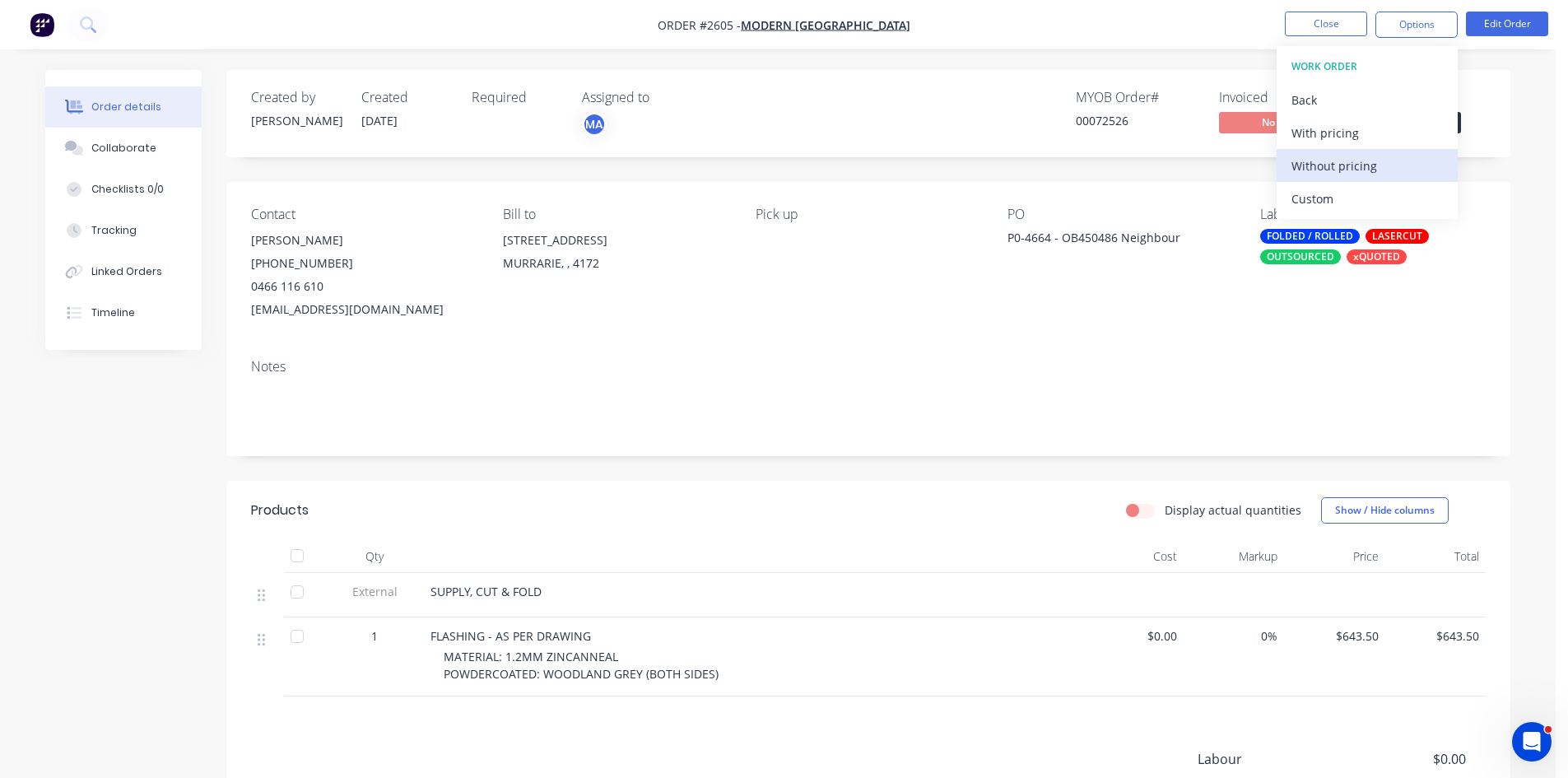
click at [1337, 167] on div "Without pricing" at bounding box center [1366, 166] width 151 height 24
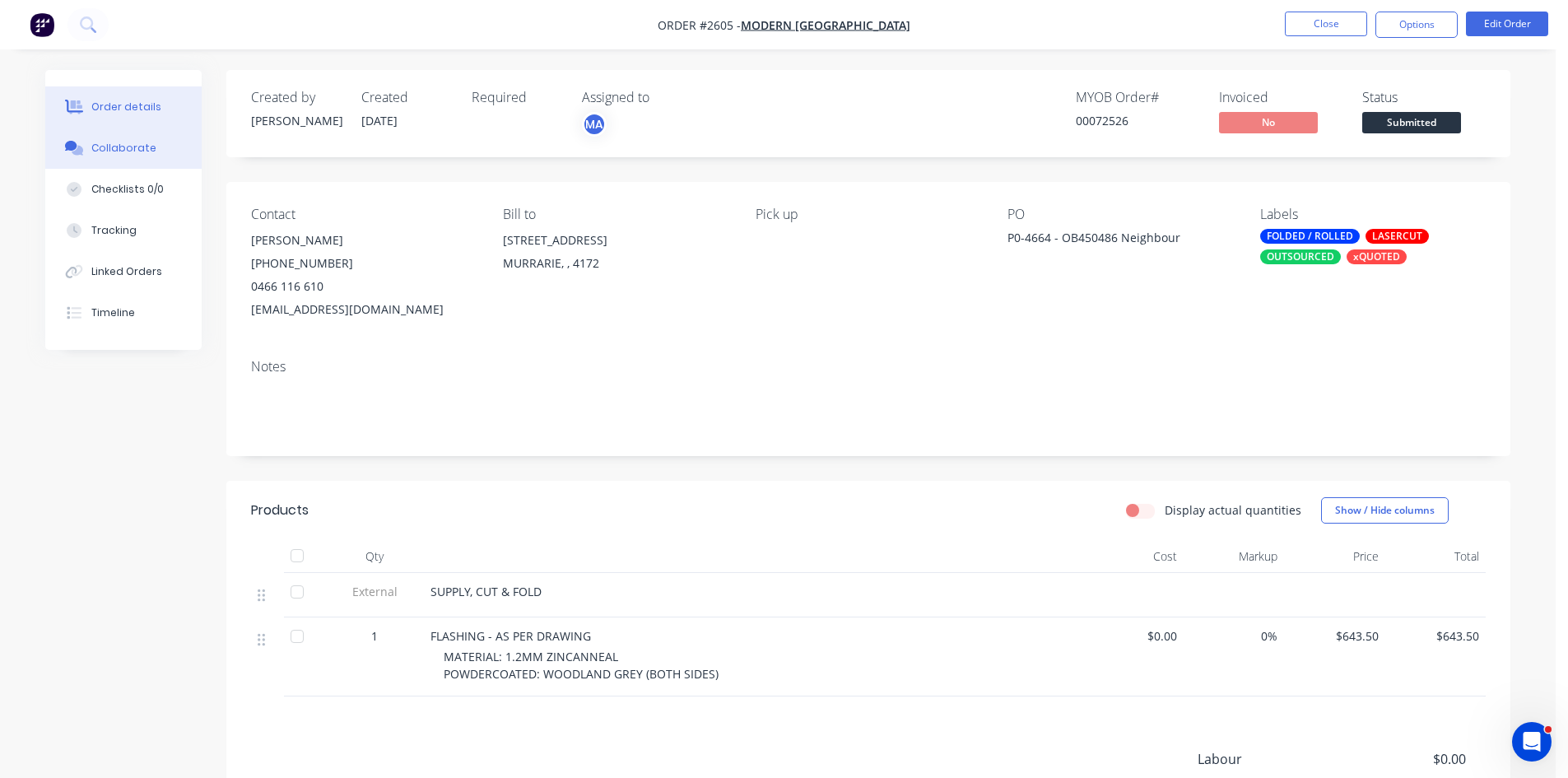
click at [118, 149] on div "Collaborate" at bounding box center [124, 148] width 65 height 15
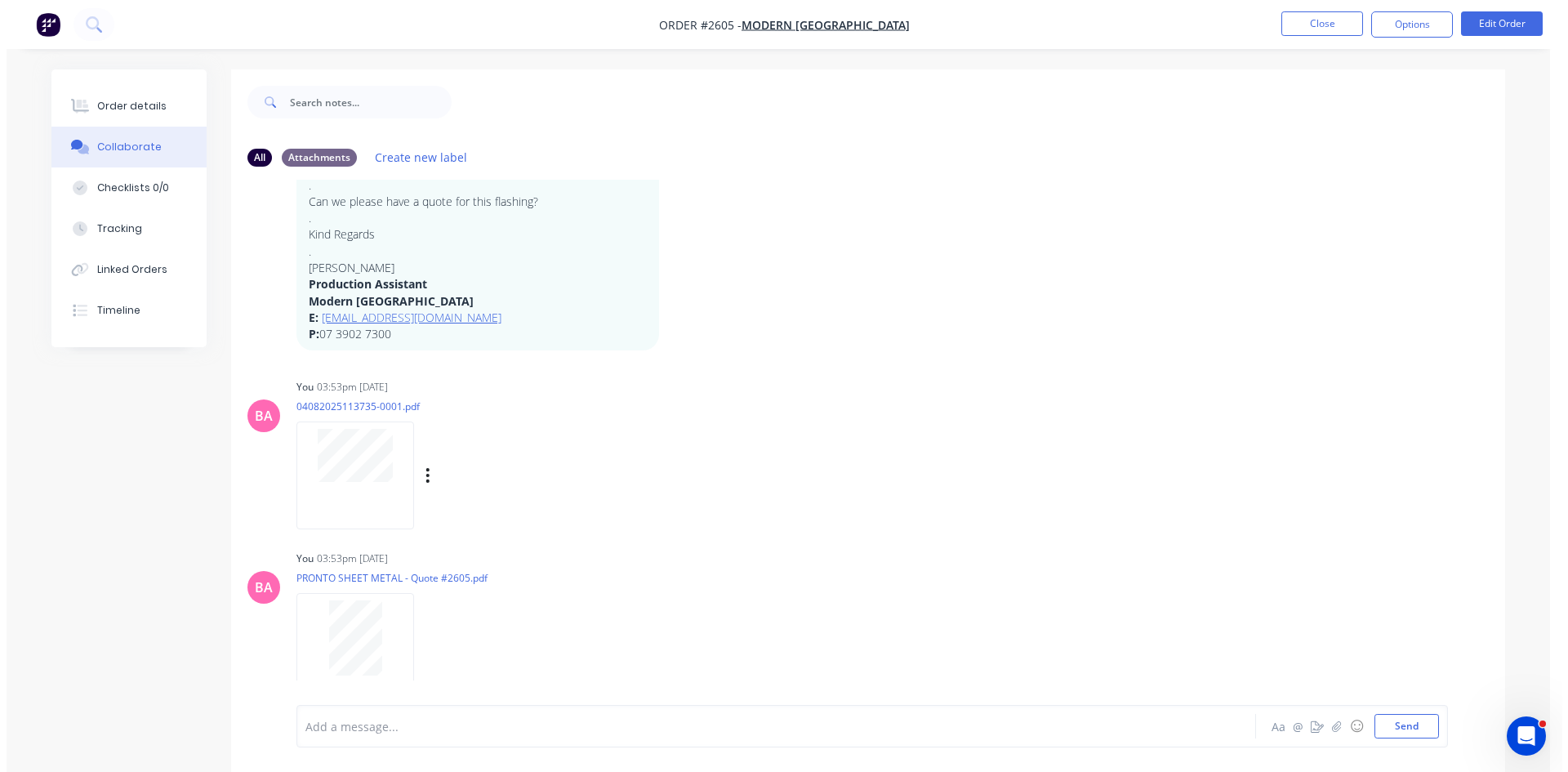
scroll to position [527, 0]
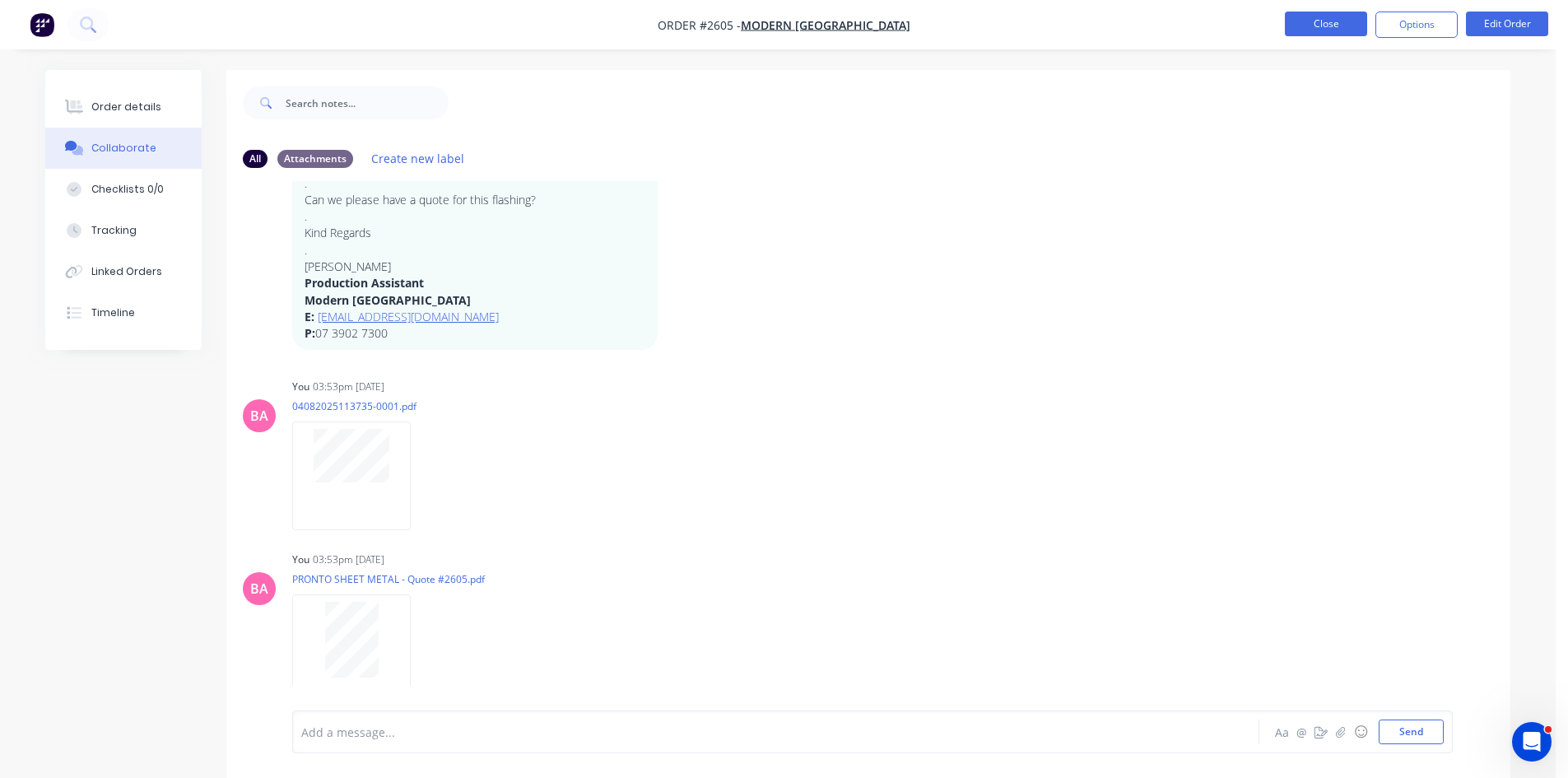
click at [1306, 26] on button "Close" at bounding box center [1326, 23] width 82 height 25
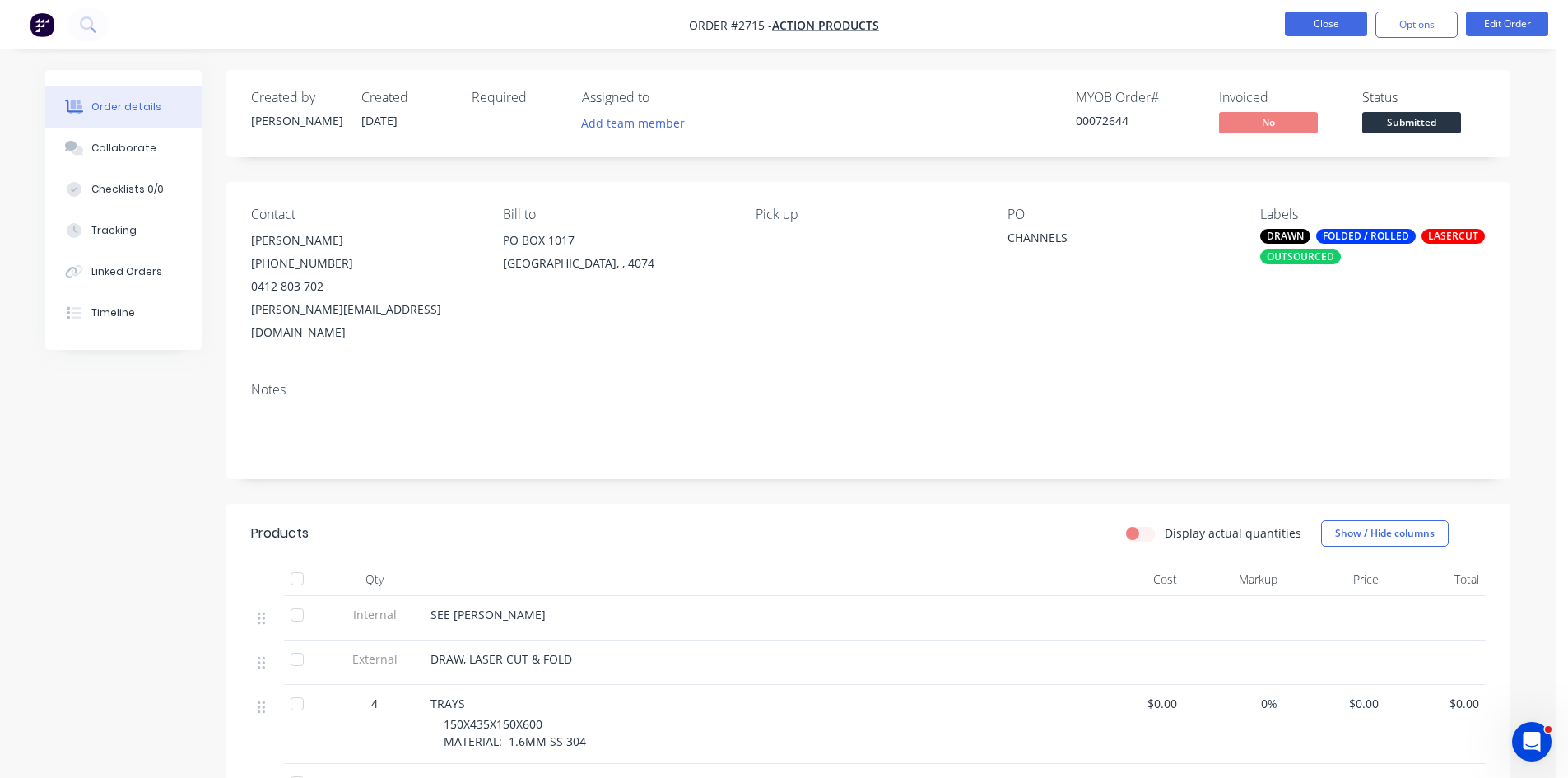
click at [1329, 25] on button "Close" at bounding box center [1326, 23] width 82 height 25
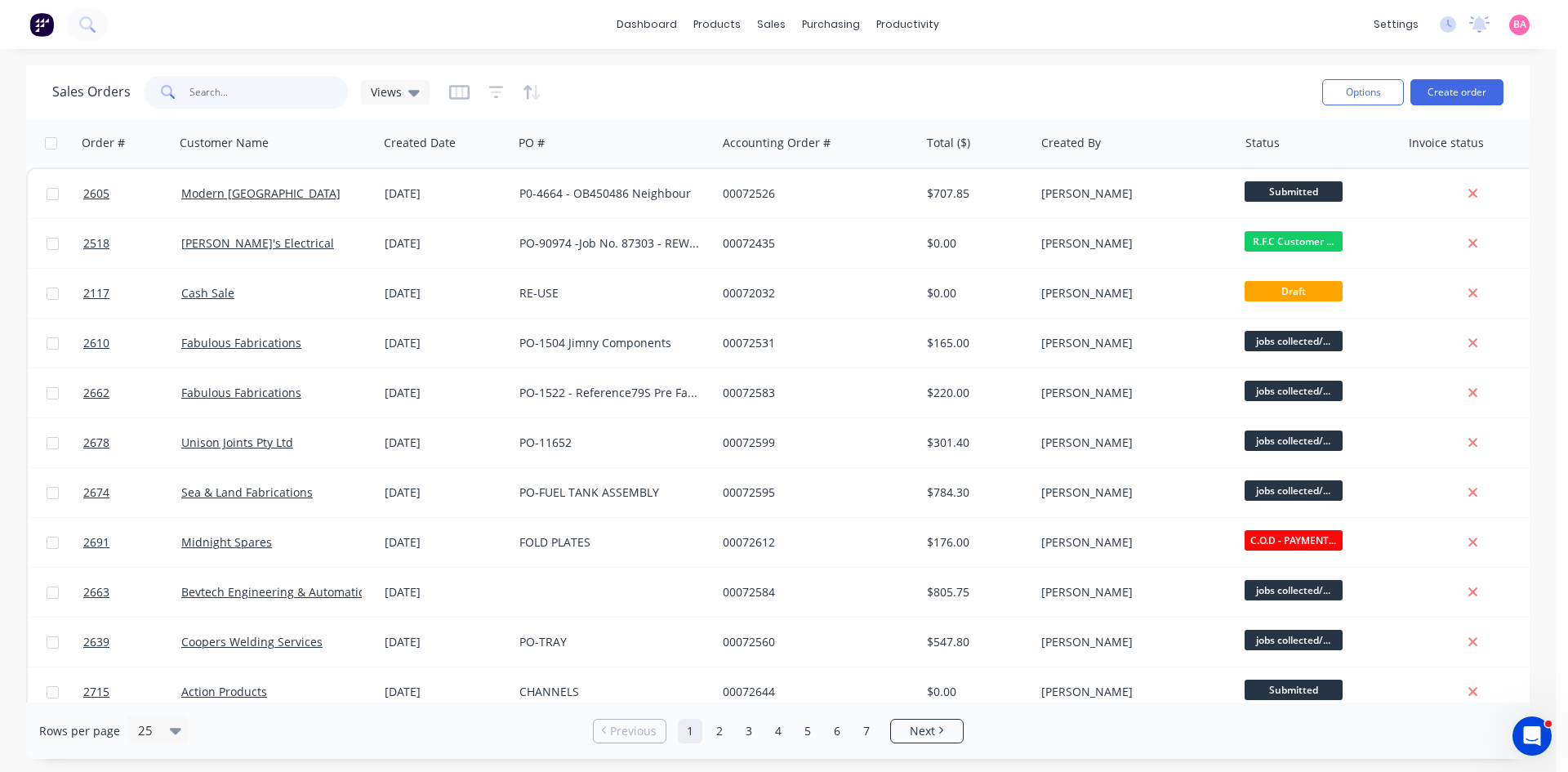
click at [224, 97] on input "text" at bounding box center [269, 92] width 159 height 33
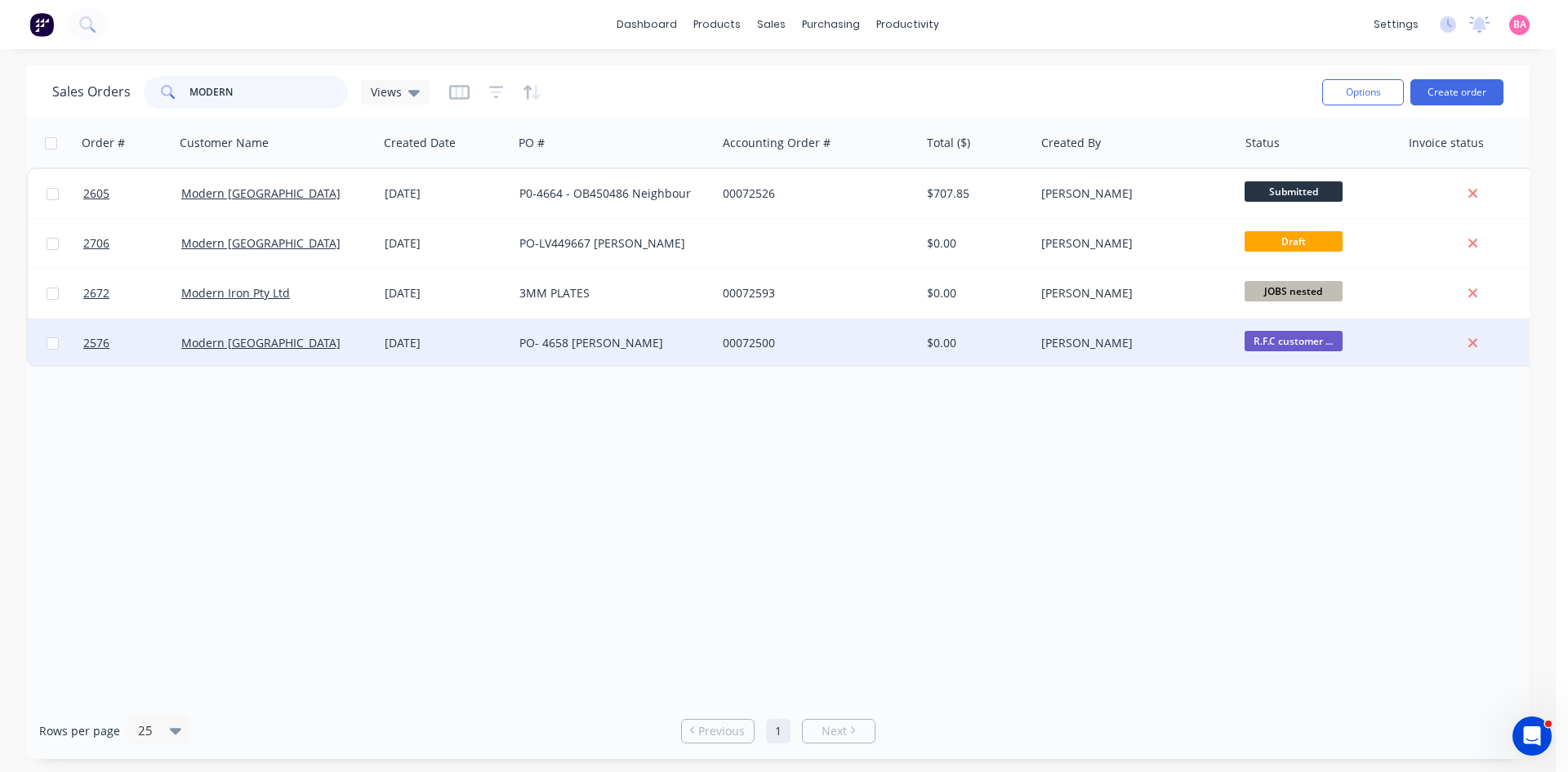
type input "MODERN"
click at [587, 342] on div "PO- 4658 [PERSON_NAME]" at bounding box center [610, 342] width 181 height 16
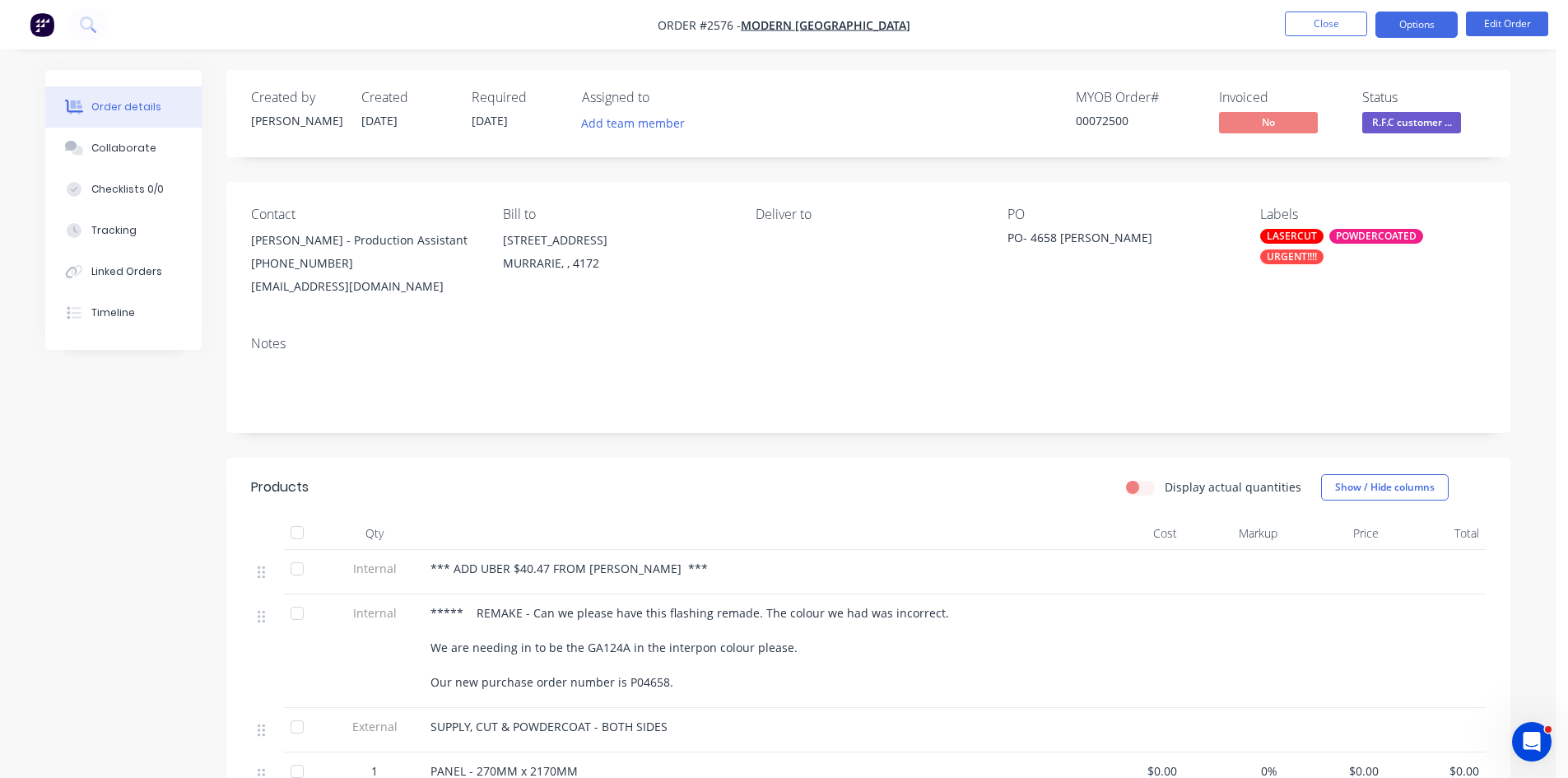
click at [1438, 21] on button "Options" at bounding box center [1417, 24] width 82 height 26
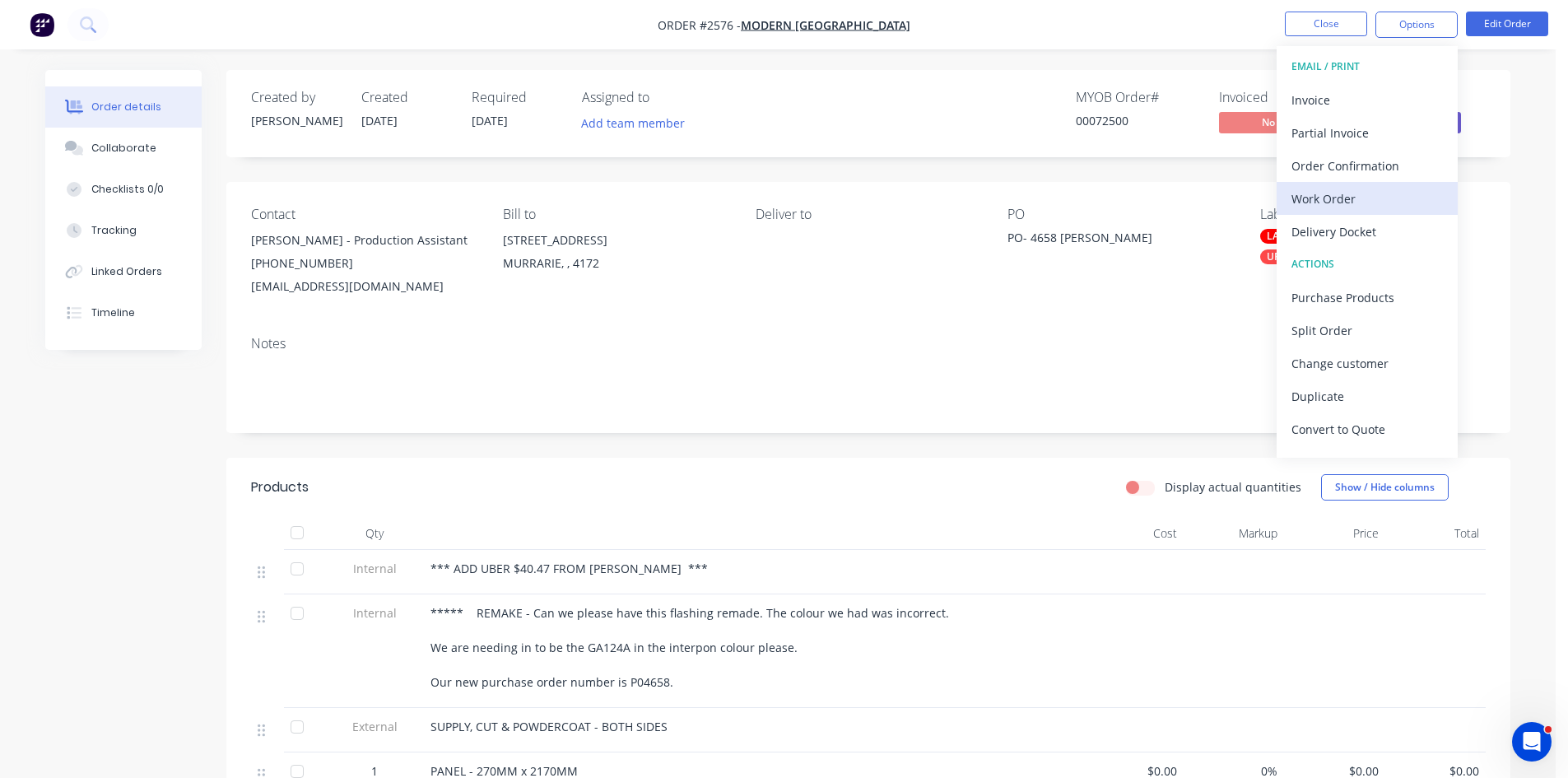
click at [1343, 200] on div "Work Order" at bounding box center [1366, 199] width 151 height 24
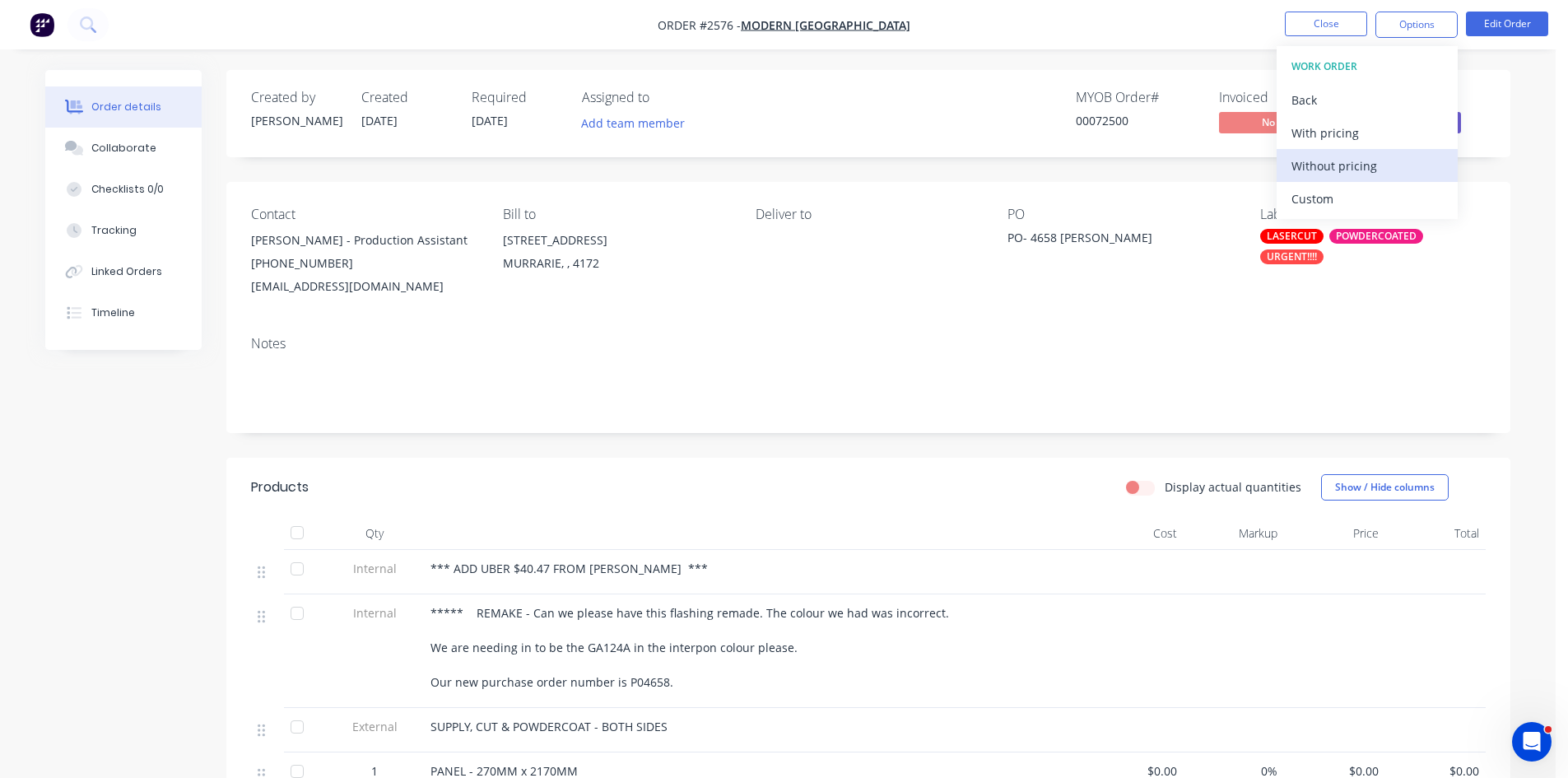
click at [1338, 171] on div "Without pricing" at bounding box center [1366, 166] width 151 height 24
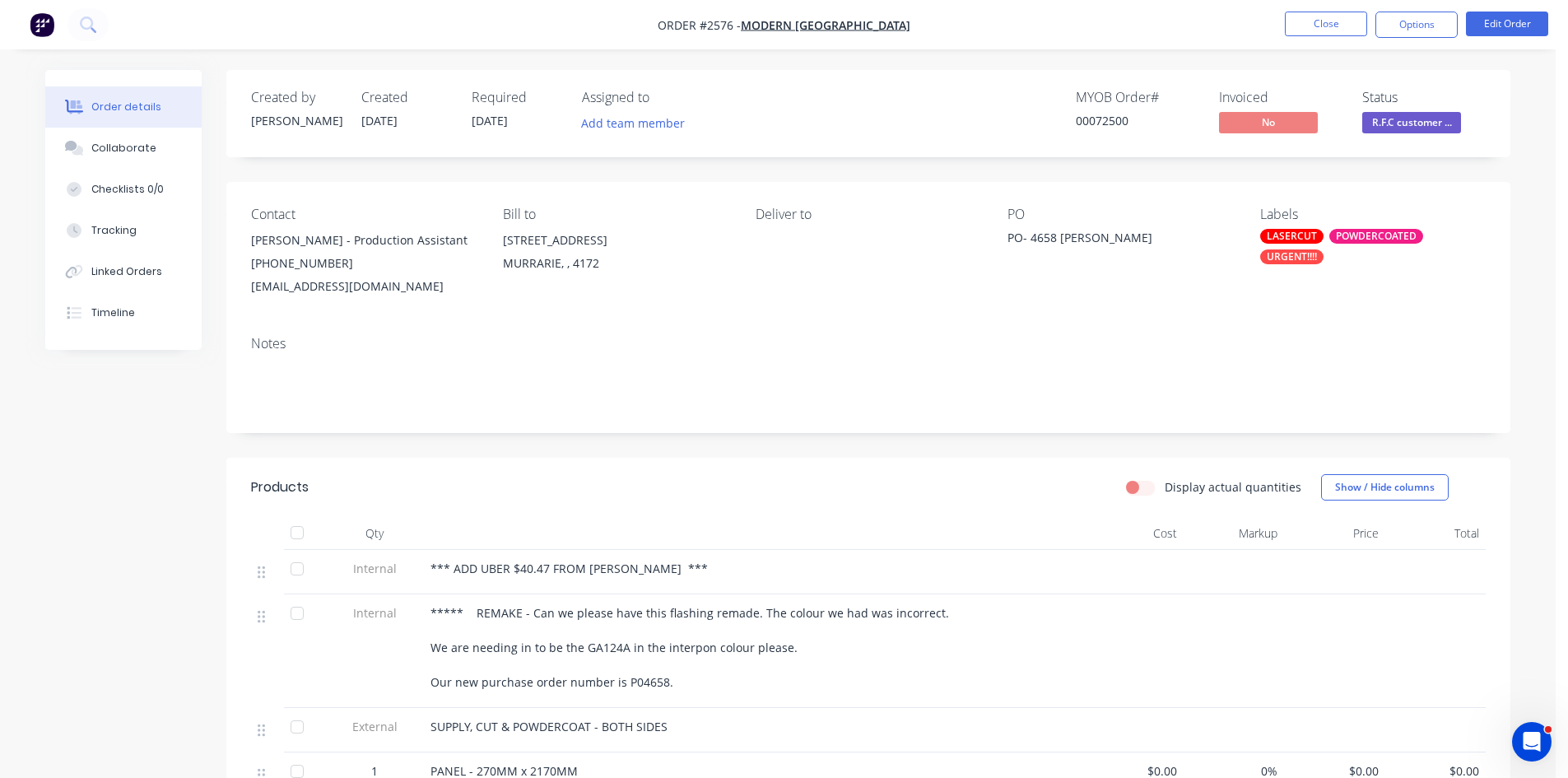
click at [1027, 331] on div "Notes" at bounding box center [869, 377] width 1284 height 110
click at [1426, 123] on span "R.F.C customer ..." at bounding box center [1412, 122] width 99 height 20
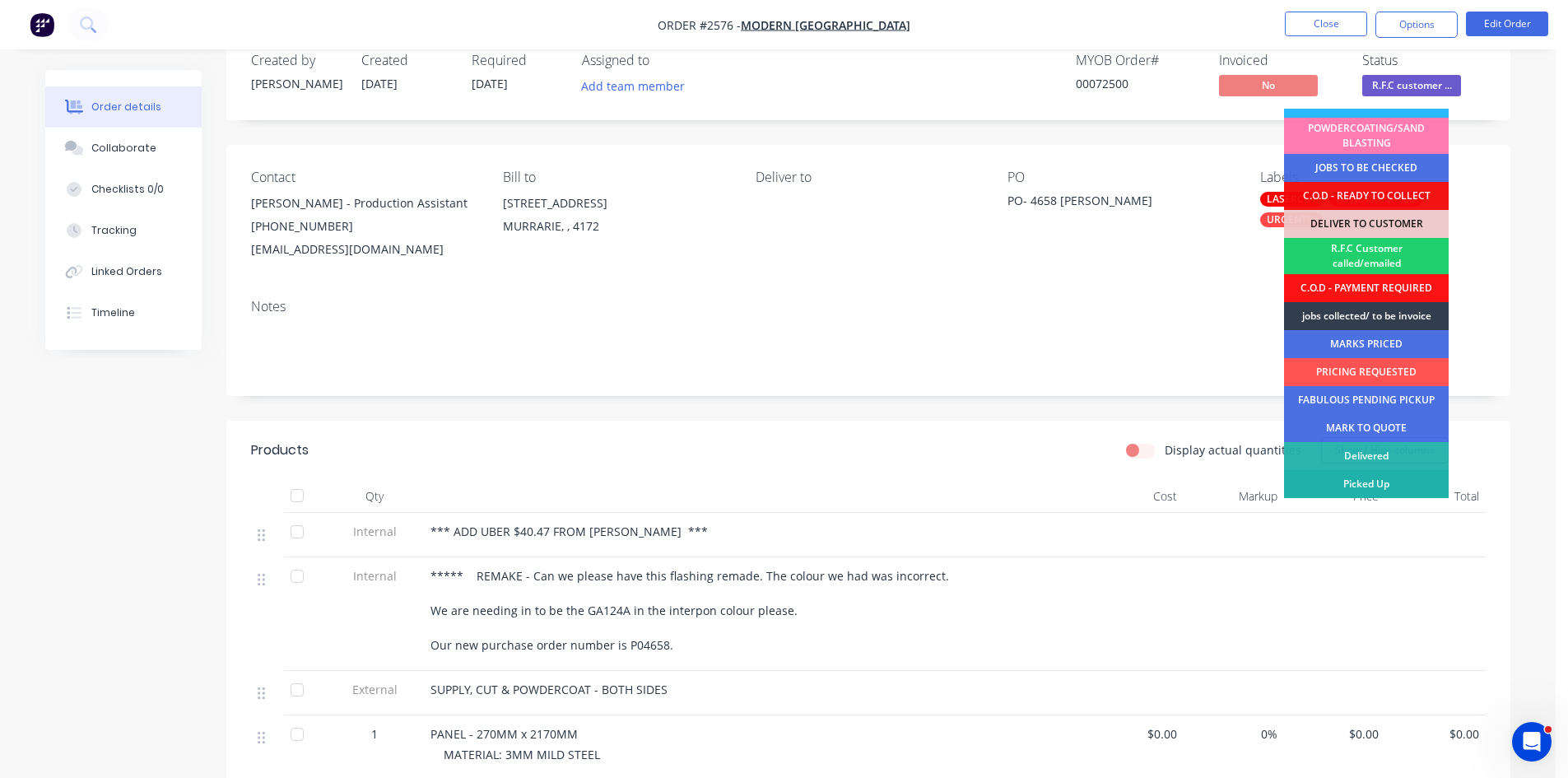
scroll to position [56, 0]
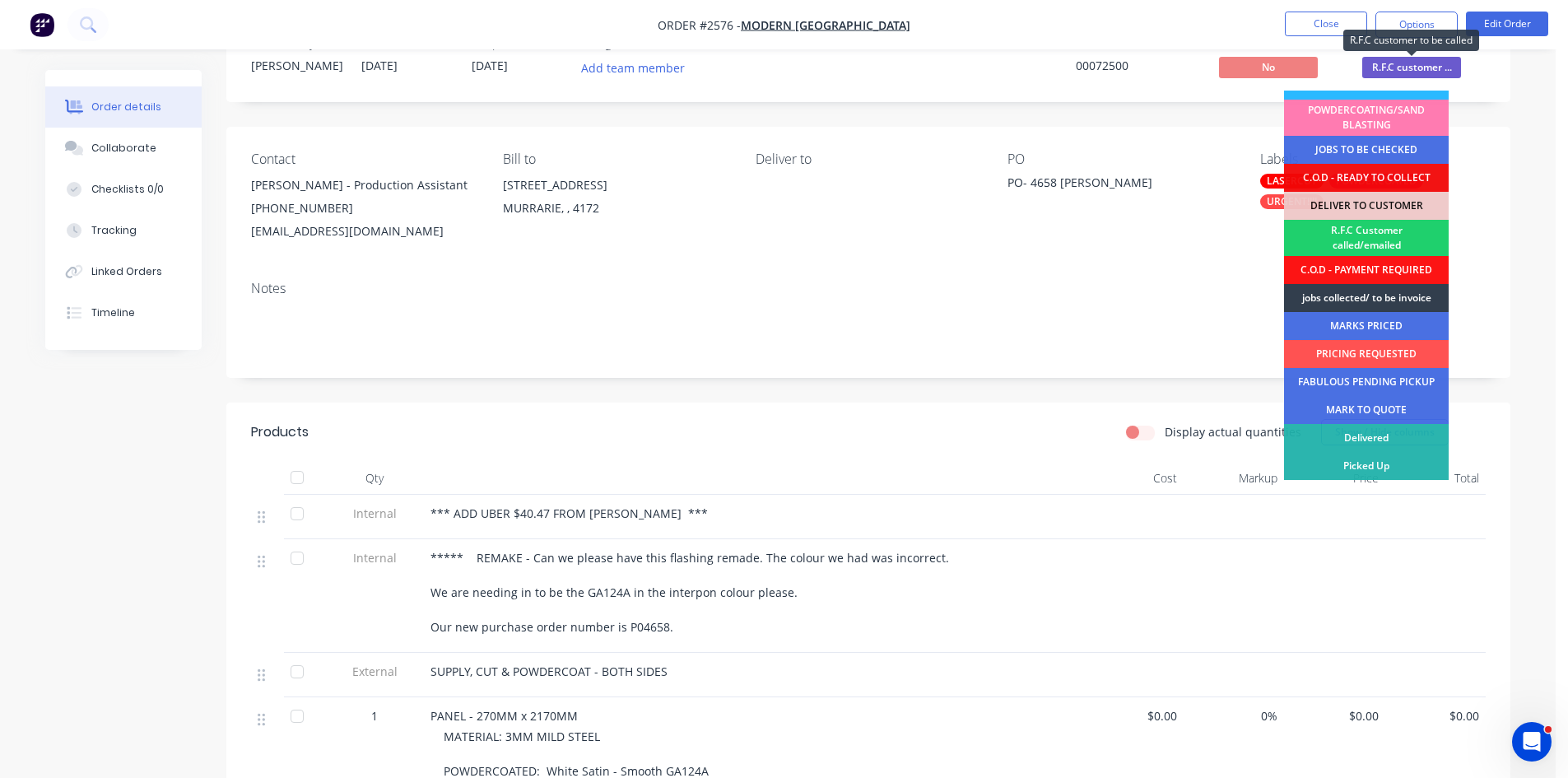
click at [1427, 63] on span "R.F.C customer ..." at bounding box center [1412, 67] width 99 height 20
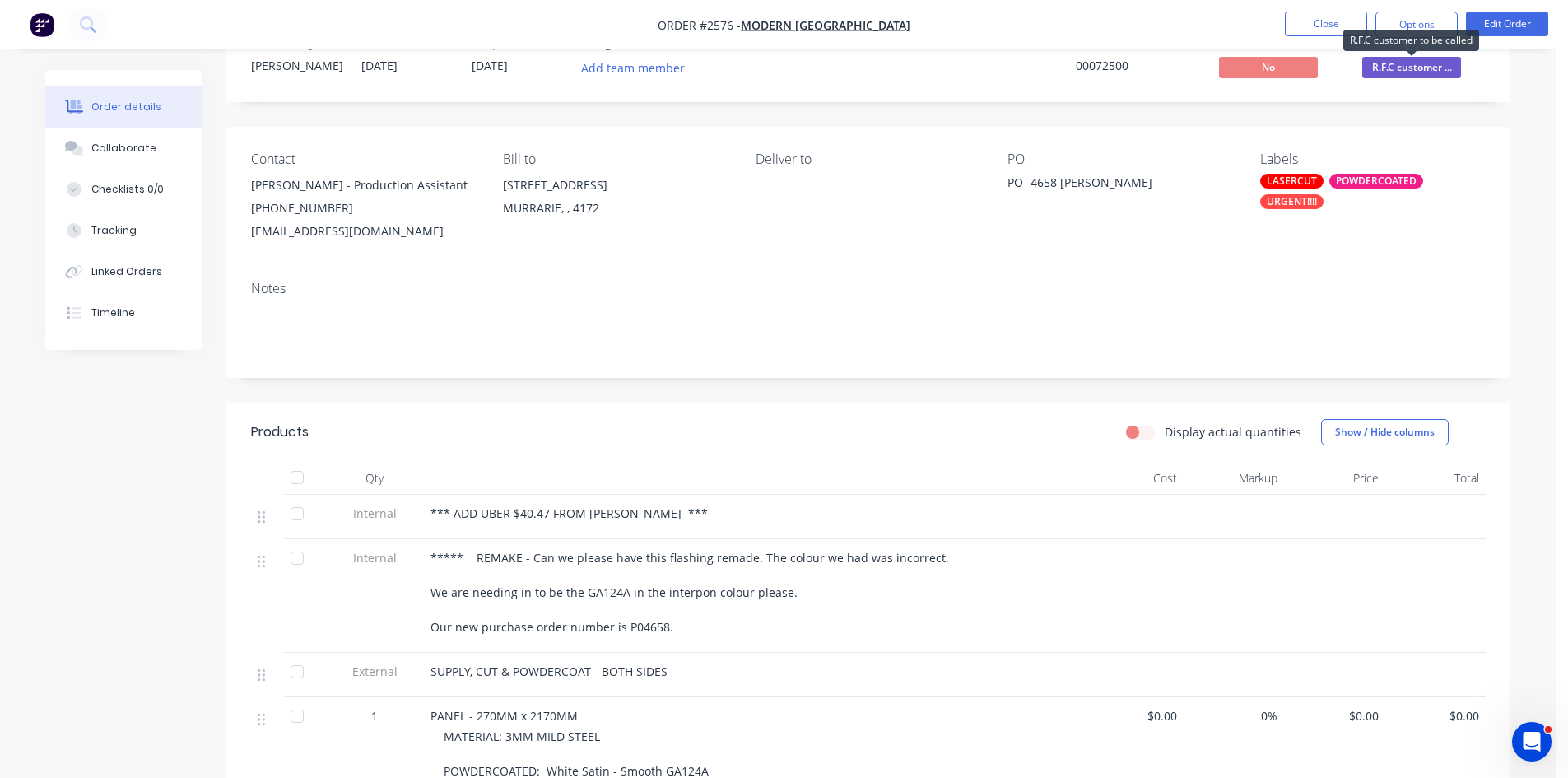
click at [1427, 63] on span "R.F.C customer ..." at bounding box center [1412, 67] width 99 height 20
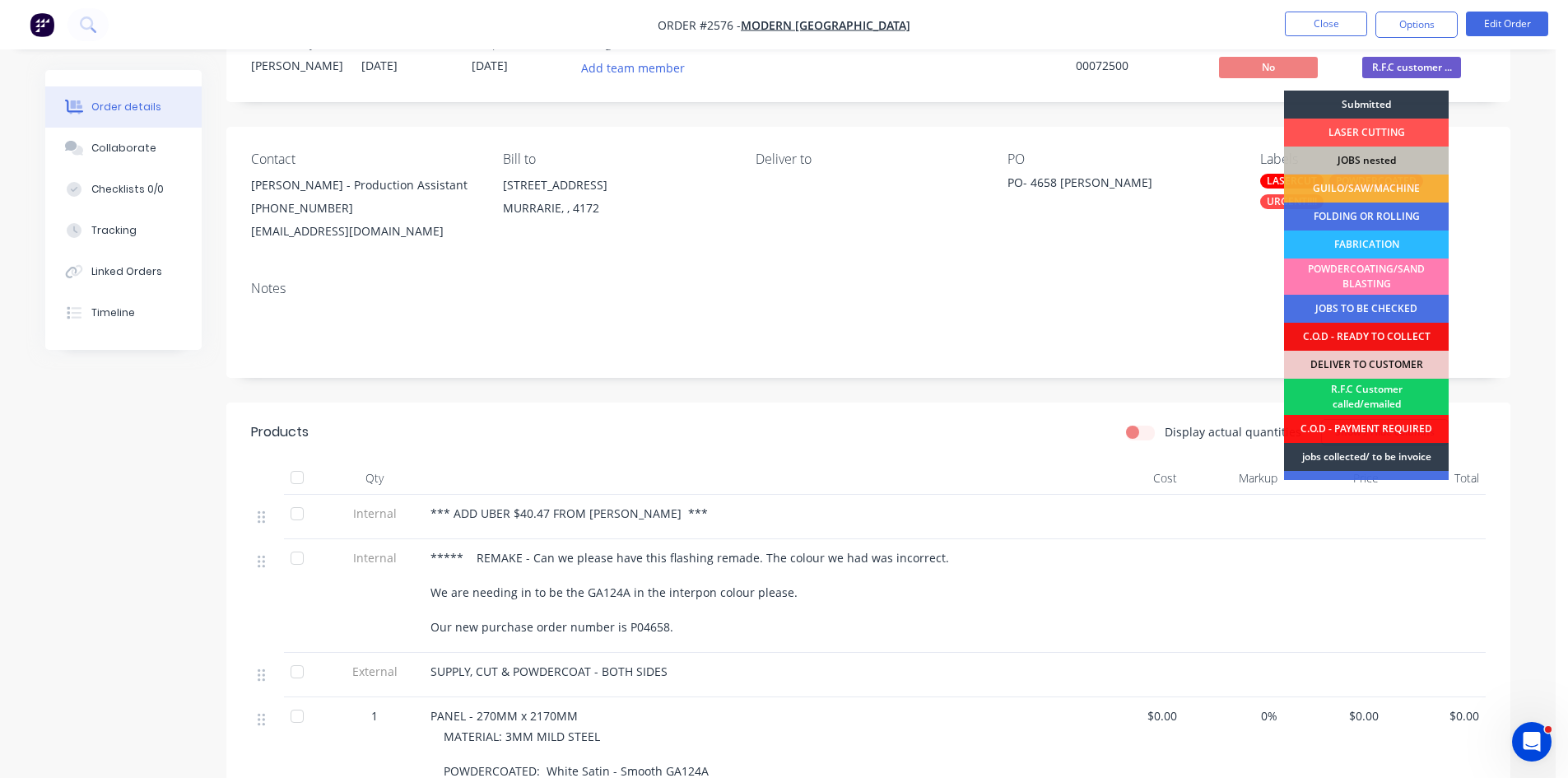
click at [1366, 397] on div "R.F.C Customer called/emailed" at bounding box center [1366, 396] width 165 height 36
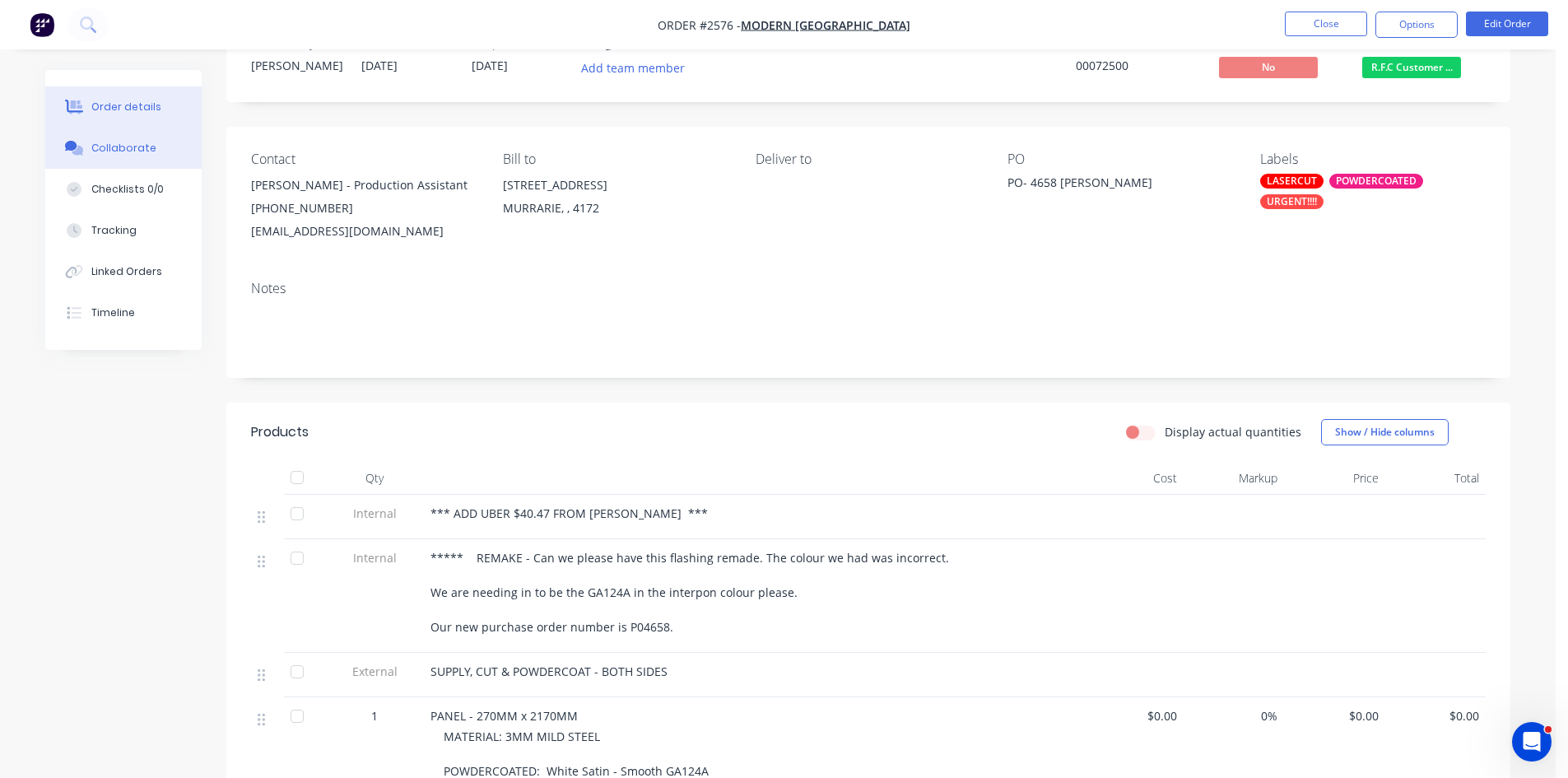
click at [142, 144] on div "Collaborate" at bounding box center [124, 148] width 65 height 15
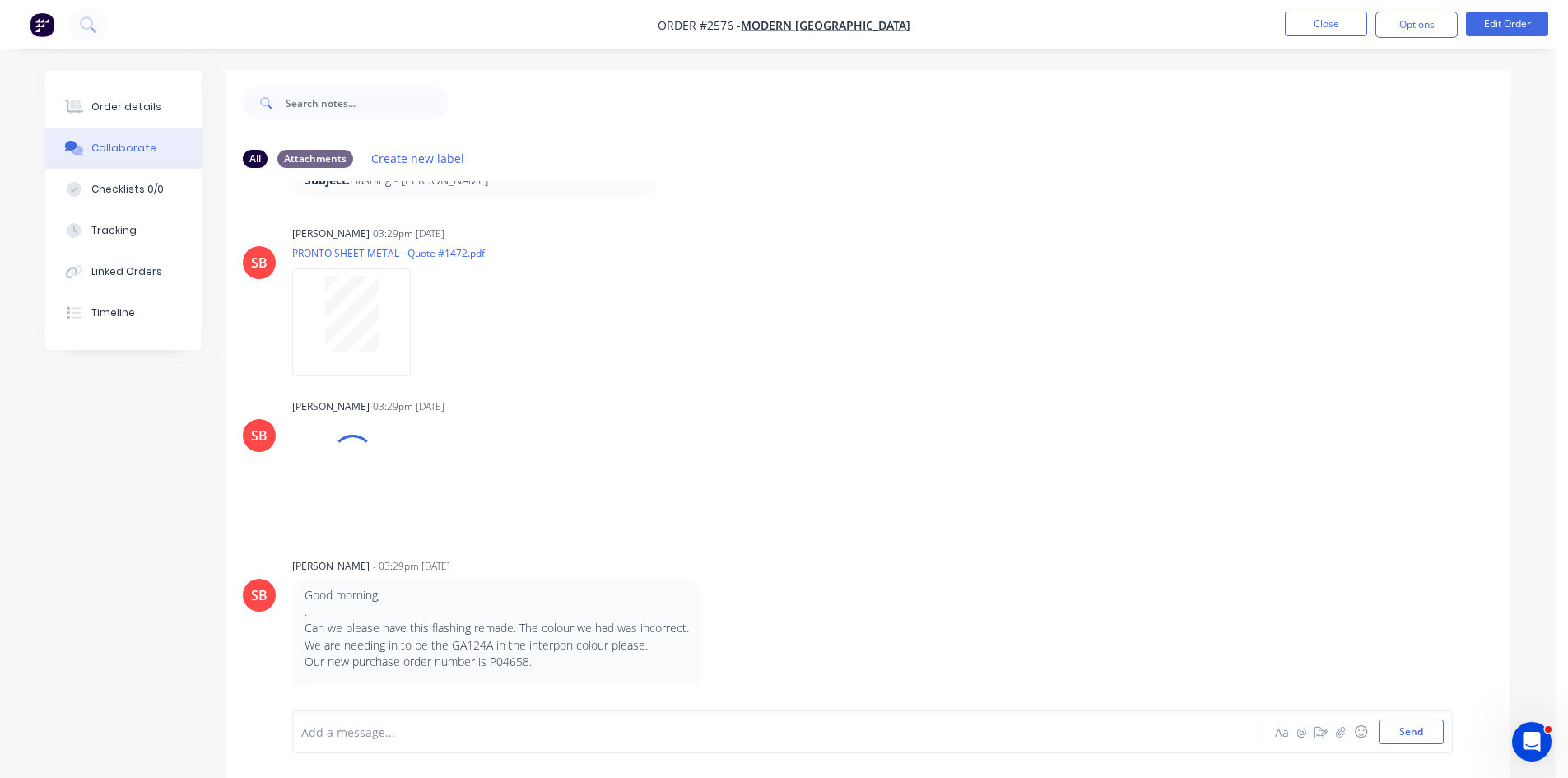
scroll to position [137, 0]
click at [431, 727] on div at bounding box center [730, 732] width 856 height 17
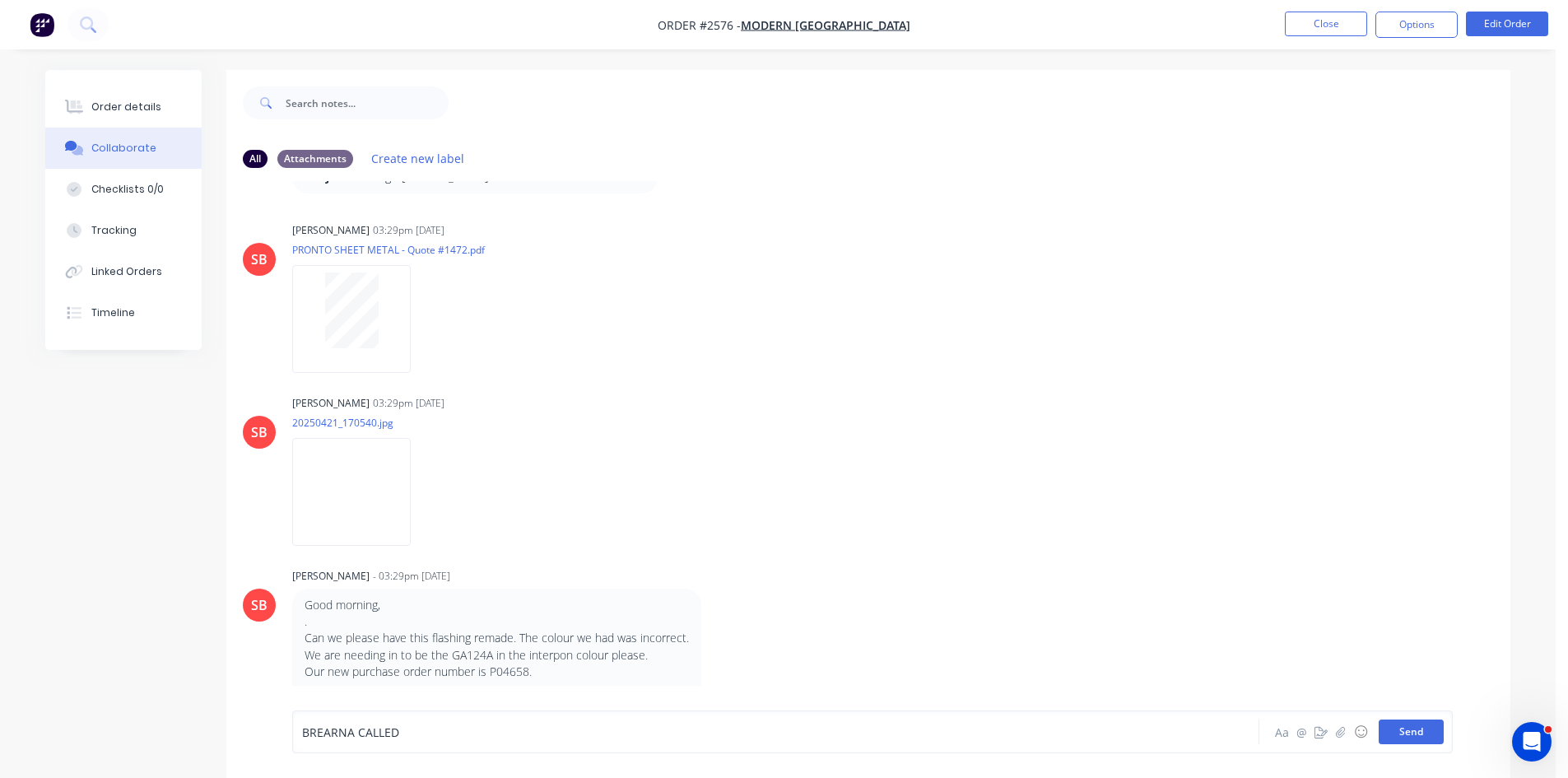
click at [1413, 729] on button "Send" at bounding box center [1411, 731] width 65 height 25
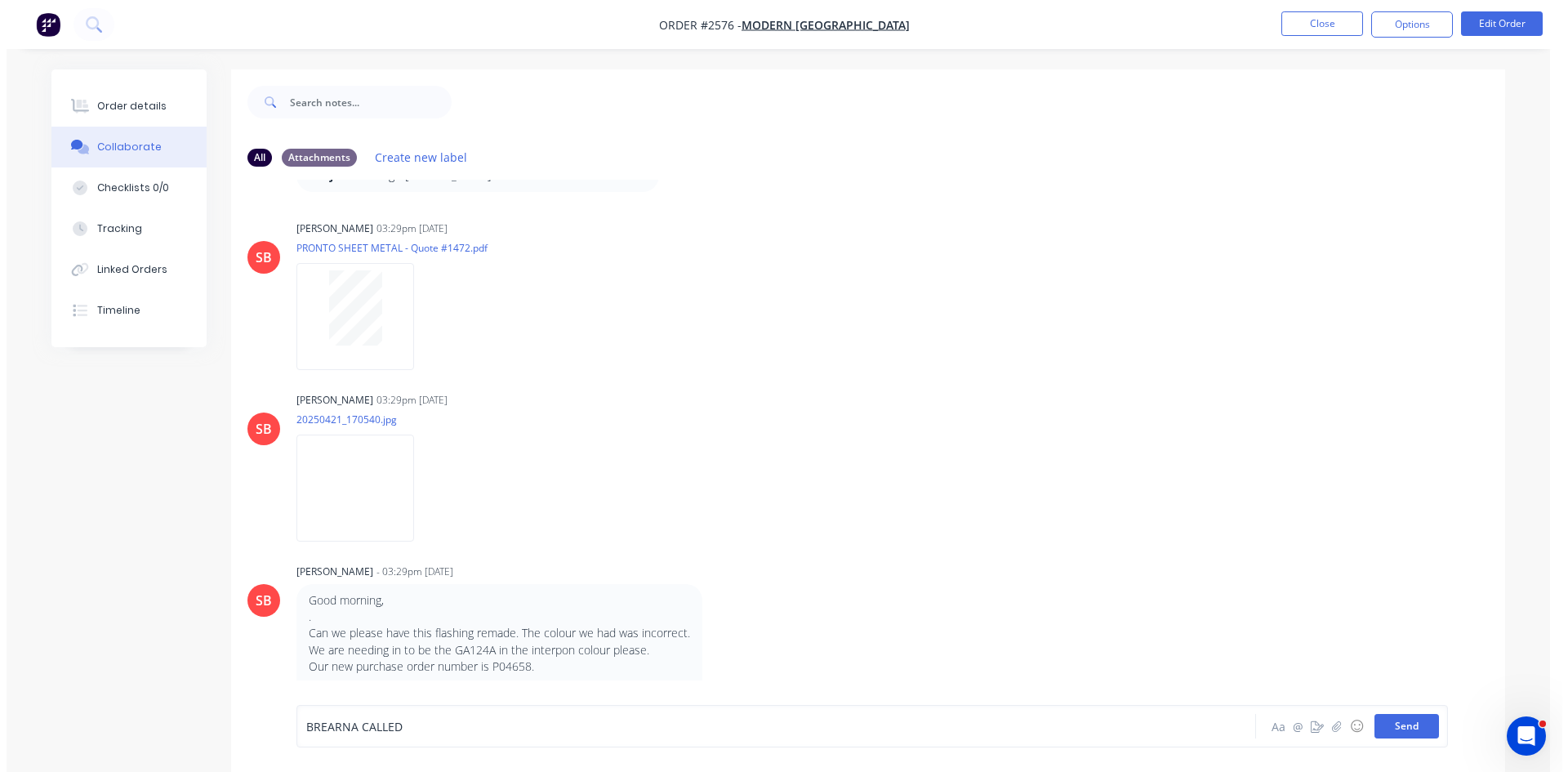
scroll to position [614, 0]
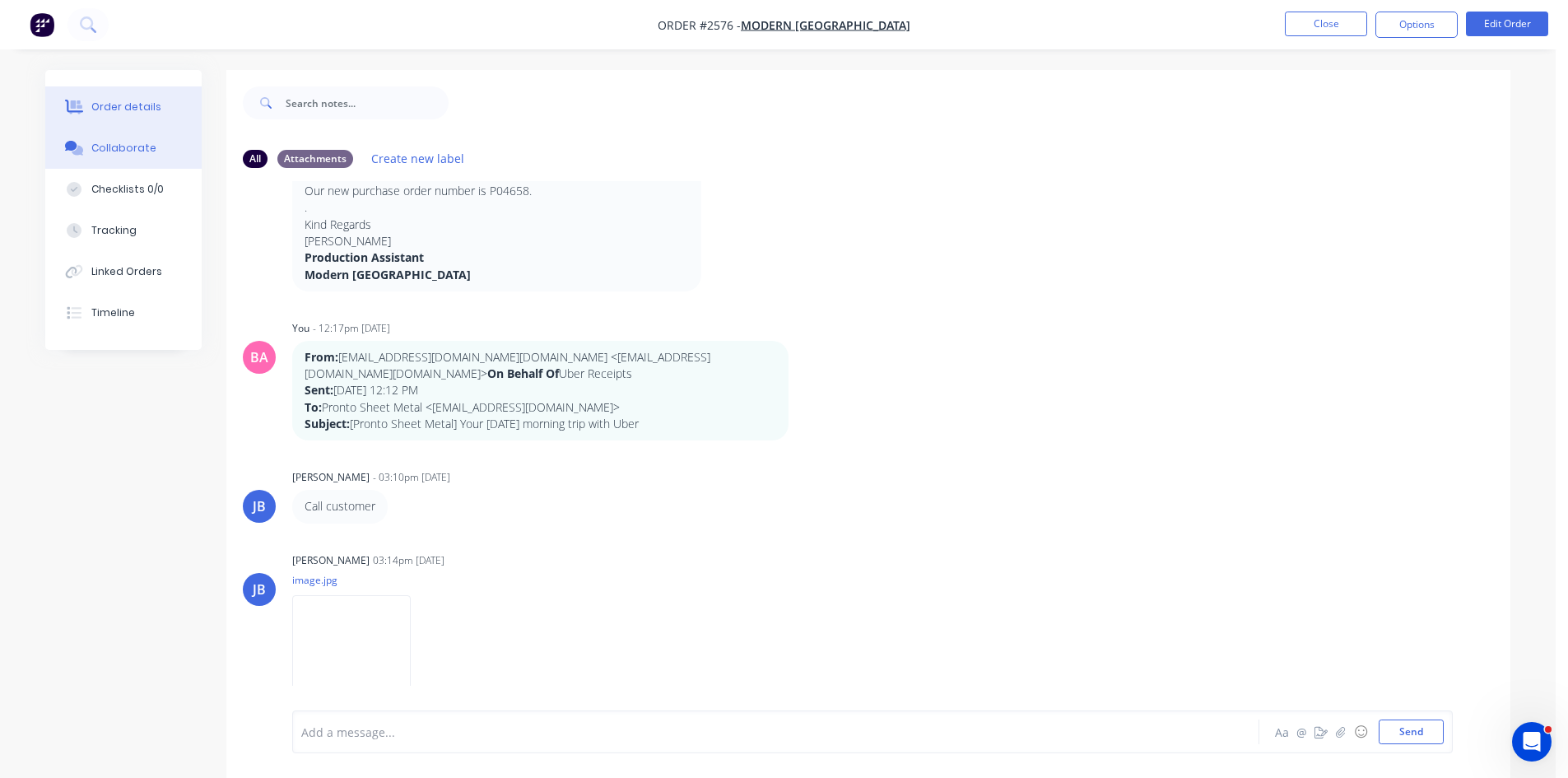
click at [132, 105] on div "Order details" at bounding box center [126, 107] width 70 height 15
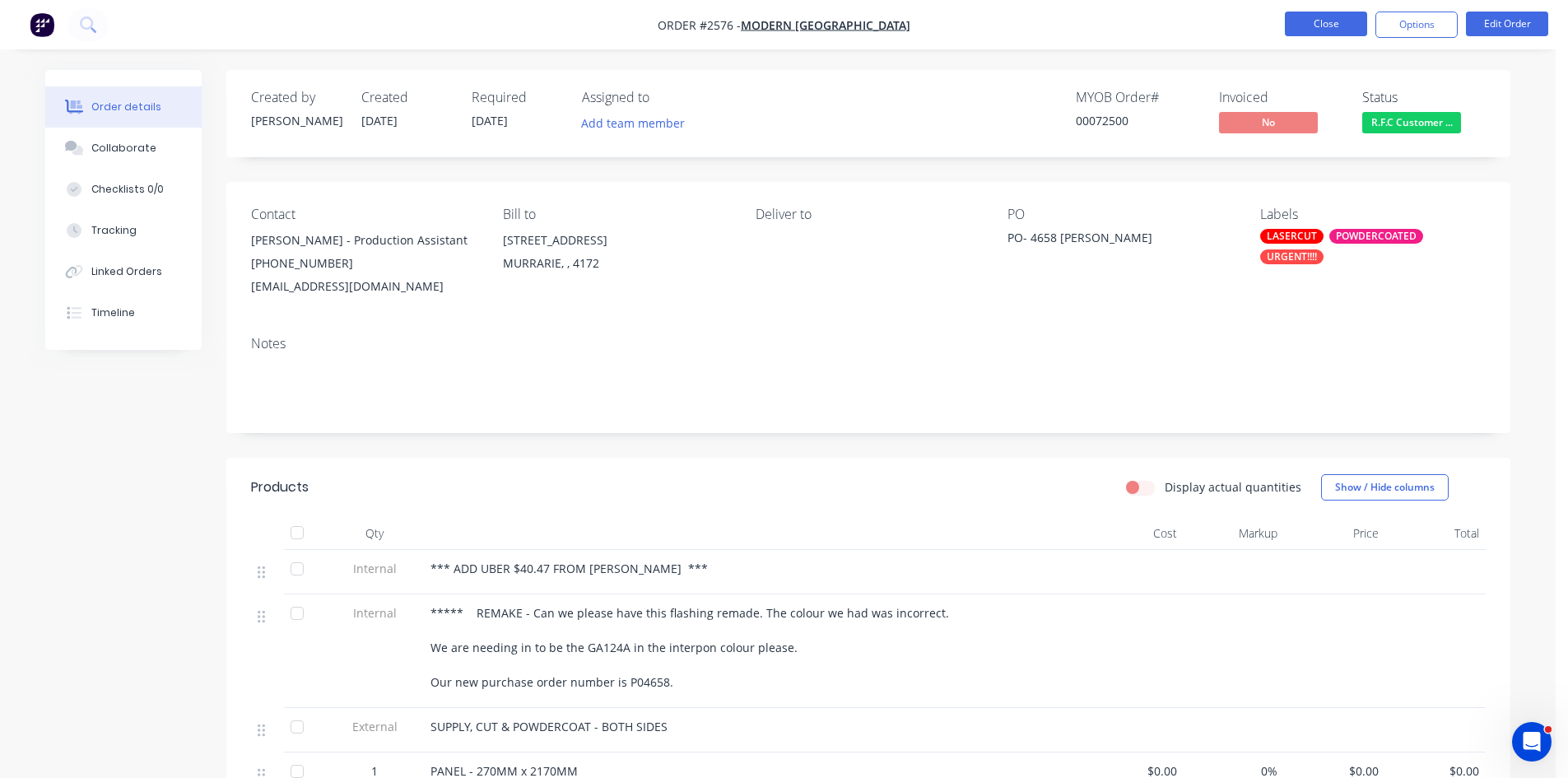
click at [1330, 15] on button "Close" at bounding box center [1326, 23] width 82 height 25
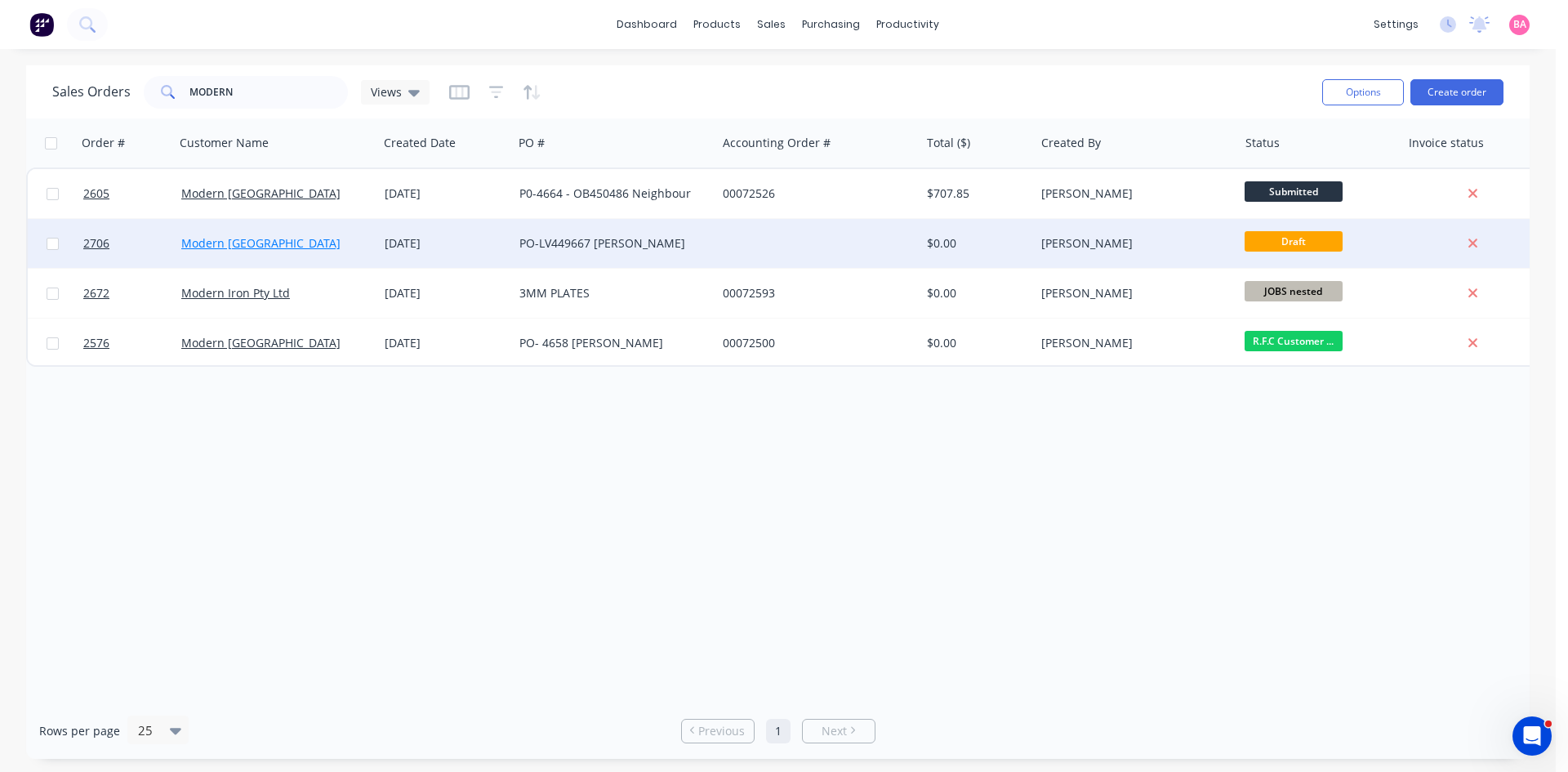
click at [242, 239] on link "Modern [GEOGRAPHIC_DATA]" at bounding box center [261, 243] width 159 height 15
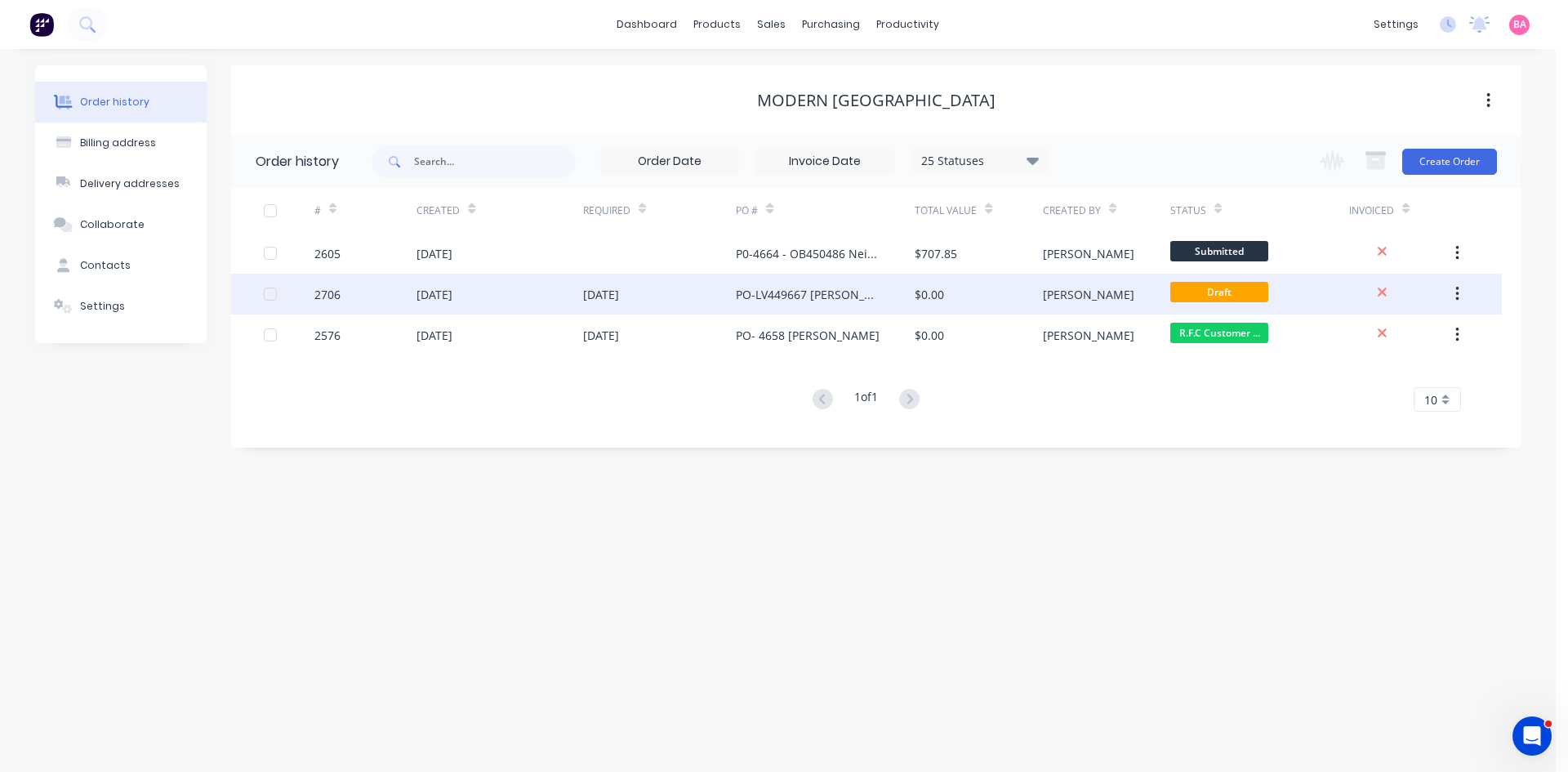
click at [816, 292] on div "PO-LV449667 [PERSON_NAME]" at bounding box center [808, 294] width 147 height 17
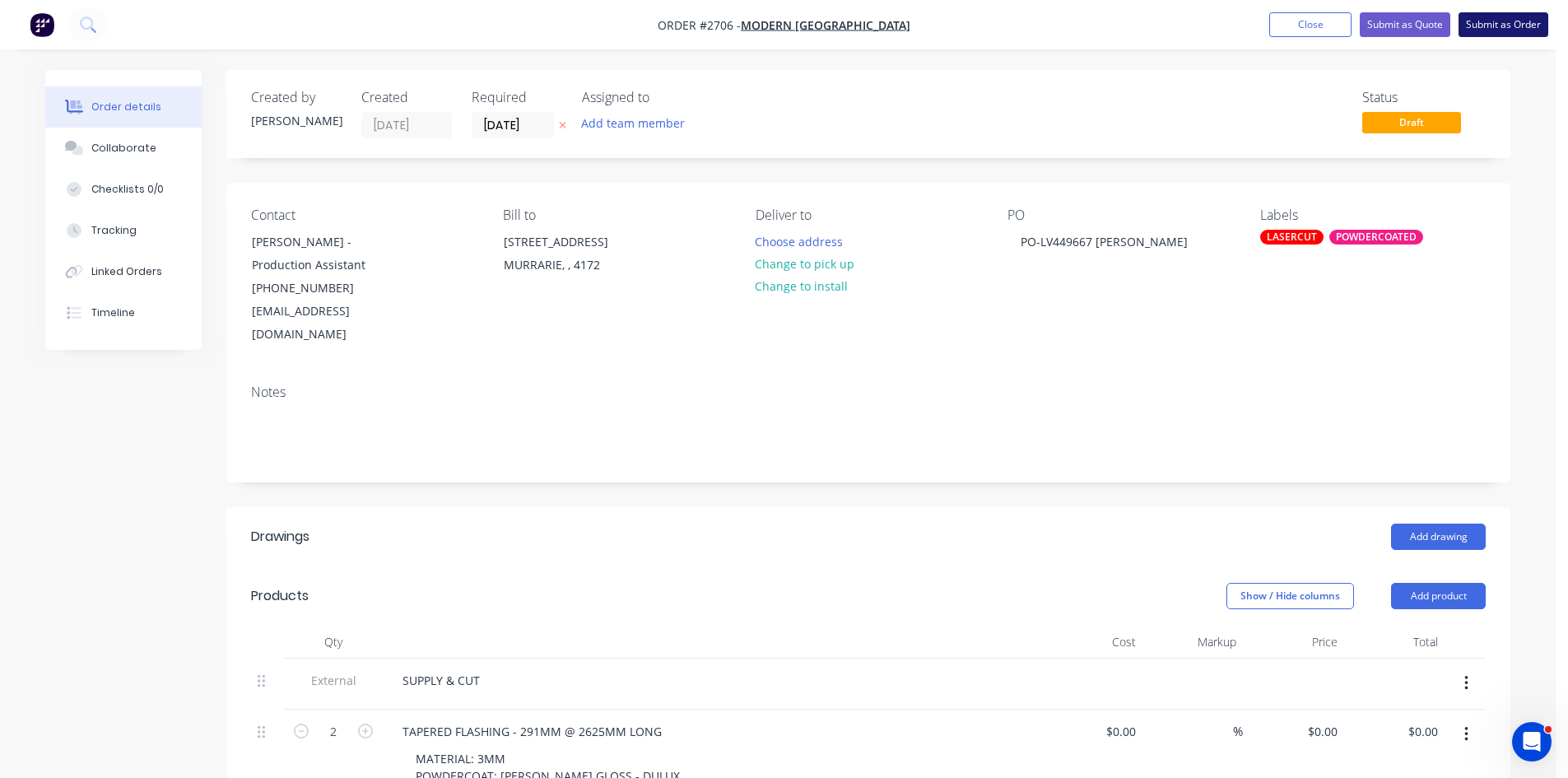
click at [1515, 20] on button "Submit as Order" at bounding box center [1503, 24] width 90 height 25
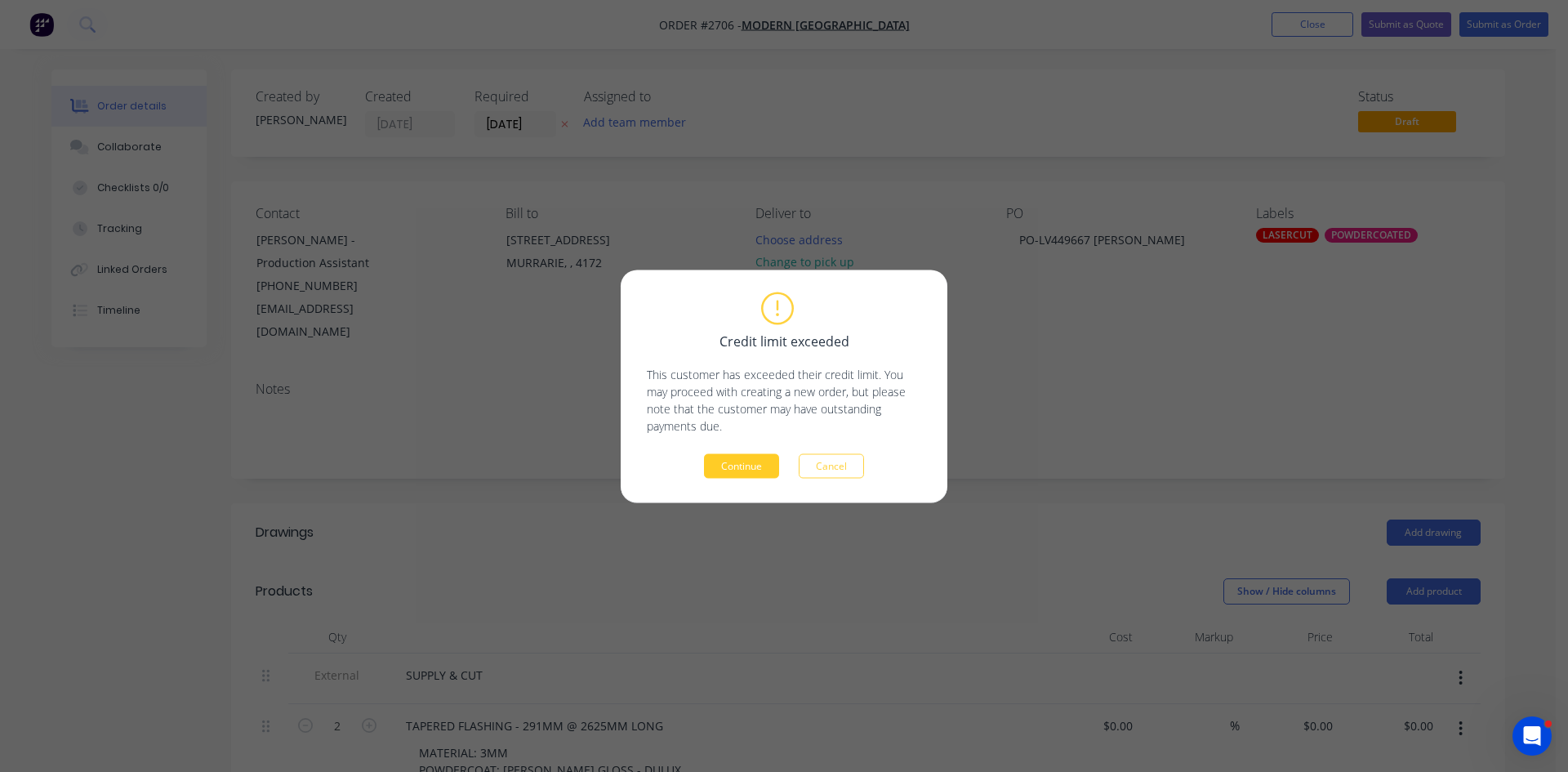
click at [755, 458] on button "Continue" at bounding box center [741, 465] width 75 height 25
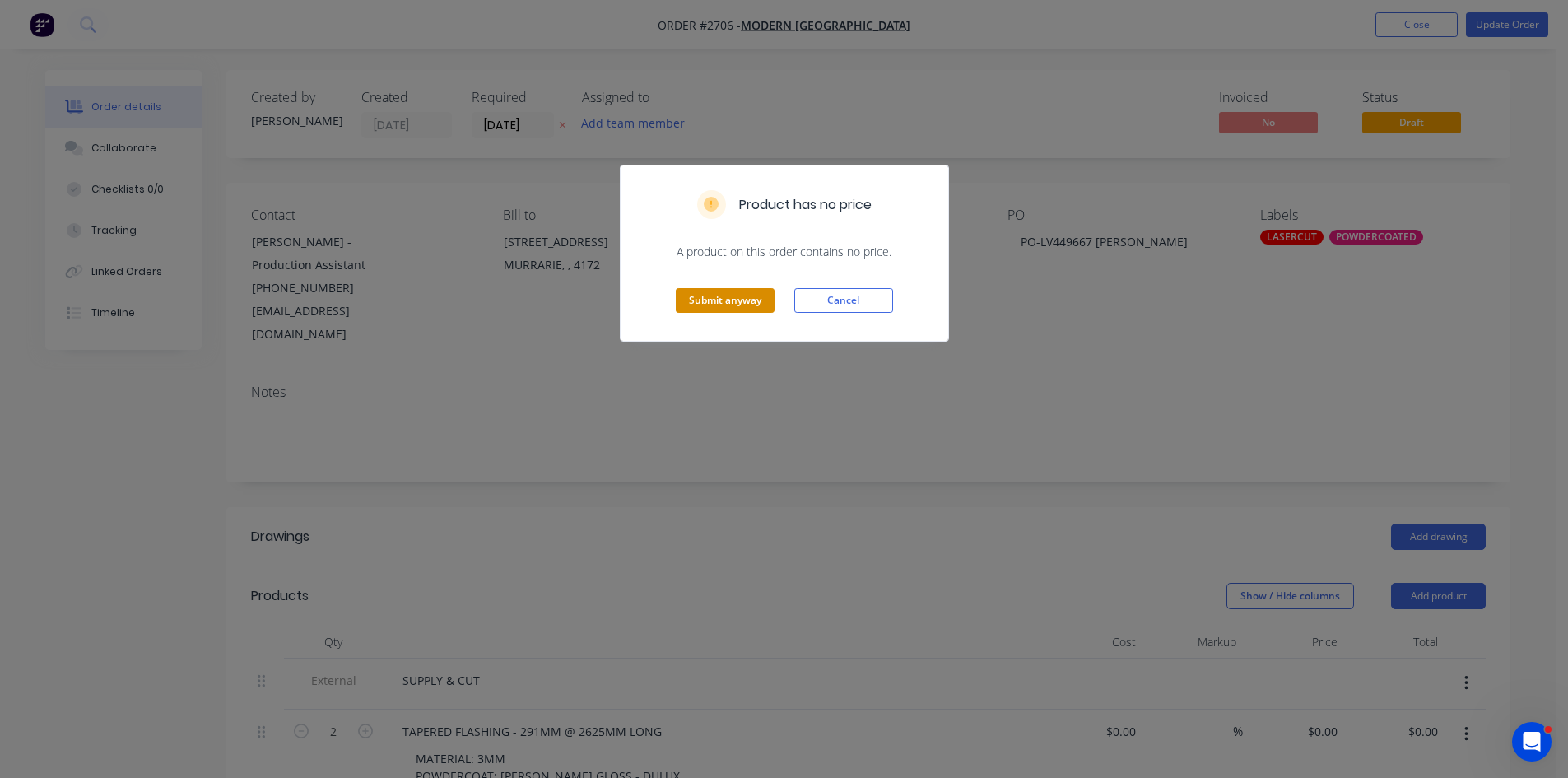
click at [735, 302] on button "Submit anyway" at bounding box center [725, 300] width 99 height 25
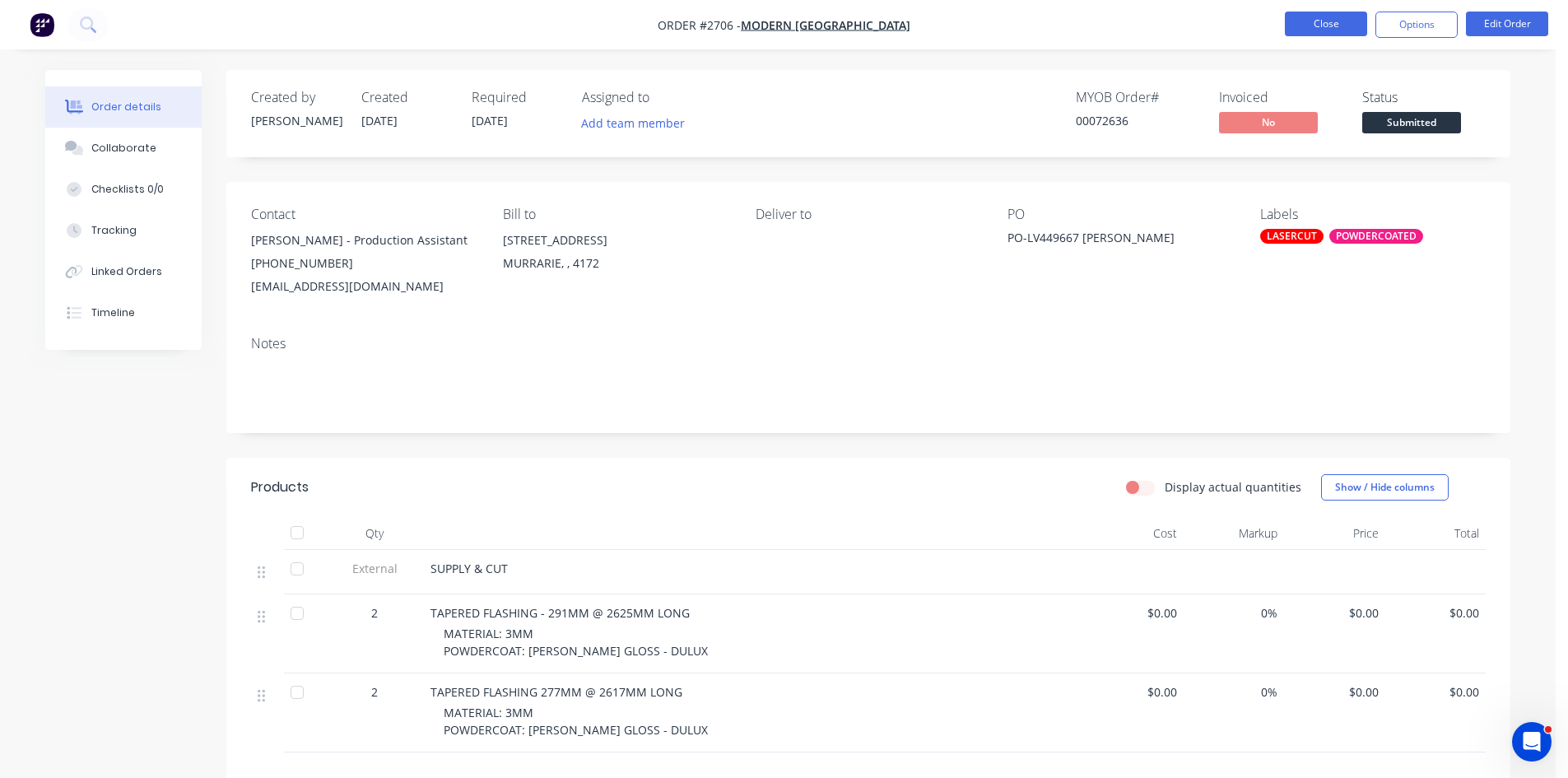
click at [1333, 15] on button "Close" at bounding box center [1326, 23] width 82 height 25
